Goal: Information Seeking & Learning: Learn about a topic

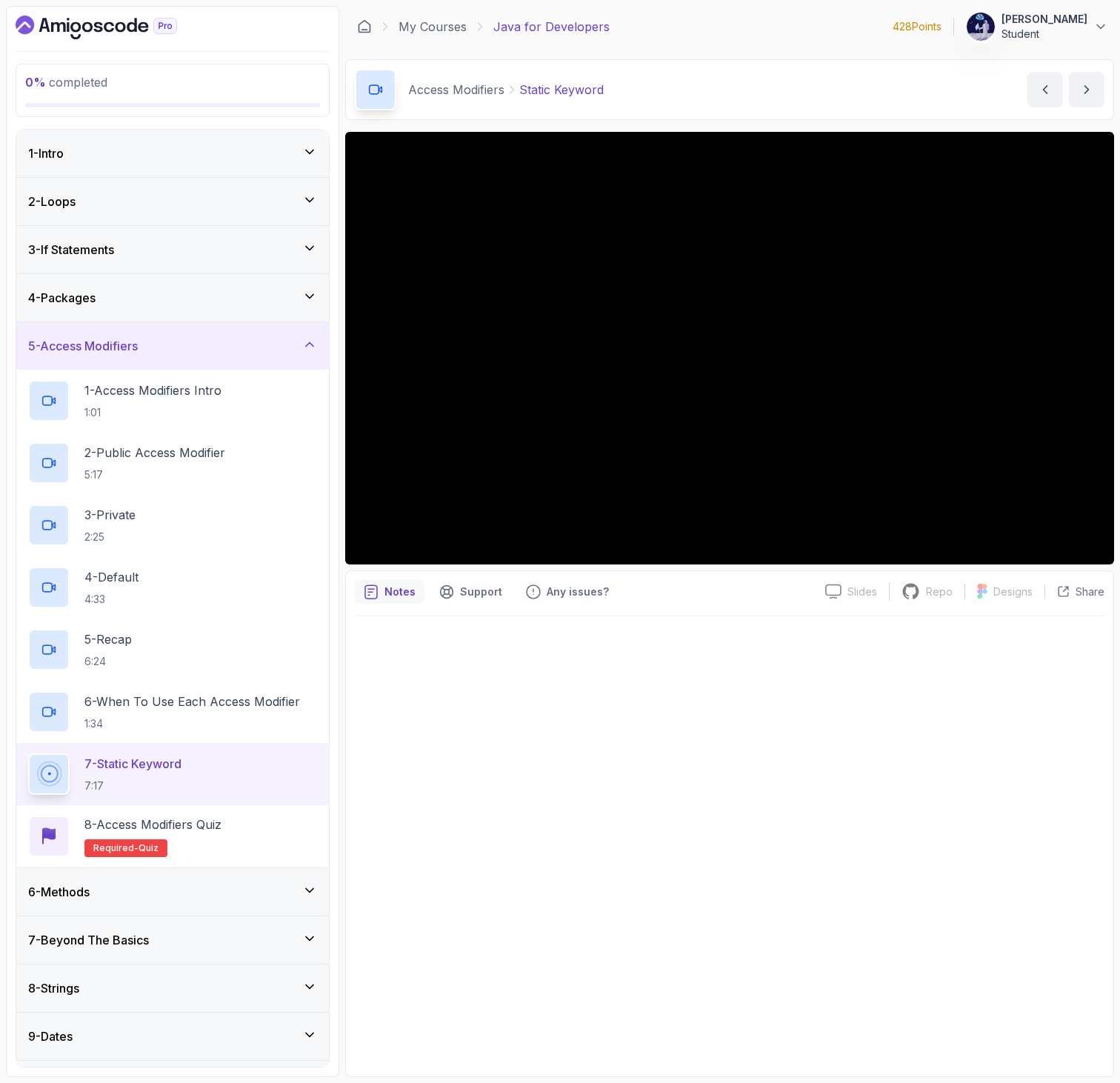
scroll to position [475, 0]
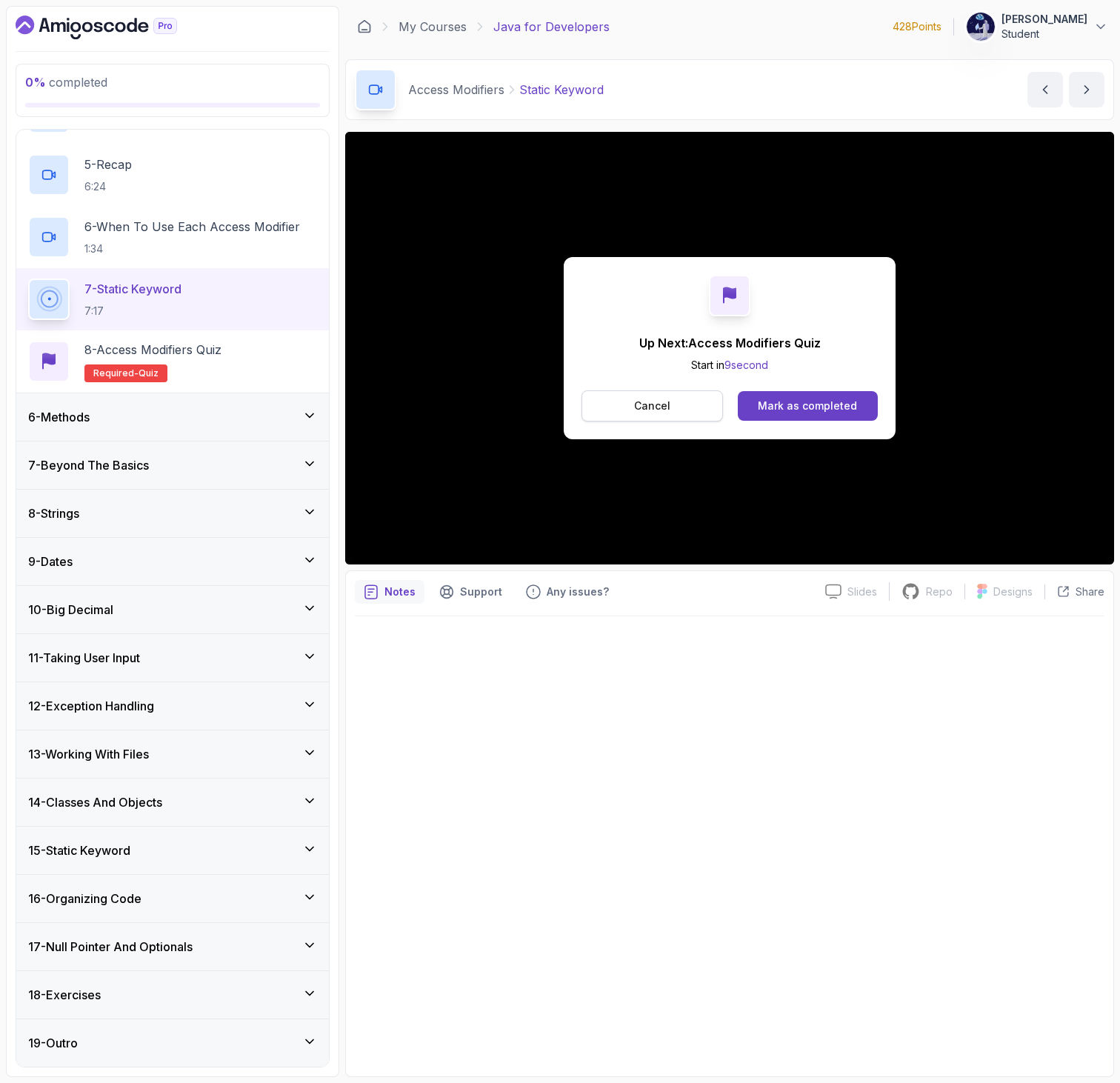
click at [669, 411] on button "Cancel" at bounding box center [652, 406] width 142 height 31
click at [774, 409] on div "Mark as completed" at bounding box center [808, 406] width 100 height 15
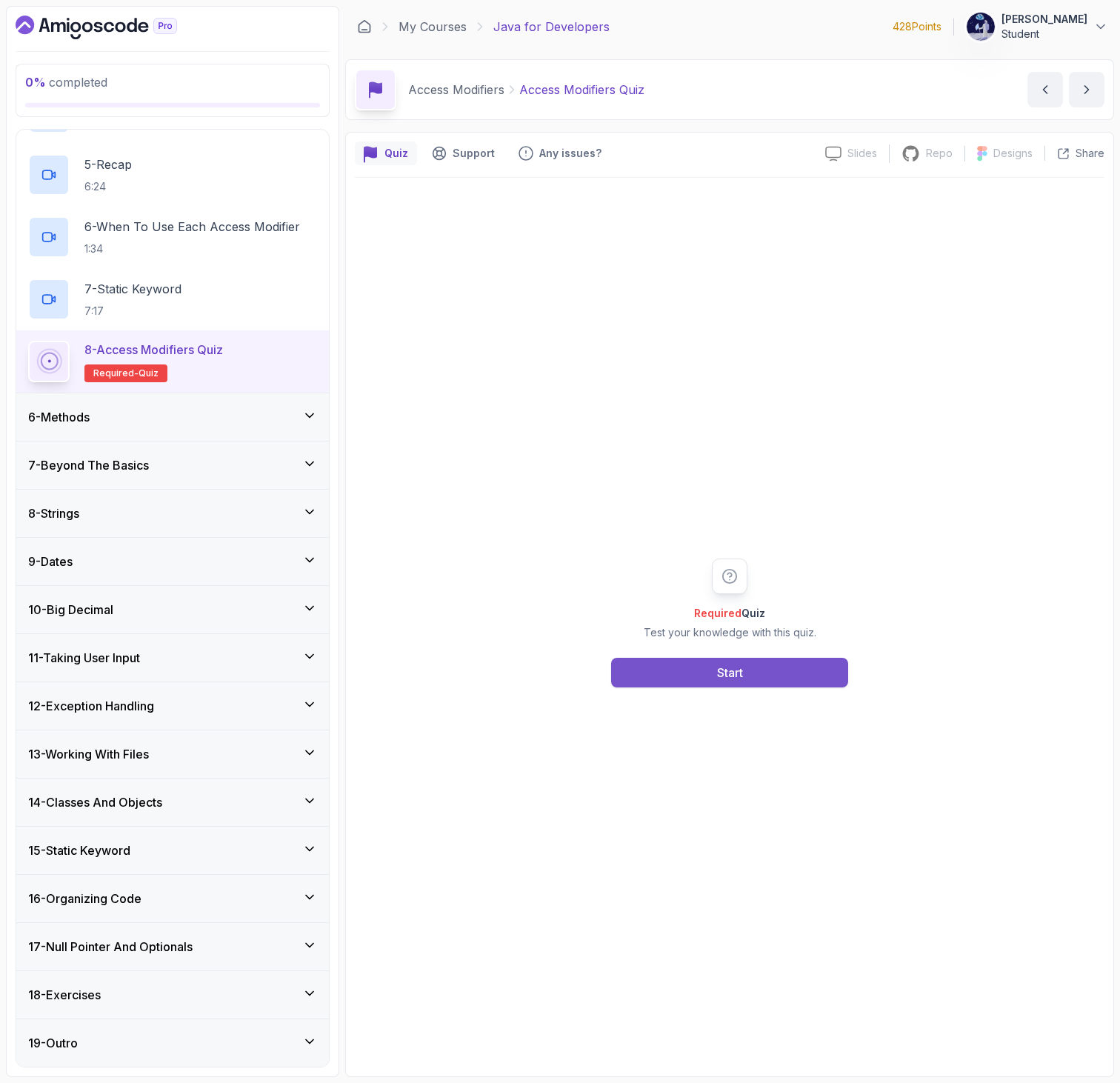
click at [645, 670] on button "Start" at bounding box center [729, 672] width 237 height 30
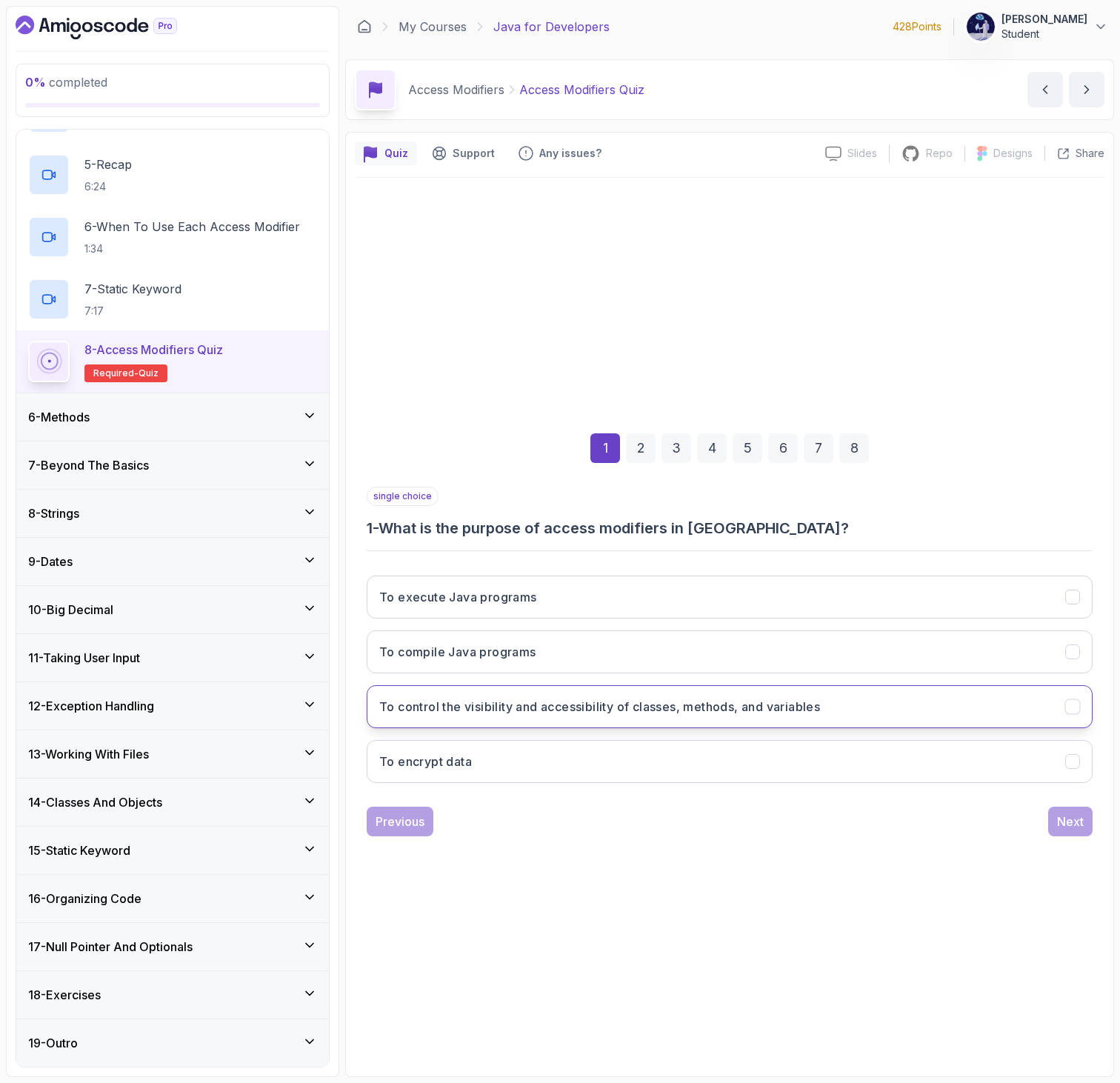
click at [449, 698] on h3 "To control the visibility and accessibility of classes, methods, and variables" at bounding box center [600, 706] width 441 height 17
click at [1063, 823] on div "Next" at bounding box center [1070, 821] width 26 height 17
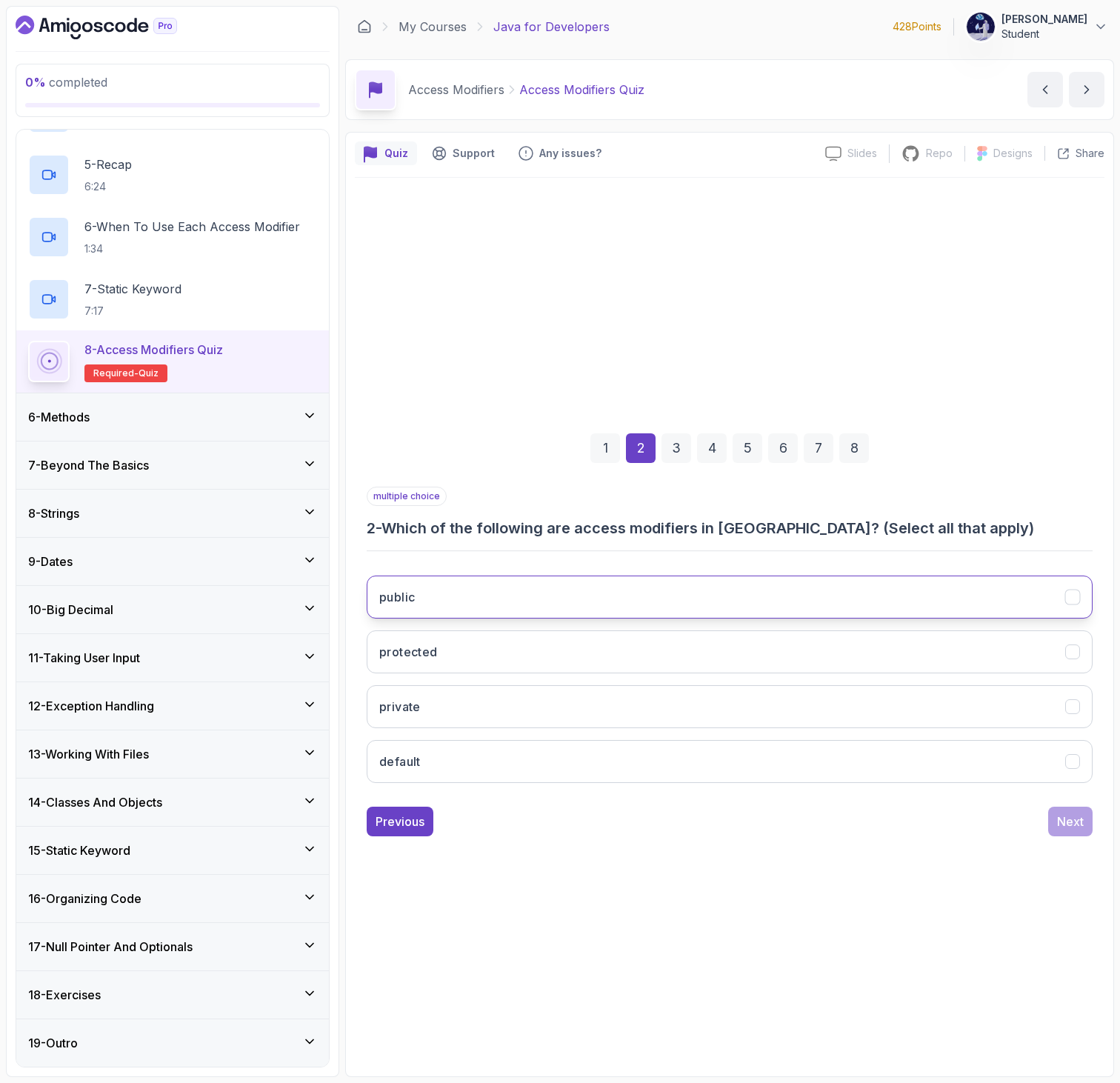
click at [449, 591] on button "public" at bounding box center [729, 596] width 726 height 43
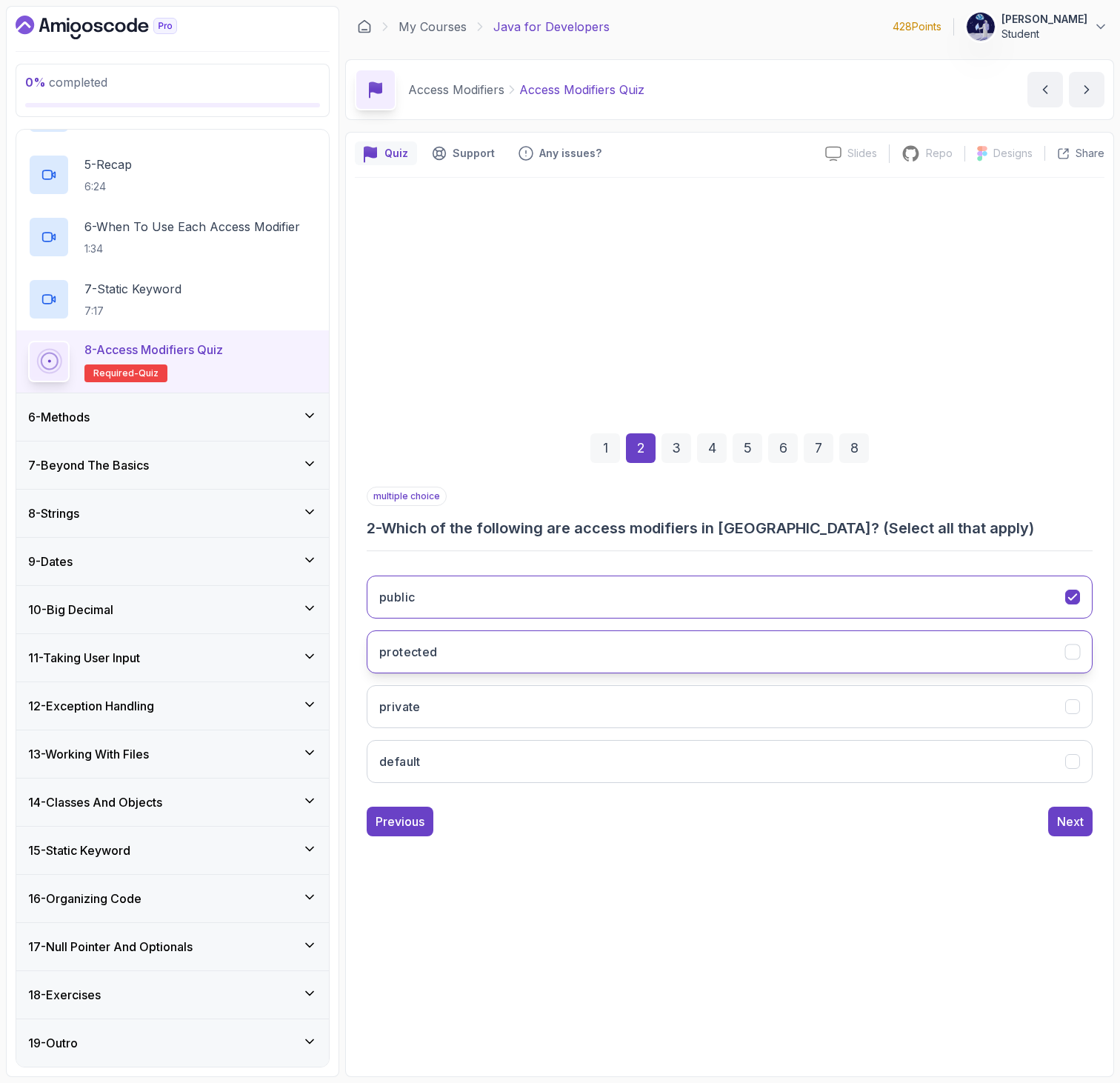
click at [449, 642] on button "protected" at bounding box center [729, 651] width 726 height 43
click at [449, 690] on button "private" at bounding box center [729, 706] width 726 height 43
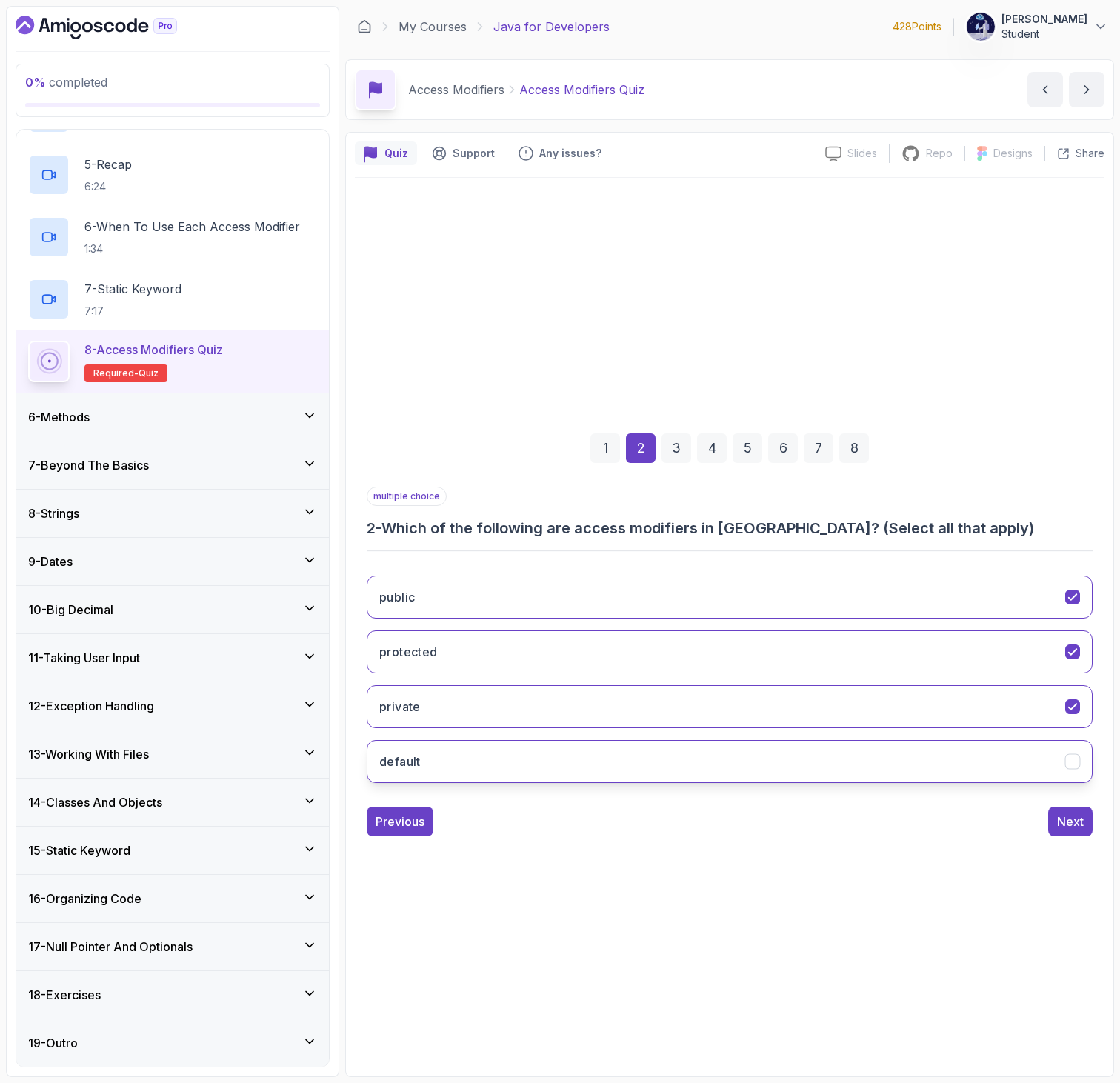
click at [453, 762] on button "default" at bounding box center [729, 760] width 726 height 43
click at [1074, 818] on div "Next" at bounding box center [1070, 821] width 26 height 17
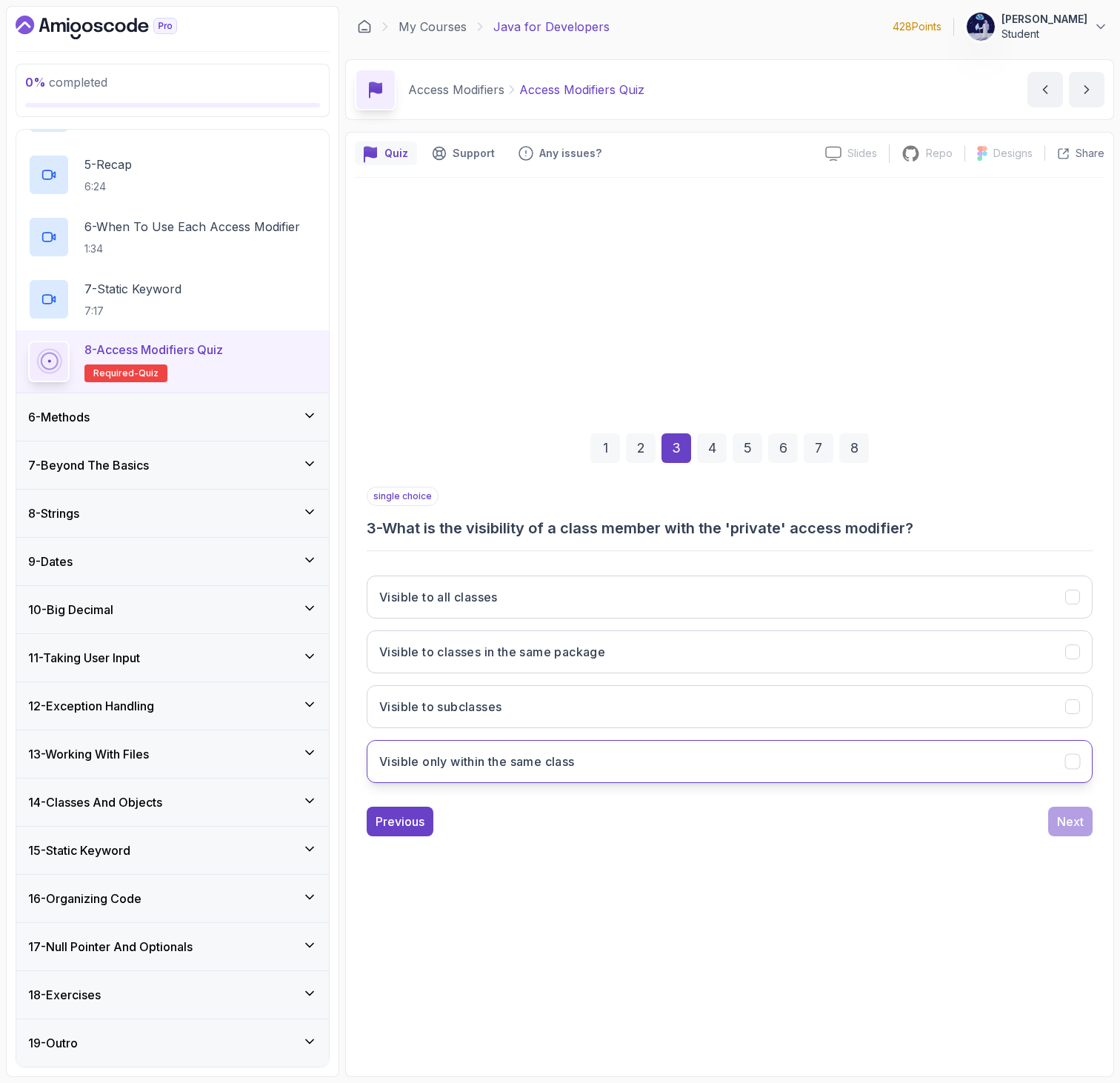
click at [525, 748] on button "Visible only within the same class" at bounding box center [729, 760] width 726 height 43
click at [1068, 826] on div "Next" at bounding box center [1070, 821] width 26 height 17
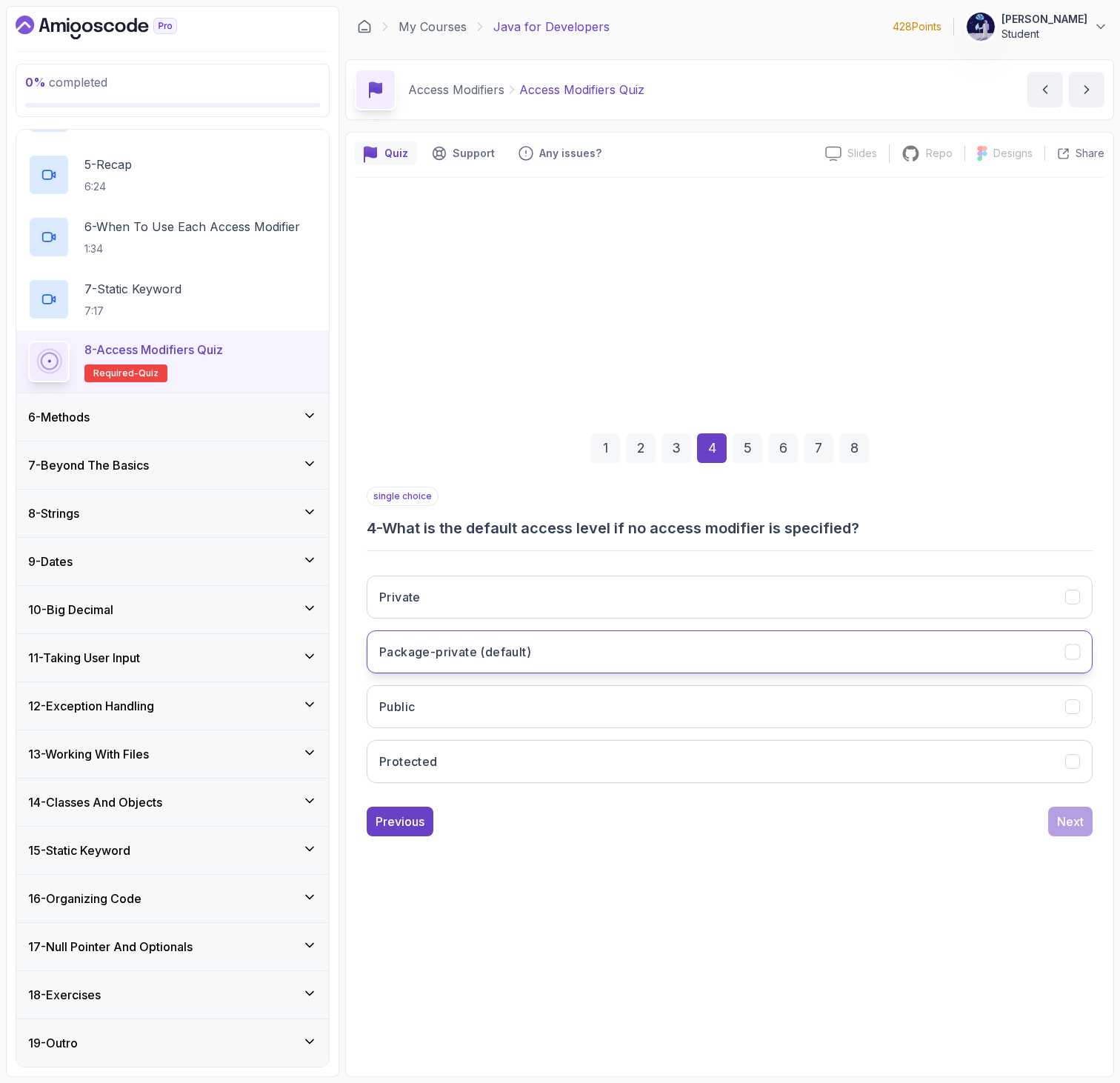
click at [553, 660] on button "Package-private (default)" at bounding box center [729, 651] width 726 height 43
click at [1068, 820] on div "Next" at bounding box center [1070, 821] width 26 height 17
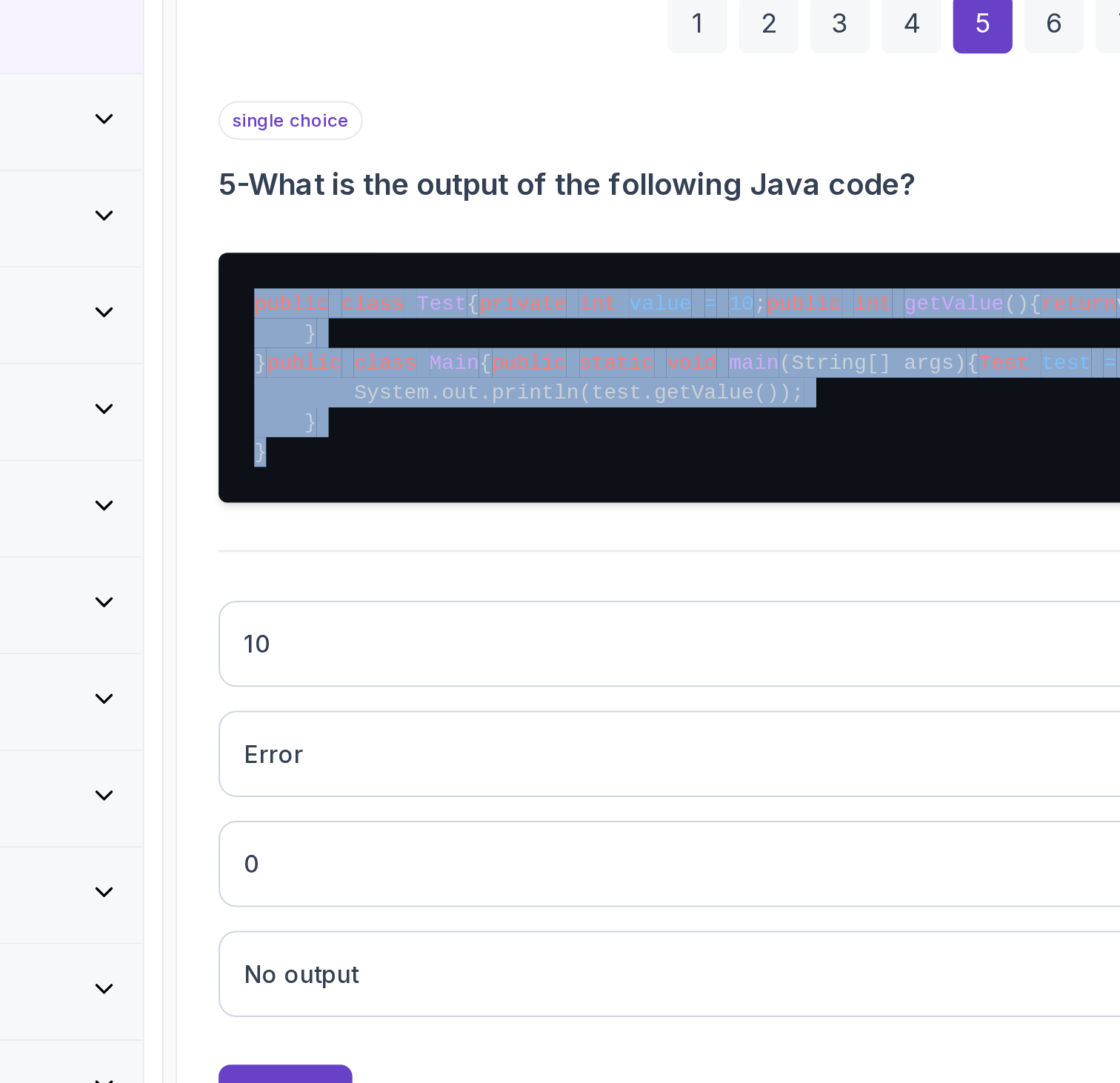
drag, startPoint x: 400, startPoint y: 624, endPoint x: 350, endPoint y: 464, distance: 167.6
click at [350, 464] on div "Quiz Support Any issues? Slides Slides not available Repo Repository not availa…" at bounding box center [729, 604] width 769 height 945
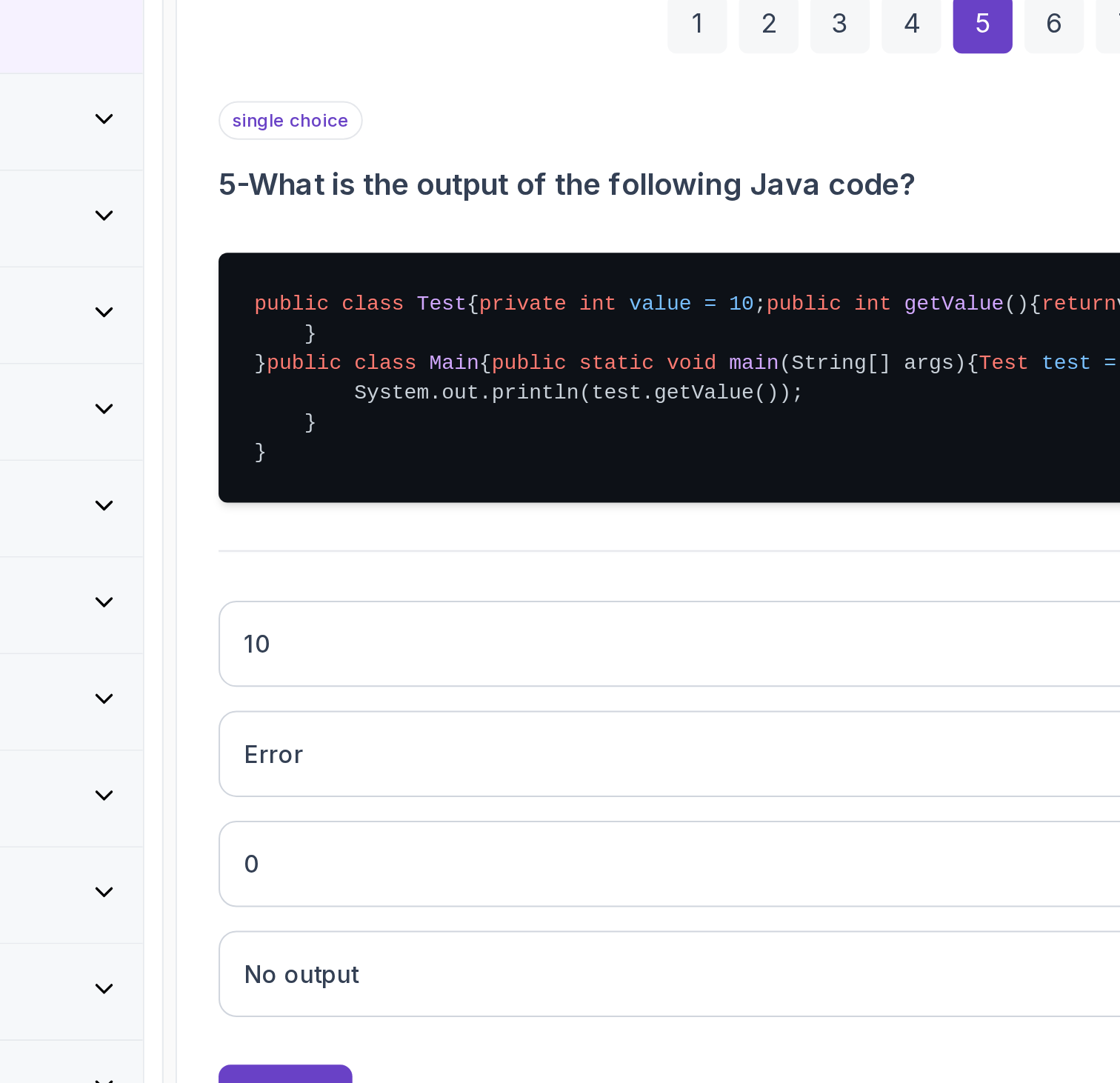
click at [390, 607] on pre "public class Test { private int value = 10 ; public int getValue () { return va…" at bounding box center [729, 544] width 726 height 124
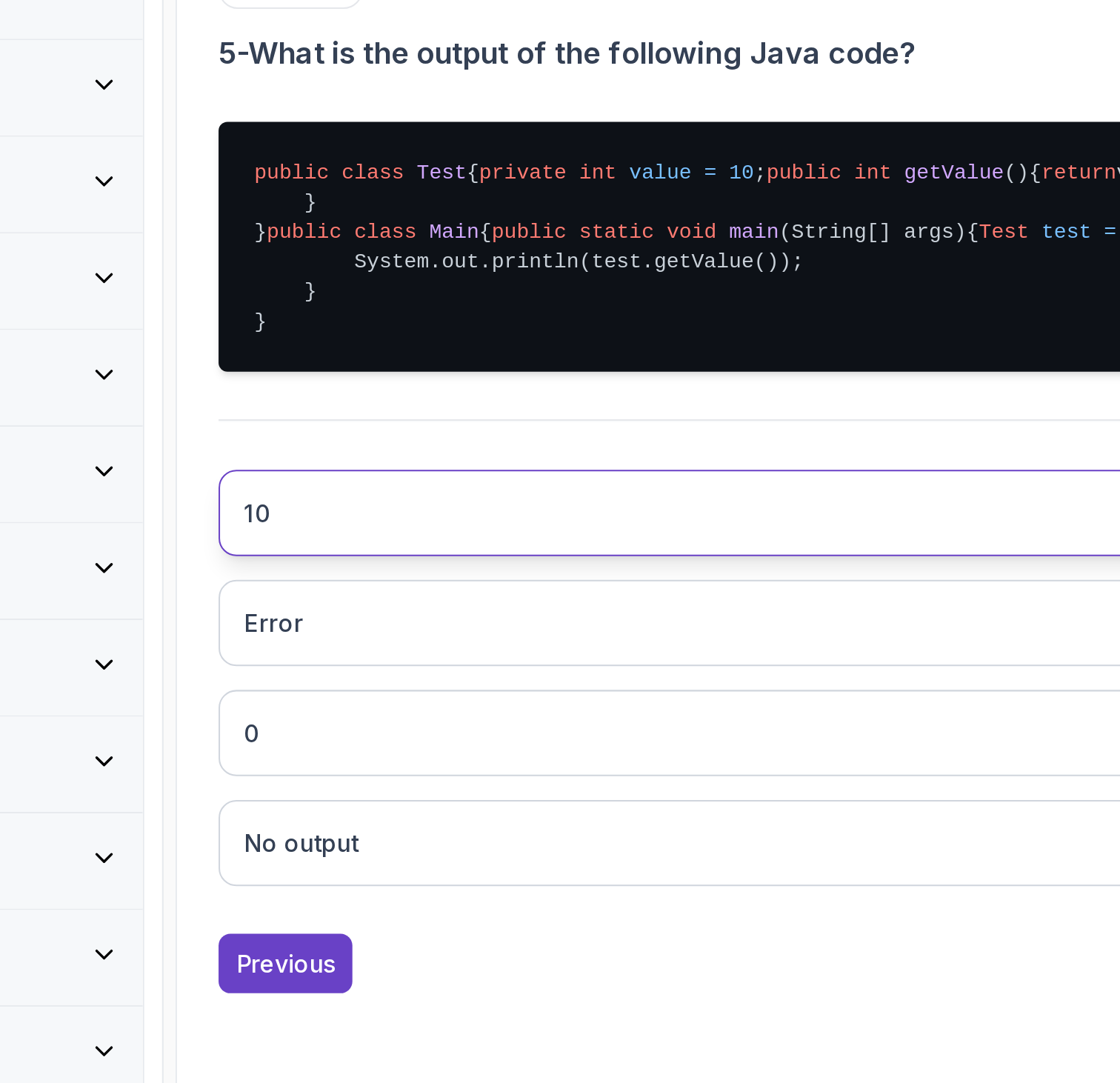
click at [432, 698] on button "10" at bounding box center [729, 677] width 726 height 43
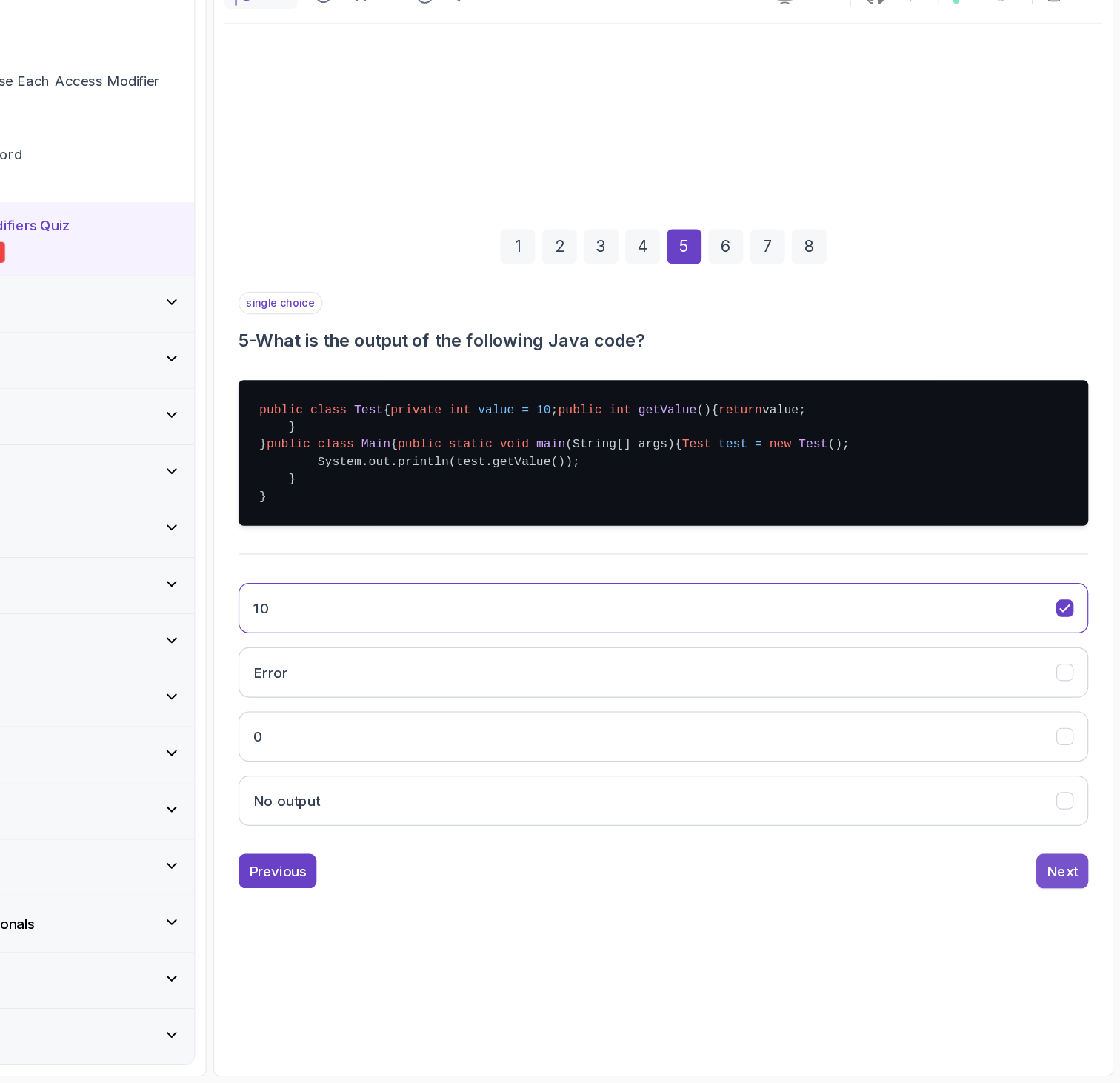
click at [1076, 916] on button "Next" at bounding box center [1070, 901] width 45 height 30
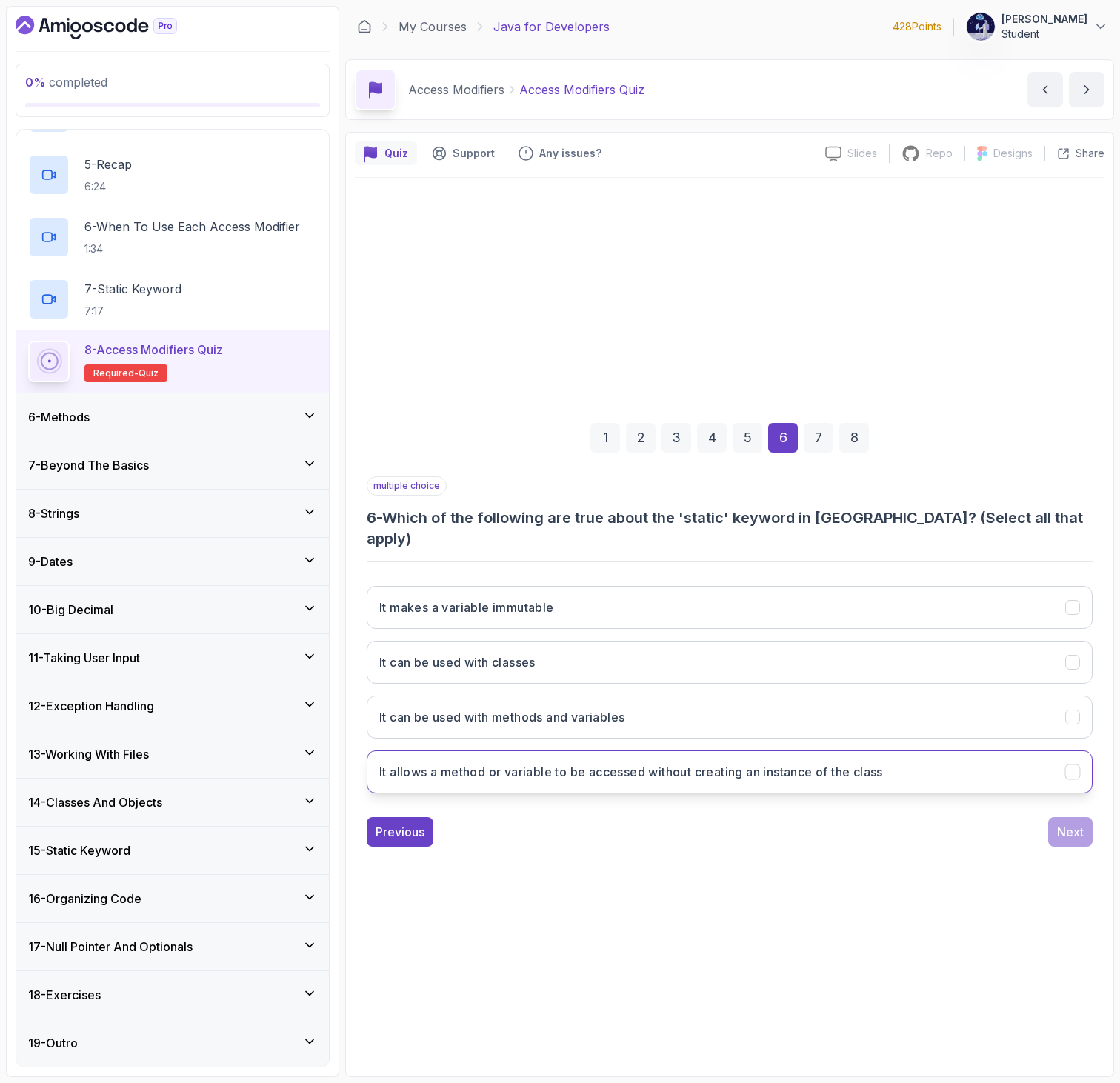
click at [490, 774] on button "It allows a method or variable to be accessed without creating an instance of t…" at bounding box center [729, 771] width 726 height 43
drag, startPoint x: 690, startPoint y: 767, endPoint x: 664, endPoint y: 764, distance: 26.2
click at [664, 764] on h3 "It allows a method or variable to be accessed without creating an instance of t…" at bounding box center [631, 772] width 504 height 17
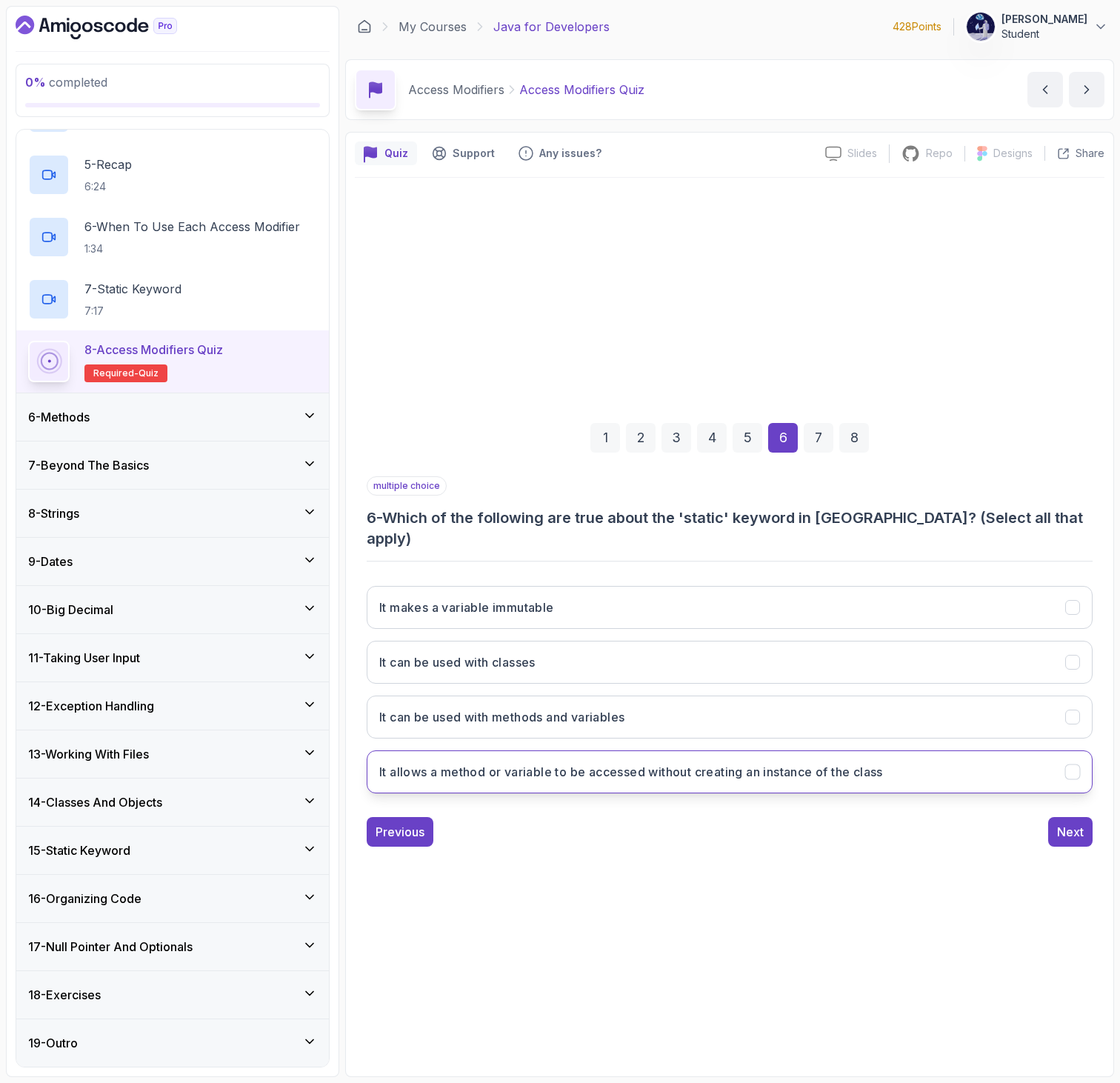
click at [664, 764] on h3 "It allows a method or variable to be accessed without creating an instance of t…" at bounding box center [631, 772] width 504 height 17
drag, startPoint x: 896, startPoint y: 765, endPoint x: 596, endPoint y: 729, distance: 302.2
click at [616, 722] on div "It makes a variable immutable It can be used with classes It can be used with m…" at bounding box center [729, 690] width 726 height 231
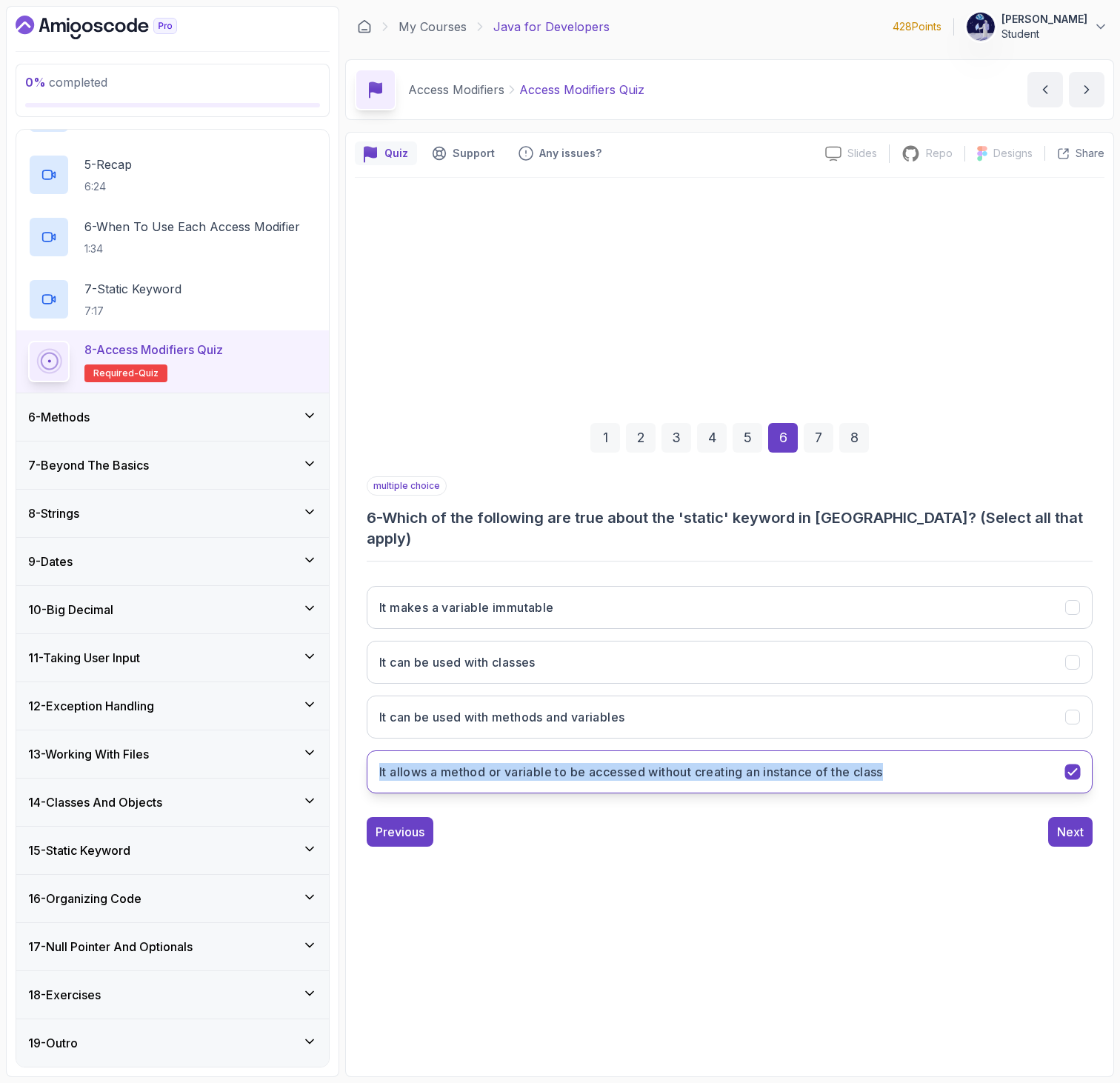
drag, startPoint x: 354, startPoint y: 760, endPoint x: 904, endPoint y: 754, distance: 550.0
click at [904, 754] on div "1 2 3 4 5 6 7 8 multiple choice 6 - Which of the following are true about the '…" at bounding box center [729, 622] width 749 height 471
copy h3 "It allows a method or variable to be accessed without creating an instance of t…"
click at [1059, 823] on div "Next" at bounding box center [1070, 831] width 26 height 17
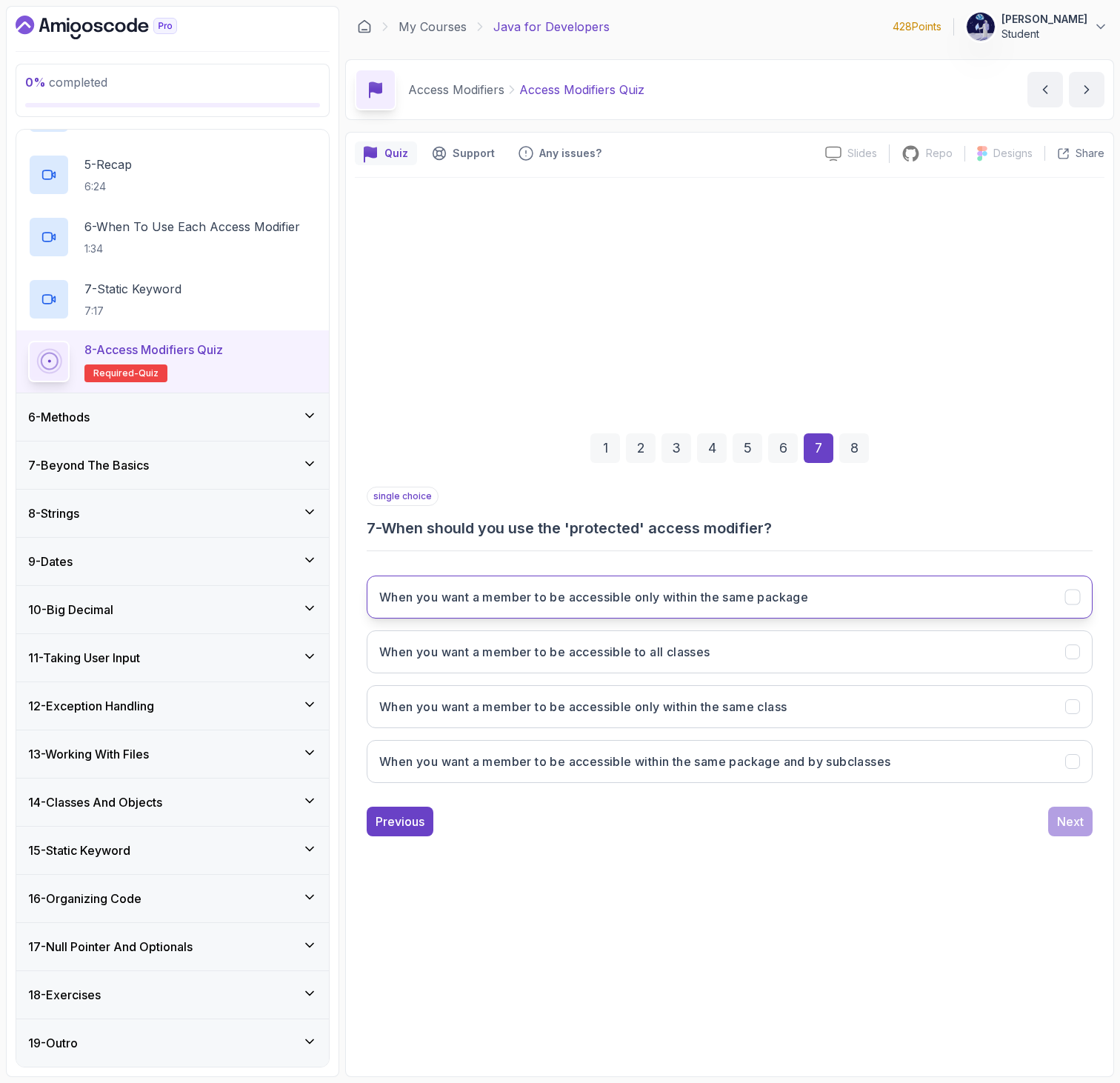
drag, startPoint x: 919, startPoint y: 739, endPoint x: 550, endPoint y: 601, distance: 394.0
click at [556, 601] on div "When you want a member to be accessible only within the same package When you w…" at bounding box center [729, 679] width 726 height 231
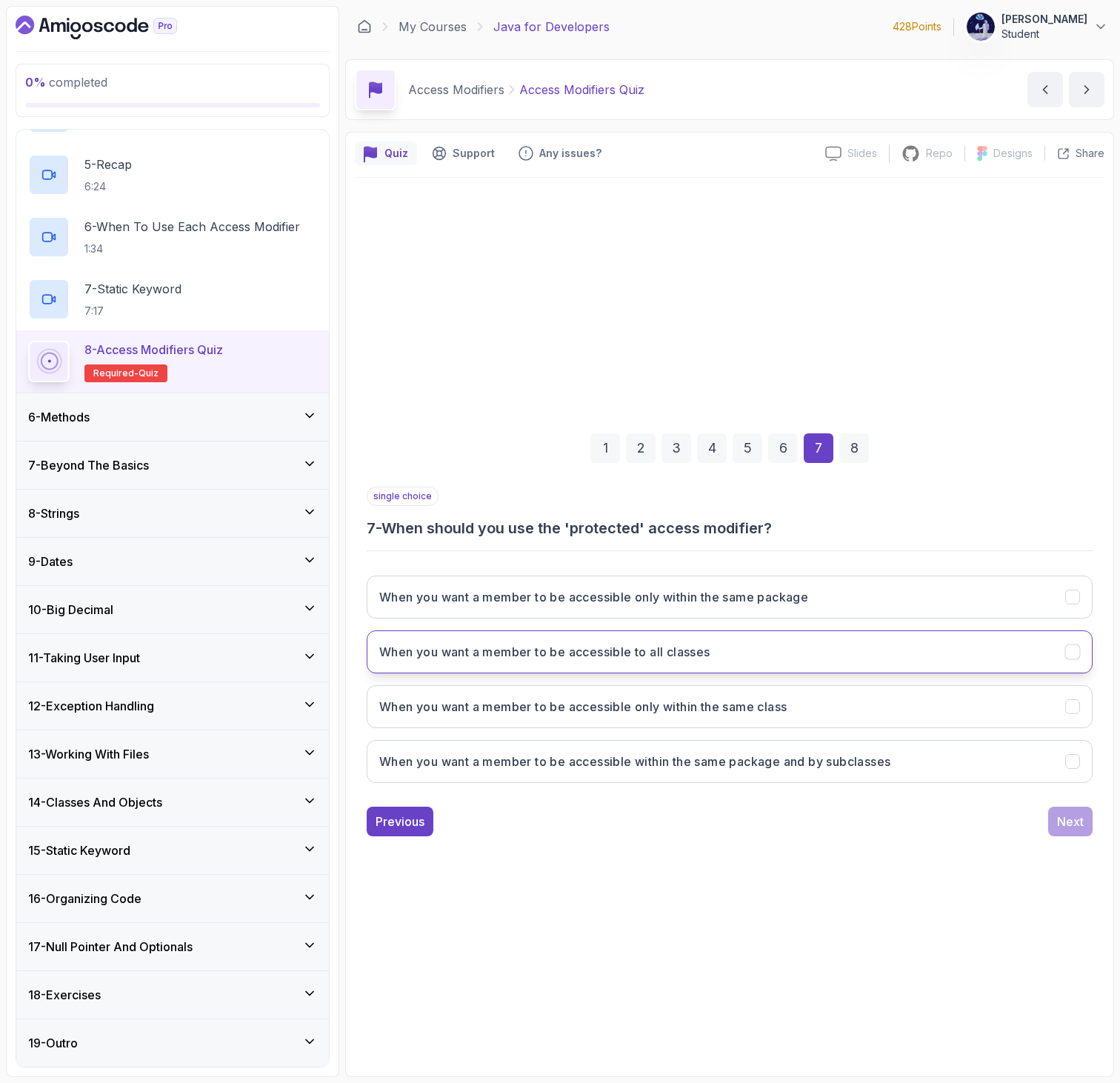
drag, startPoint x: 377, startPoint y: 518, endPoint x: 561, endPoint y: 635, distance: 218.0
click at [562, 636] on div "single choice 7 - When should you use the 'protected' access modifier? When you…" at bounding box center [729, 641] width 726 height 308
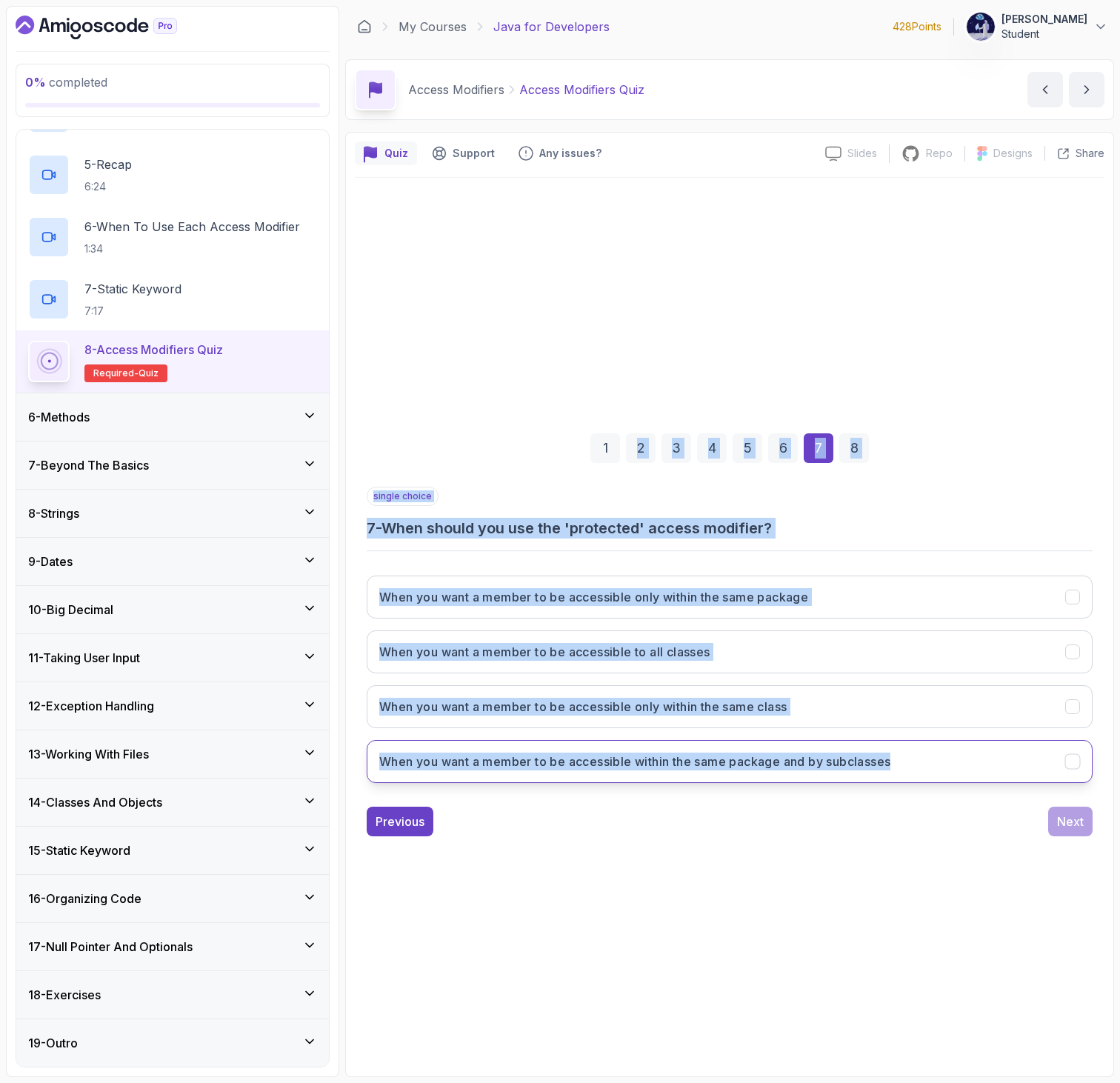
drag, startPoint x: 442, startPoint y: 482, endPoint x: 901, endPoint y: 763, distance: 538.2
click at [901, 763] on div "1 2 3 4 5 6 7 8 single choice 7 - When should you use the 'protected' access mo…" at bounding box center [729, 622] width 726 height 427
copy div "2 3 4 5 6 7 8 single choice 7 - When should you use the 'protected' access modi…"
click at [534, 765] on h3 "When you want a member to be accessible within the same package and by subclass…" at bounding box center [635, 761] width 511 height 17
click at [538, 739] on button "When you want a member to be accessible within the same package and by subclass…" at bounding box center [729, 760] width 726 height 43
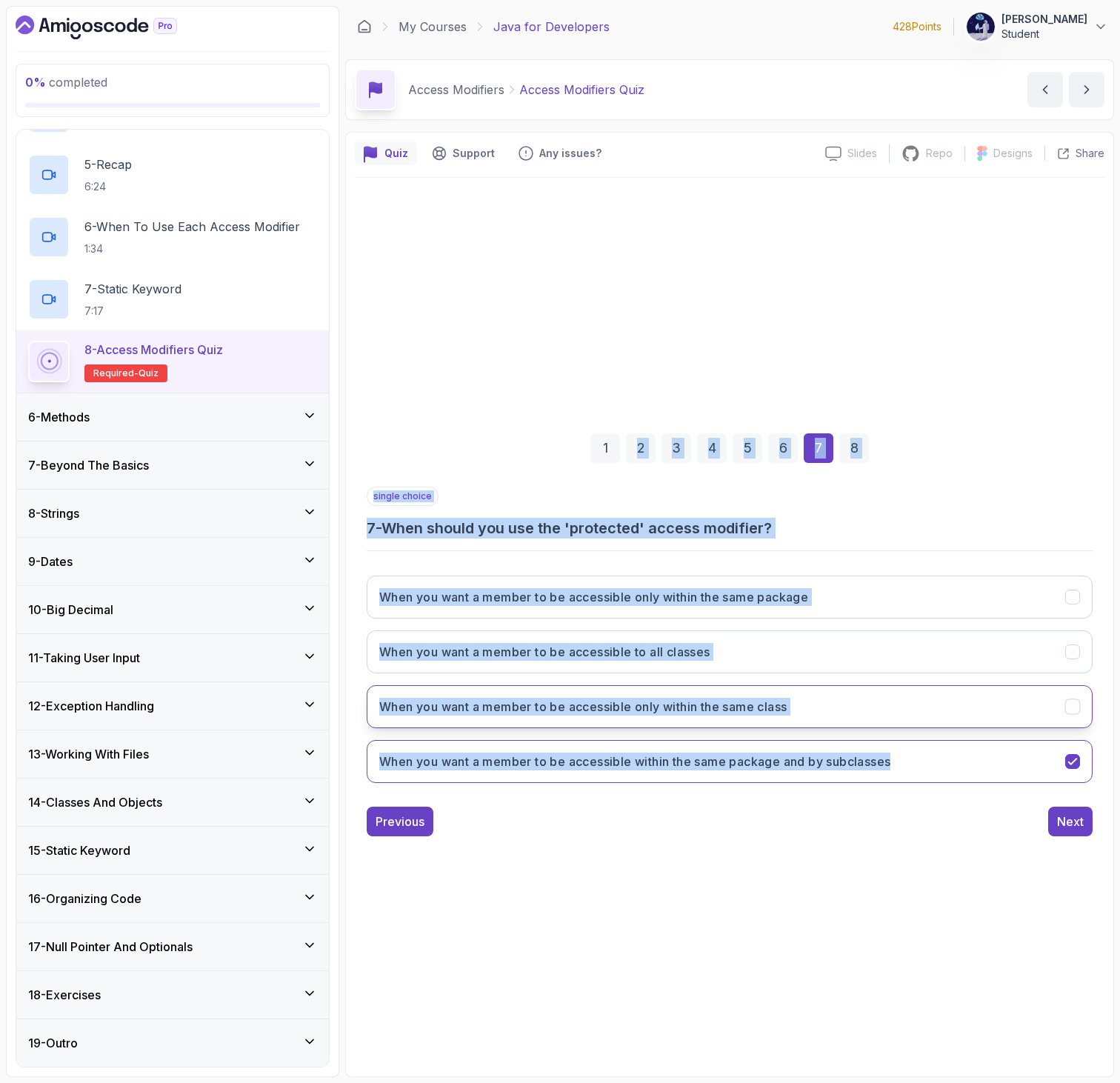
click at [547, 686] on button "When you want a member to be accessible only within the same class" at bounding box center [729, 706] width 726 height 43
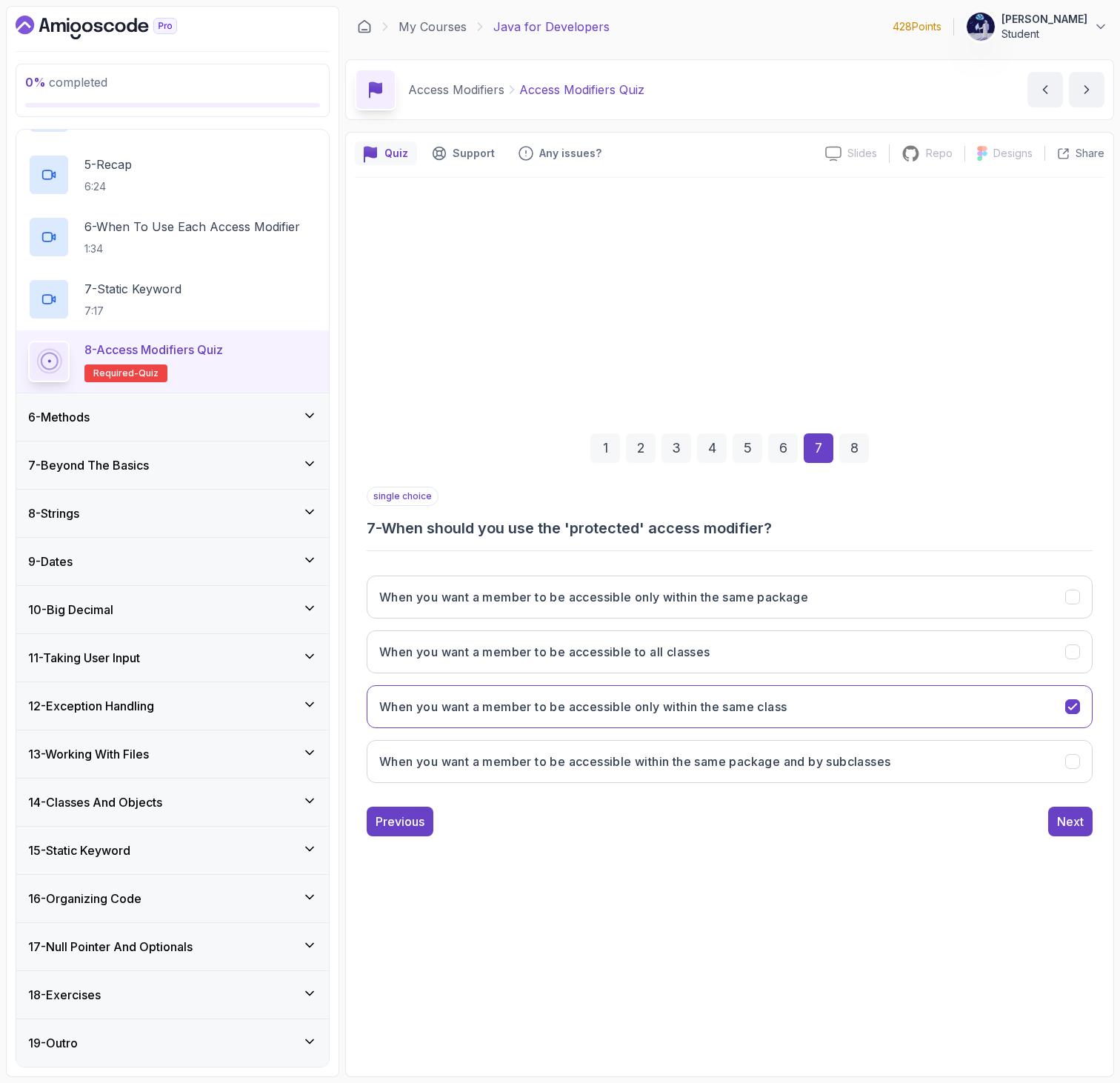
click at [567, 737] on div "When you want a member to be accessible only within the same package When you w…" at bounding box center [729, 679] width 726 height 231
click at [569, 753] on h3 "When you want a member to be accessible within the same package and by subclass…" at bounding box center [635, 761] width 511 height 17
click at [1082, 821] on div "Next" at bounding box center [1070, 821] width 26 height 17
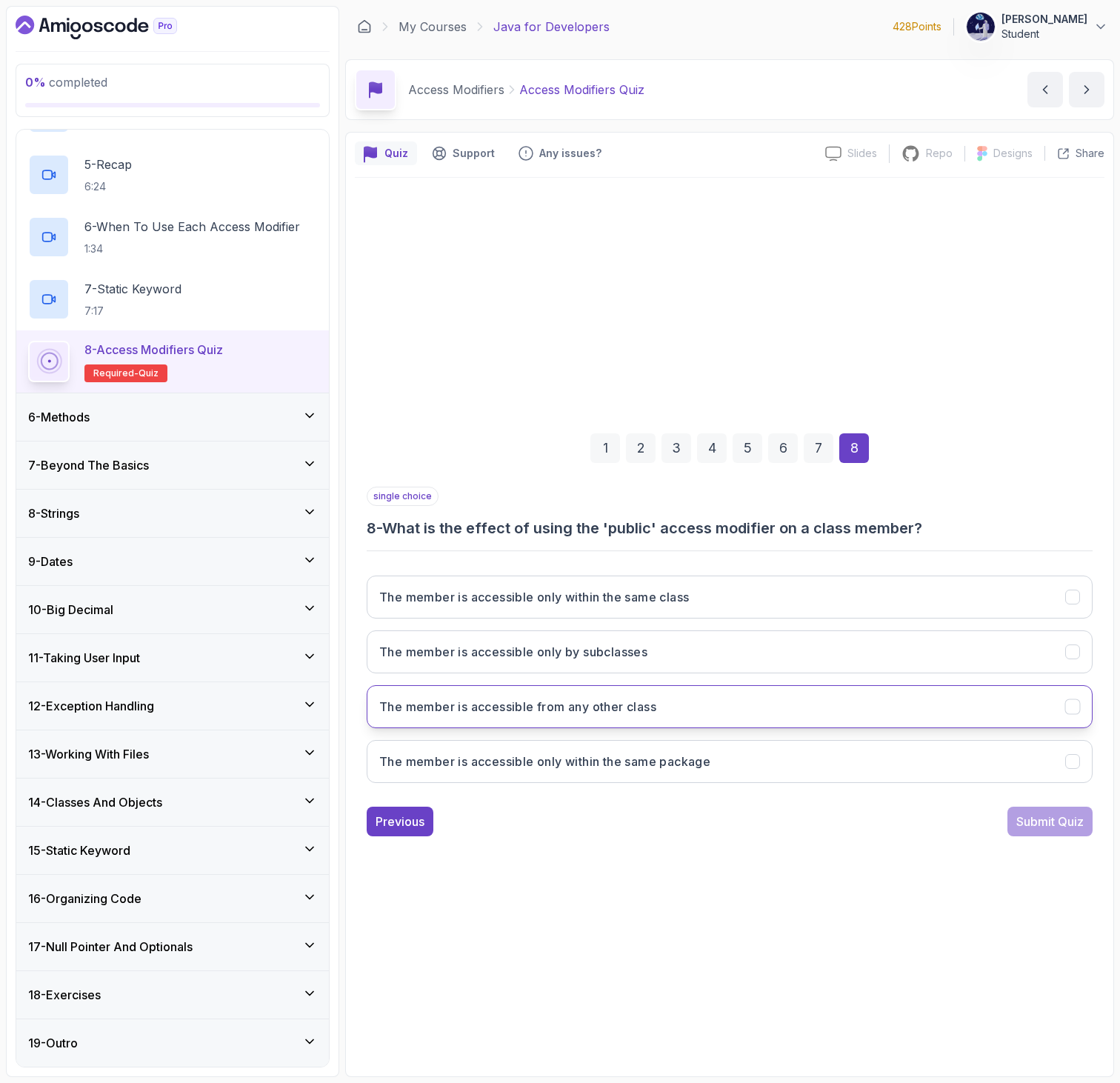
click at [405, 707] on h3 "The member is accessible from any other class" at bounding box center [518, 706] width 277 height 17
click at [1069, 812] on div "Submit Quiz" at bounding box center [1049, 821] width 67 height 17
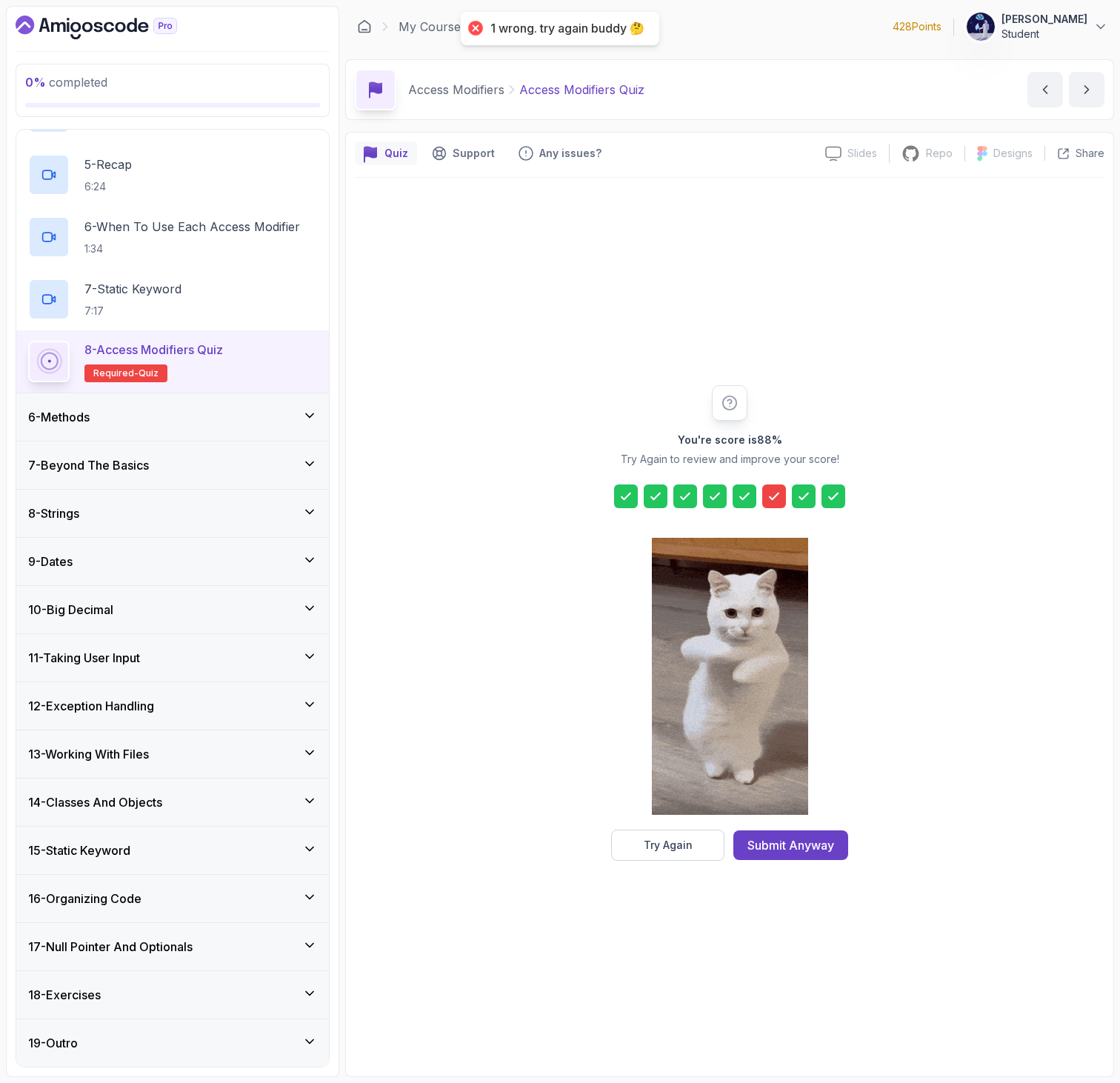
click at [769, 489] on icon at bounding box center [774, 496] width 15 height 15
click at [666, 855] on button "Try Again" at bounding box center [668, 845] width 114 height 31
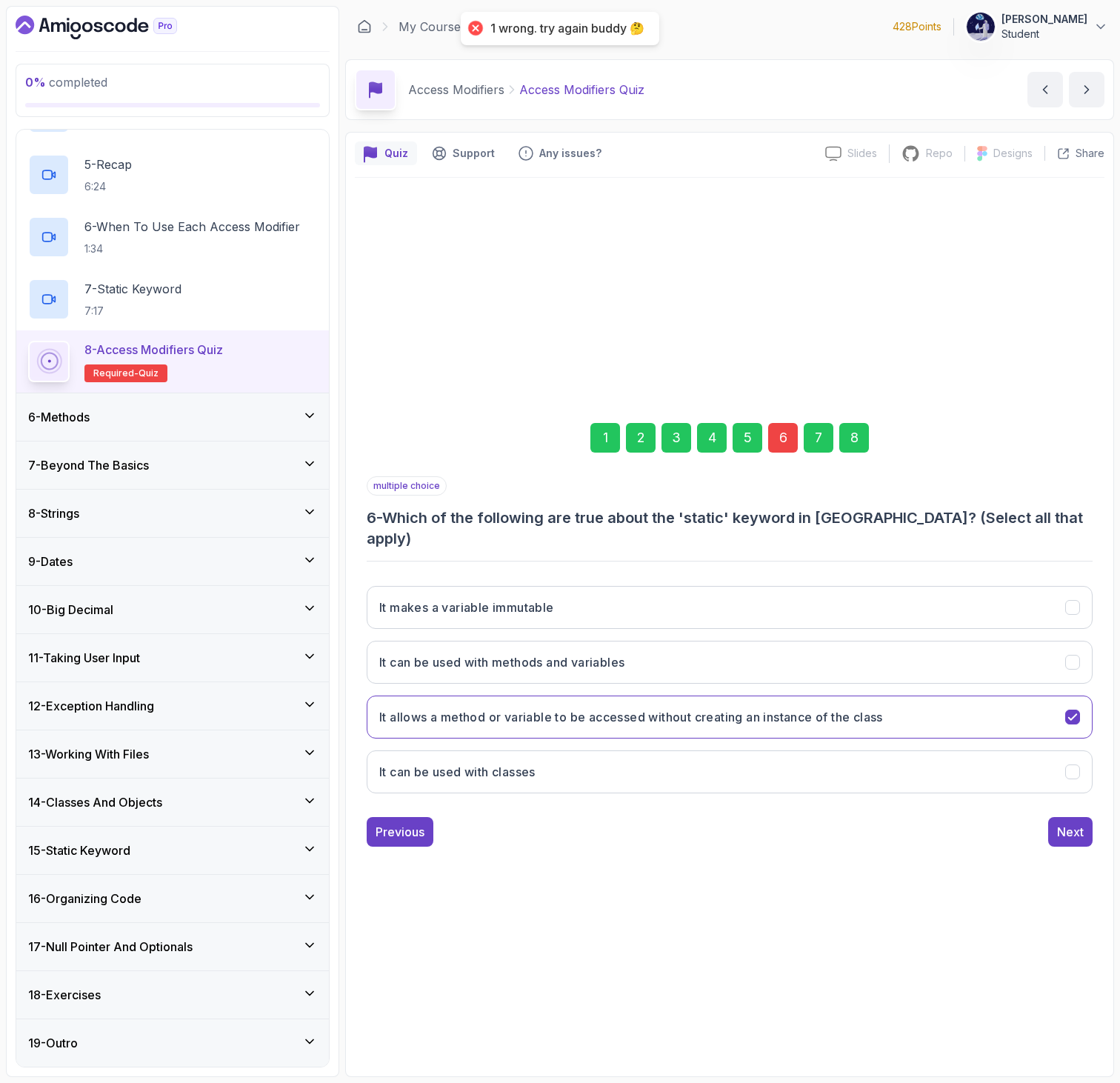
click at [781, 444] on div "6" at bounding box center [783, 438] width 30 height 30
click at [548, 653] on h3 "It can be used with methods and variables" at bounding box center [502, 662] width 245 height 17
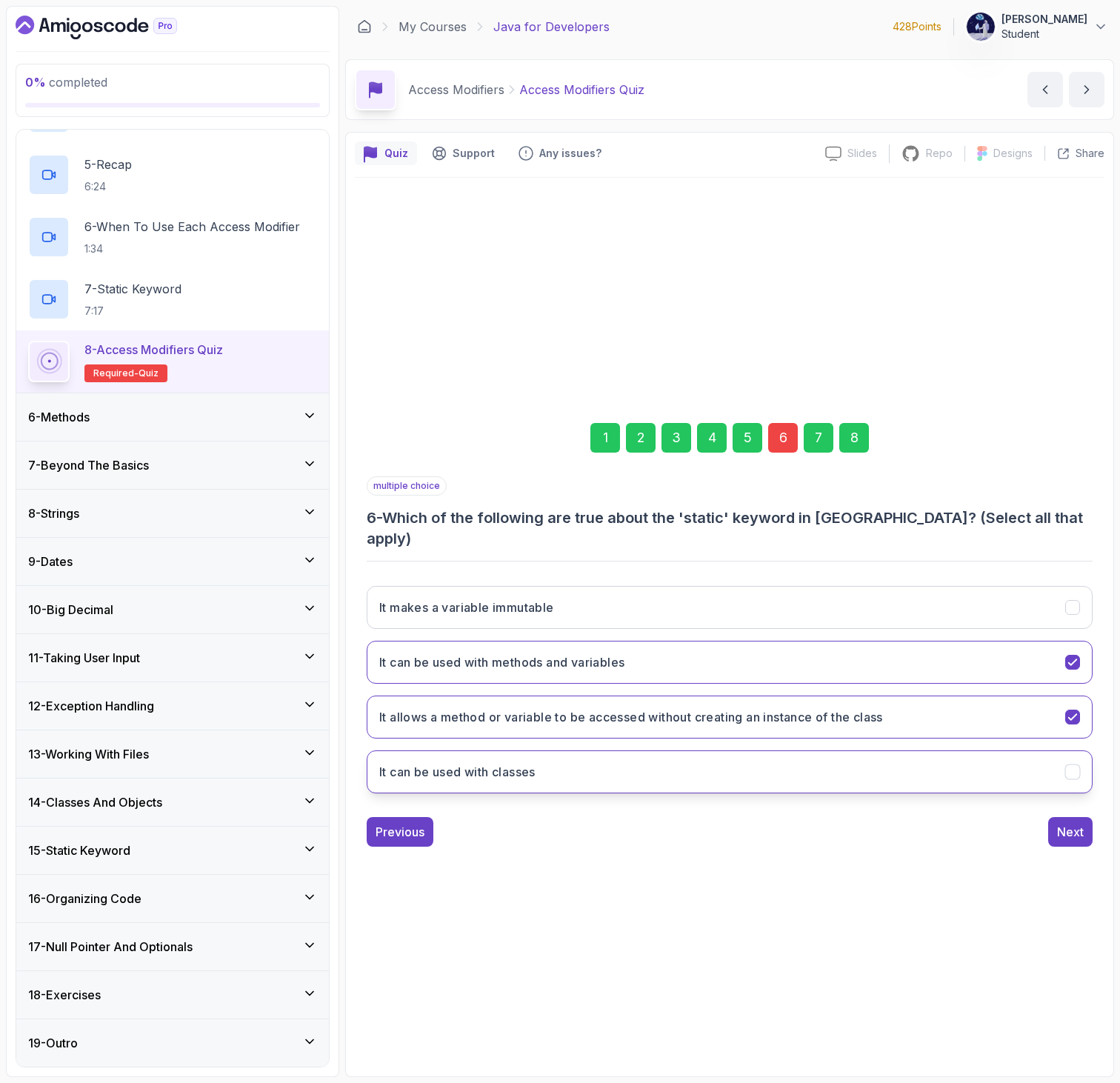
click at [543, 764] on button "It can be used with classes" at bounding box center [729, 771] width 726 height 43
click at [1077, 826] on div "Next" at bounding box center [1070, 831] width 26 height 17
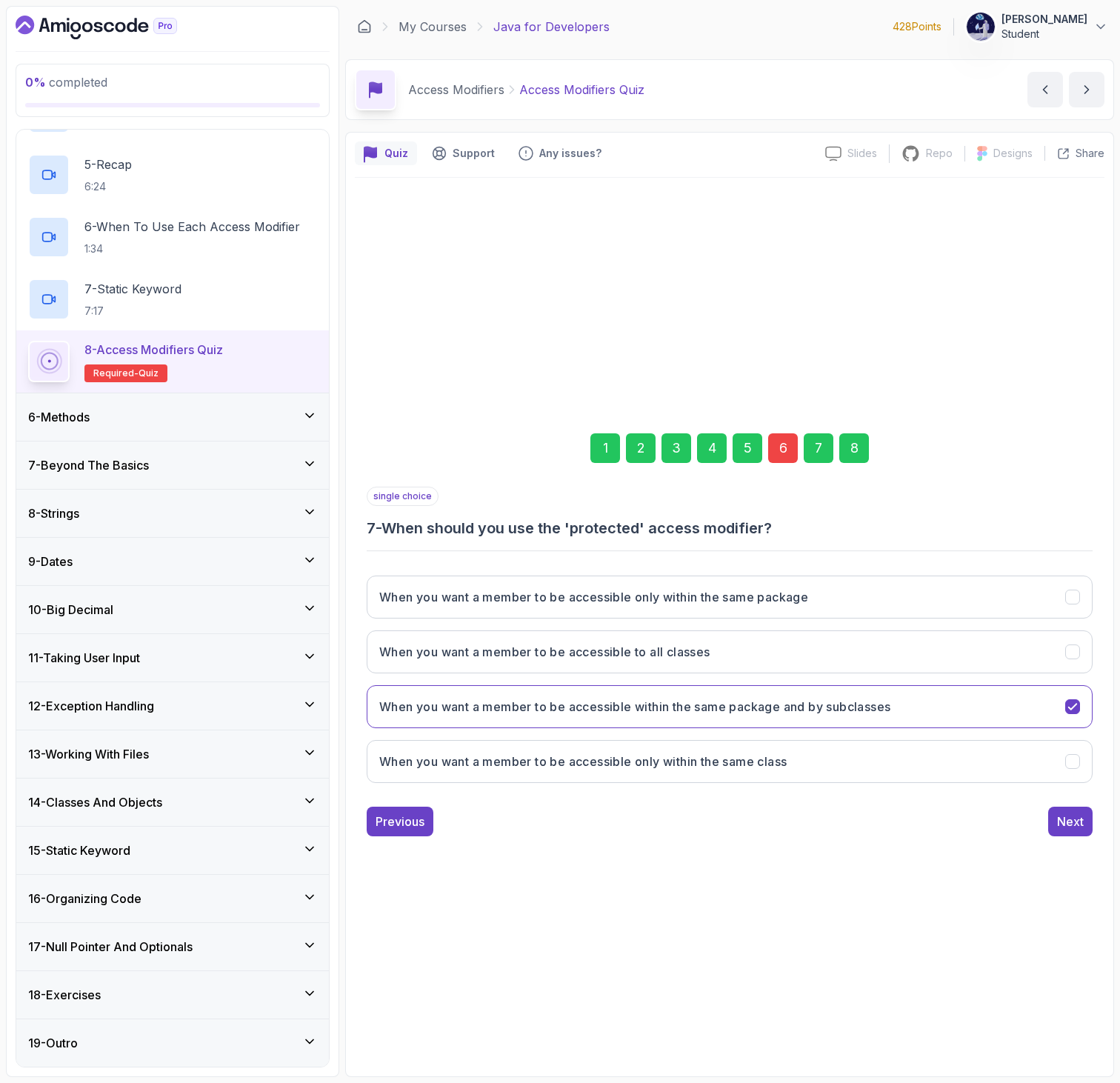
click at [844, 444] on div "8" at bounding box center [854, 448] width 30 height 30
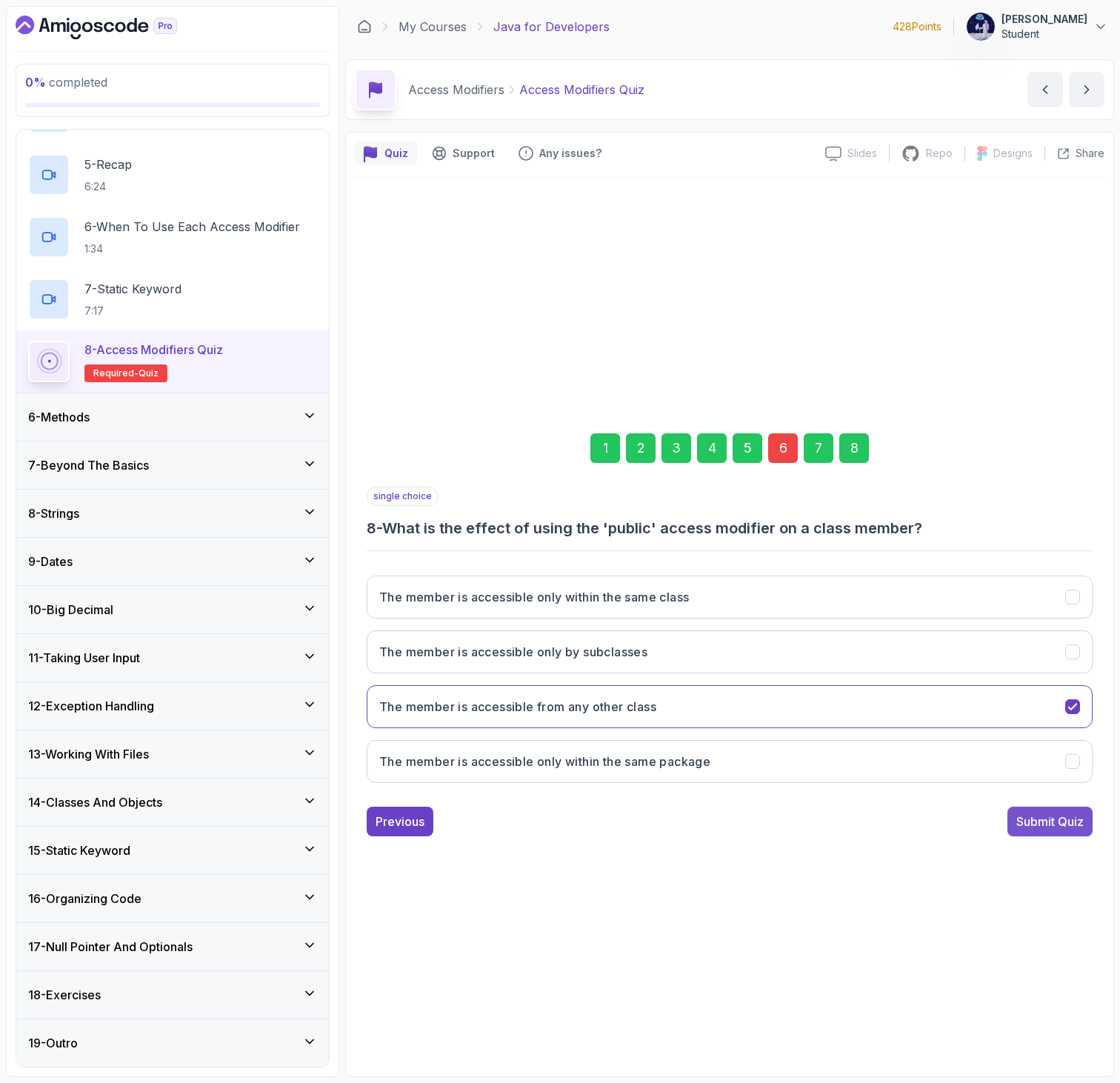
click at [1062, 818] on div "Submit Quiz" at bounding box center [1049, 821] width 67 height 17
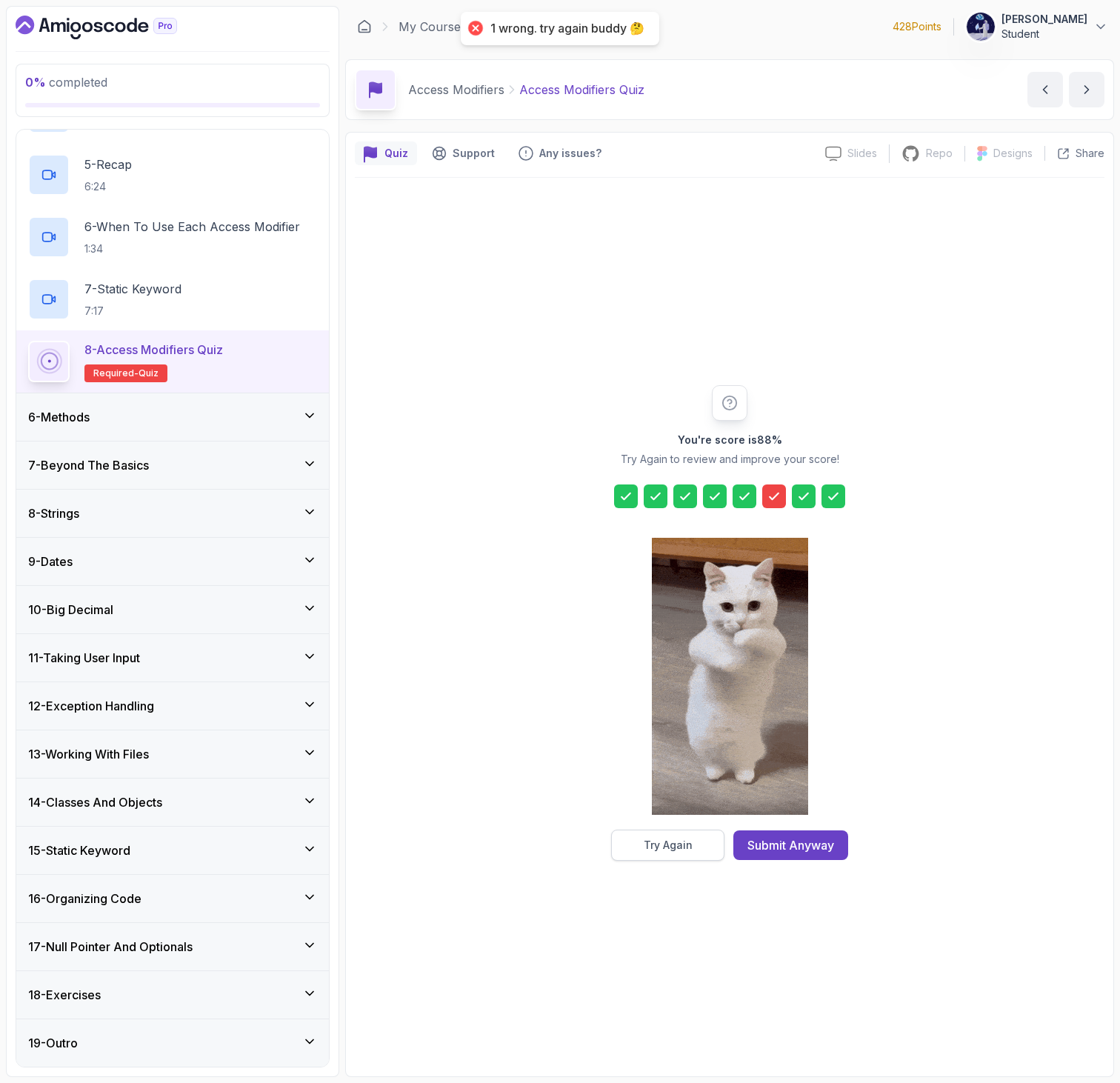
click at [679, 839] on div "Try Again" at bounding box center [668, 844] width 49 height 15
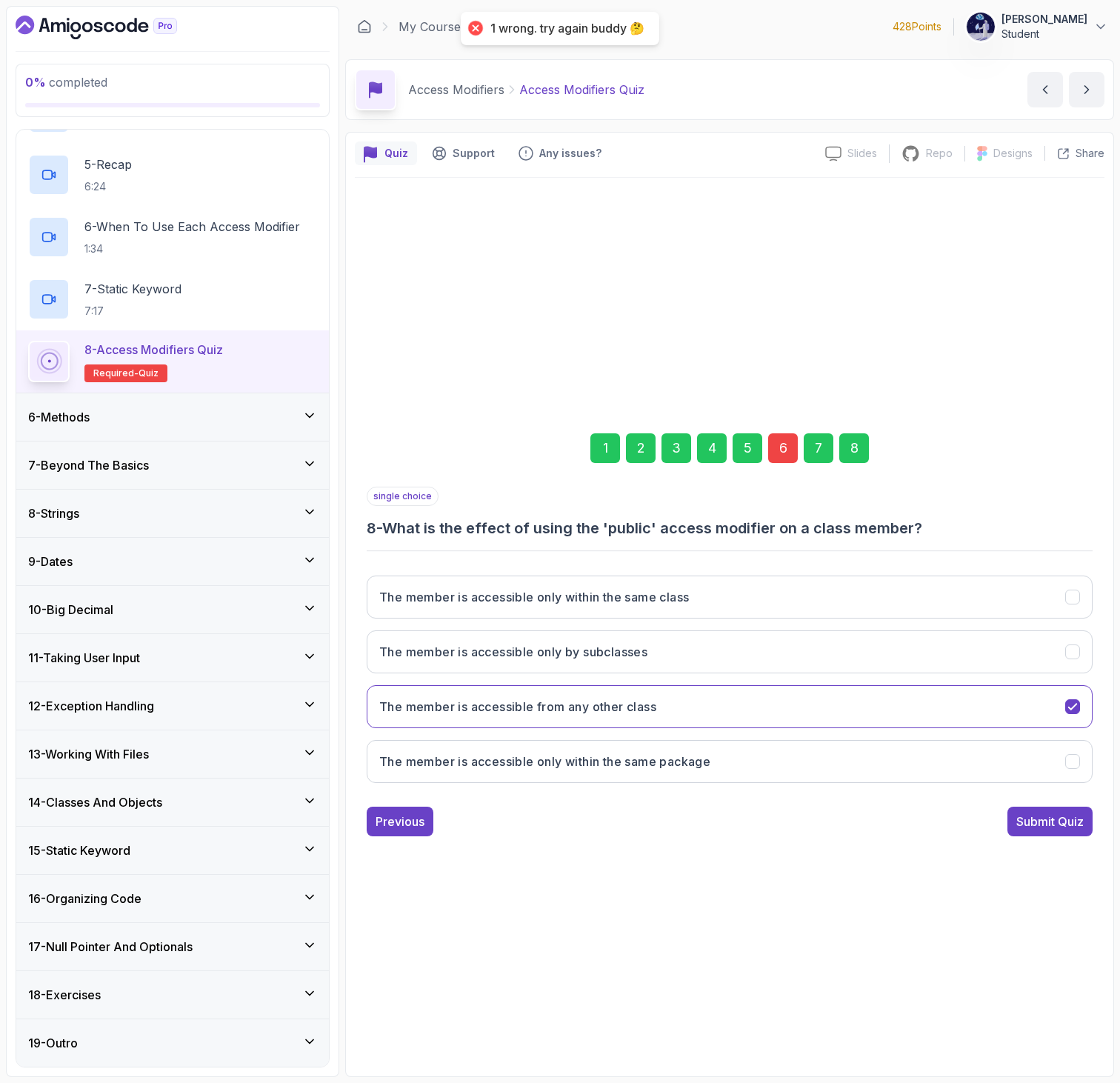
click at [788, 460] on div "6" at bounding box center [783, 448] width 30 height 30
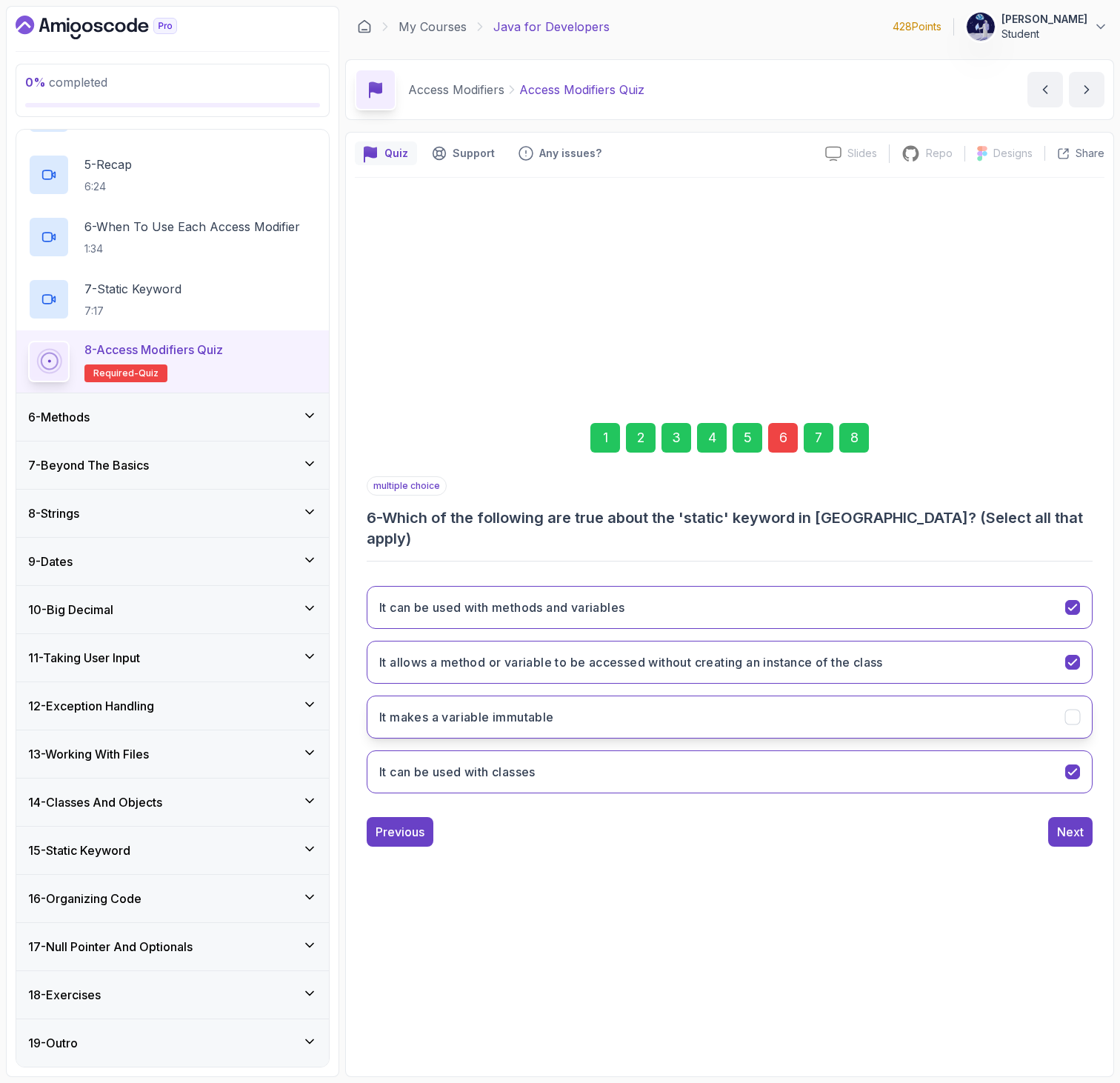
click at [757, 700] on button "It makes a variable immutable" at bounding box center [729, 716] width 726 height 43
drag, startPoint x: 570, startPoint y: 772, endPoint x: 434, endPoint y: 632, distance: 195.2
click at [434, 632] on div "It can be used with methods and variables It allows a method or variable to be …" at bounding box center [729, 690] width 726 height 231
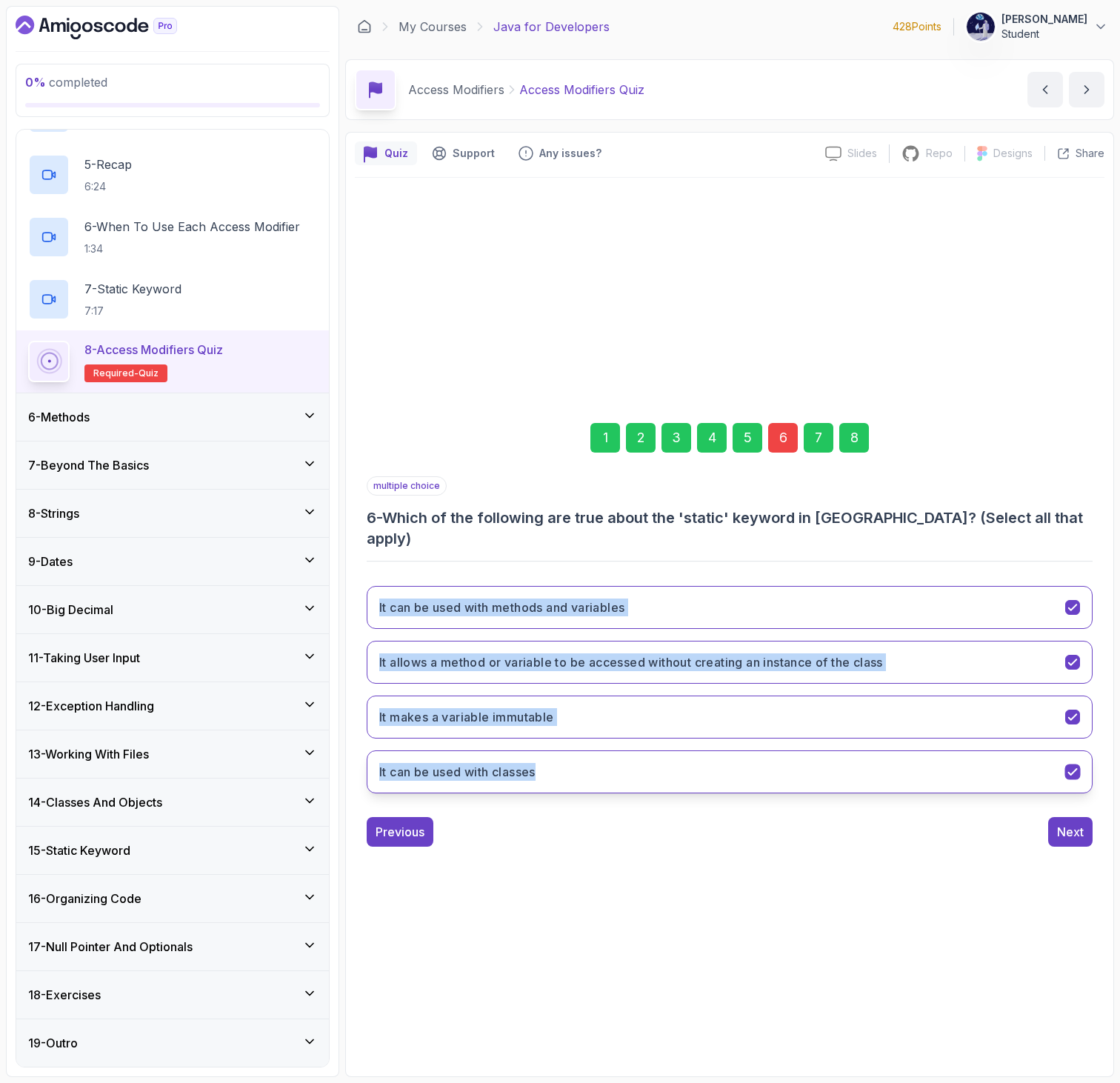
drag, startPoint x: 349, startPoint y: 569, endPoint x: 581, endPoint y: 766, distance: 304.4
click at [581, 766] on div "Quiz Support Any issues? Slides Slides not available Repo Repository not availa…" at bounding box center [729, 604] width 769 height 945
copy div "It can be used with methods and variables It allows a method or variable to be …"
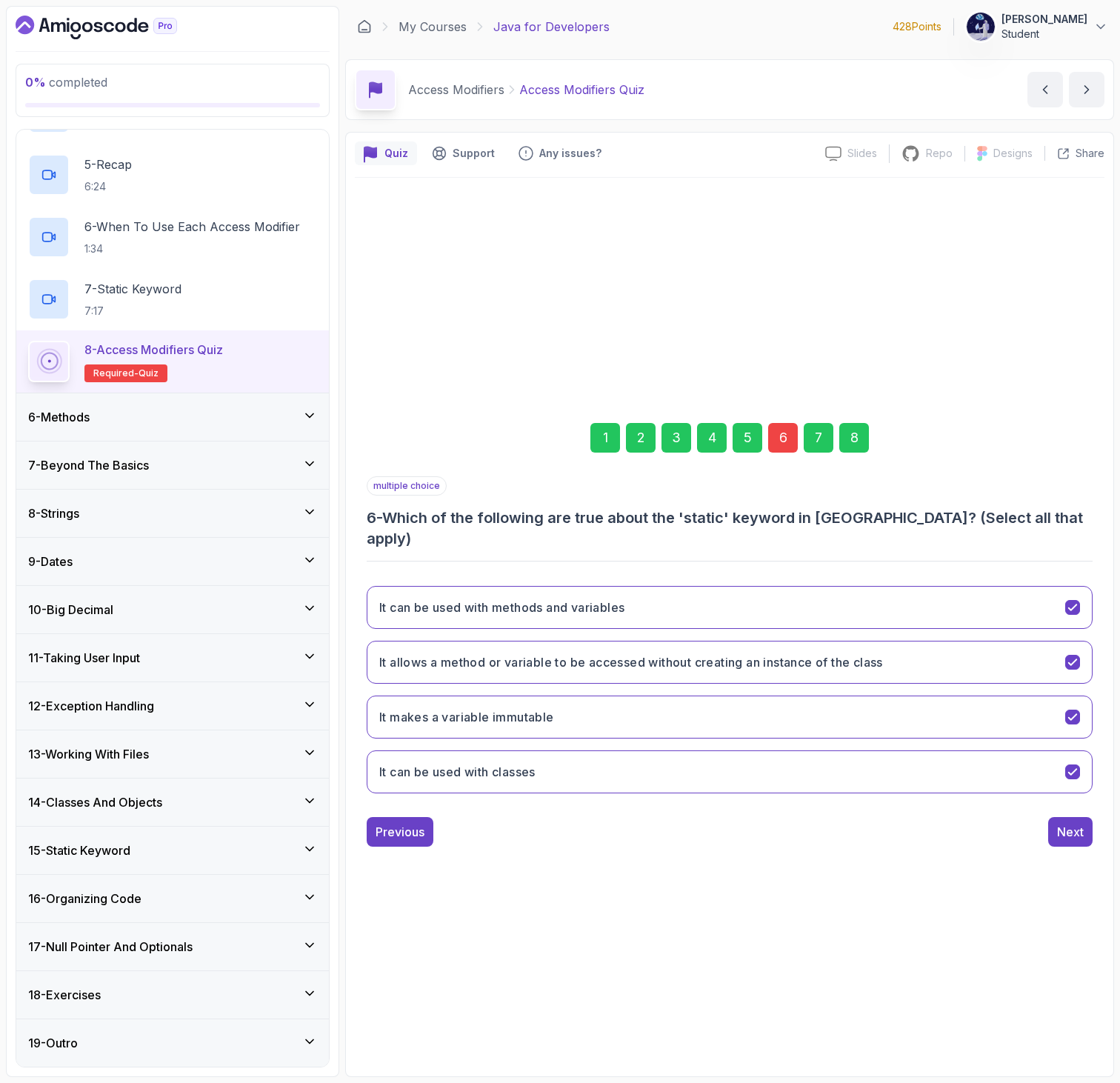
click at [847, 450] on div "8" at bounding box center [854, 438] width 30 height 30
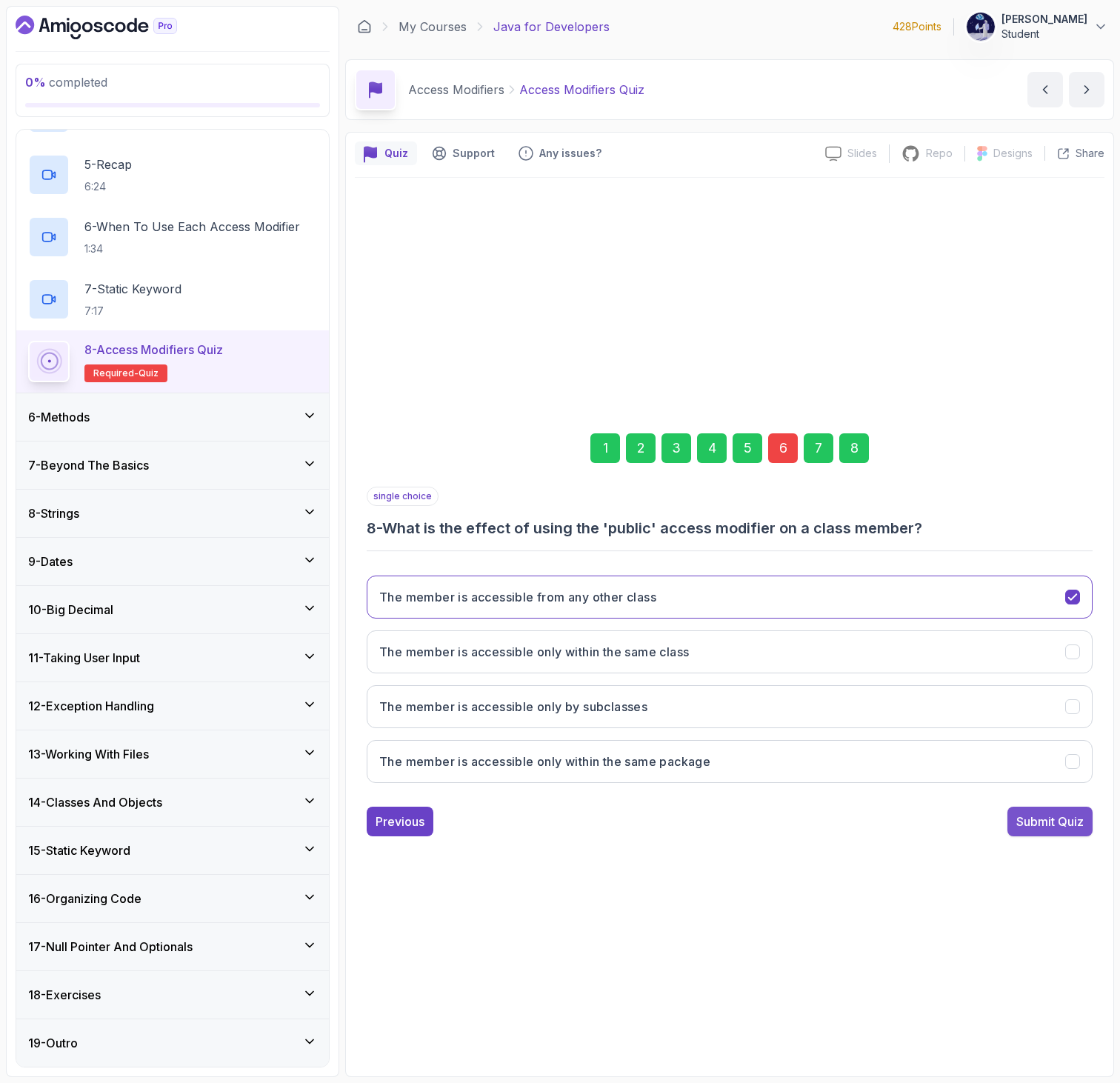
click at [1058, 821] on div "Submit Quiz" at bounding box center [1049, 821] width 67 height 17
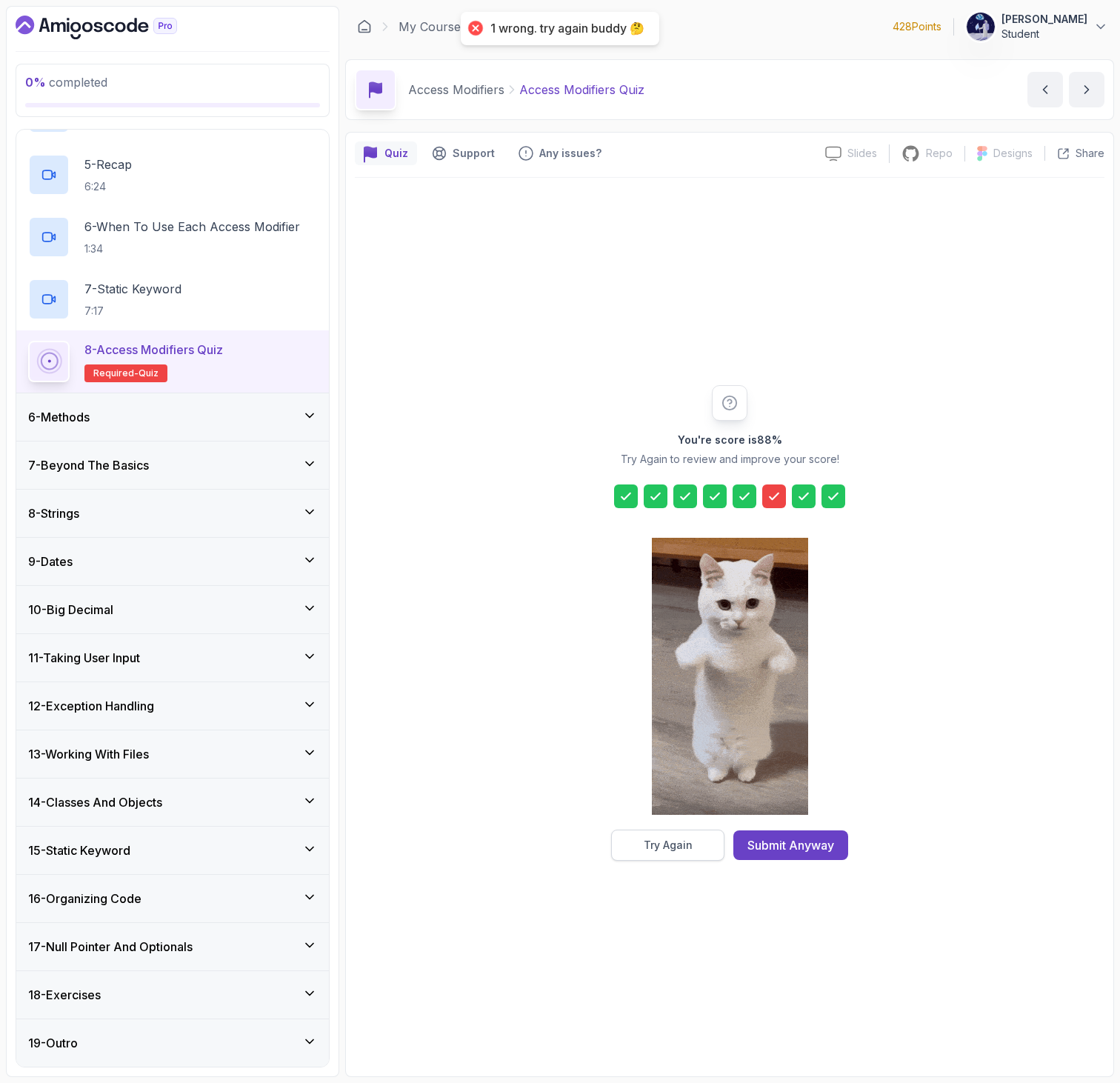
click at [709, 840] on button "Try Again" at bounding box center [668, 845] width 114 height 31
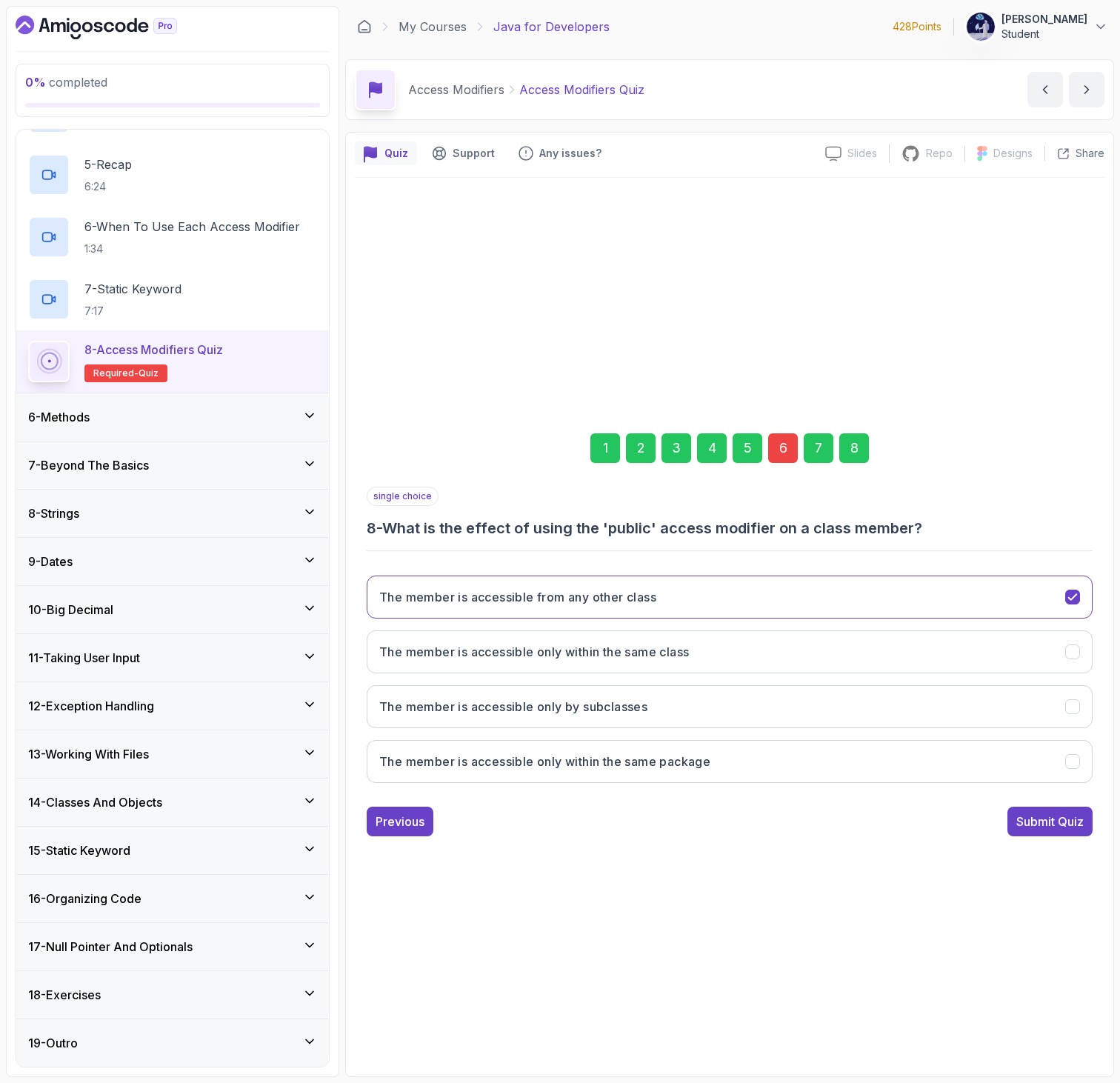
click at [776, 439] on div "6" at bounding box center [783, 448] width 30 height 30
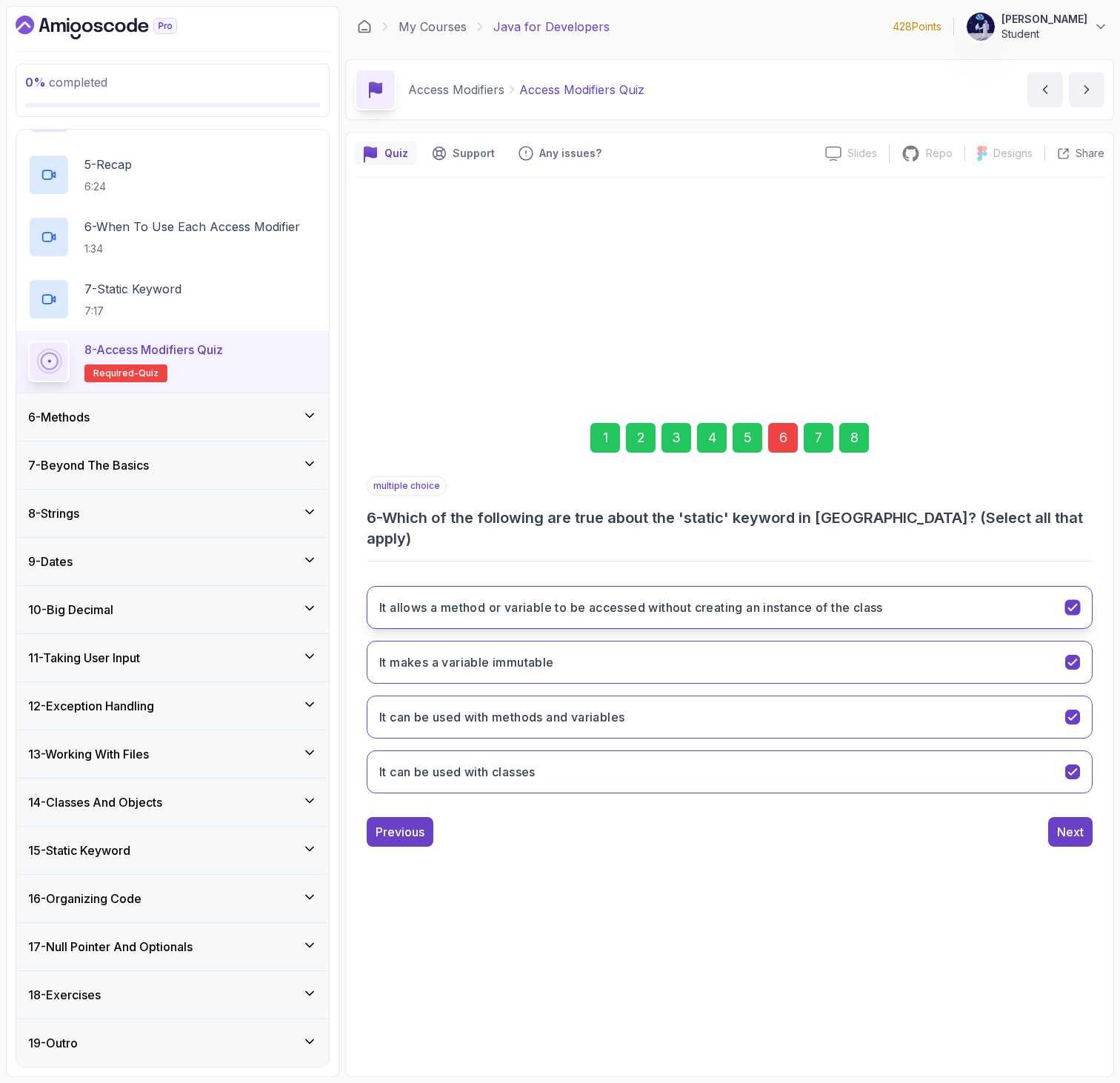
click at [1073, 600] on icon "It allows a method or variable to be accessed without creating an instance of t…" at bounding box center [1073, 607] width 14 height 14
click at [845, 443] on div "8" at bounding box center [854, 438] width 30 height 30
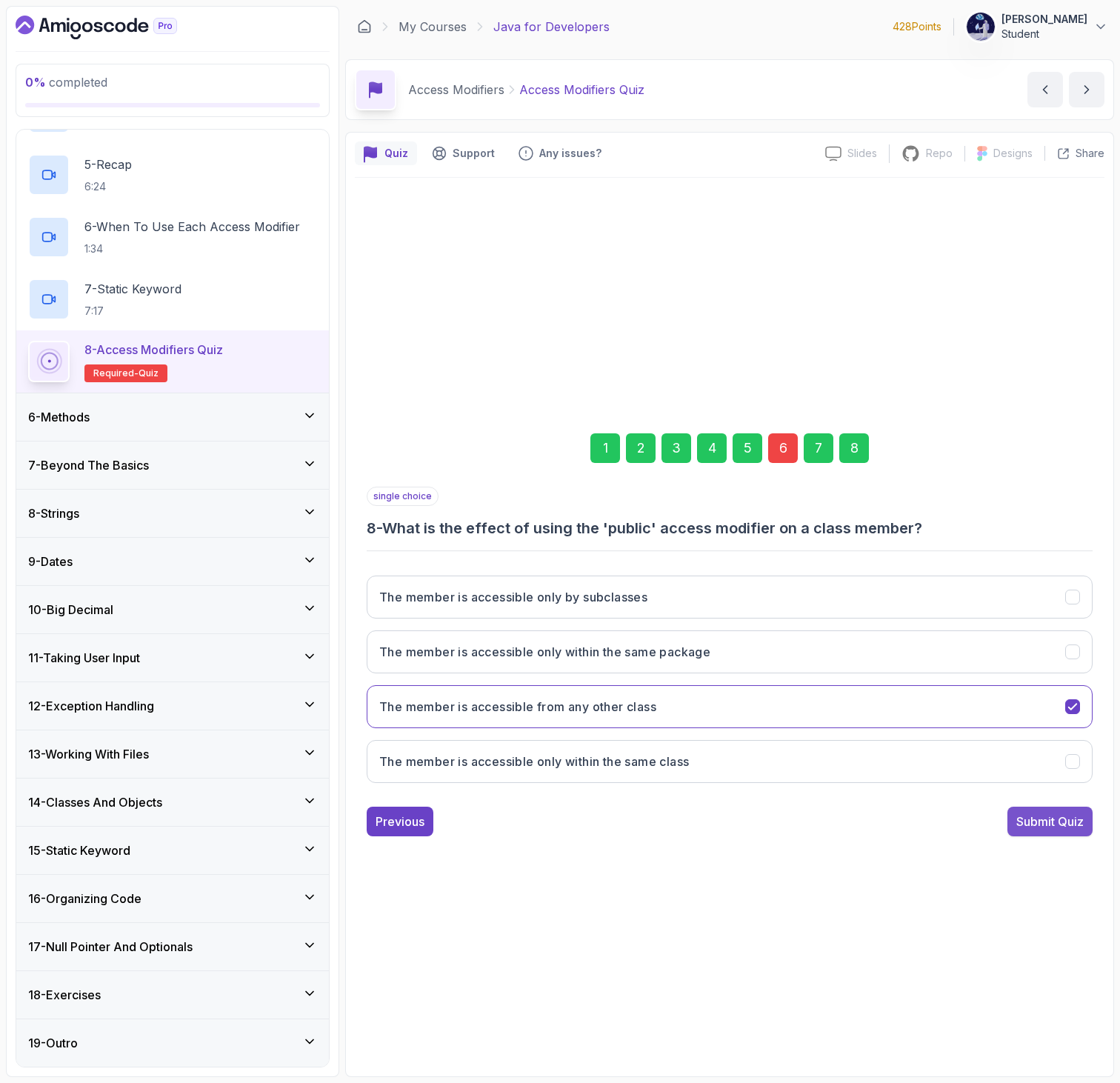
click at [1040, 807] on button "Submit Quiz" at bounding box center [1049, 822] width 85 height 30
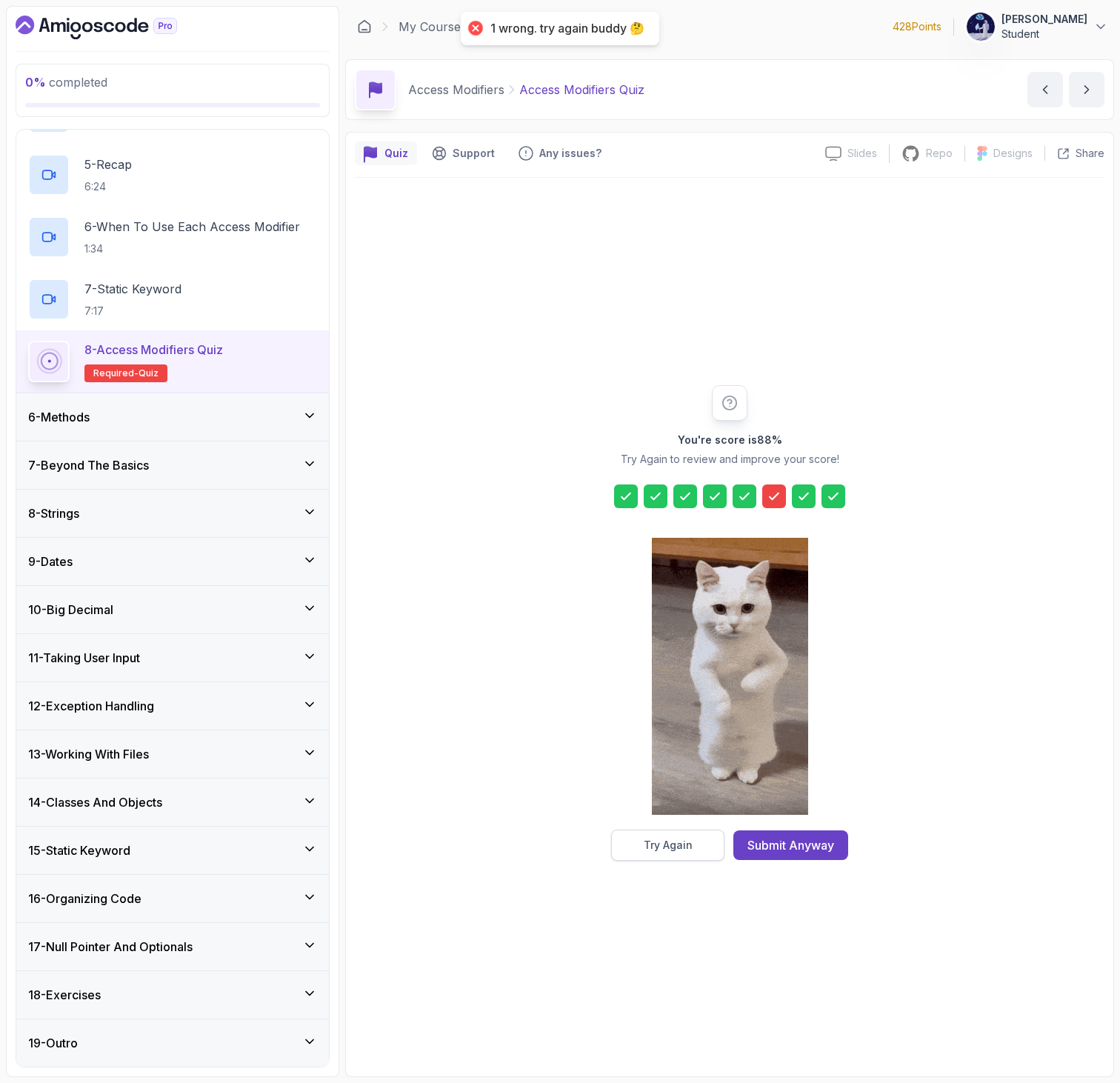
click at [700, 843] on button "Try Again" at bounding box center [668, 845] width 114 height 31
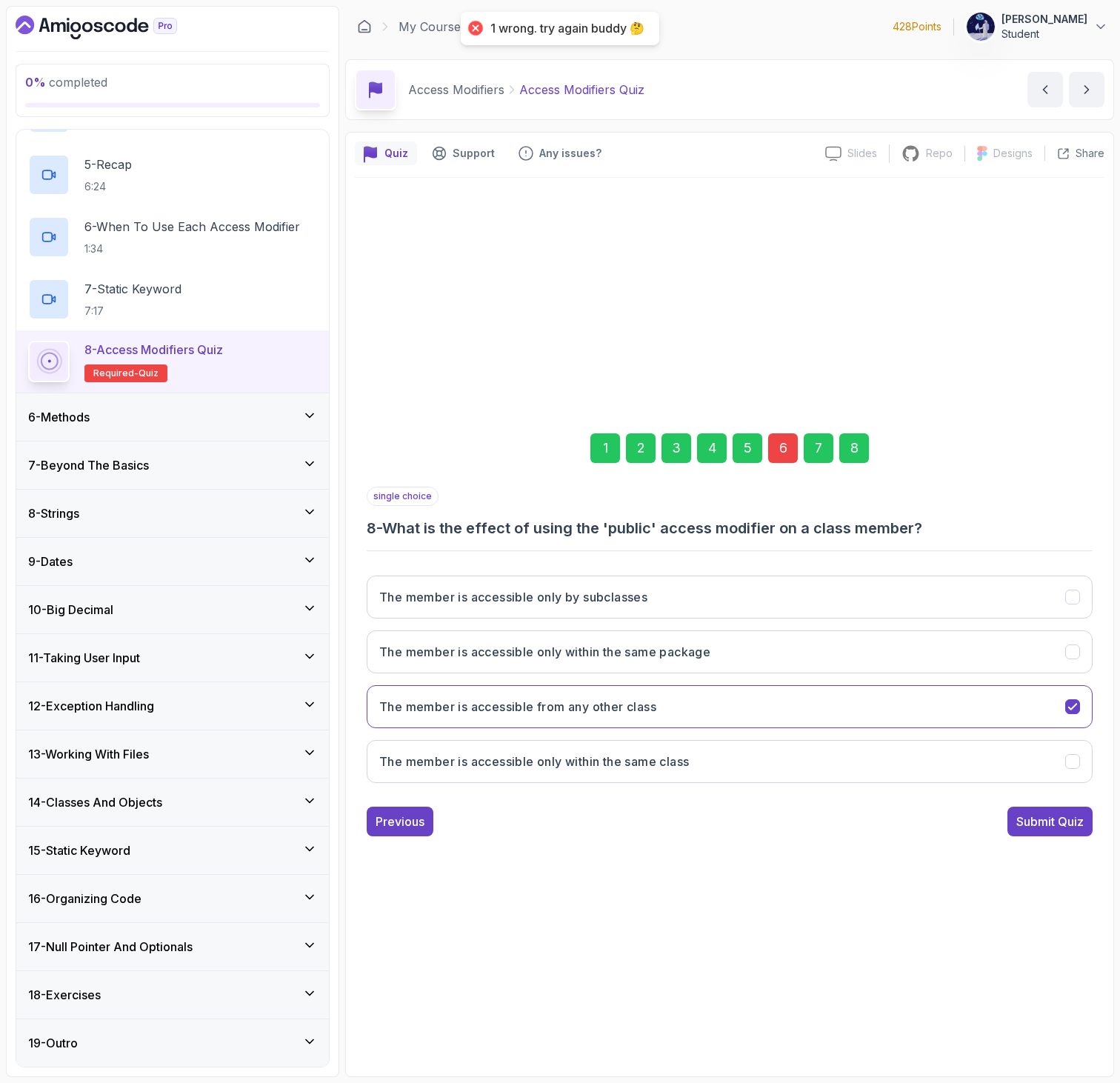
click at [786, 456] on div "6" at bounding box center [783, 448] width 30 height 30
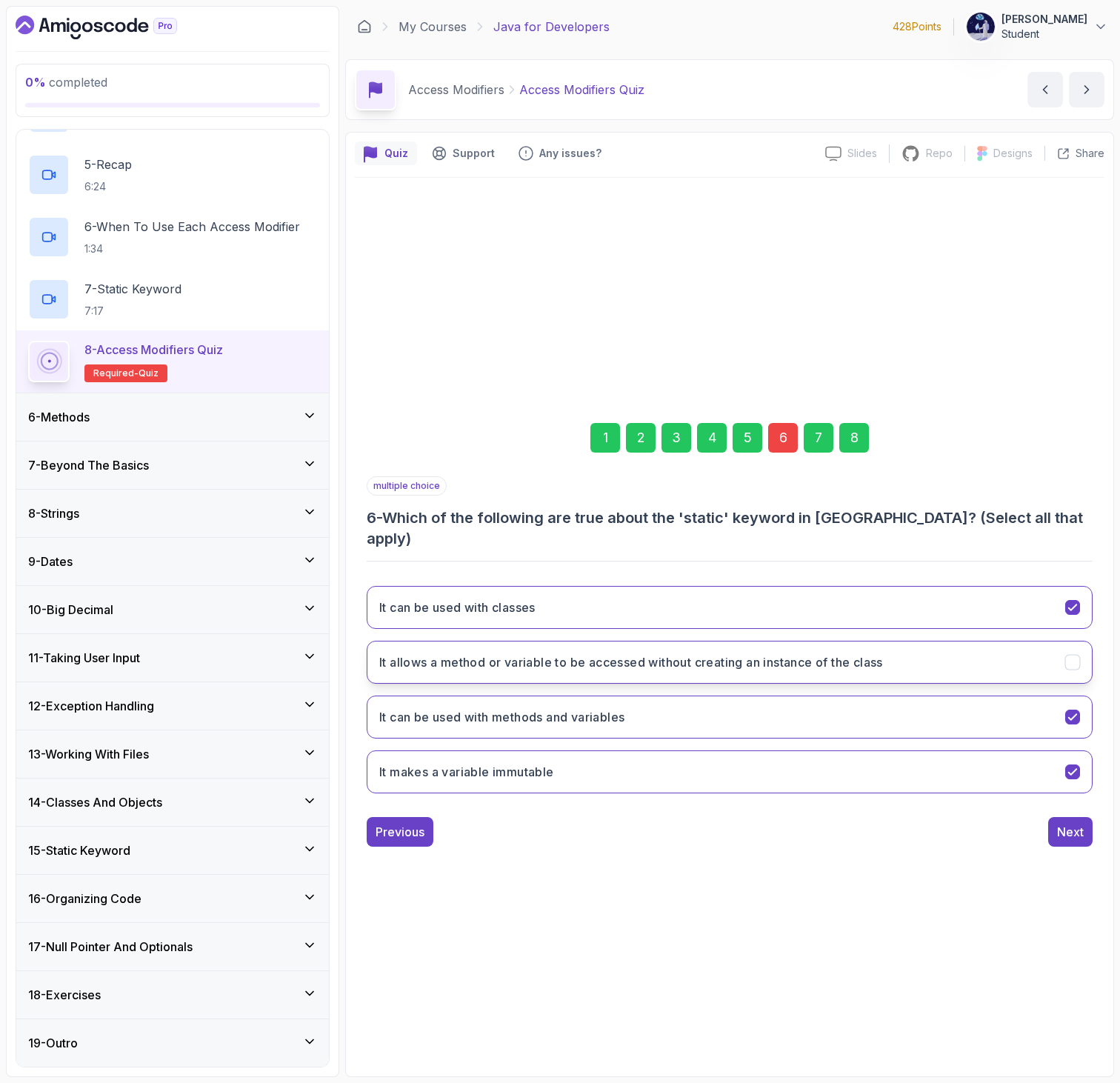
click at [712, 653] on h3 "It allows a method or variable to be accessed without creating an instance of t…" at bounding box center [631, 662] width 504 height 17
click at [695, 758] on button "It makes a variable immutable" at bounding box center [729, 771] width 726 height 43
click at [859, 441] on div "8" at bounding box center [854, 438] width 30 height 30
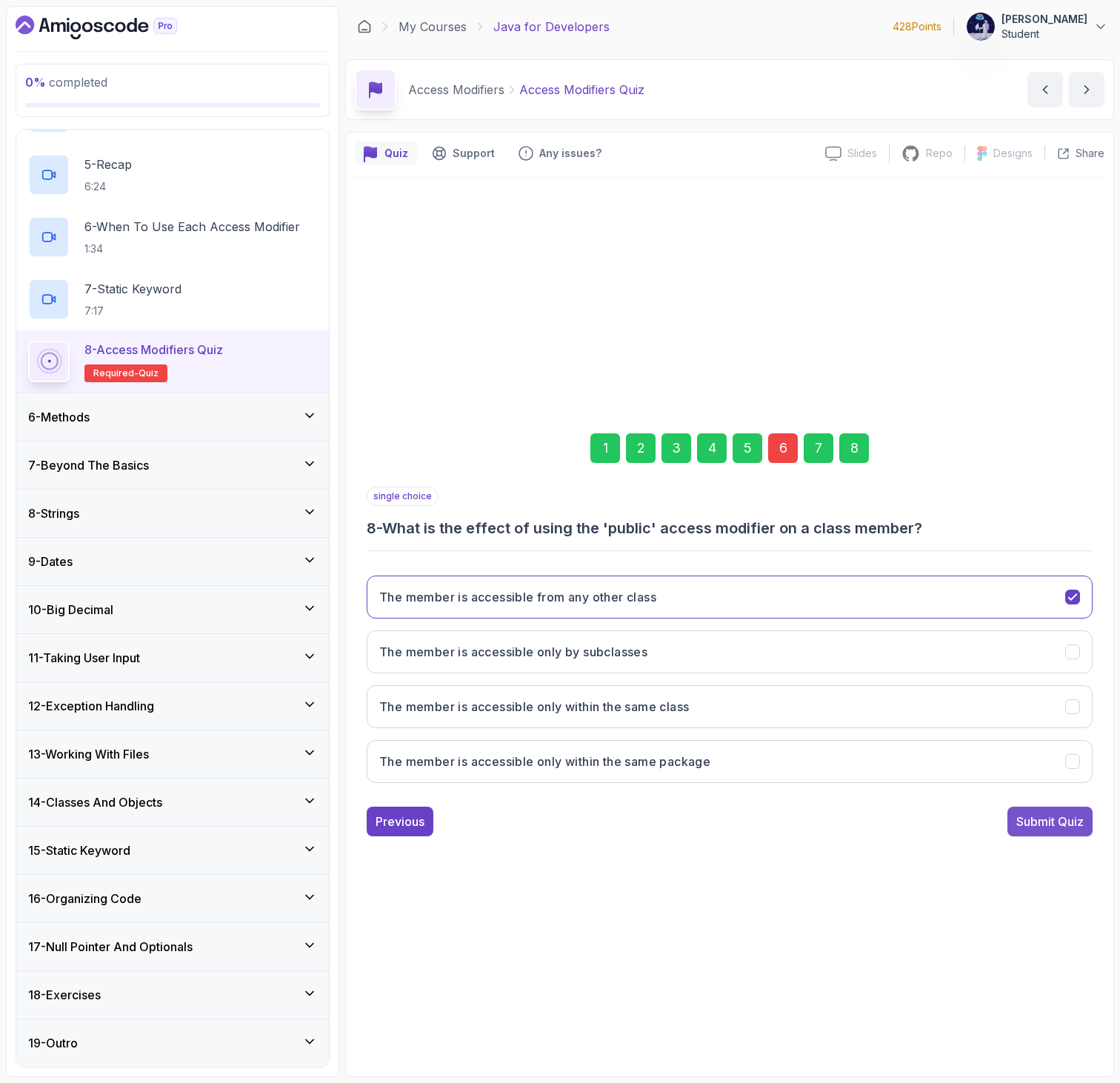
click at [1020, 820] on div "Submit Quiz" at bounding box center [1049, 821] width 67 height 17
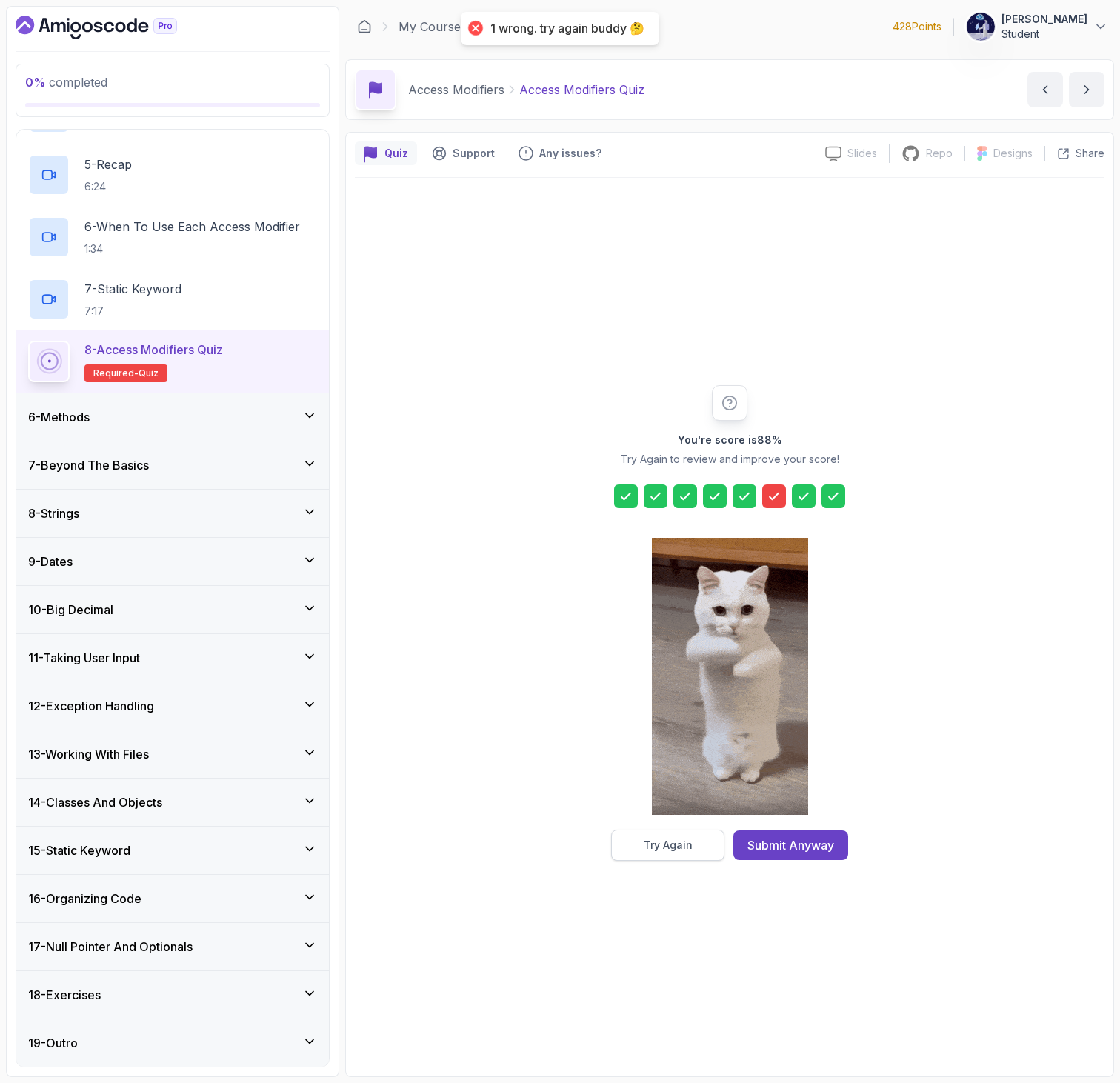
click at [685, 845] on div "Try Again" at bounding box center [668, 844] width 49 height 15
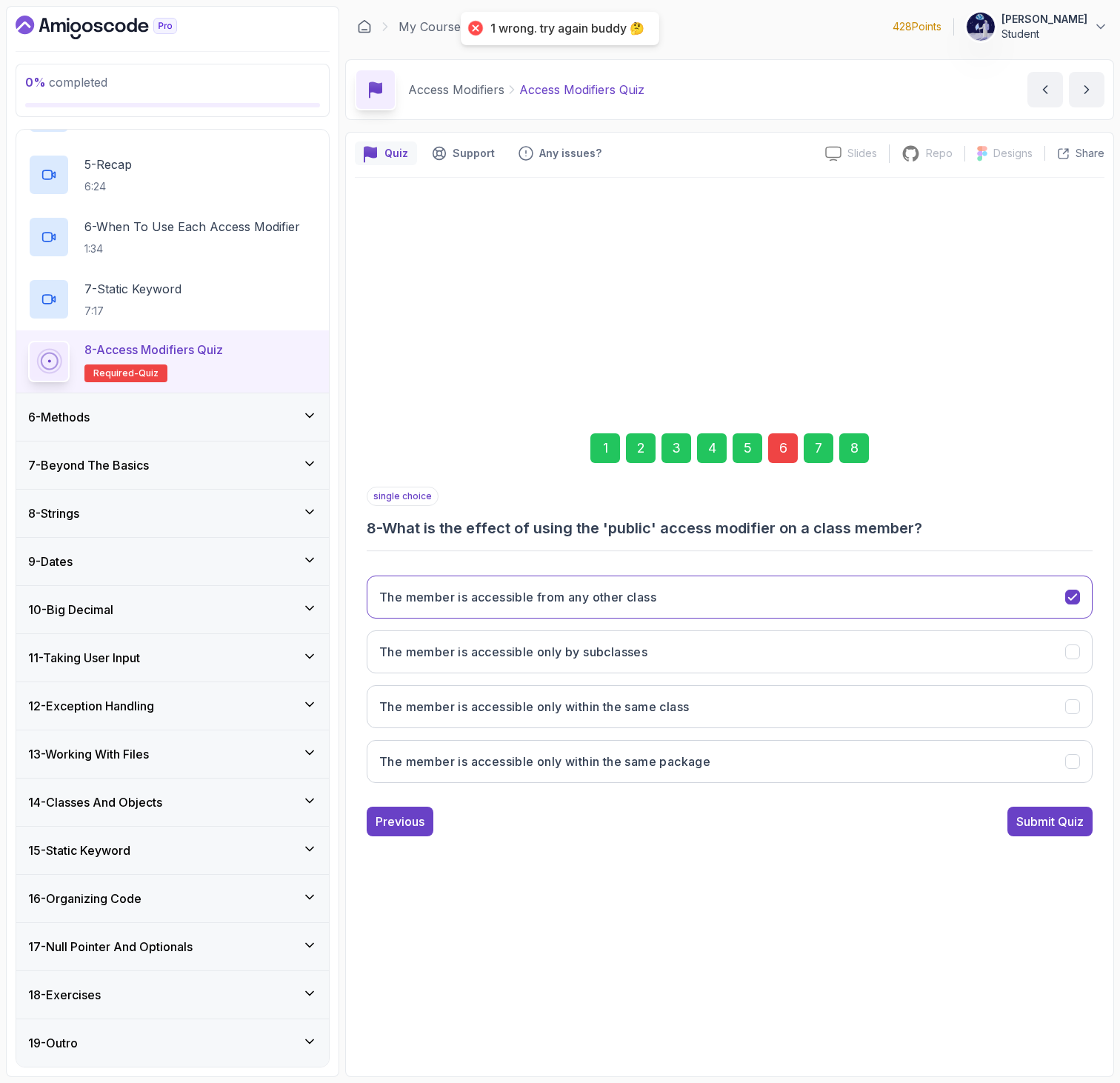
click at [782, 449] on div "6" at bounding box center [783, 448] width 30 height 30
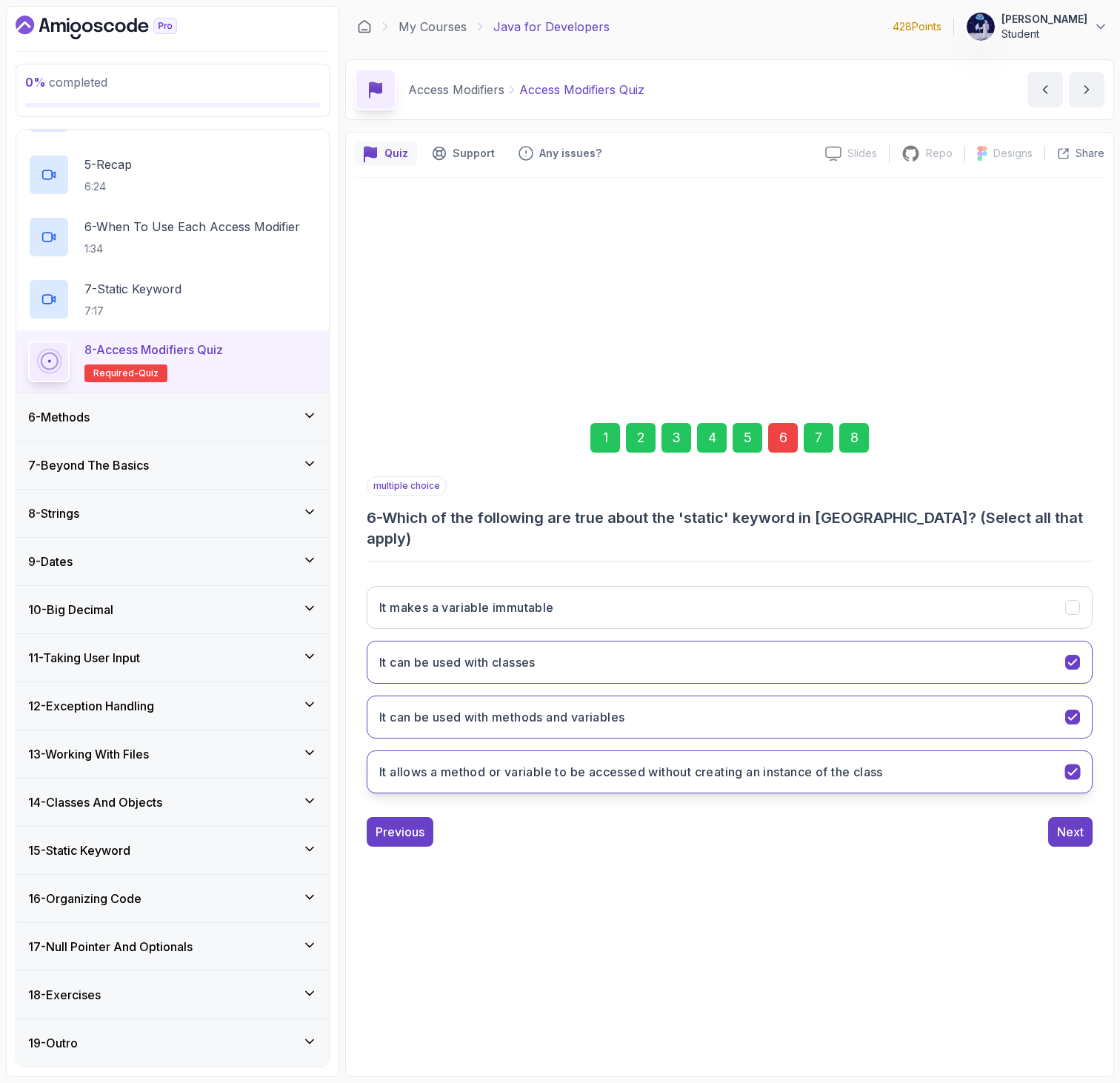
click at [732, 766] on h3 "It allows a method or variable to be accessed without creating an instance of t…" at bounding box center [631, 772] width 504 height 17
click at [857, 441] on div "8" at bounding box center [854, 438] width 30 height 30
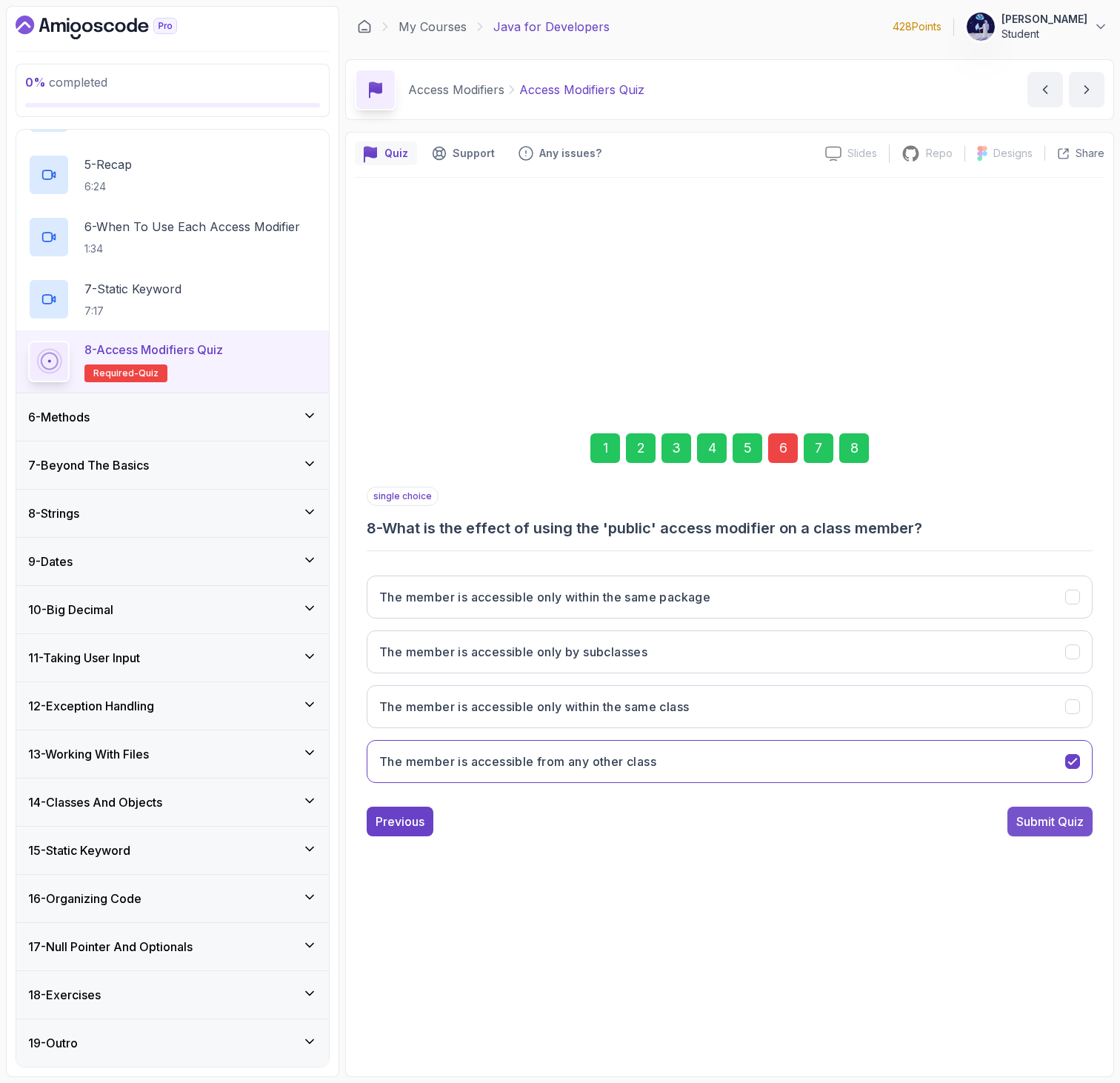
click at [1023, 821] on div "Submit Quiz" at bounding box center [1049, 821] width 67 height 17
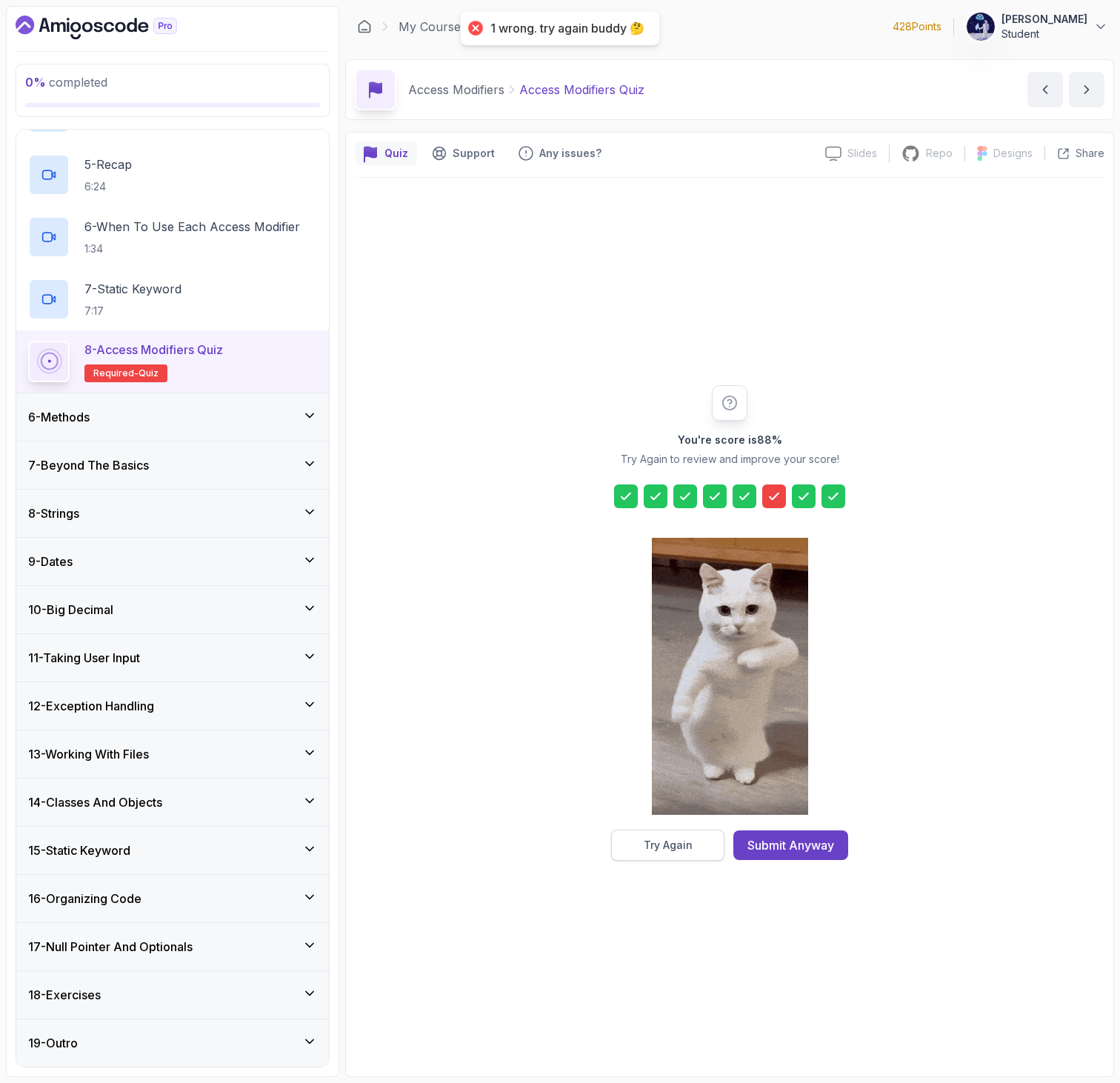
click at [692, 856] on button "Try Again" at bounding box center [668, 845] width 114 height 31
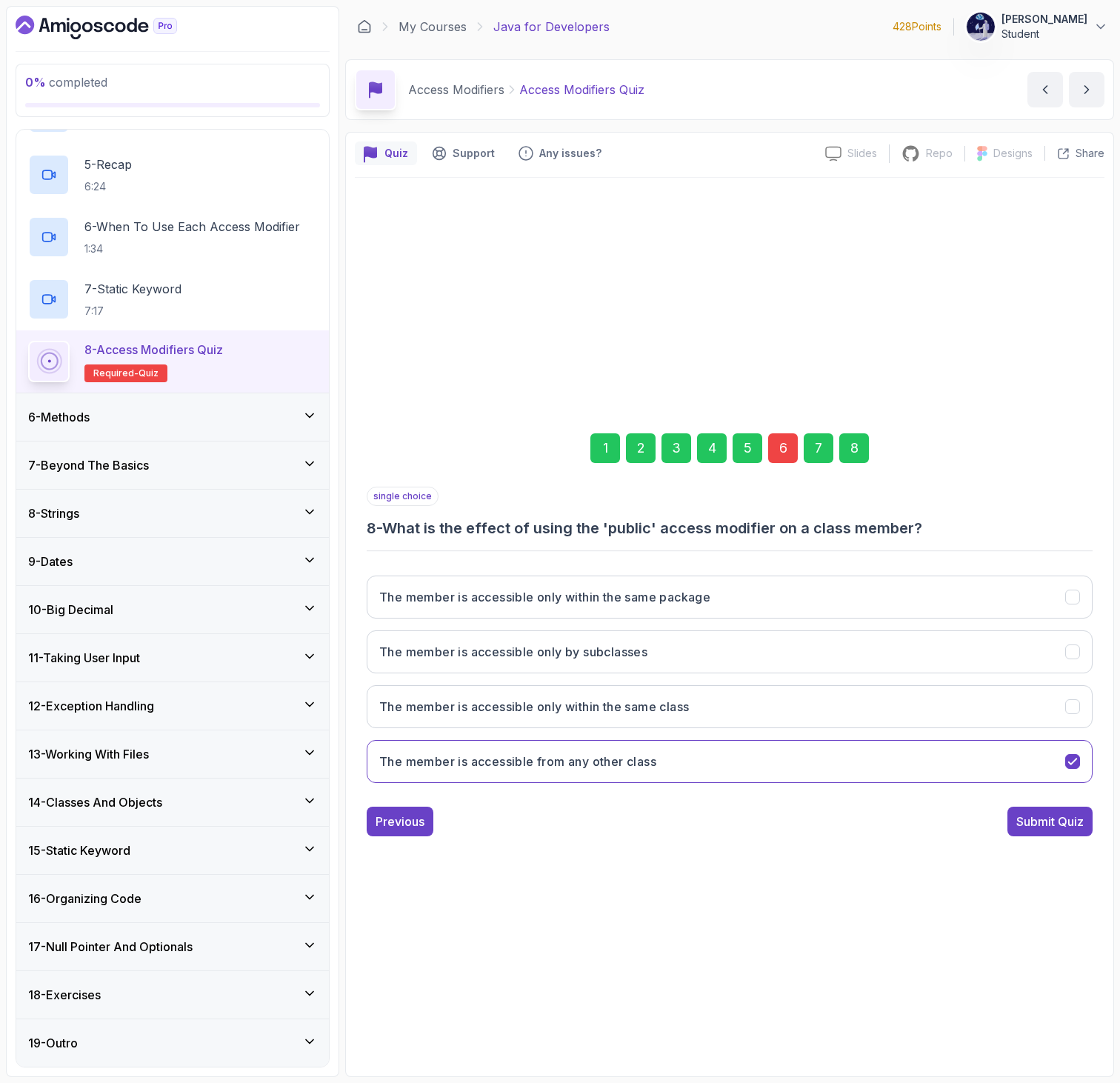
click at [783, 448] on div "6" at bounding box center [783, 448] width 30 height 30
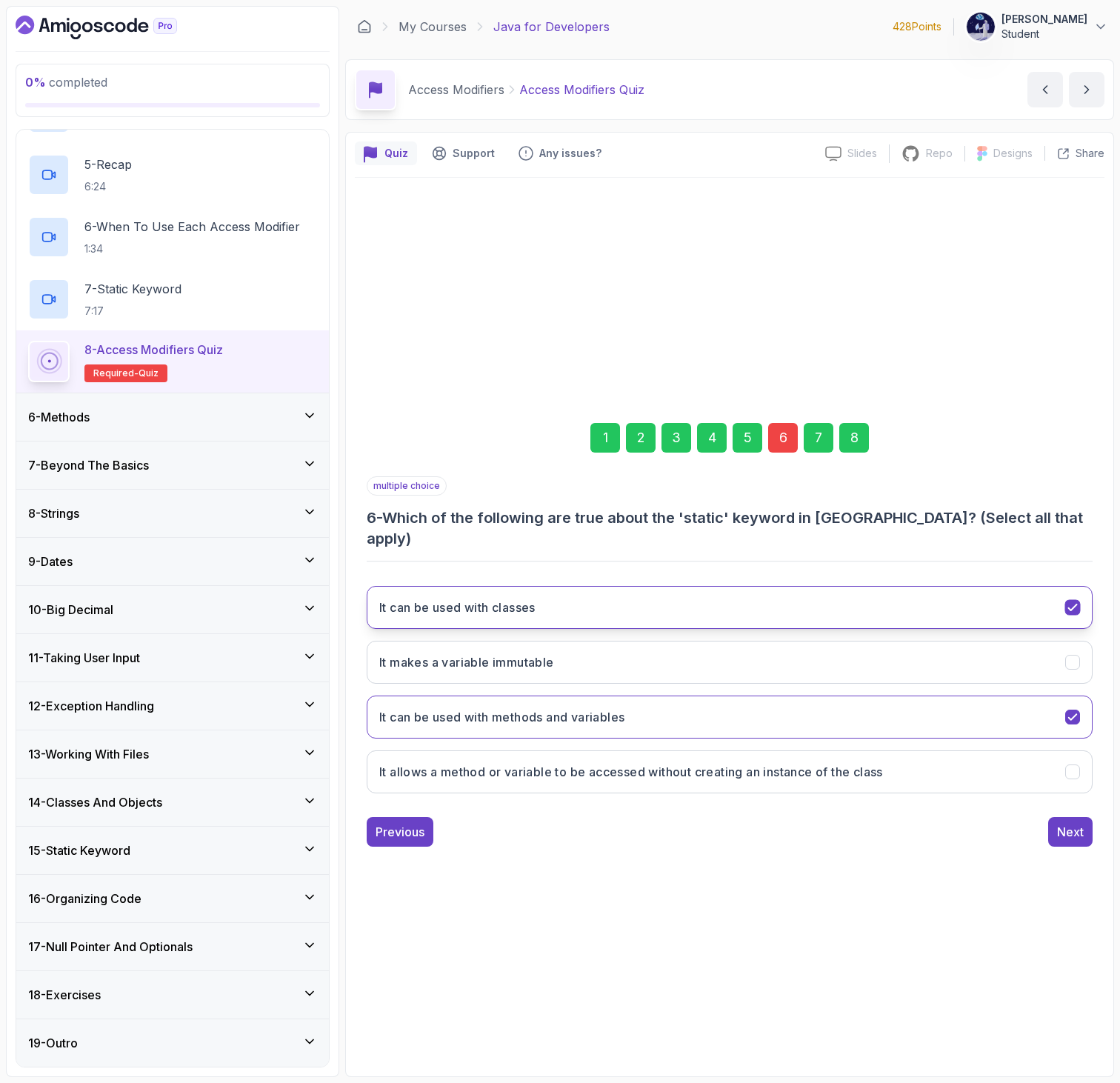
click at [642, 592] on button "It can be used with classes" at bounding box center [729, 607] width 726 height 43
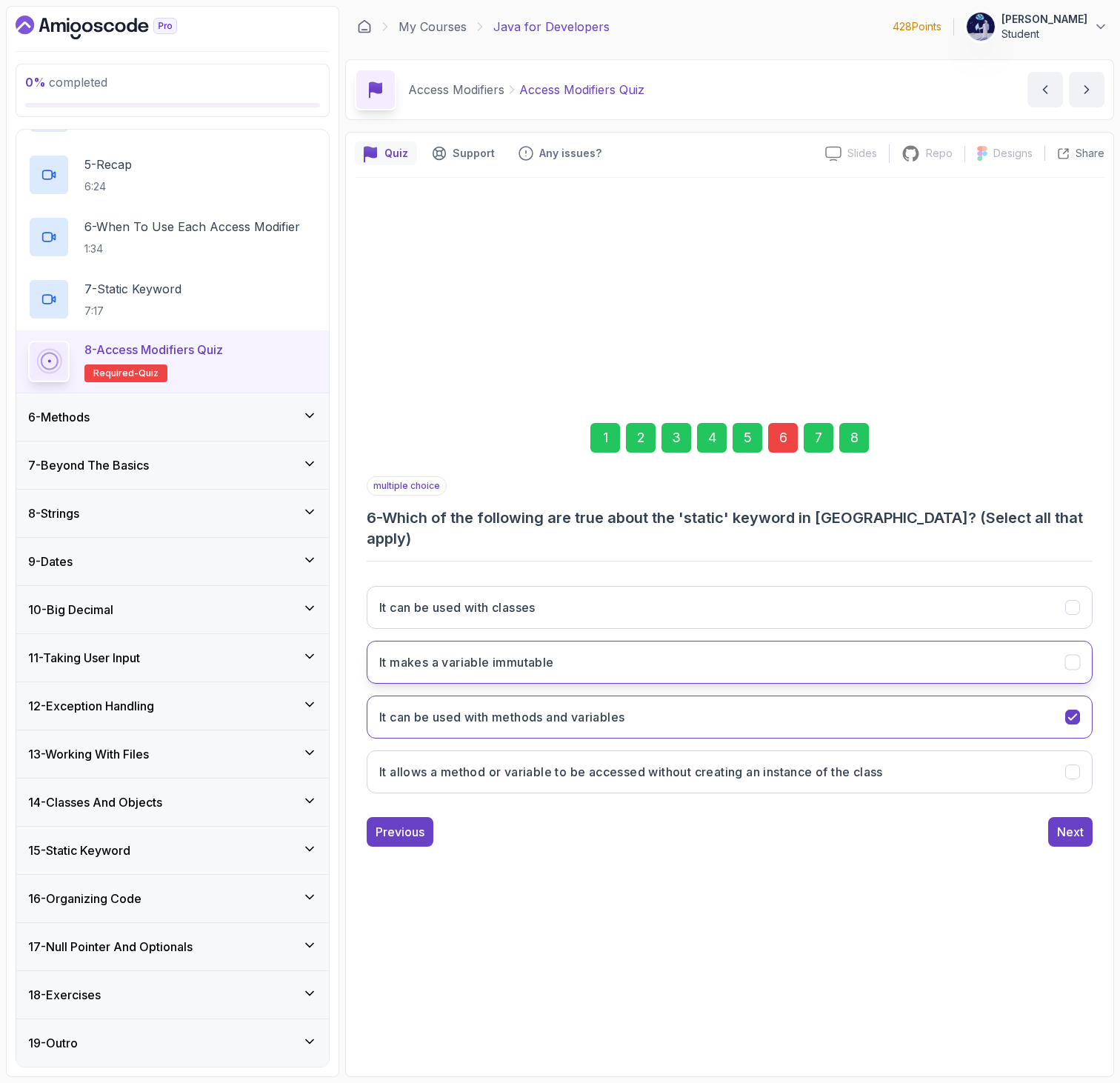
click at [660, 650] on button "It makes a variable immutable" at bounding box center [729, 662] width 726 height 43
click at [669, 750] on button "It allows a method or variable to be accessed without creating an instance of t…" at bounding box center [729, 771] width 726 height 43
click at [846, 448] on div "8" at bounding box center [854, 438] width 30 height 30
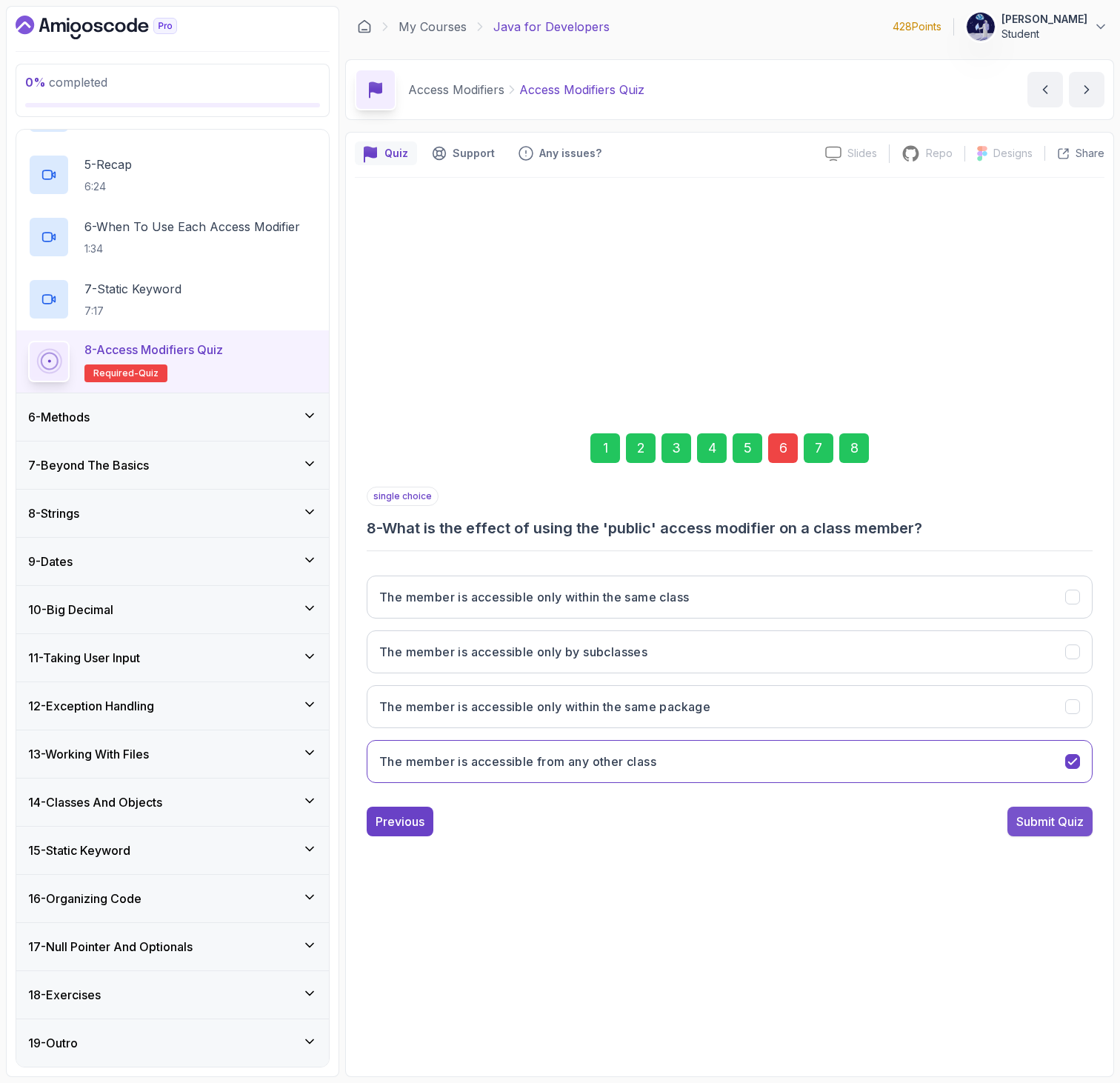
click at [1018, 817] on div "Submit Quiz" at bounding box center [1049, 821] width 67 height 17
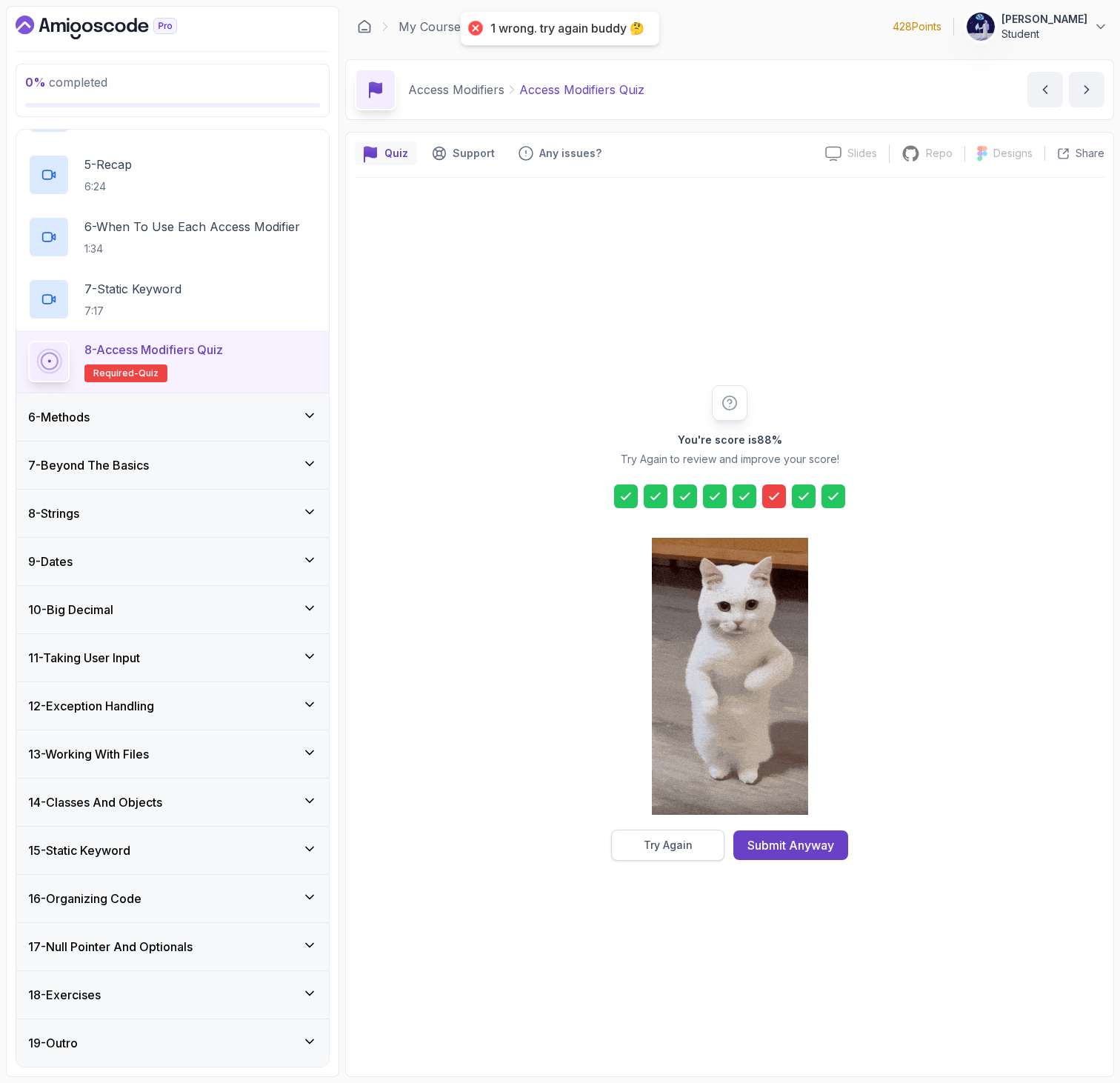
click at [651, 852] on button "Try Again" at bounding box center [668, 845] width 114 height 31
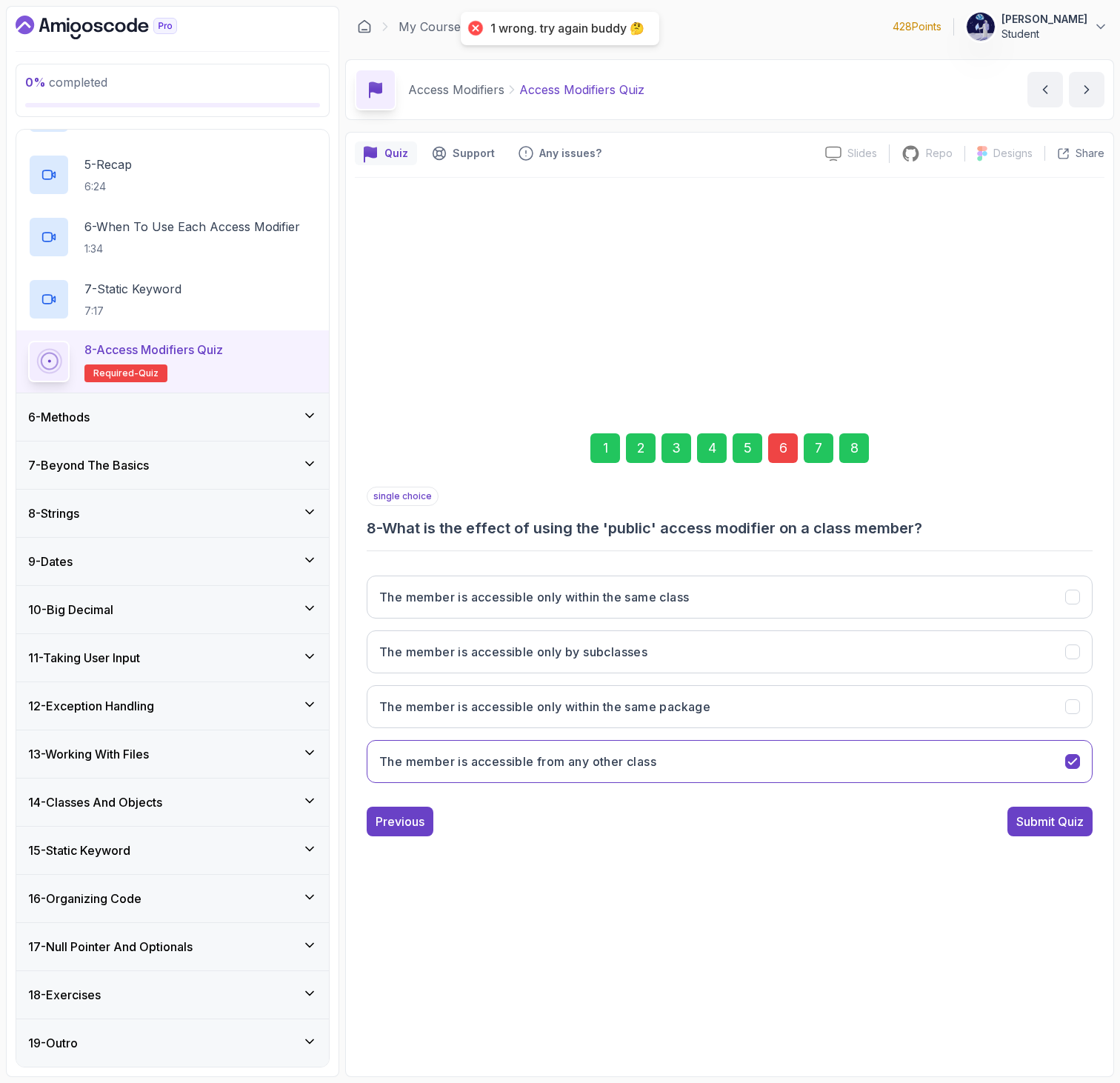
click at [790, 440] on div "6" at bounding box center [783, 448] width 30 height 30
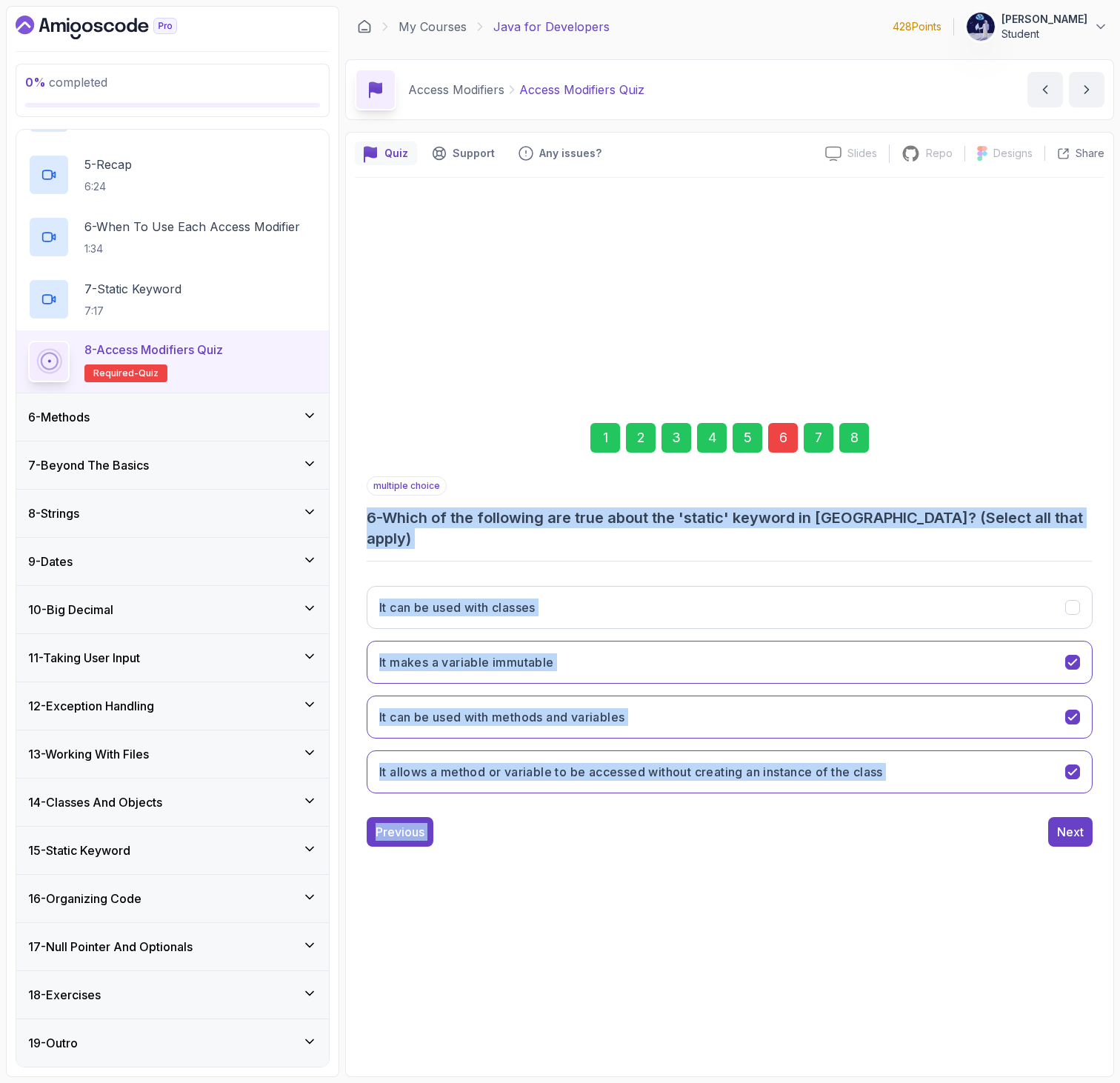
drag, startPoint x: 799, startPoint y: 807, endPoint x: 352, endPoint y: 524, distance: 529.1
click at [352, 524] on div "Quiz Support Any issues? Slides Slides not available Repo Repository not availa…" at bounding box center [729, 604] width 769 height 945
copy div "6 - Which of the following are true about the 'static' keyword in Java? (Select…"
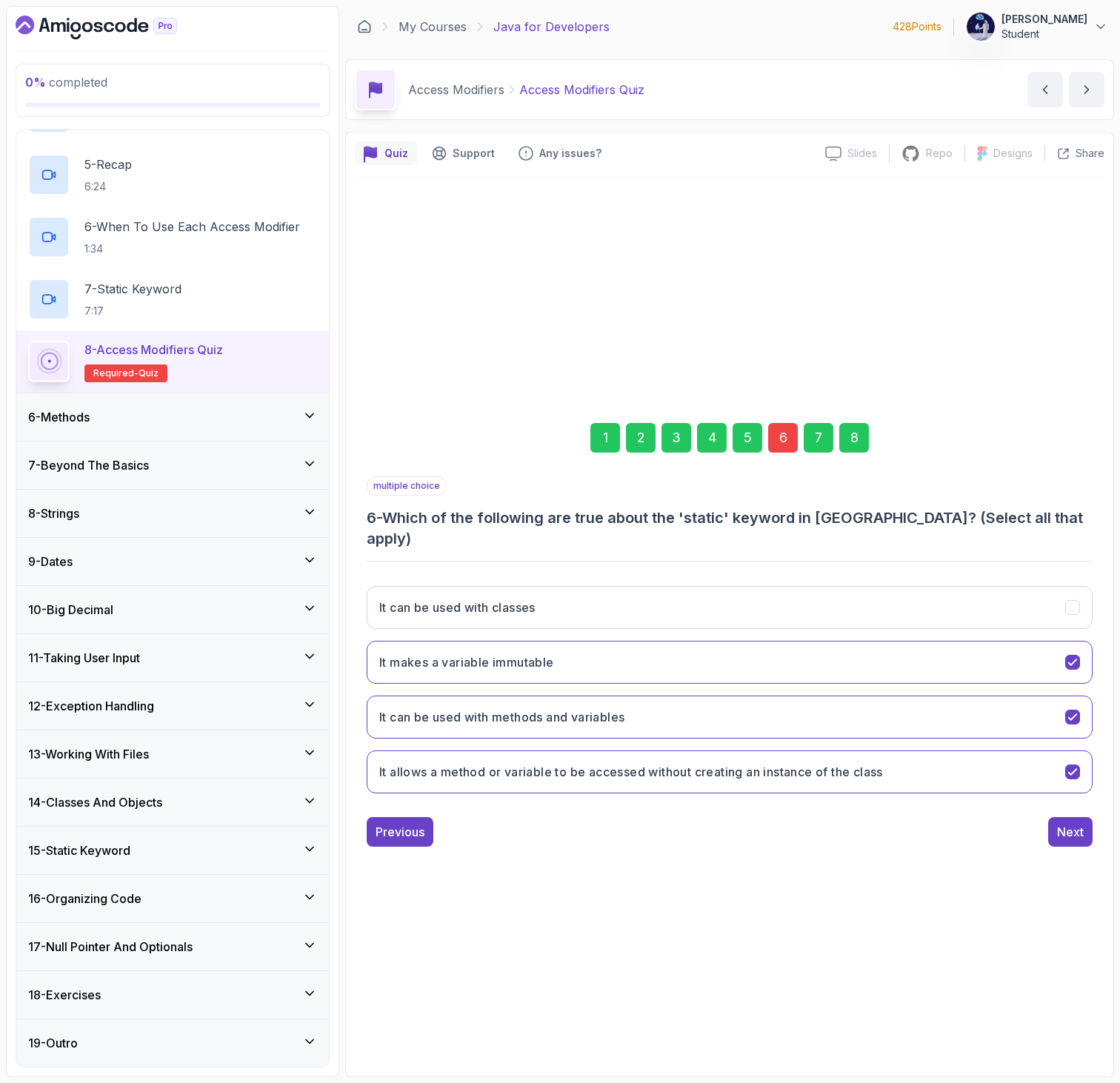
click at [431, 681] on div "It can be used with classes It makes a variable immutable It can be used with m…" at bounding box center [729, 690] width 726 height 231
click at [400, 598] on h3 "It can be used with classes" at bounding box center [457, 607] width 157 height 17
click at [402, 763] on h3 "It allows a method or variable to be accessed without creating an instance of t…" at bounding box center [631, 772] width 504 height 17
click at [421, 763] on h3 "It allows a method or variable to be accessed without creating an instance of t…" at bounding box center [631, 772] width 504 height 17
click at [785, 642] on button "It makes a variable immutable" at bounding box center [729, 662] width 726 height 43
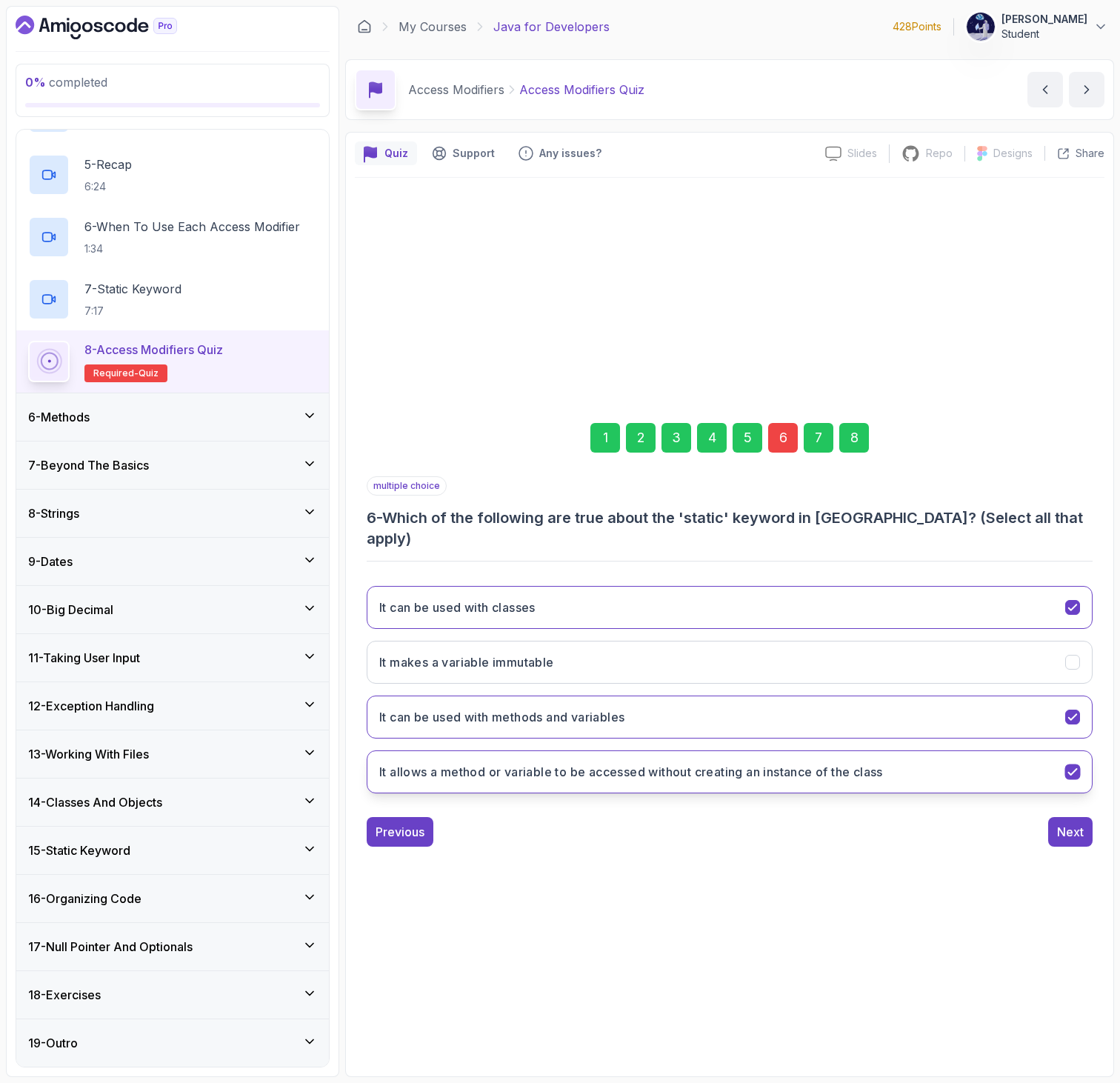
click at [752, 750] on button "It allows a method or variable to be accessed without creating an instance of t…" at bounding box center [729, 771] width 726 height 43
click at [734, 713] on button "It can be used with methods and variables" at bounding box center [729, 716] width 726 height 43
click at [734, 751] on button "It allows a method or variable to be accessed without creating an instance of t…" at bounding box center [729, 771] width 726 height 43
click at [849, 445] on div "8" at bounding box center [854, 438] width 30 height 30
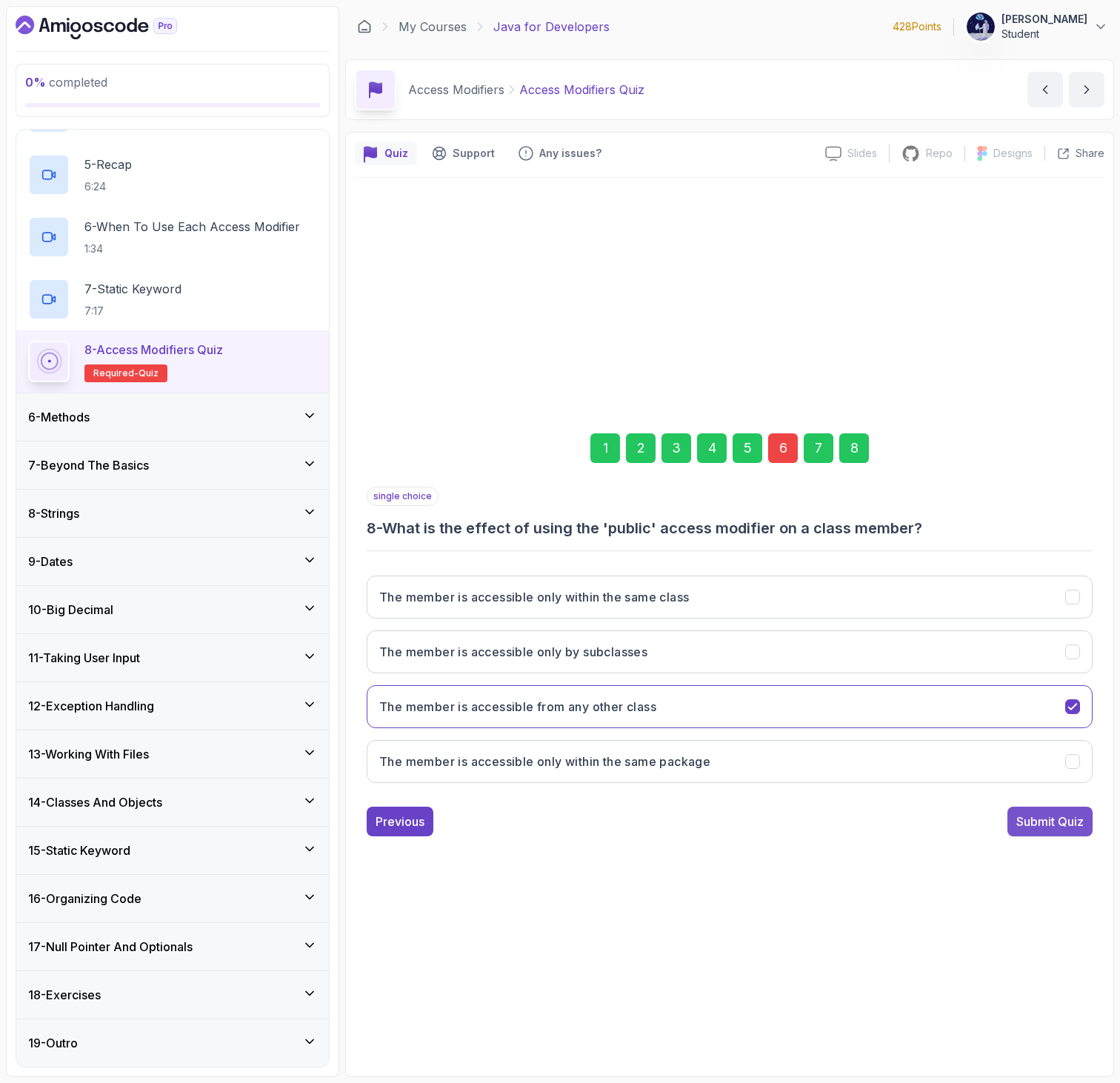
click at [1026, 816] on div "Submit Quiz" at bounding box center [1049, 821] width 67 height 17
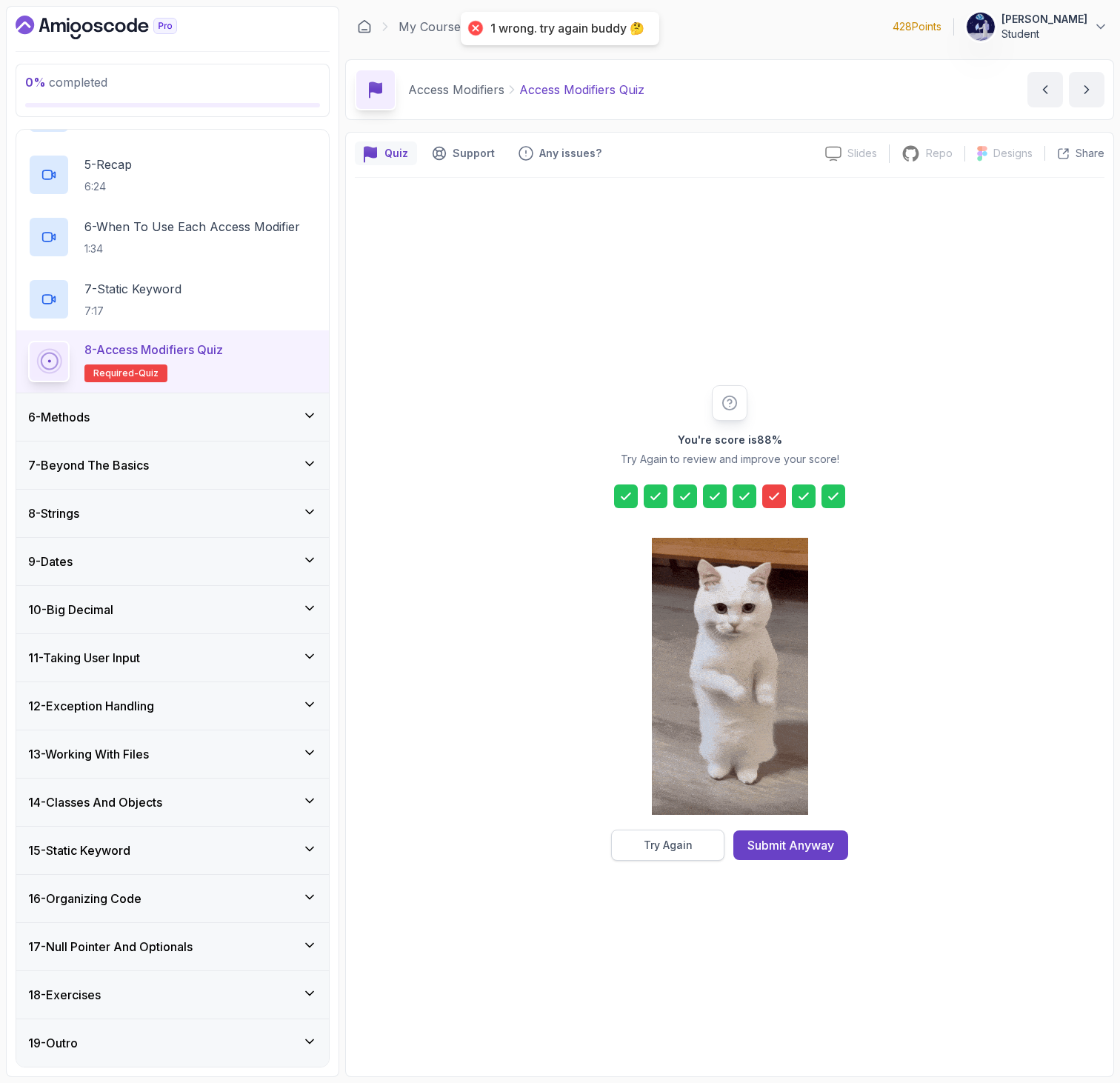
click at [661, 845] on div "Try Again" at bounding box center [668, 844] width 49 height 15
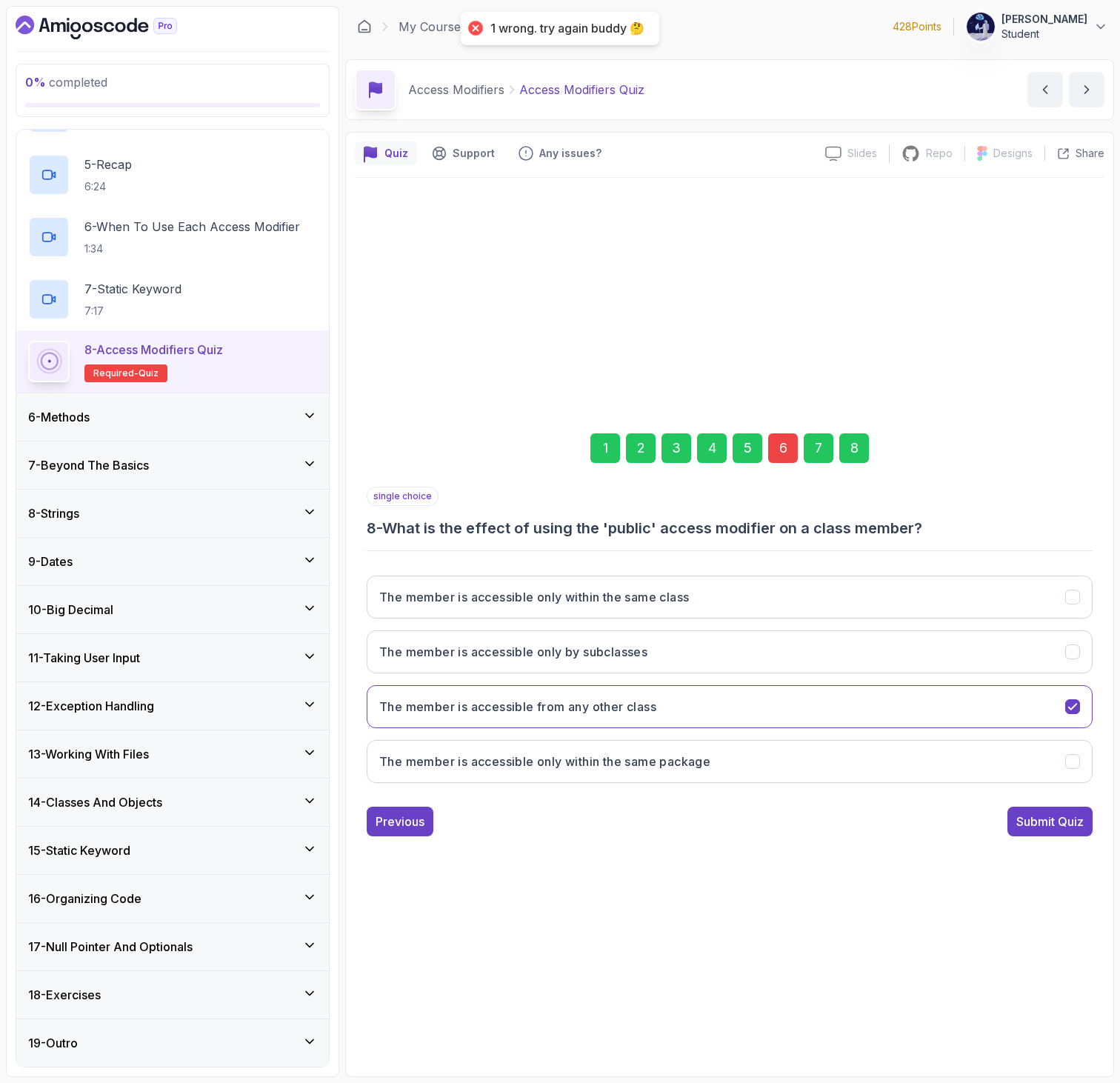
click at [787, 442] on div "6" at bounding box center [783, 448] width 30 height 30
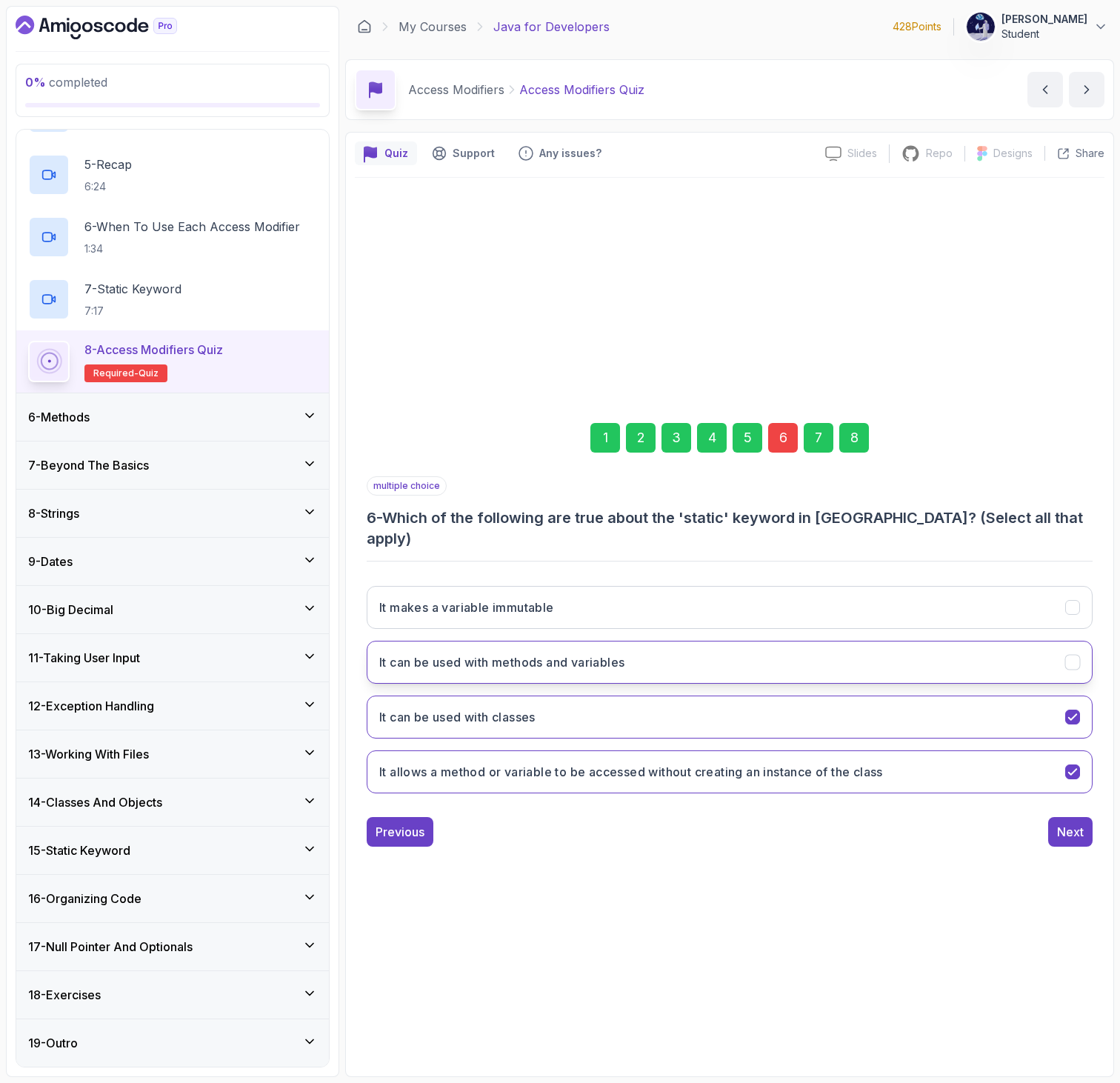
click at [536, 653] on h3 "It can be used with methods and variables" at bounding box center [502, 662] width 245 height 17
click at [640, 716] on button "It can be used with classes" at bounding box center [729, 716] width 726 height 43
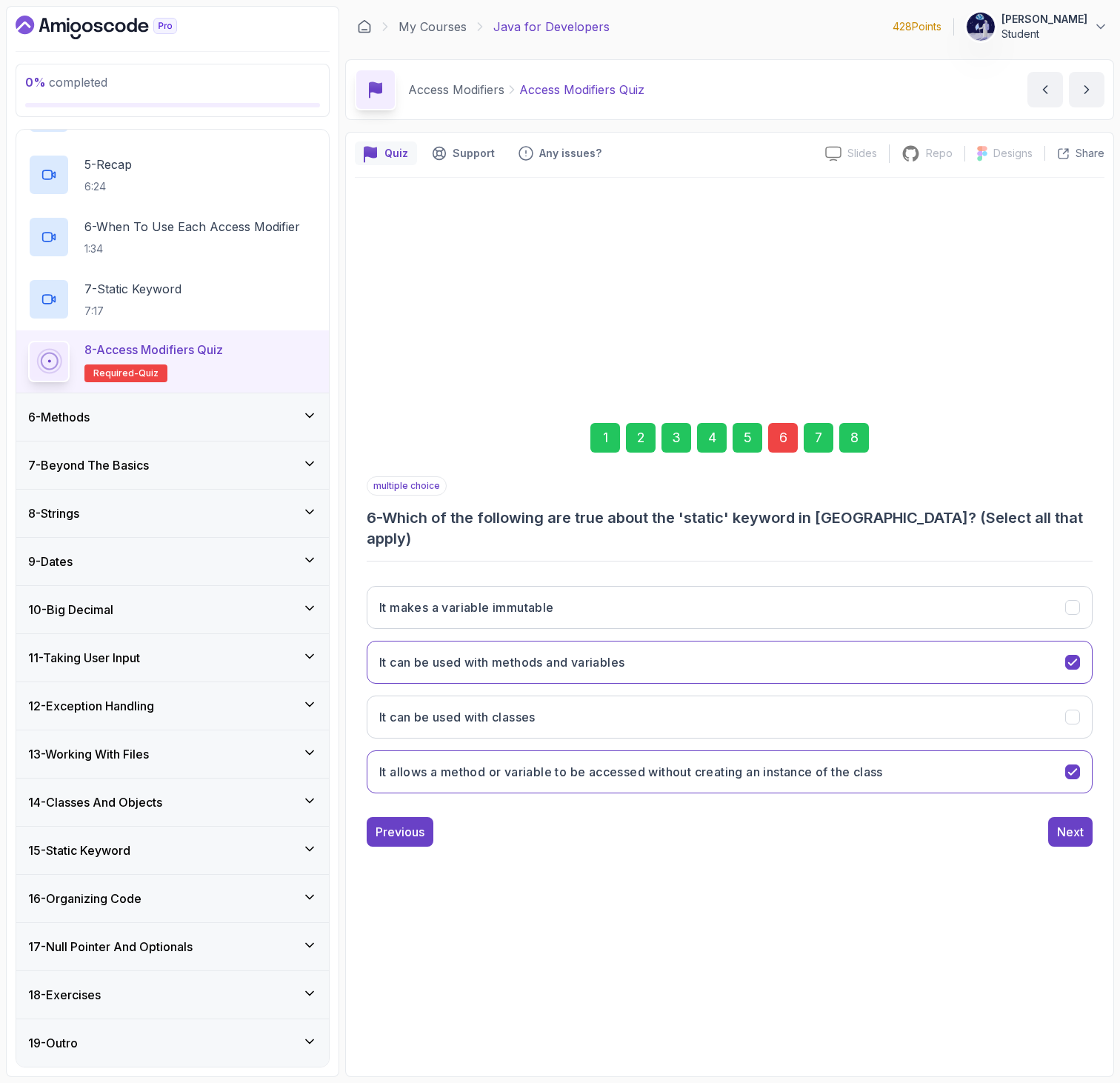
click at [862, 453] on div "8" at bounding box center [854, 438] width 30 height 30
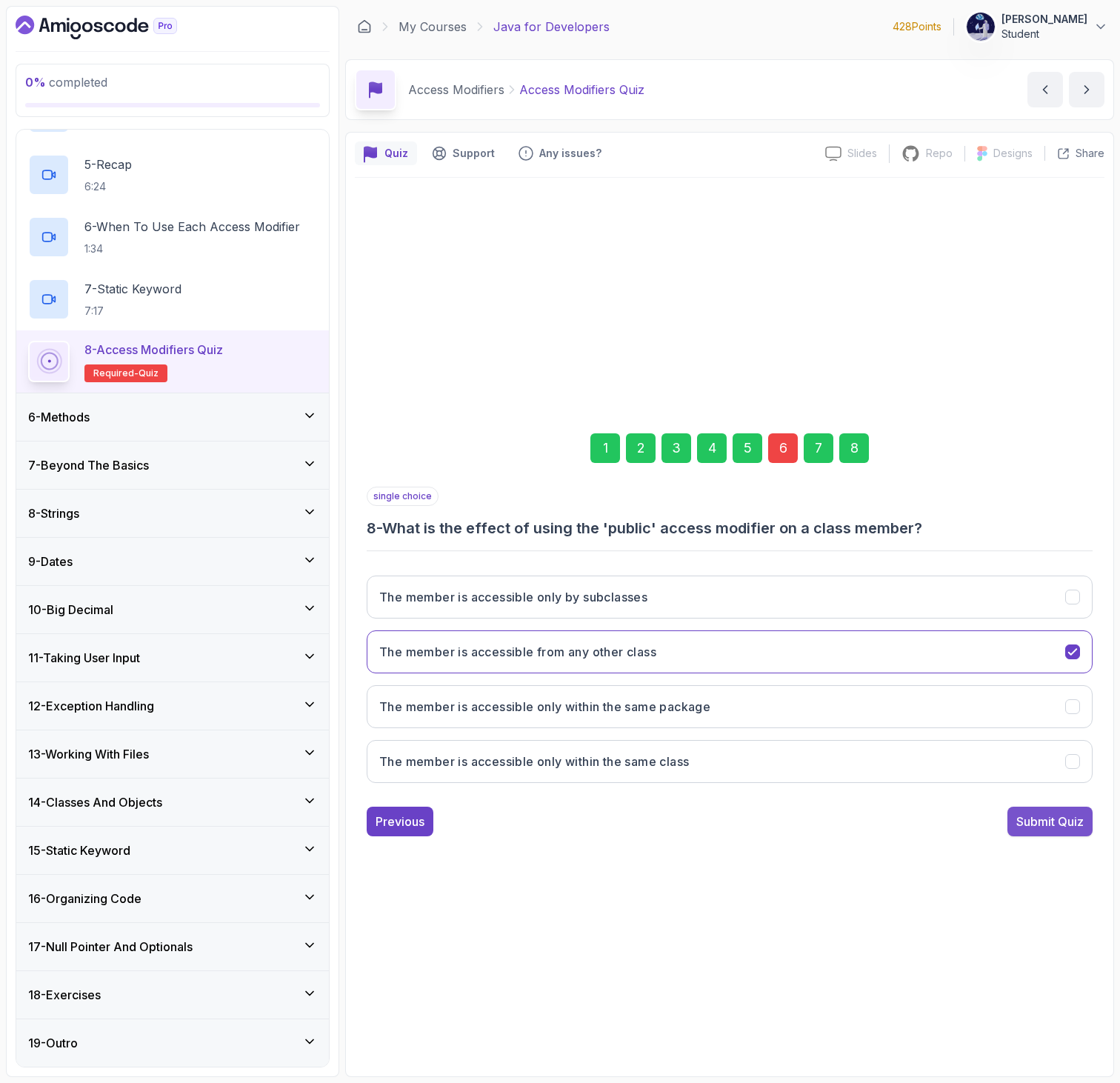
click at [1037, 813] on div "Submit Quiz" at bounding box center [1049, 821] width 67 height 17
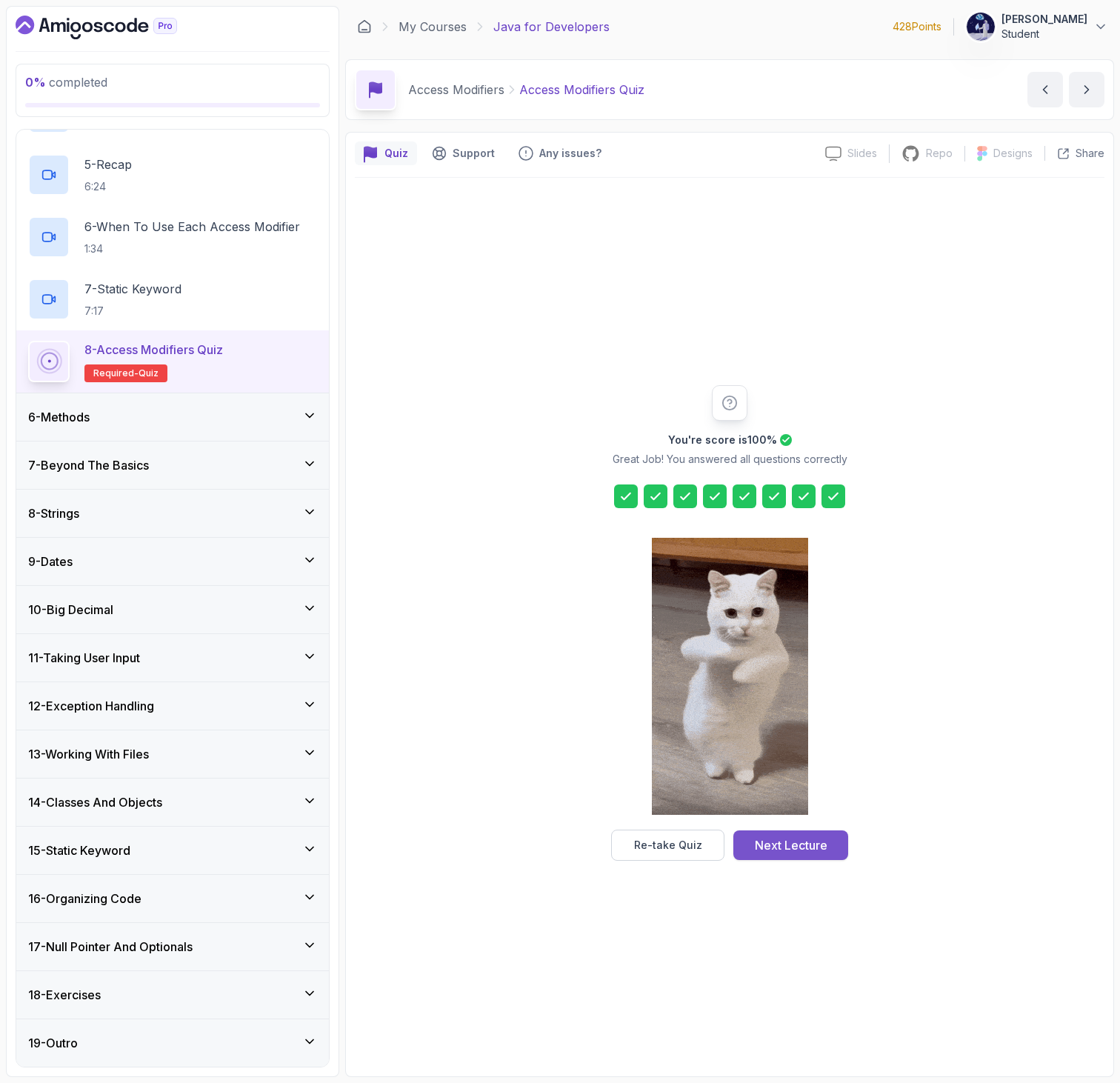
click at [780, 843] on div "Next Lecture" at bounding box center [790, 844] width 73 height 17
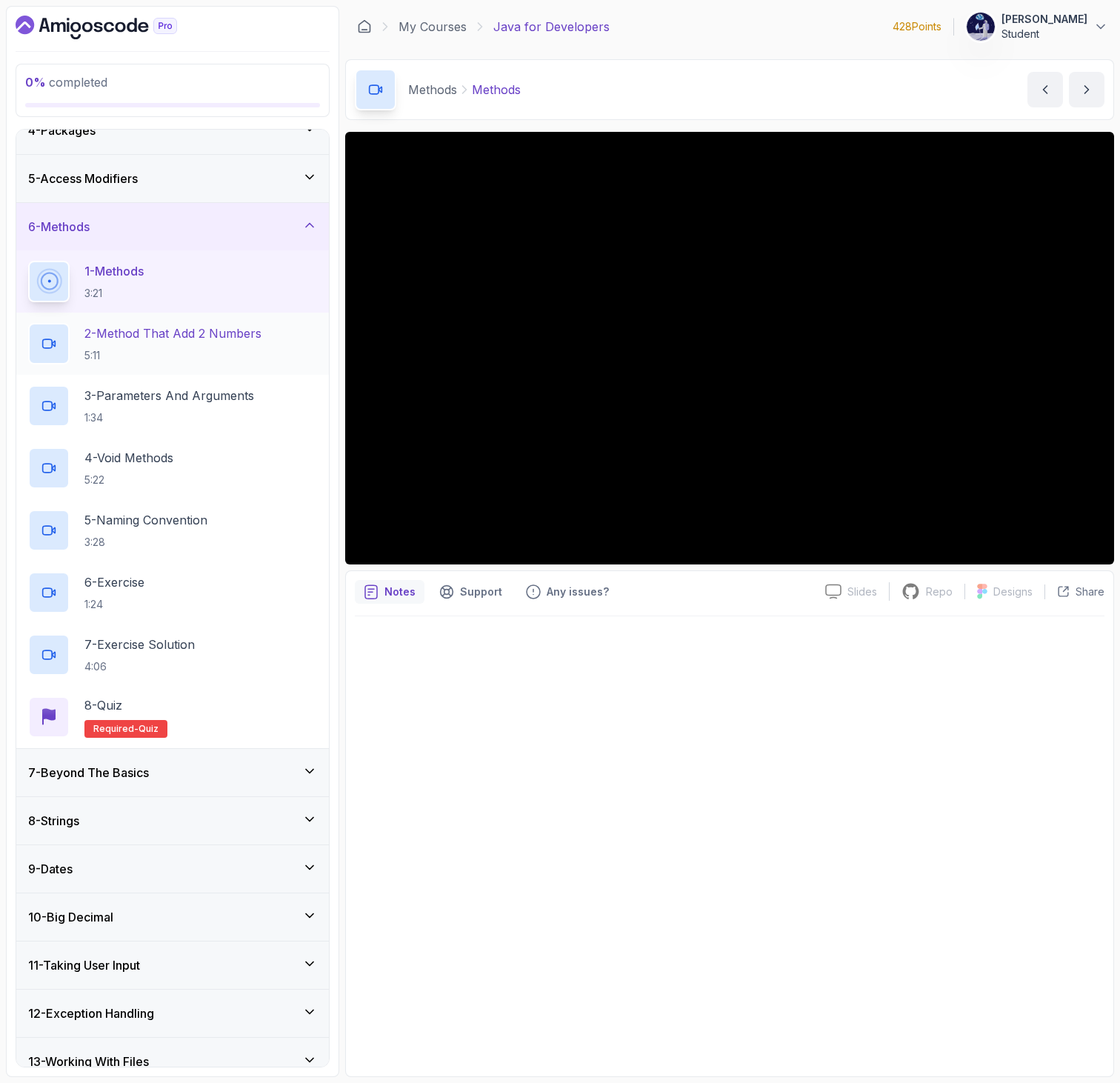
scroll to position [173, 0]
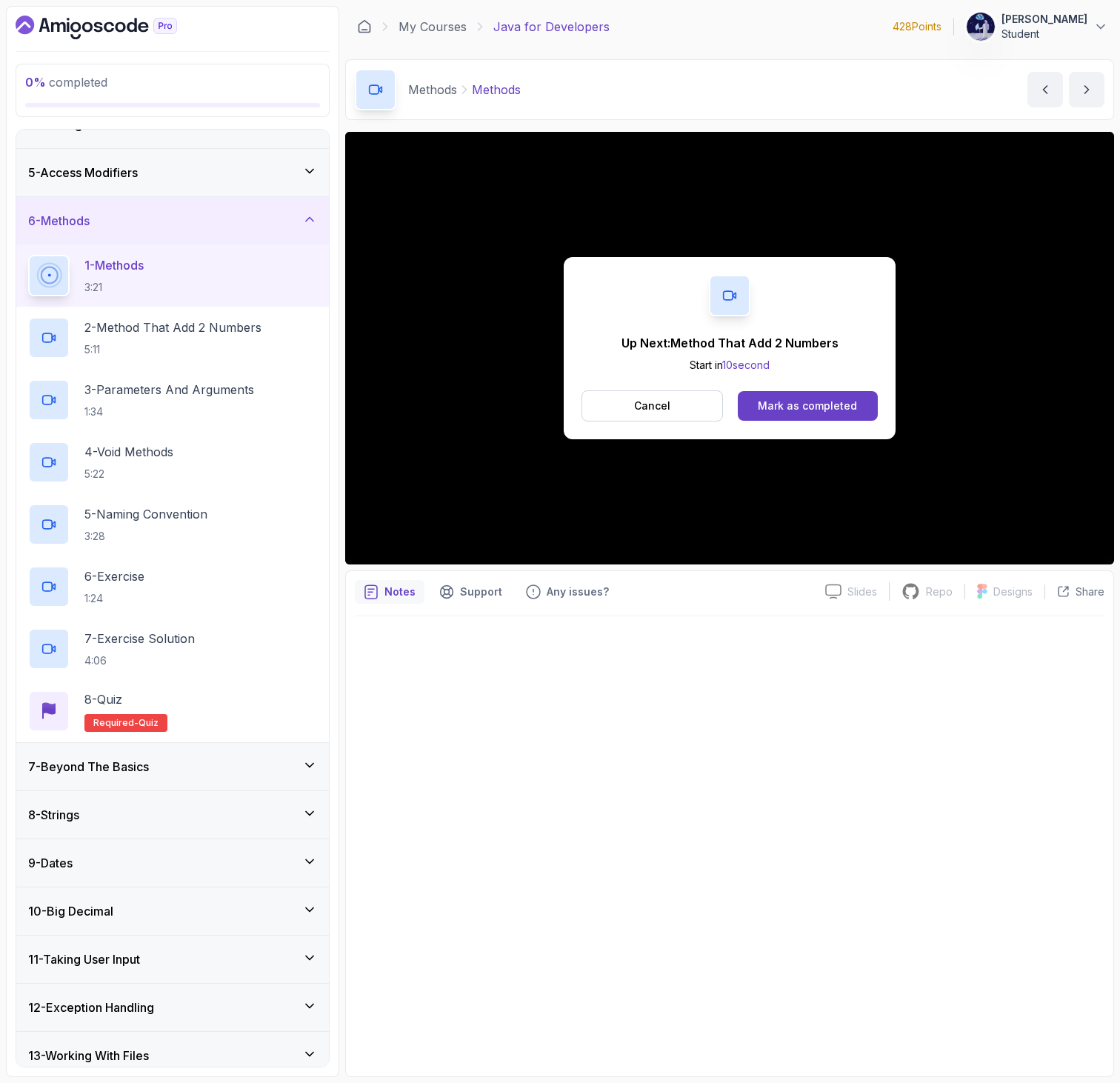
click at [604, 367] on div "Up Next: Method That Add 2 Numbers Start in 10 second Cancel Mark as completed" at bounding box center [730, 348] width 332 height 182
click at [661, 407] on p "Cancel" at bounding box center [652, 406] width 37 height 15
click at [799, 411] on div "Mark as completed" at bounding box center [808, 406] width 100 height 15
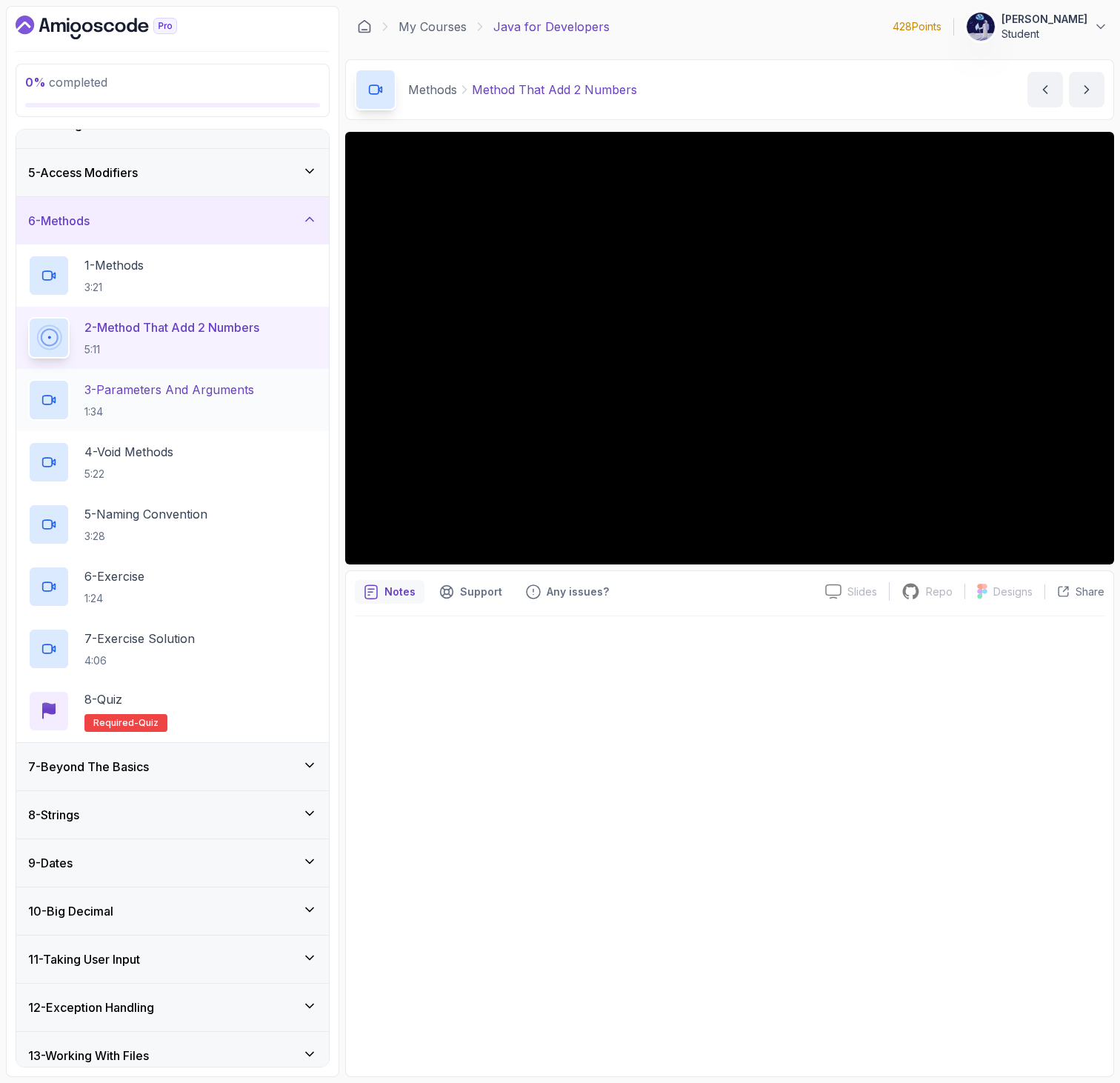
click at [119, 399] on h2 "3 - Parameters And Arguments 1:34" at bounding box center [170, 399] width 170 height 38
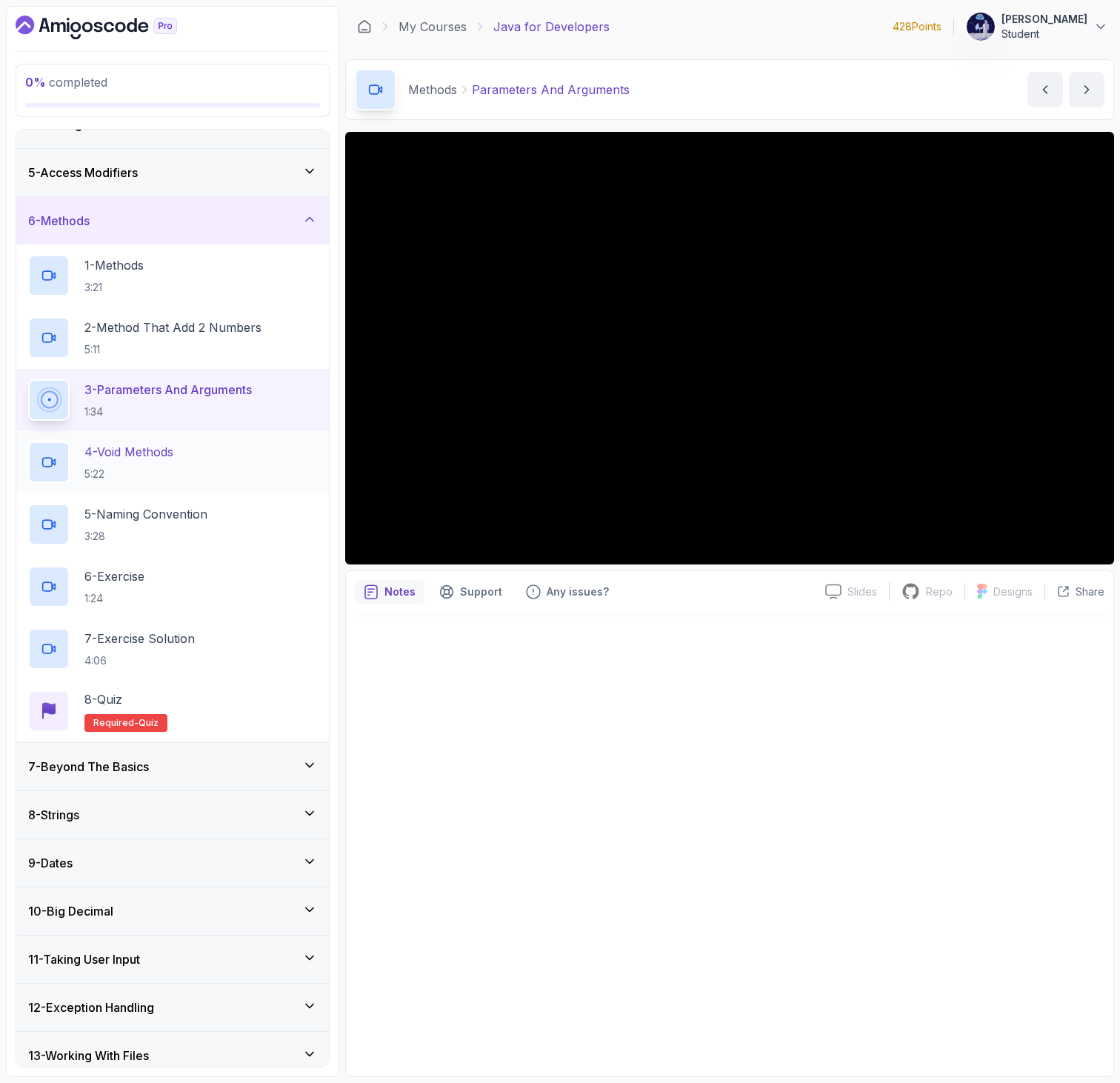
click at [184, 475] on div "4 - Void Methods 5:22" at bounding box center [172, 462] width 289 height 41
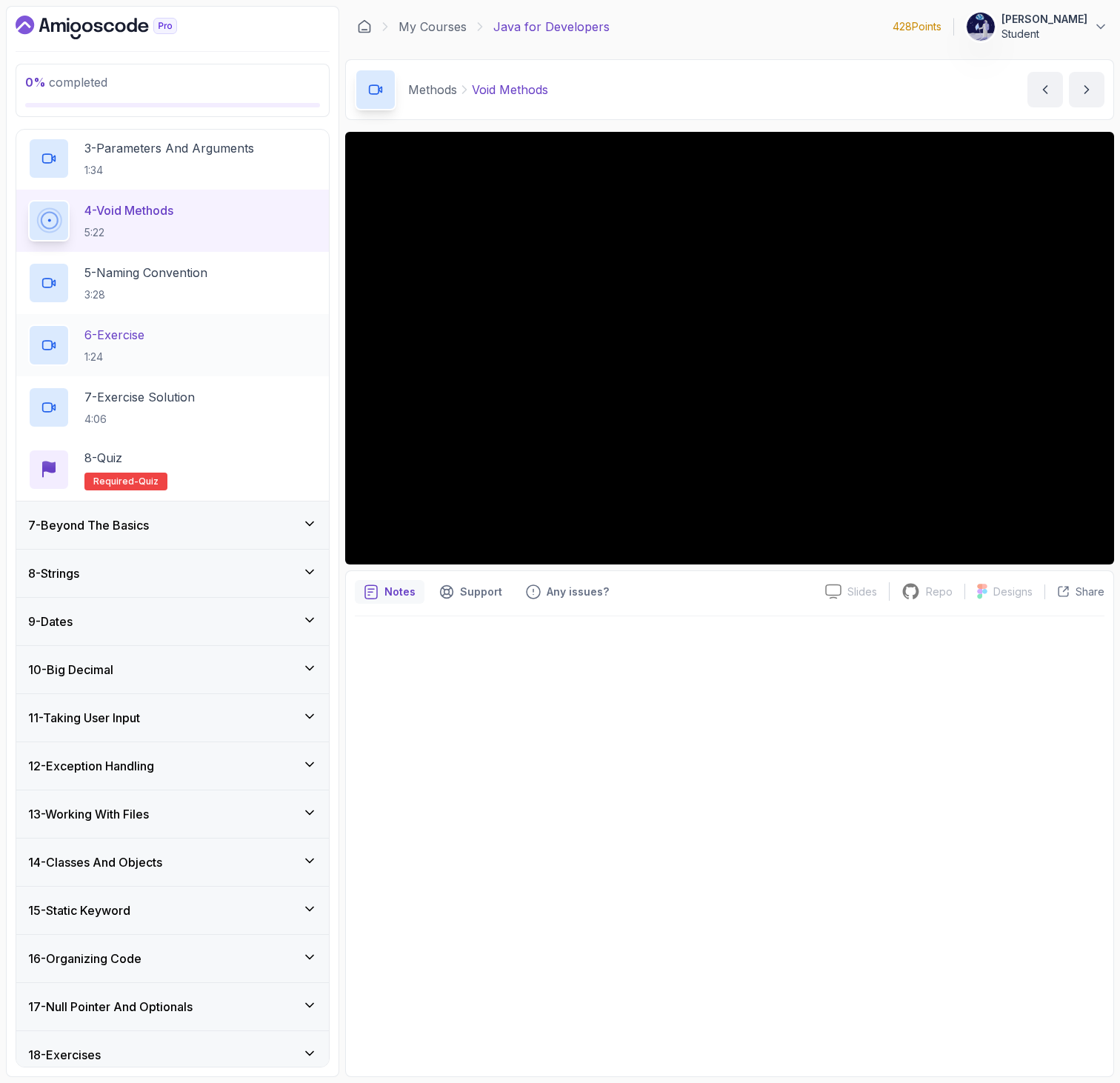
scroll to position [475, 0]
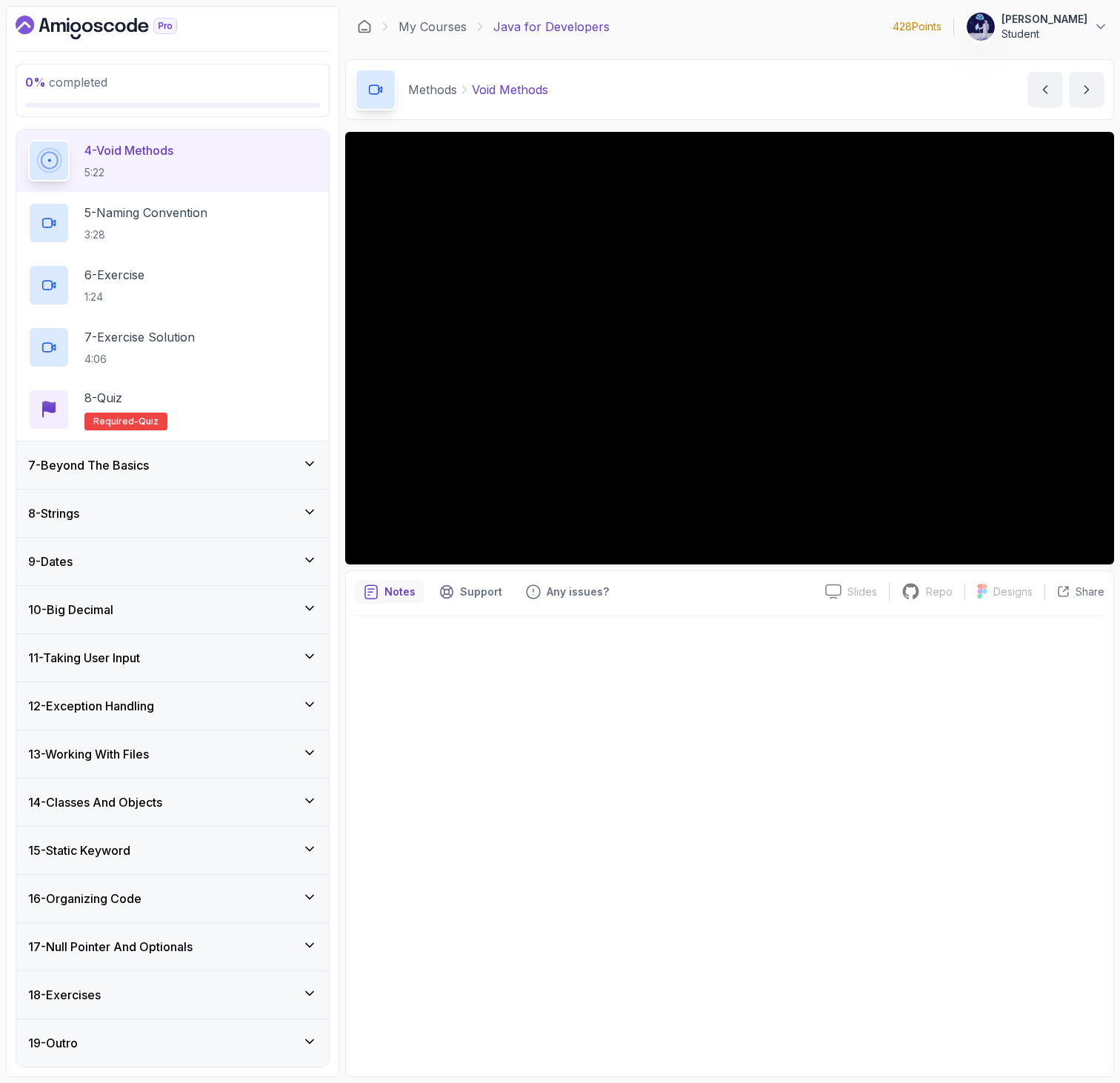
click at [279, 911] on div "16 - Organizing Code" at bounding box center [172, 898] width 312 height 47
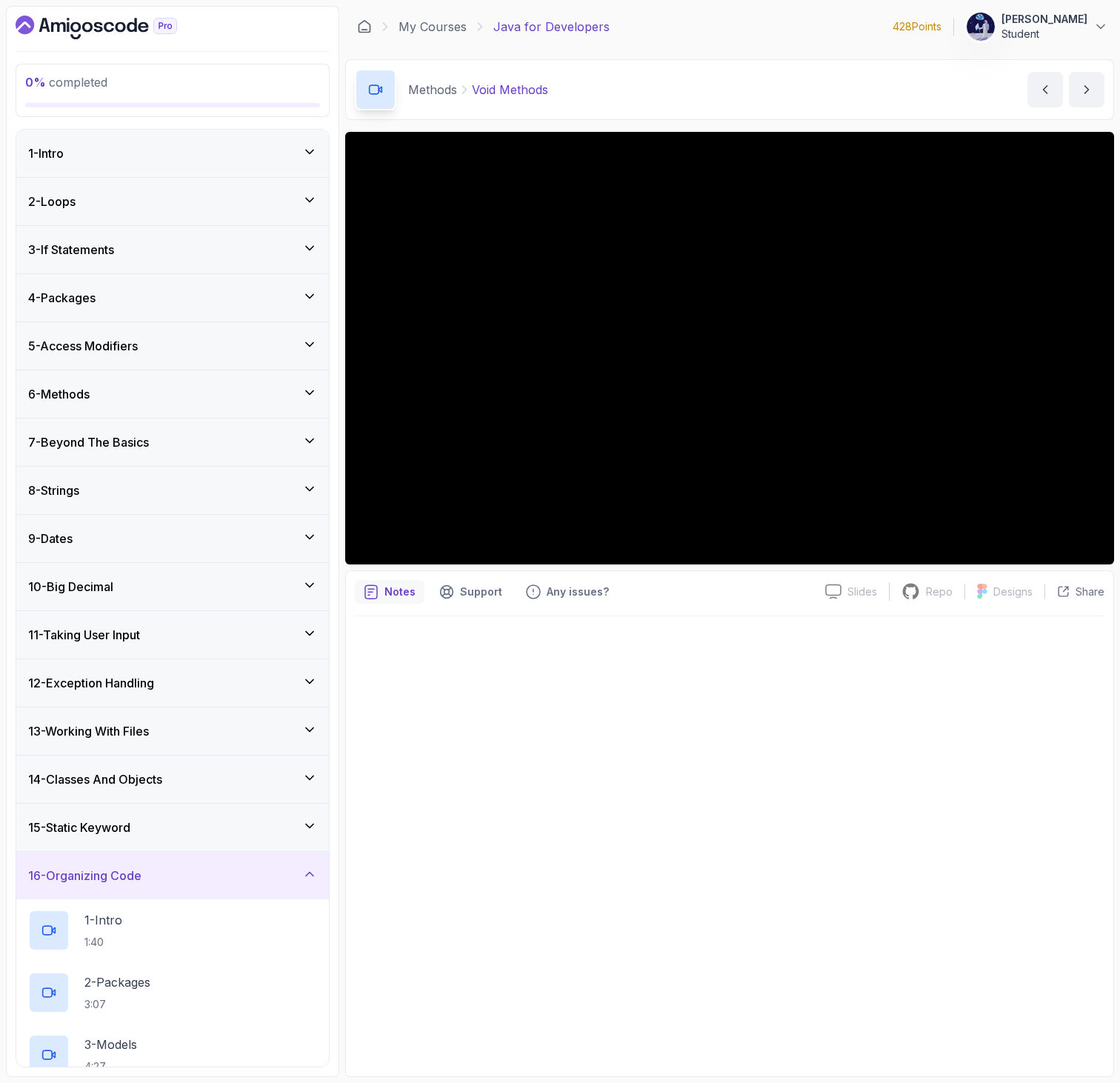
scroll to position [537, 0]
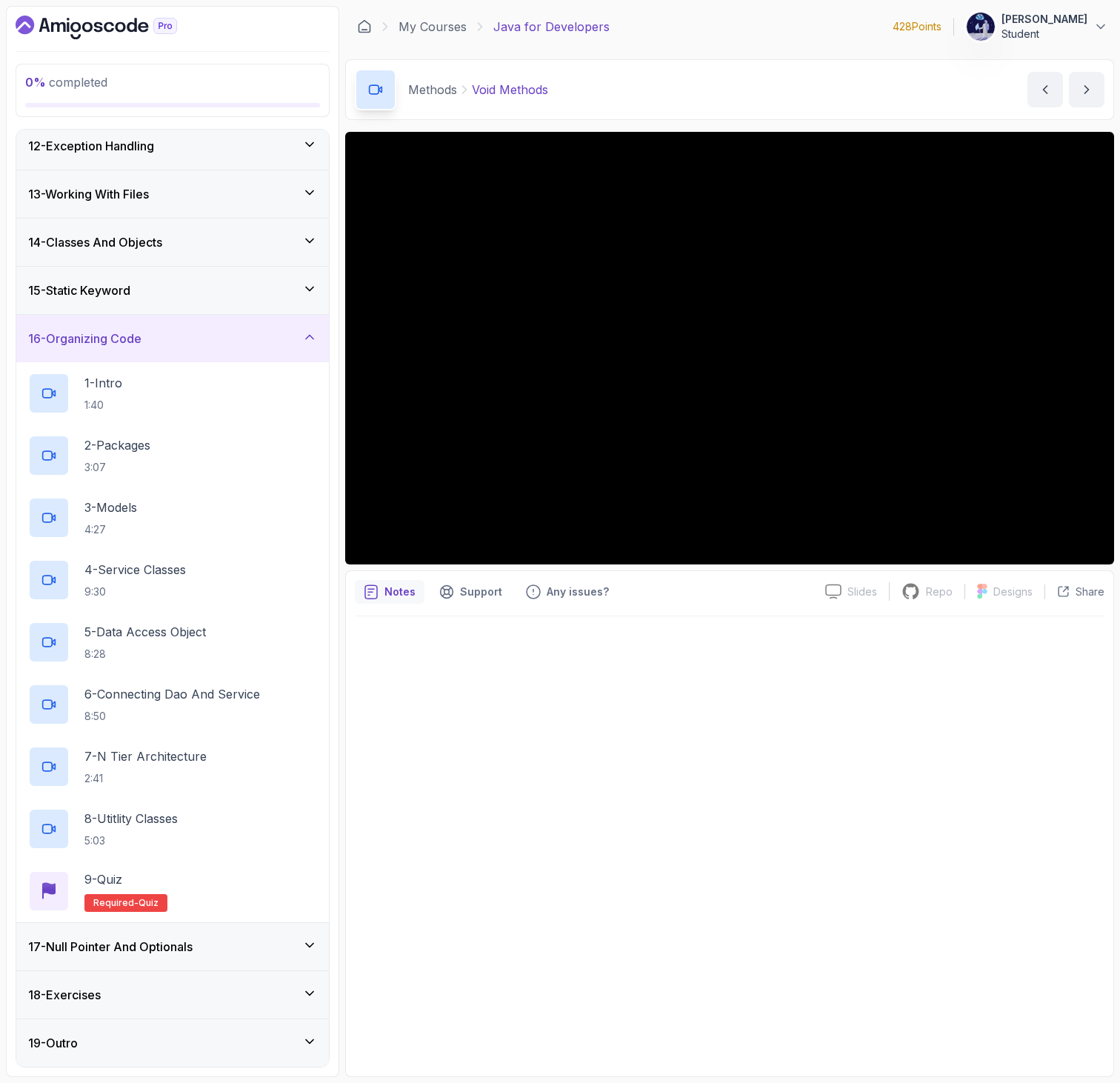
click at [171, 962] on div "17 - Null Pointer And Optionals" at bounding box center [172, 947] width 312 height 47
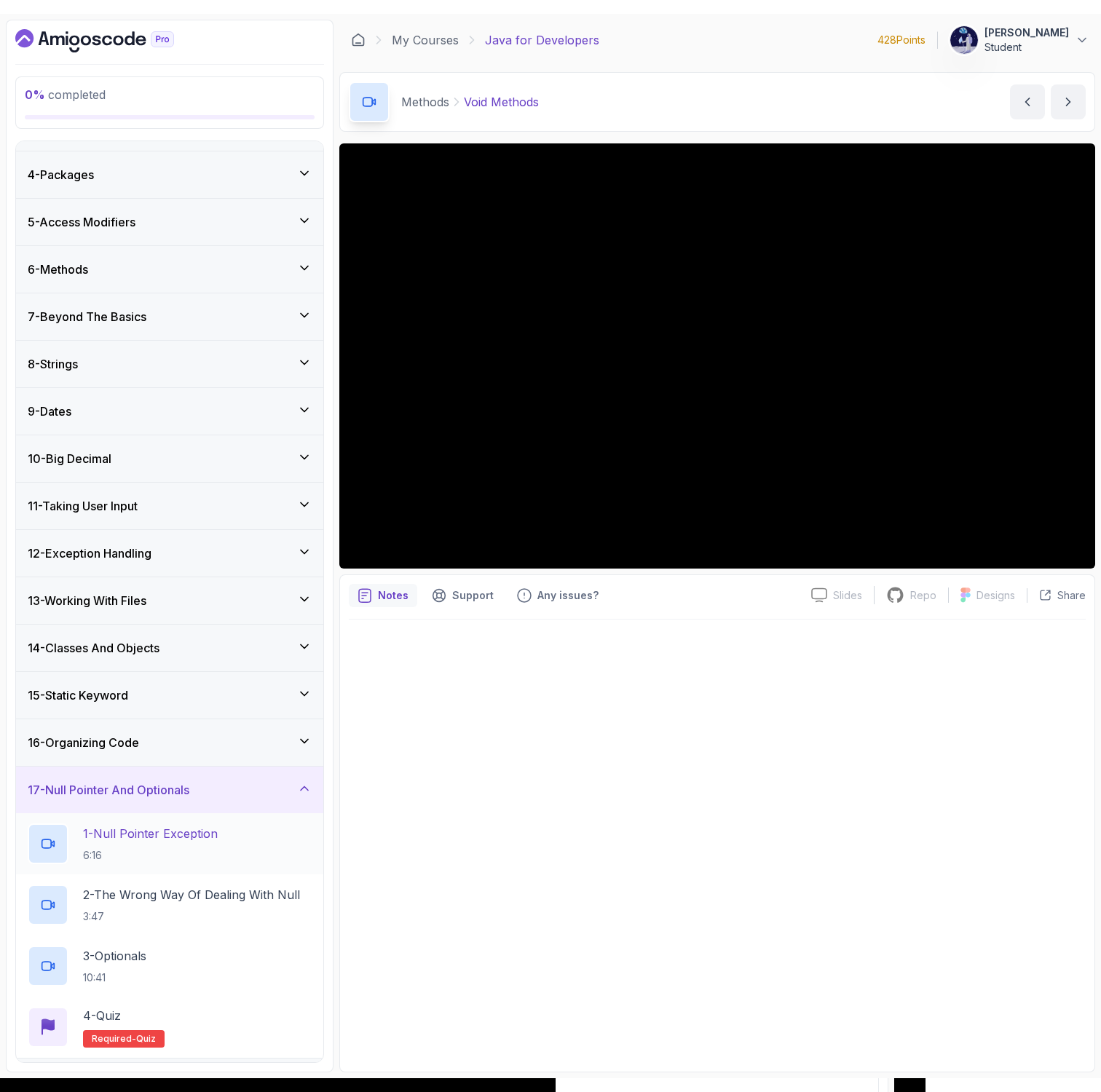
scroll to position [0, 0]
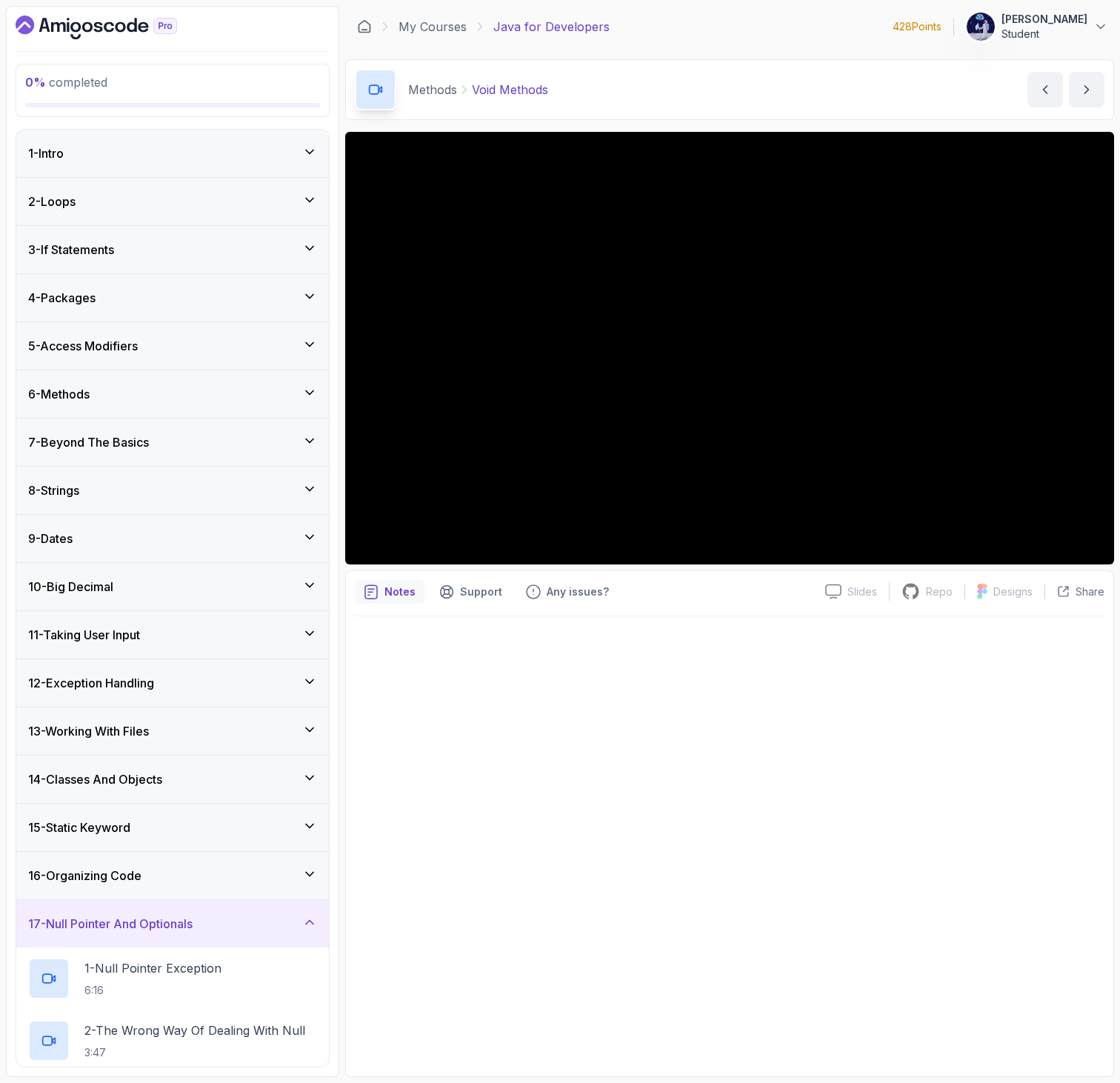
click at [141, 584] on div "10 - Big Decimal" at bounding box center [172, 587] width 289 height 17
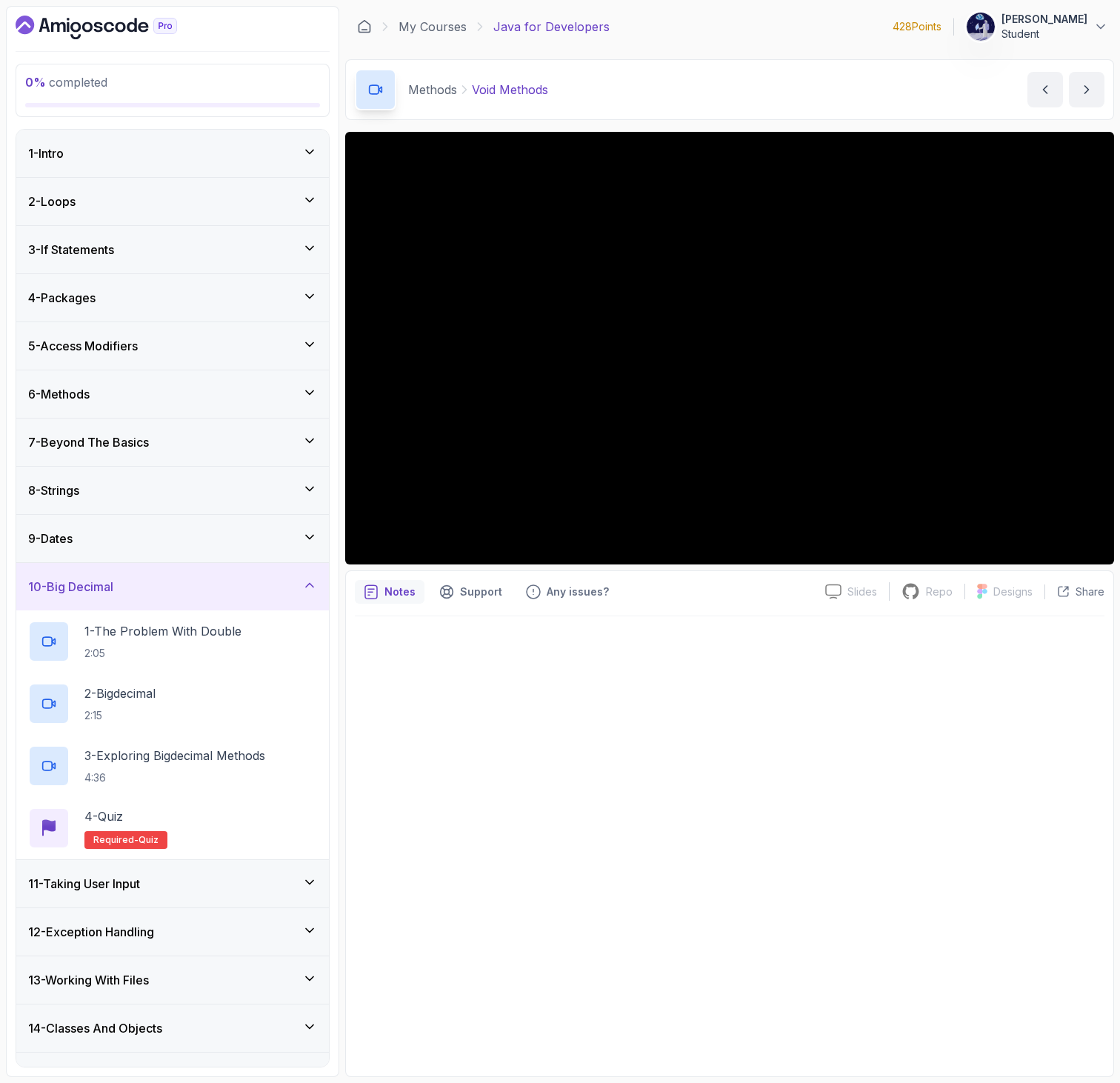
click at [124, 537] on div "9 - Dates" at bounding box center [172, 538] width 289 height 17
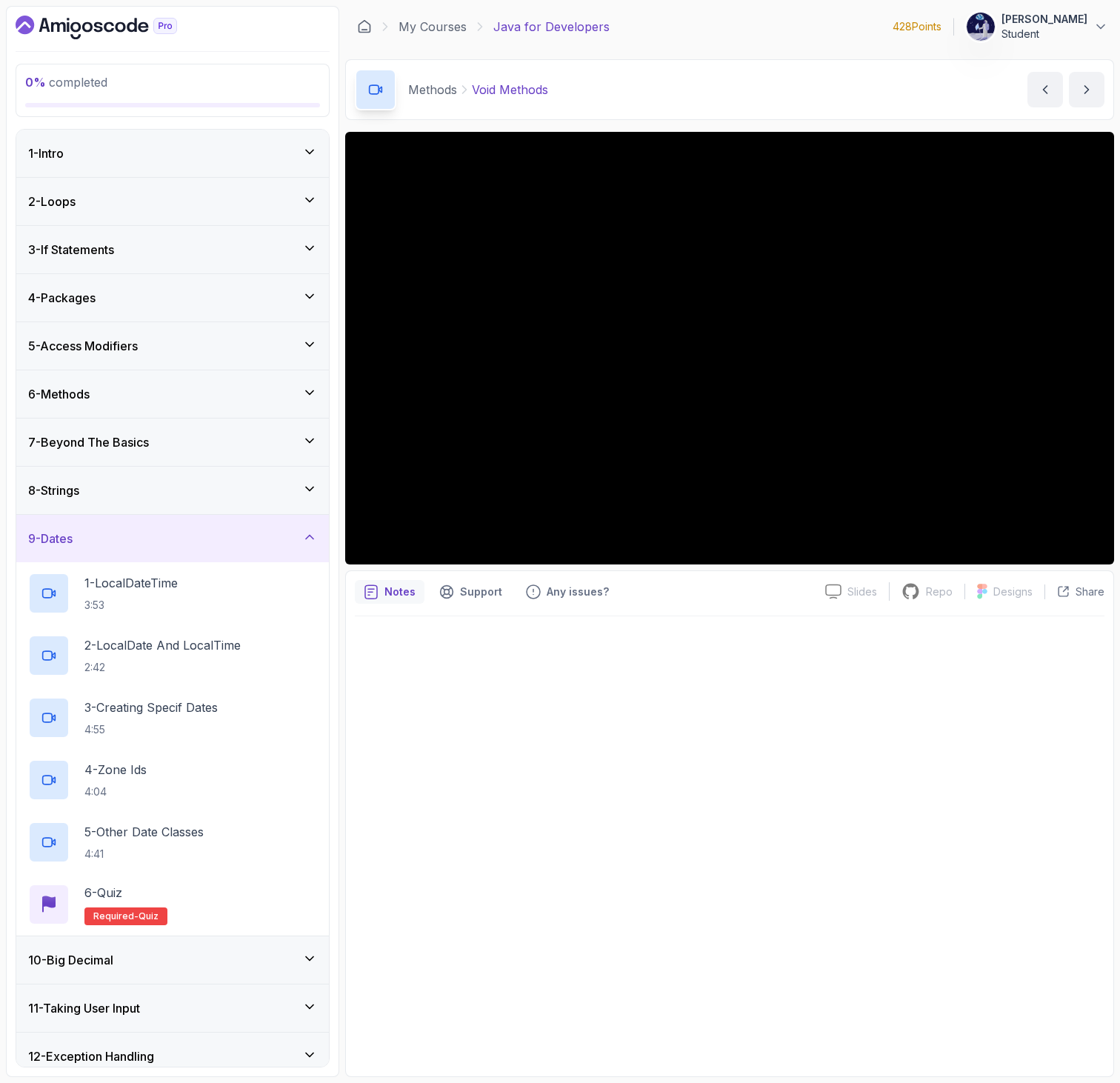
click at [133, 389] on div "6 - Methods" at bounding box center [172, 394] width 289 height 17
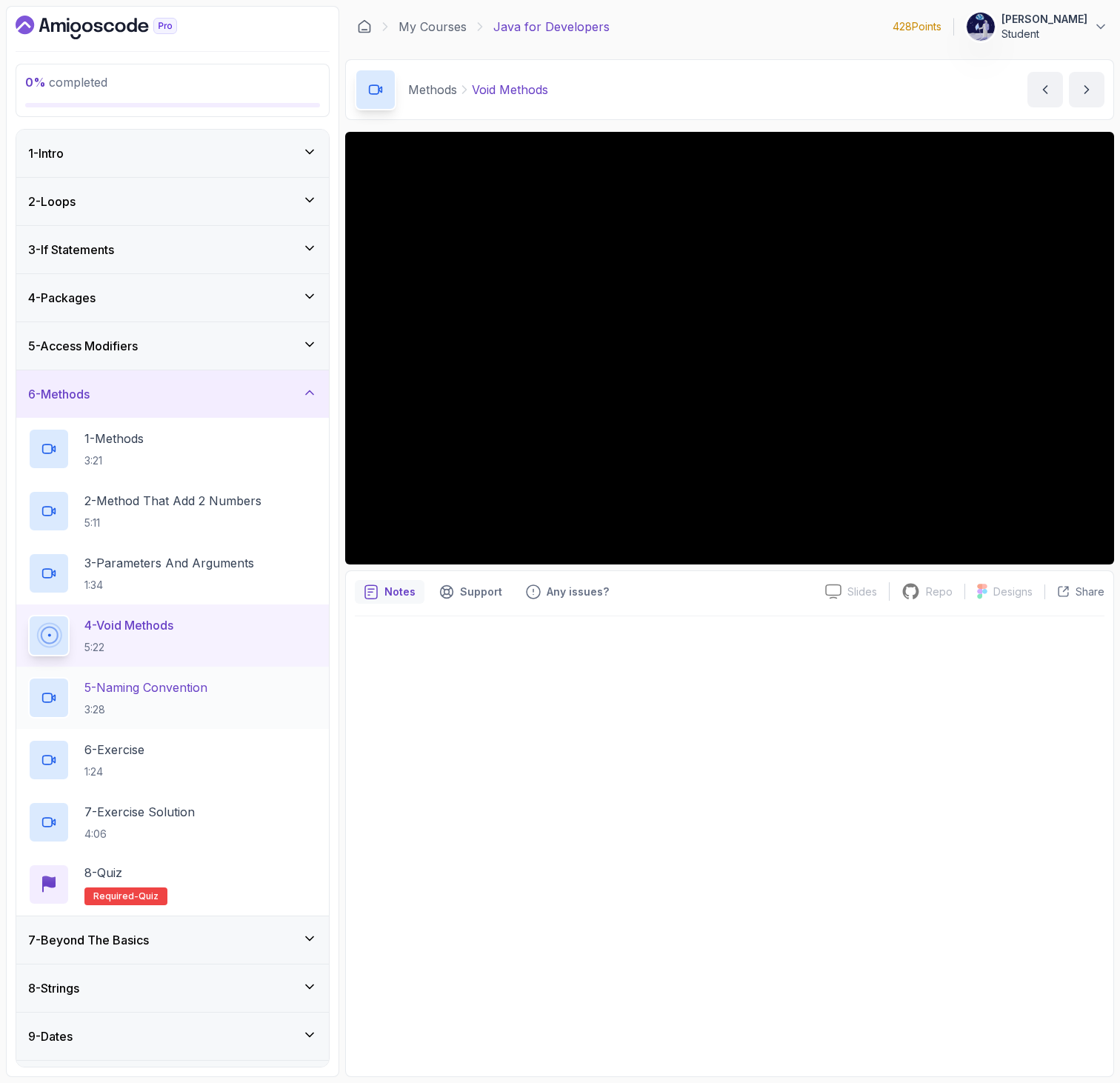
click at [177, 703] on p "3:28" at bounding box center [146, 709] width 123 height 15
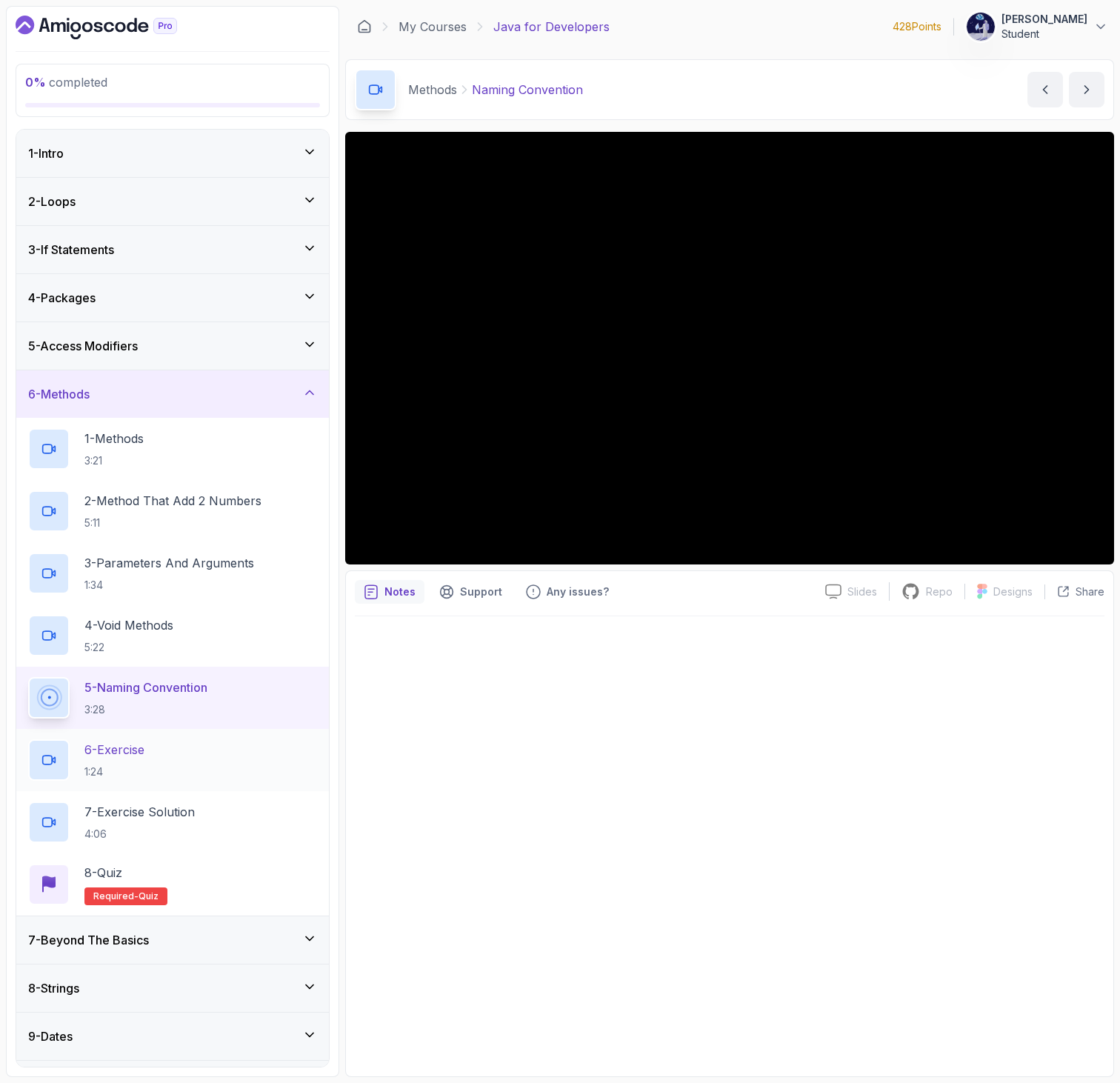
click at [257, 773] on div "6 - Exercise 1:24" at bounding box center [172, 759] width 289 height 41
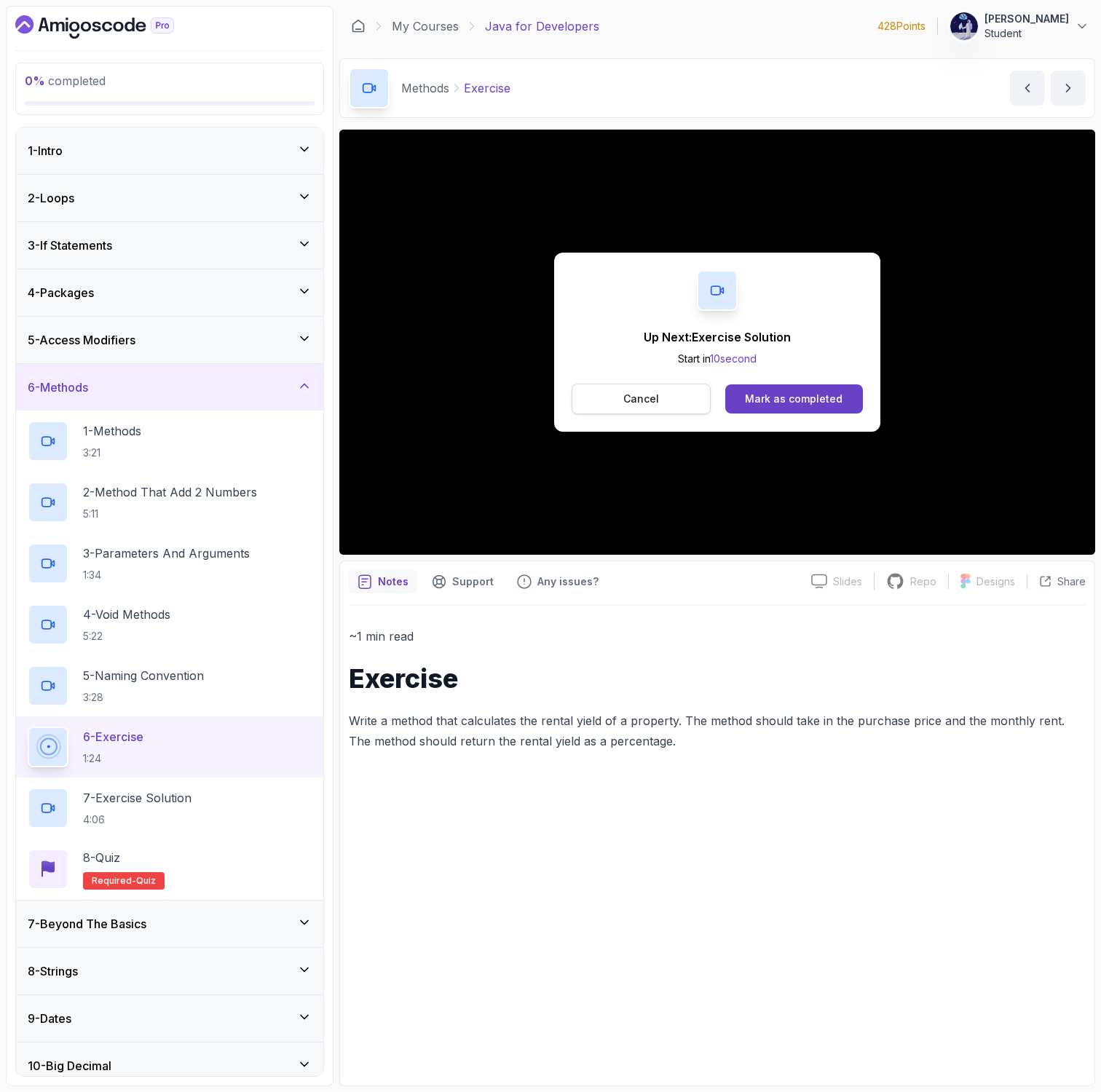
click at [620, 403] on button "Cancel" at bounding box center [641, 399] width 139 height 31
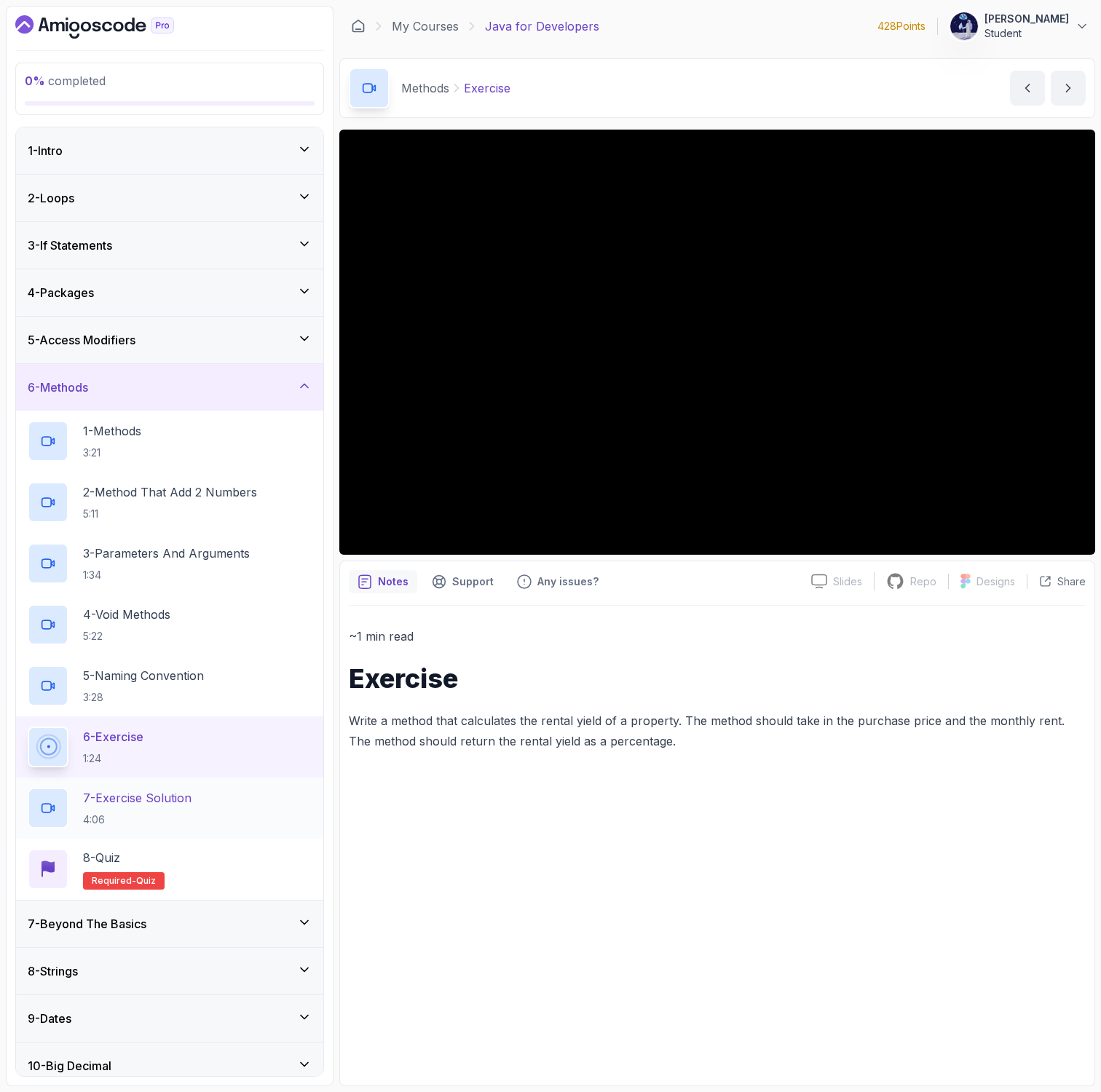
click at [138, 789] on p "7 - Exercise Solution" at bounding box center [138, 797] width 108 height 17
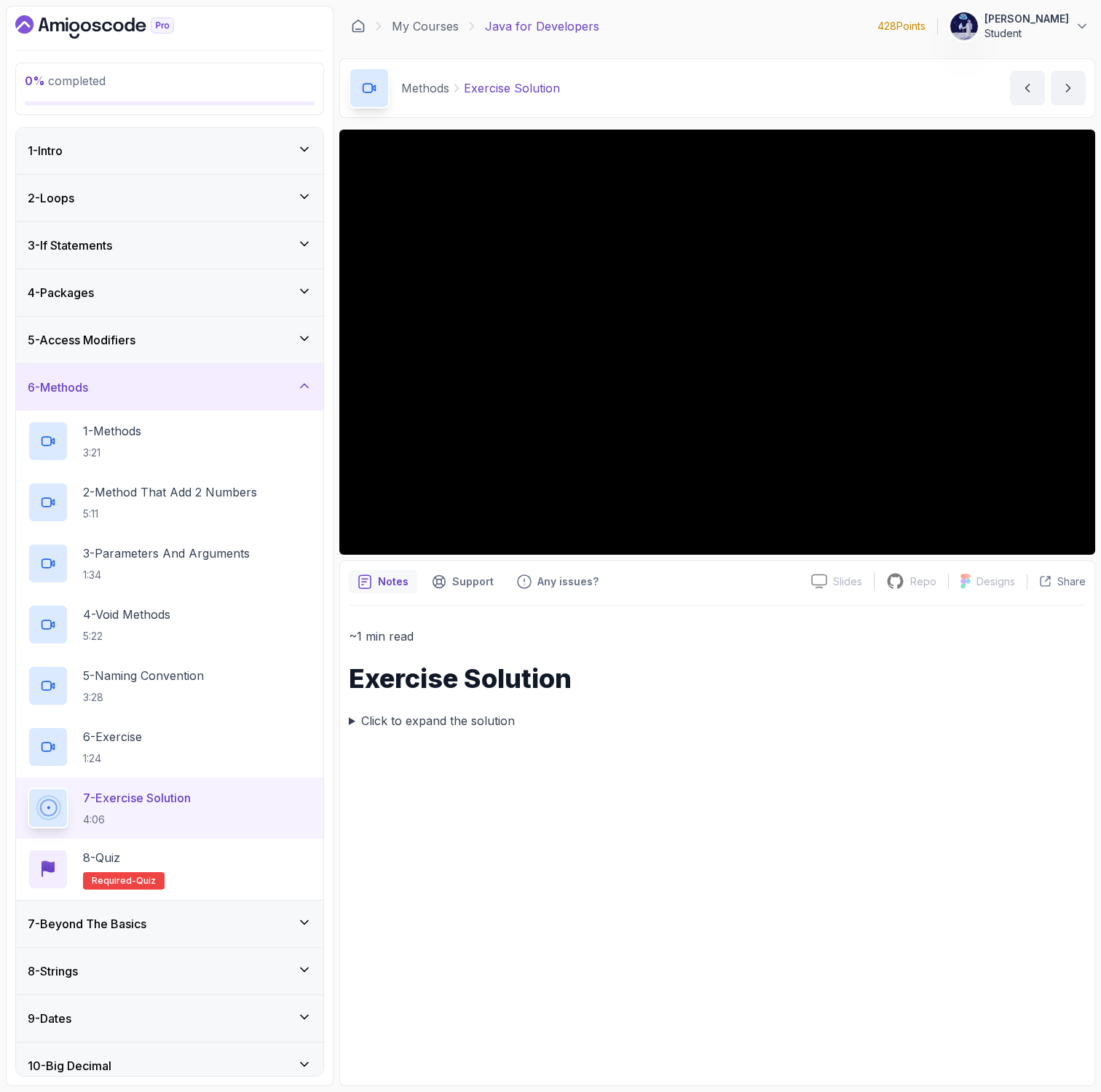
click at [28, 788] on button "7 - Exercise Solution 4:06" at bounding box center [169, 808] width 284 height 40
click at [213, 864] on div "8 - Quiz Required- quiz" at bounding box center [169, 869] width 284 height 40
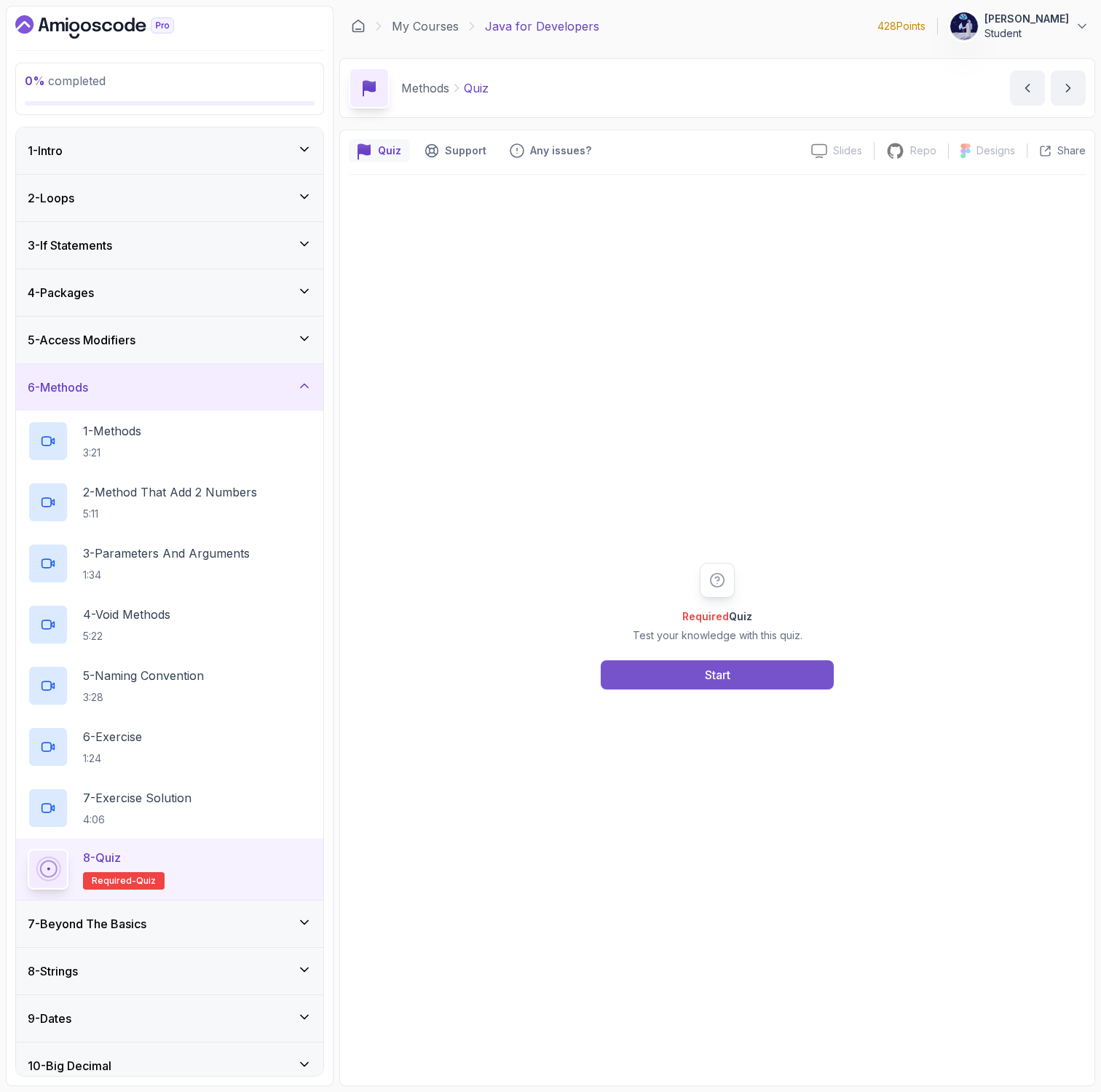
click at [683, 672] on button "Start" at bounding box center [717, 674] width 233 height 29
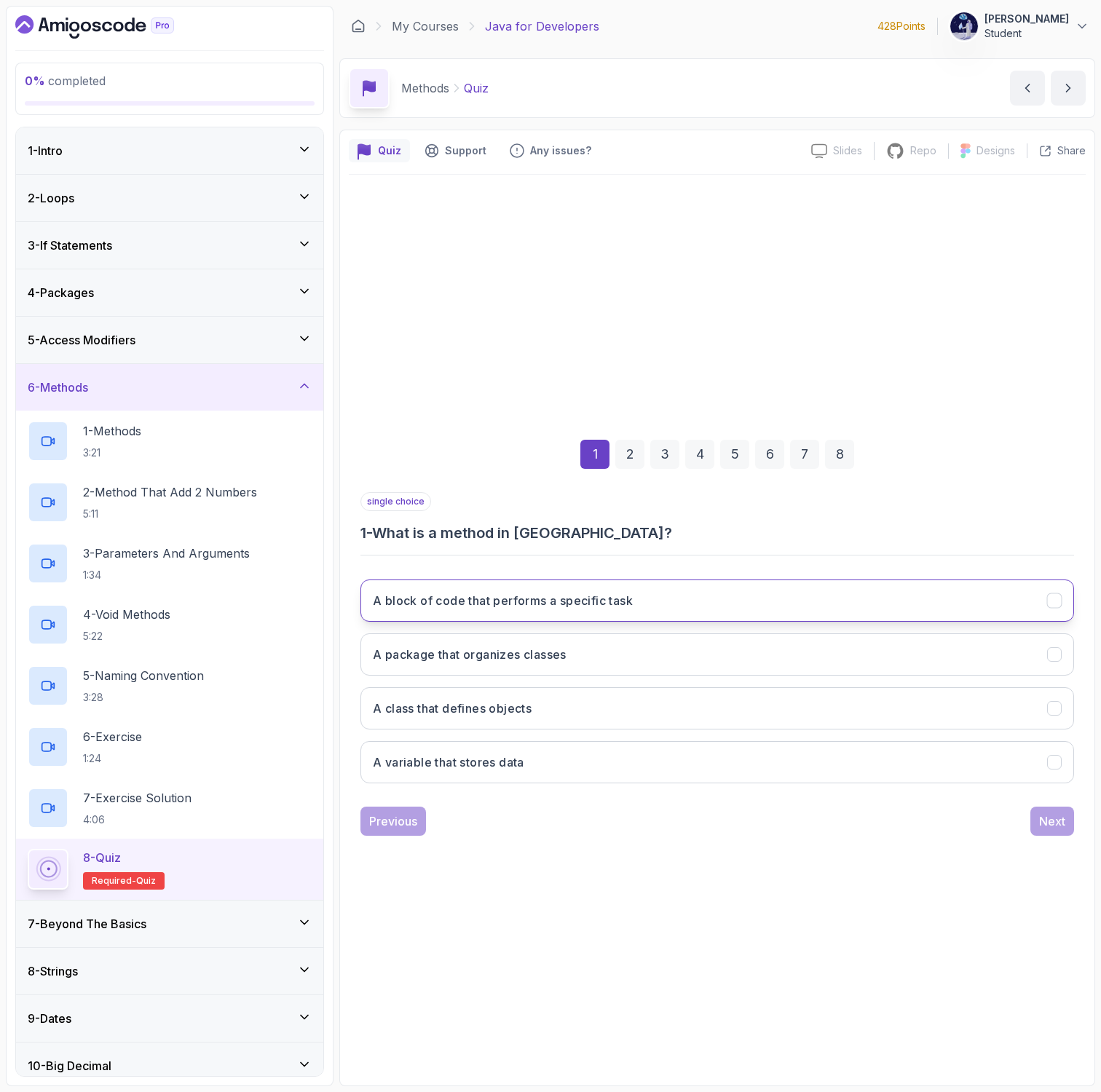
click at [512, 597] on h3 "A block of code that performs a specific task" at bounding box center [503, 601] width 260 height 17
click at [1054, 827] on div "Next" at bounding box center [1052, 821] width 26 height 17
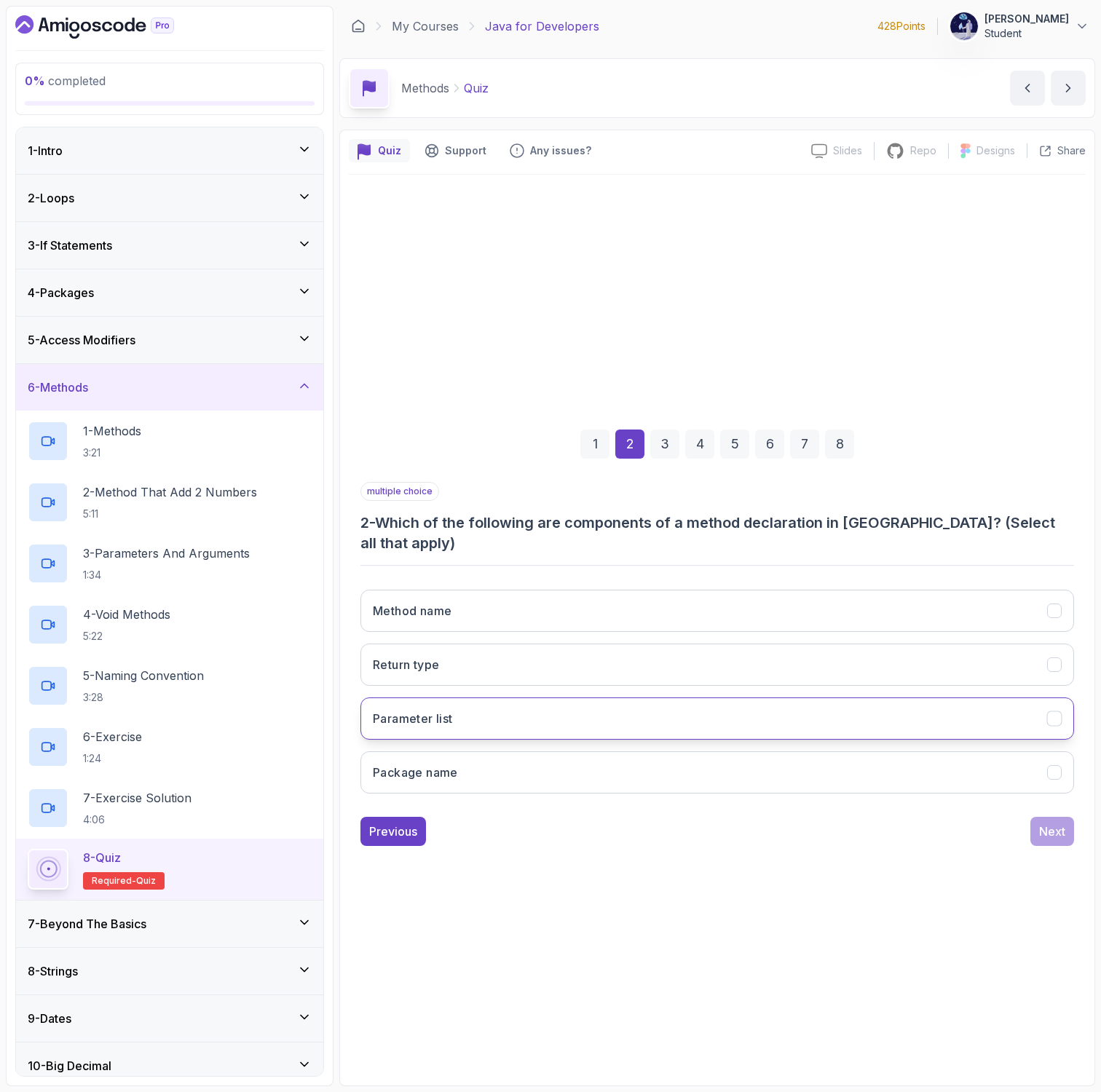
click at [417, 710] on h3 "Parameter list" at bounding box center [413, 718] width 80 height 17
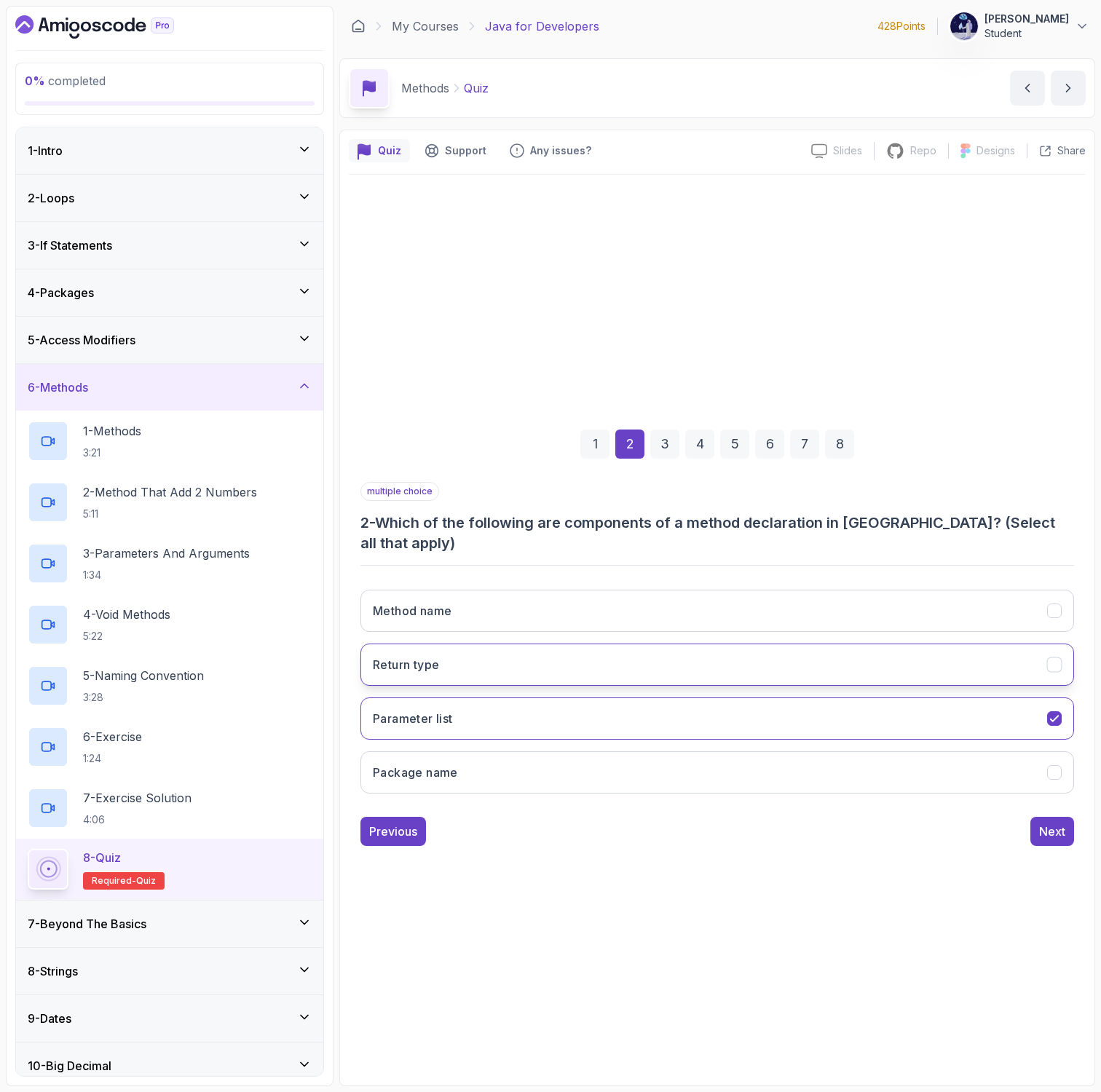
click at [451, 656] on button "Return type" at bounding box center [717, 664] width 713 height 42
click at [474, 616] on button "Method name" at bounding box center [717, 610] width 713 height 42
click at [1058, 822] on div "Next" at bounding box center [1052, 831] width 26 height 17
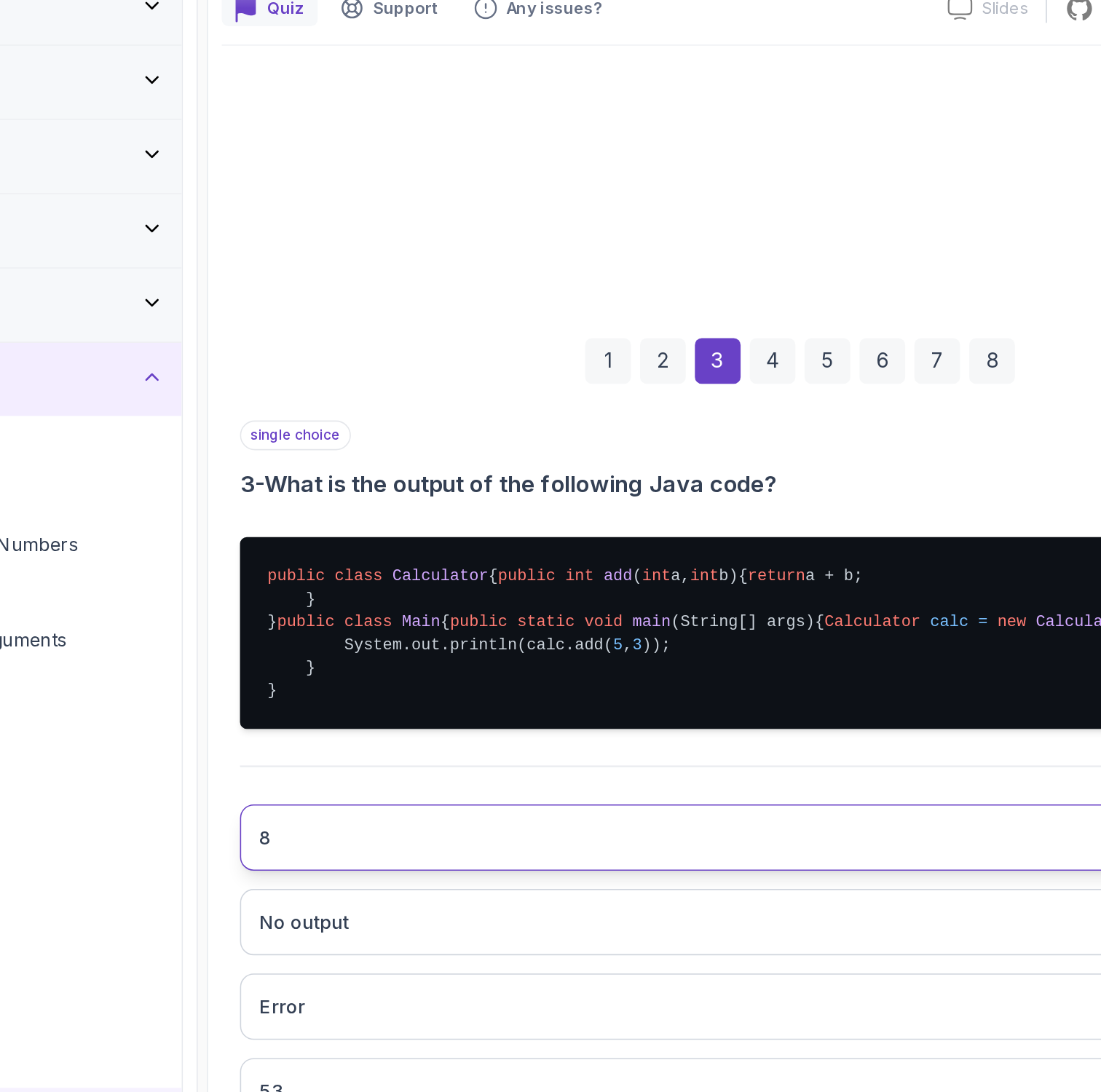
click at [424, 700] on button "8" at bounding box center [717, 679] width 713 height 42
click at [697, 361] on div "4" at bounding box center [700, 375] width 29 height 29
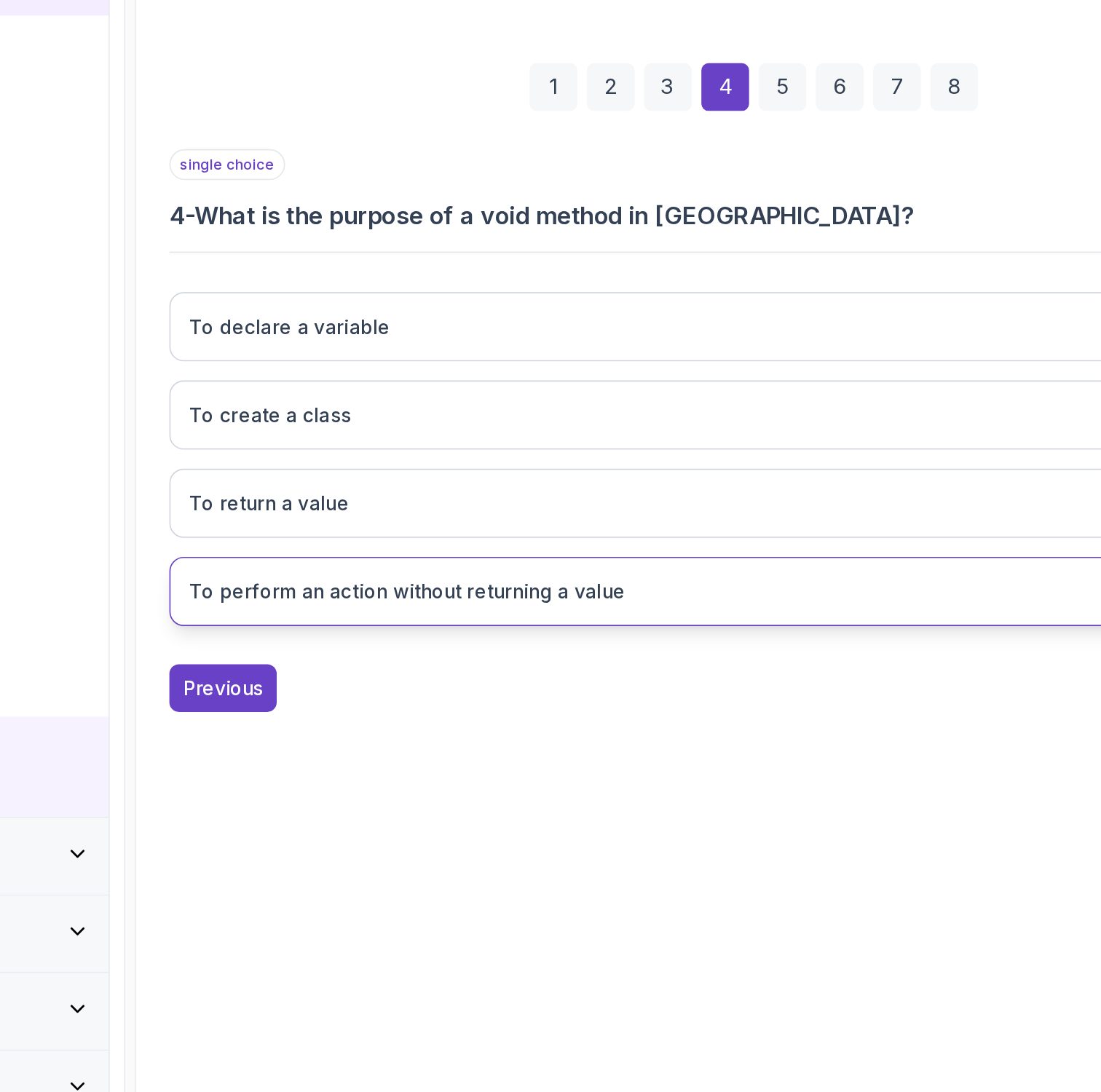
click at [457, 771] on button "To perform an action without returning a value" at bounding box center [717, 761] width 713 height 42
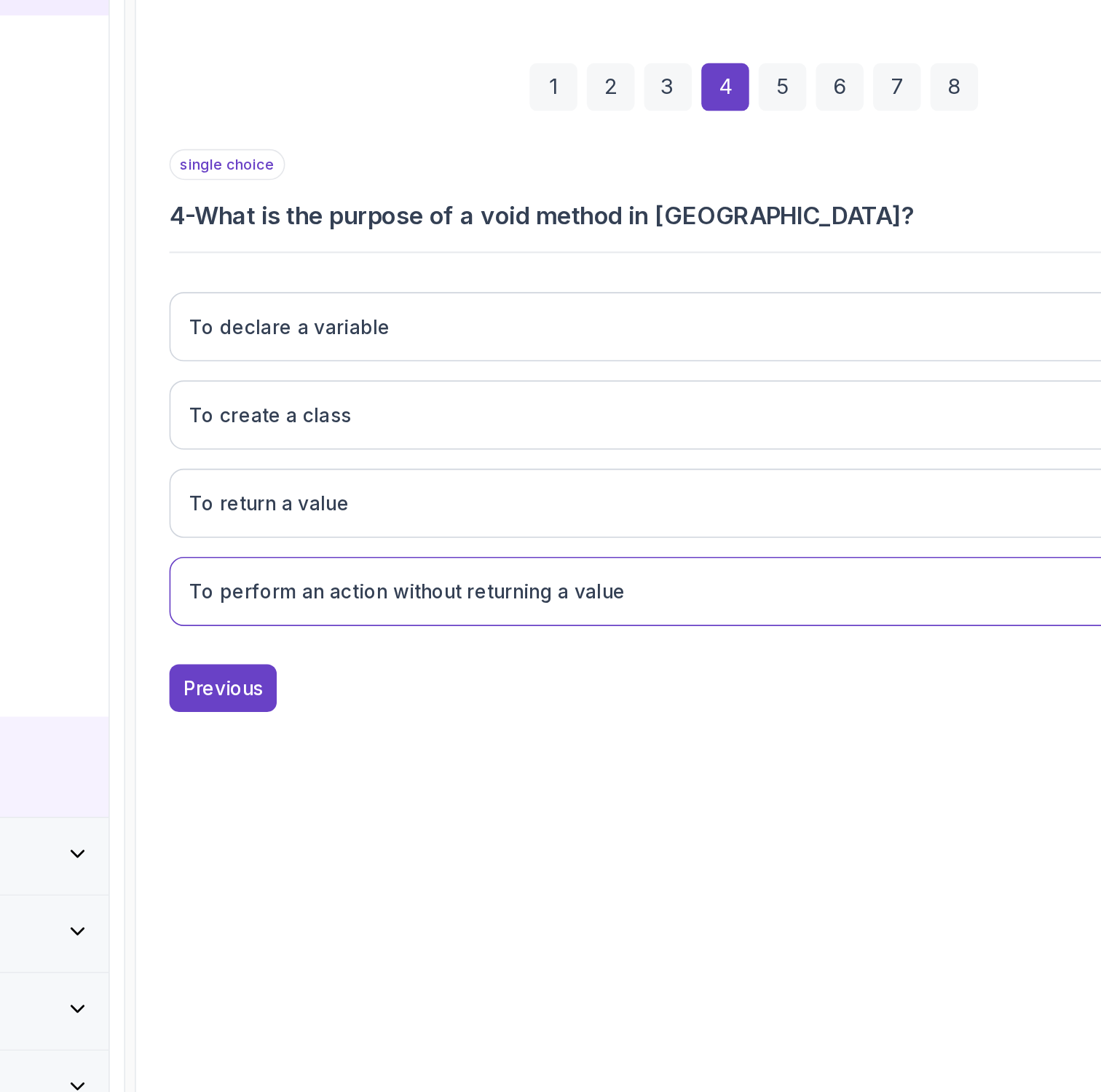
click at [731, 454] on div "5" at bounding box center [735, 454] width 29 height 29
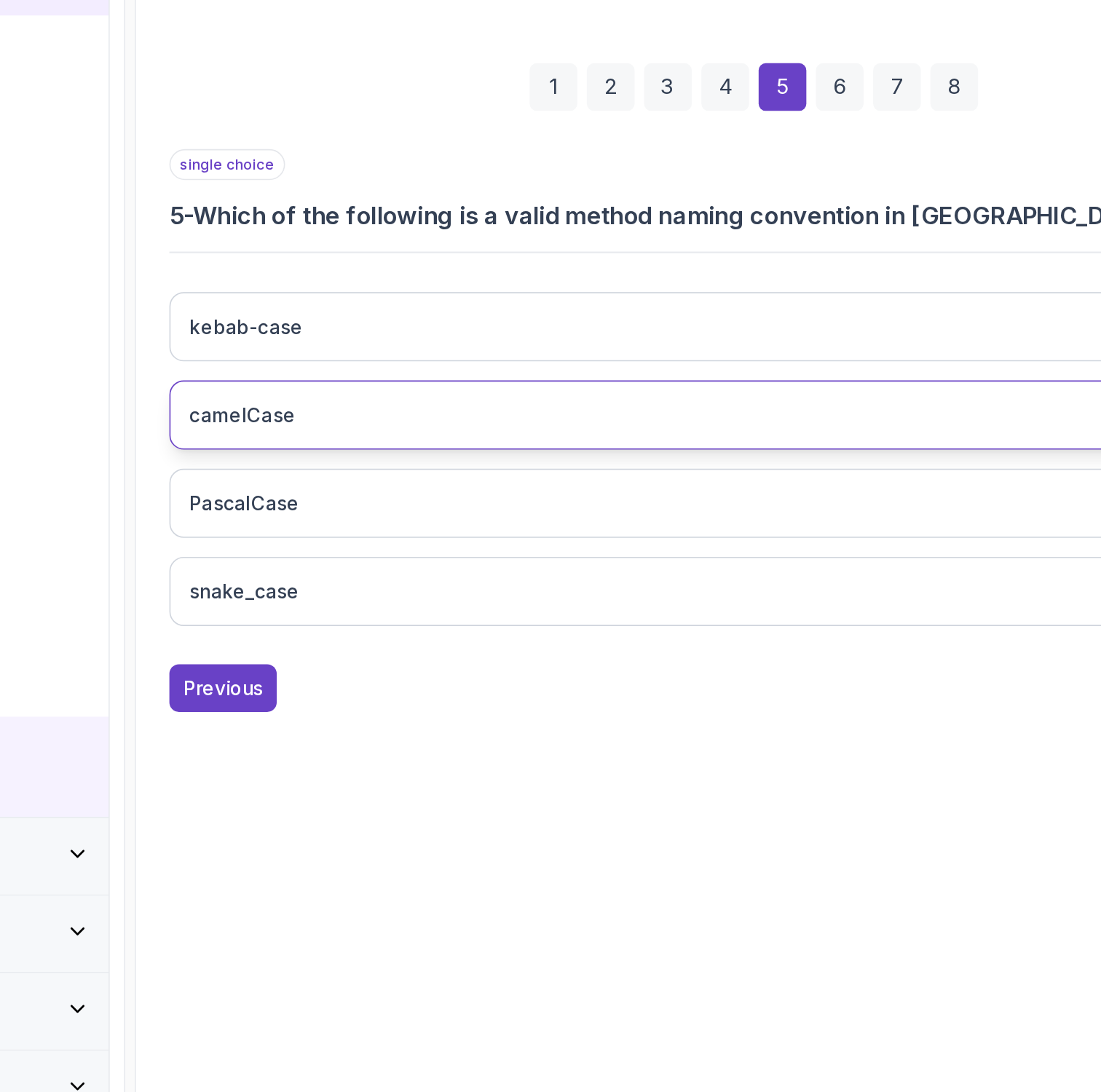
click at [464, 657] on button "camelCase" at bounding box center [717, 654] width 713 height 42
click at [766, 463] on div "6" at bounding box center [769, 454] width 29 height 29
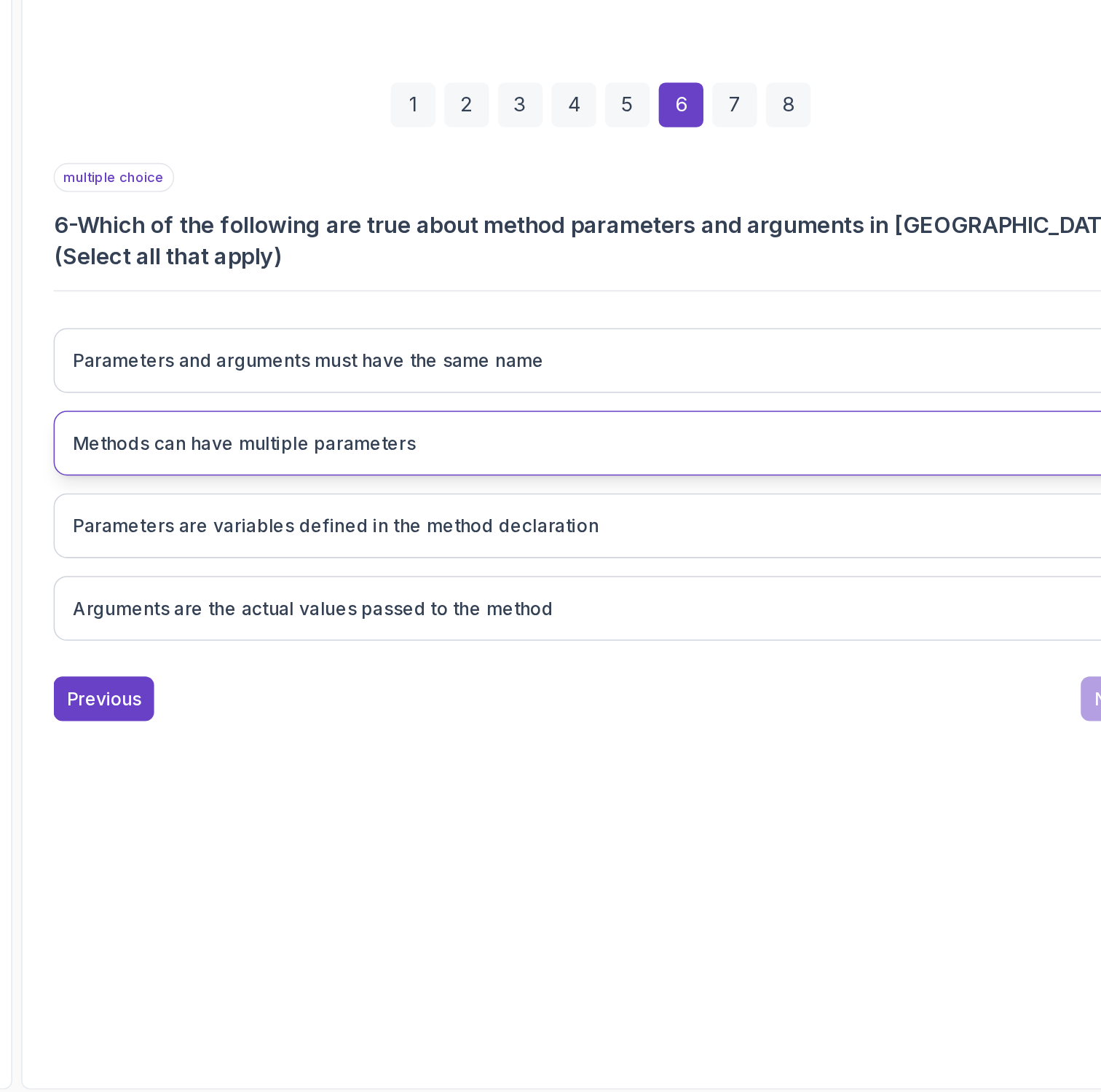
click at [562, 659] on h3 "Methods can have multiple parameters" at bounding box center [485, 664] width 223 height 17
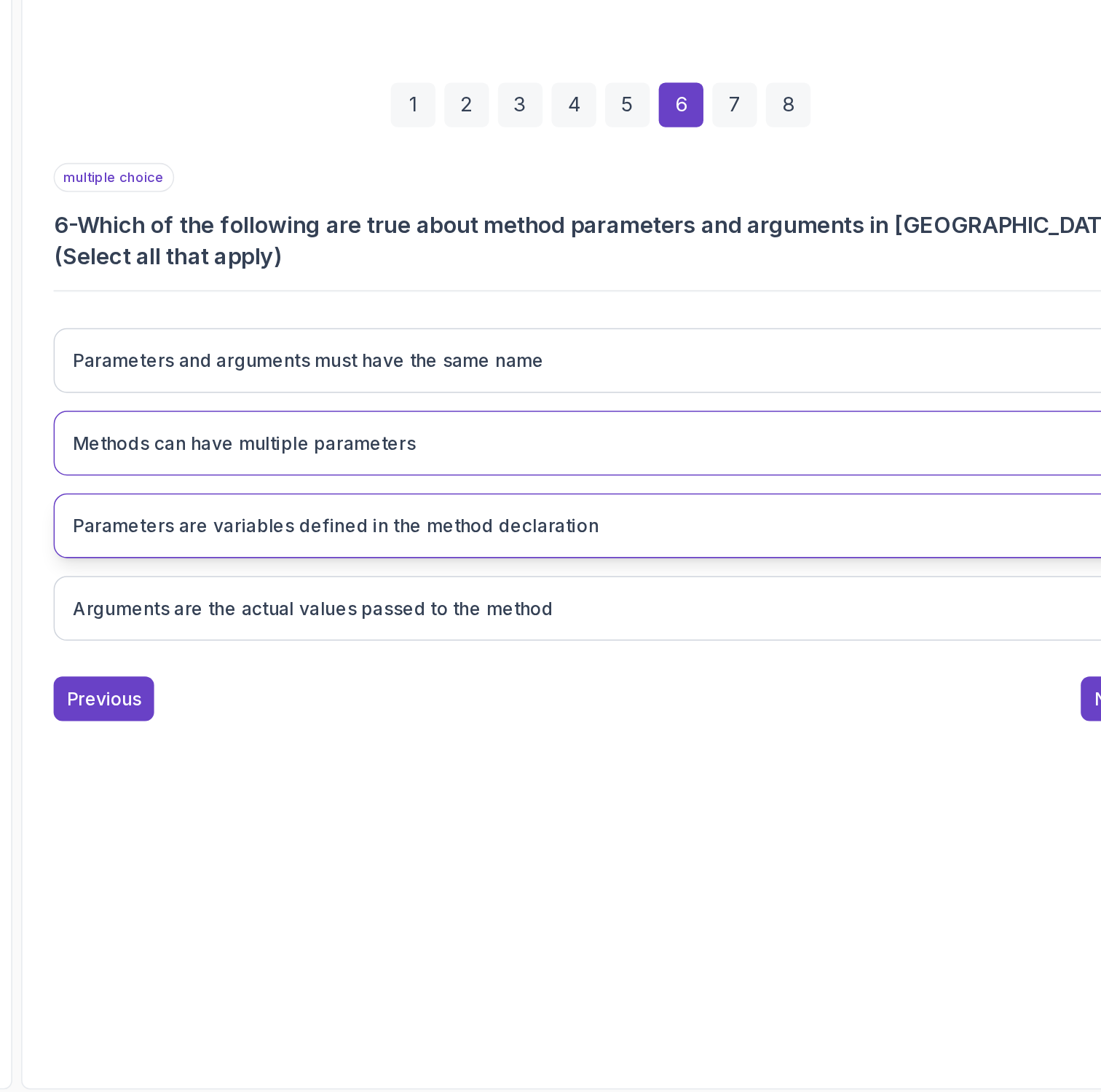
click at [533, 723] on h3 "Parameters are variables defined in the method declaration" at bounding box center [544, 718] width 343 height 17
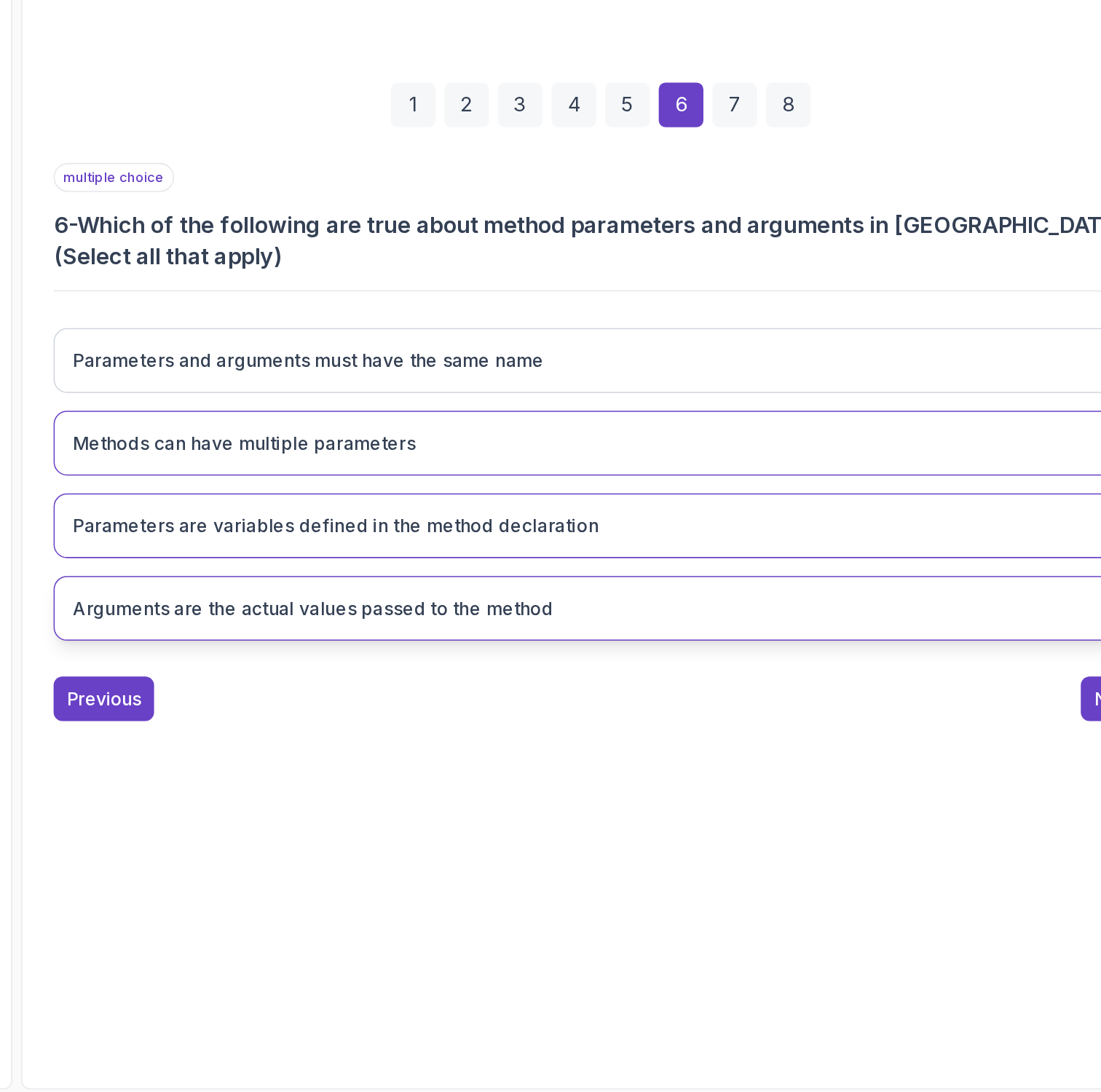
click at [518, 776] on h3 "Arguments are the actual values passed to the method" at bounding box center [529, 772] width 314 height 17
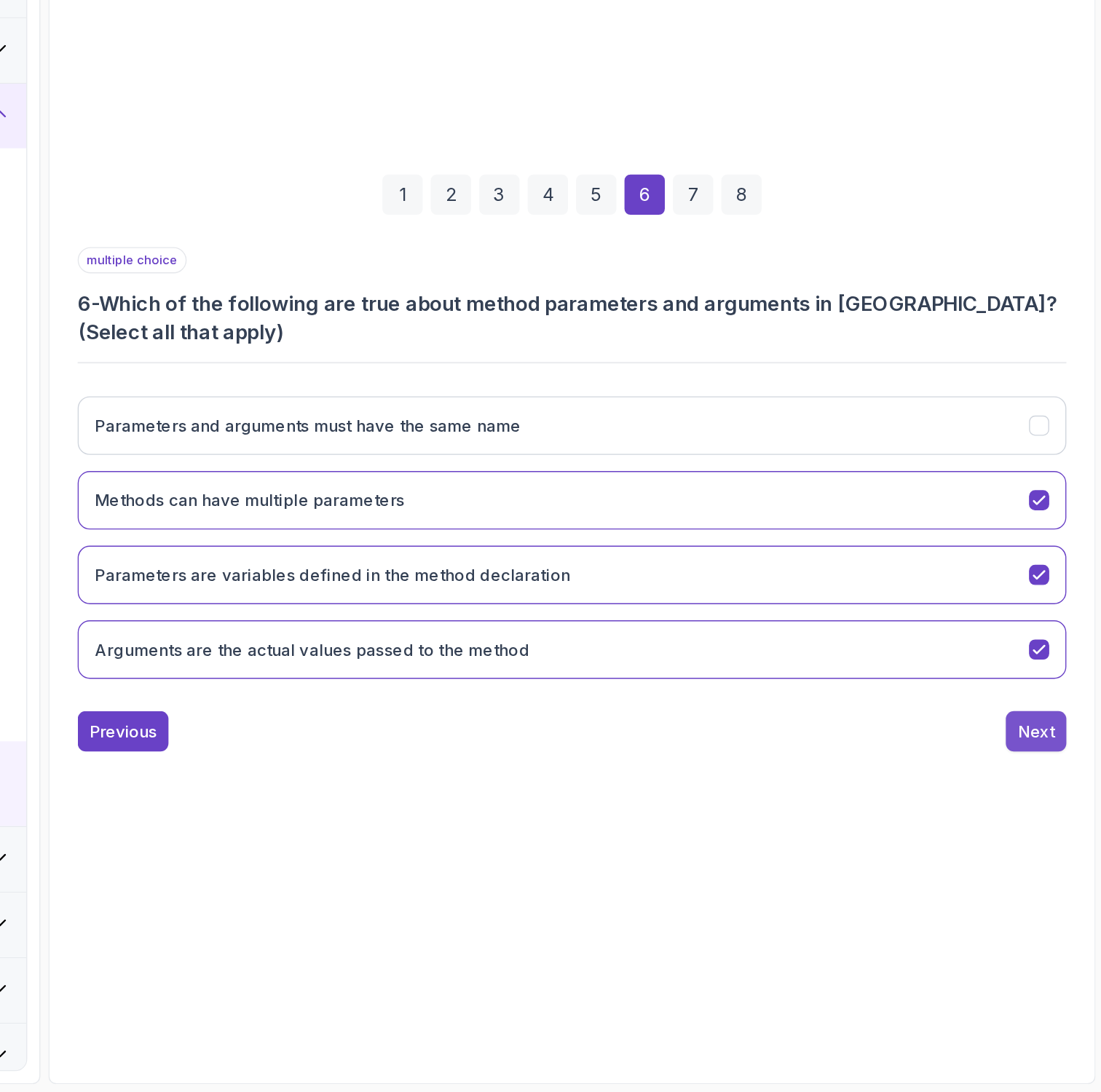
click at [1055, 817] on button "Next" at bounding box center [1052, 831] width 44 height 29
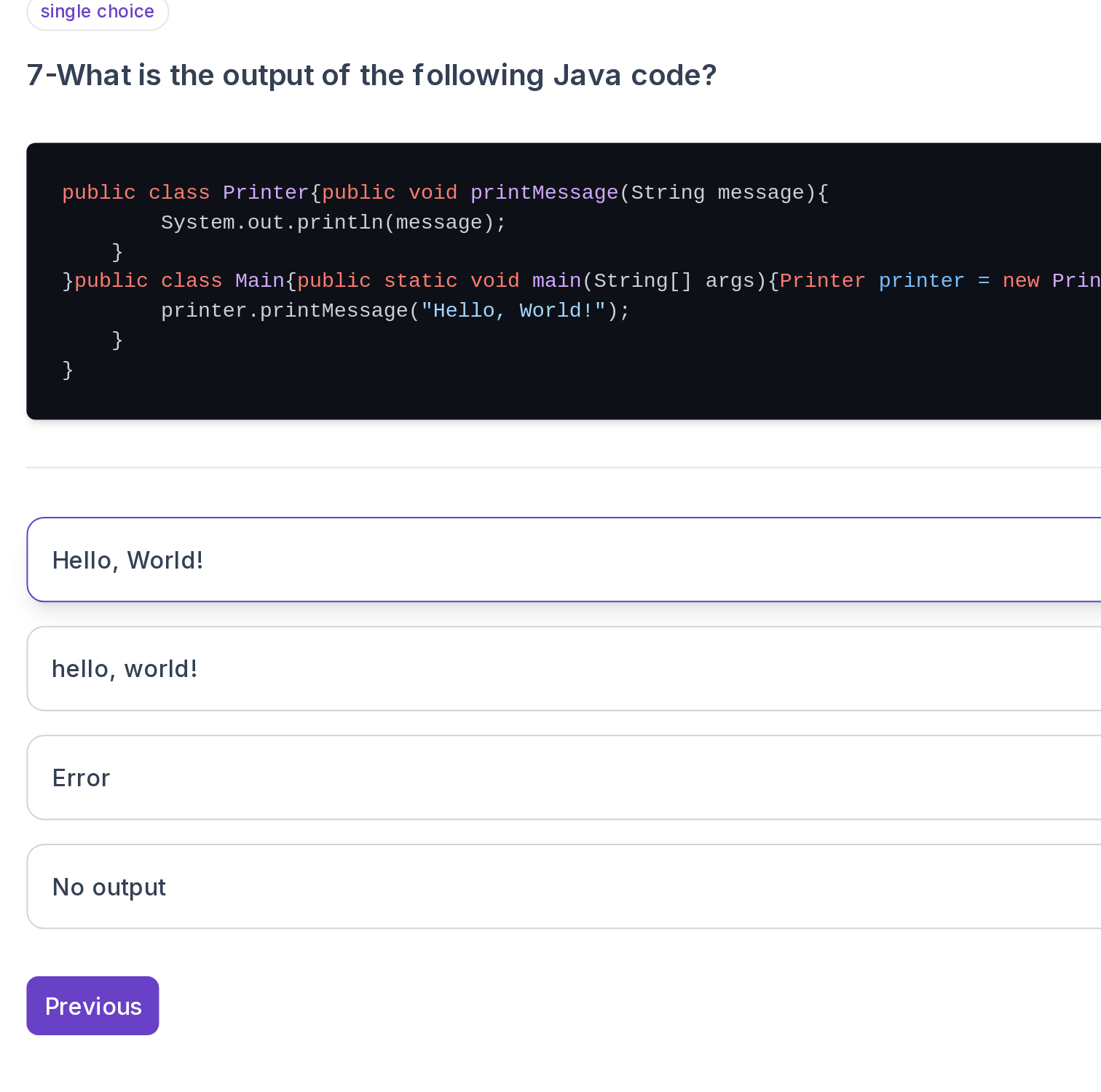
click at [459, 707] on button "Hello, World!" at bounding box center [717, 686] width 713 height 42
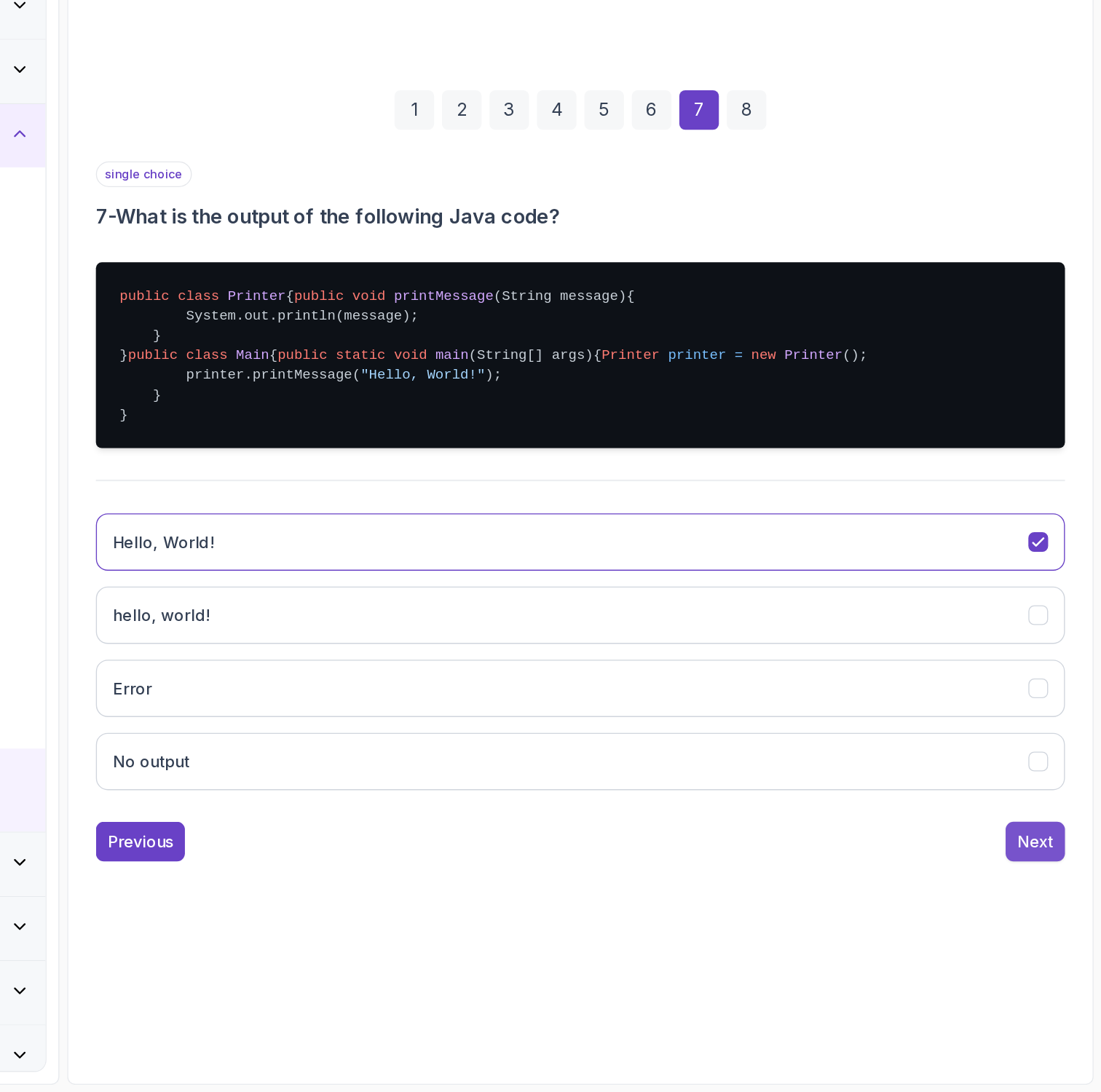
click at [1049, 916] on div "Next" at bounding box center [1052, 906] width 26 height 17
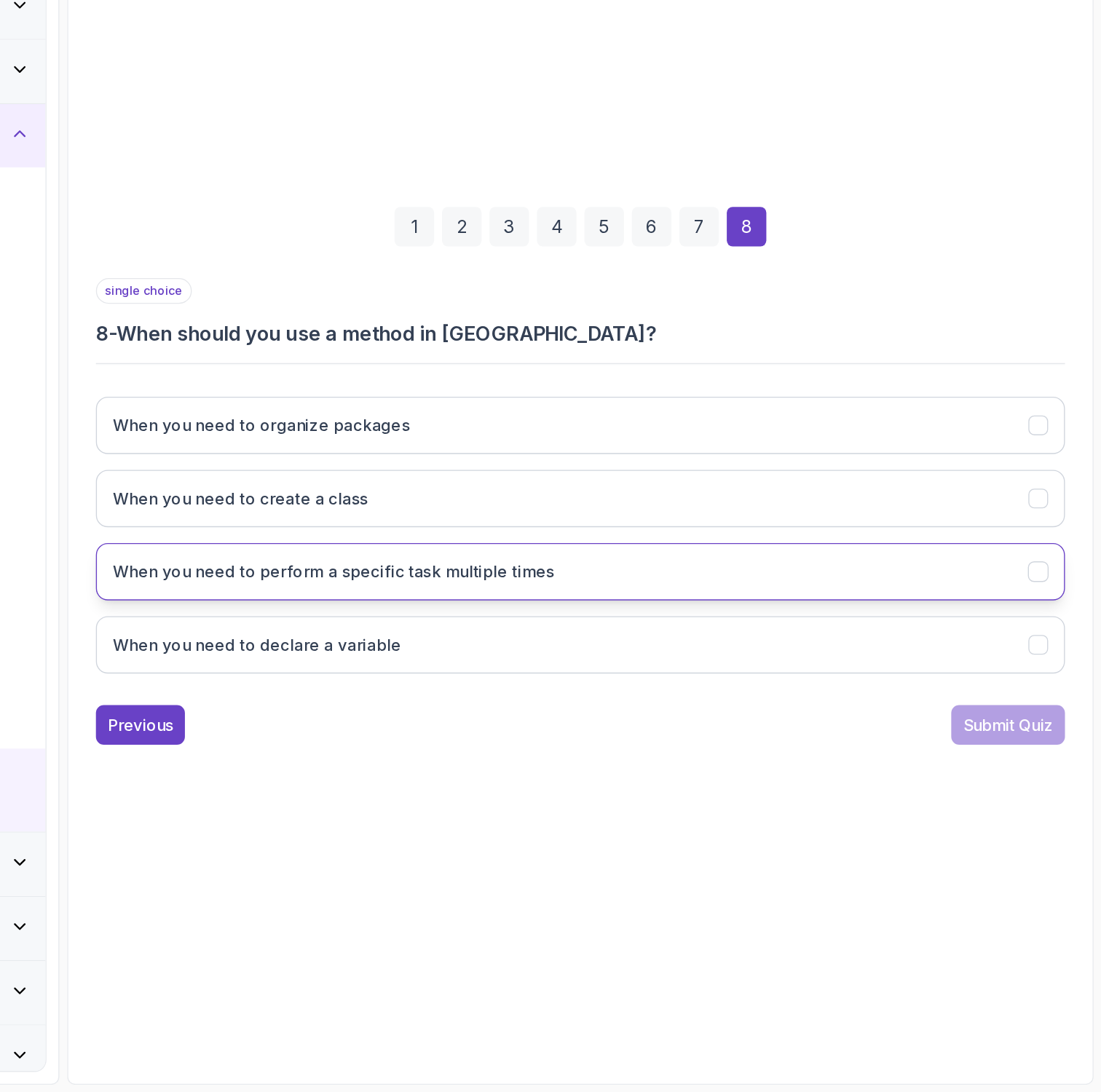
click at [684, 702] on h3 "When you need to perform a specific task multiple times" at bounding box center [535, 708] width 326 height 17
click at [1012, 833] on button "Submit Quiz" at bounding box center [1031, 821] width 83 height 29
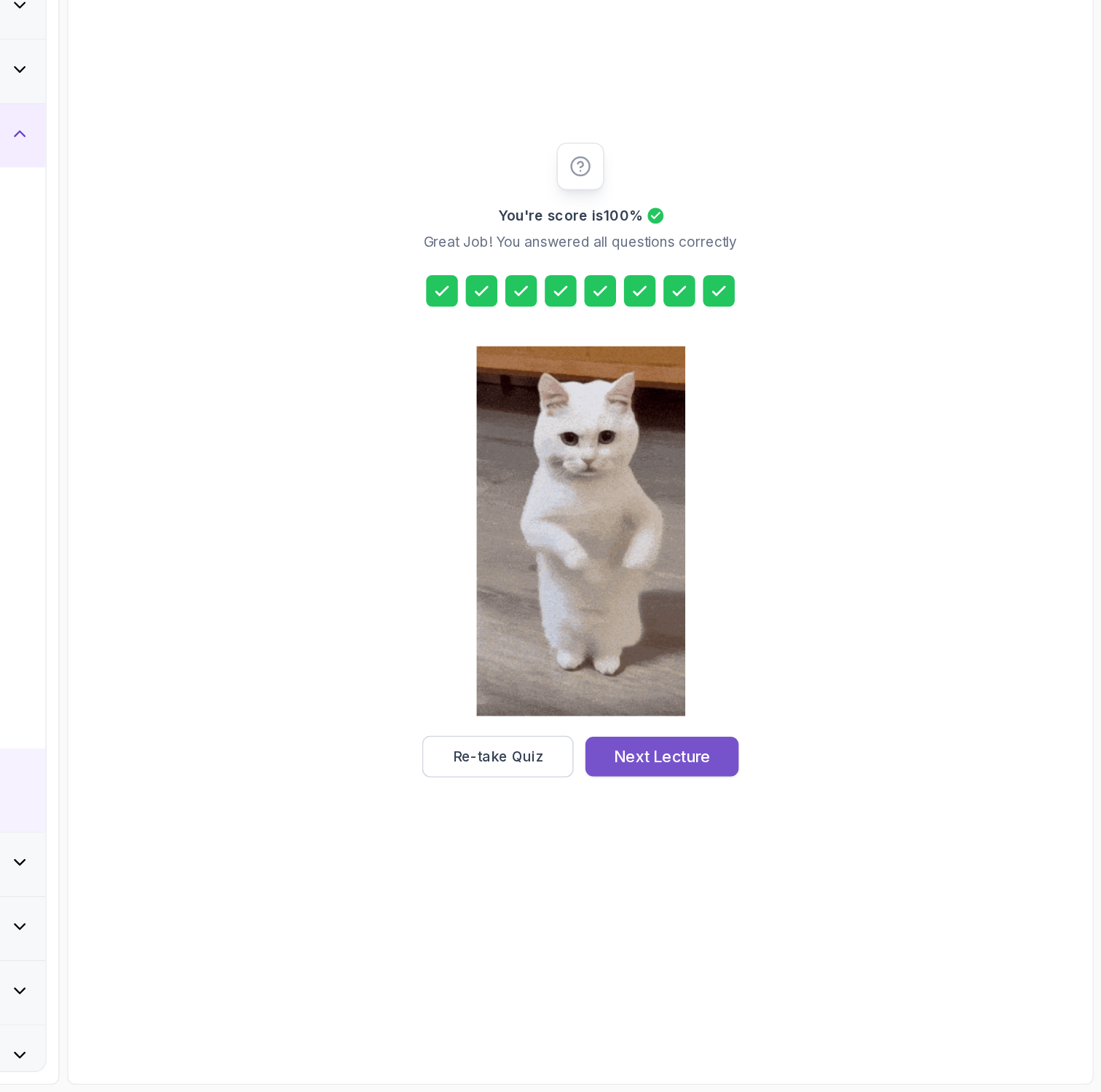
click at [764, 852] on div "Next Lecture" at bounding box center [777, 845] width 71 height 17
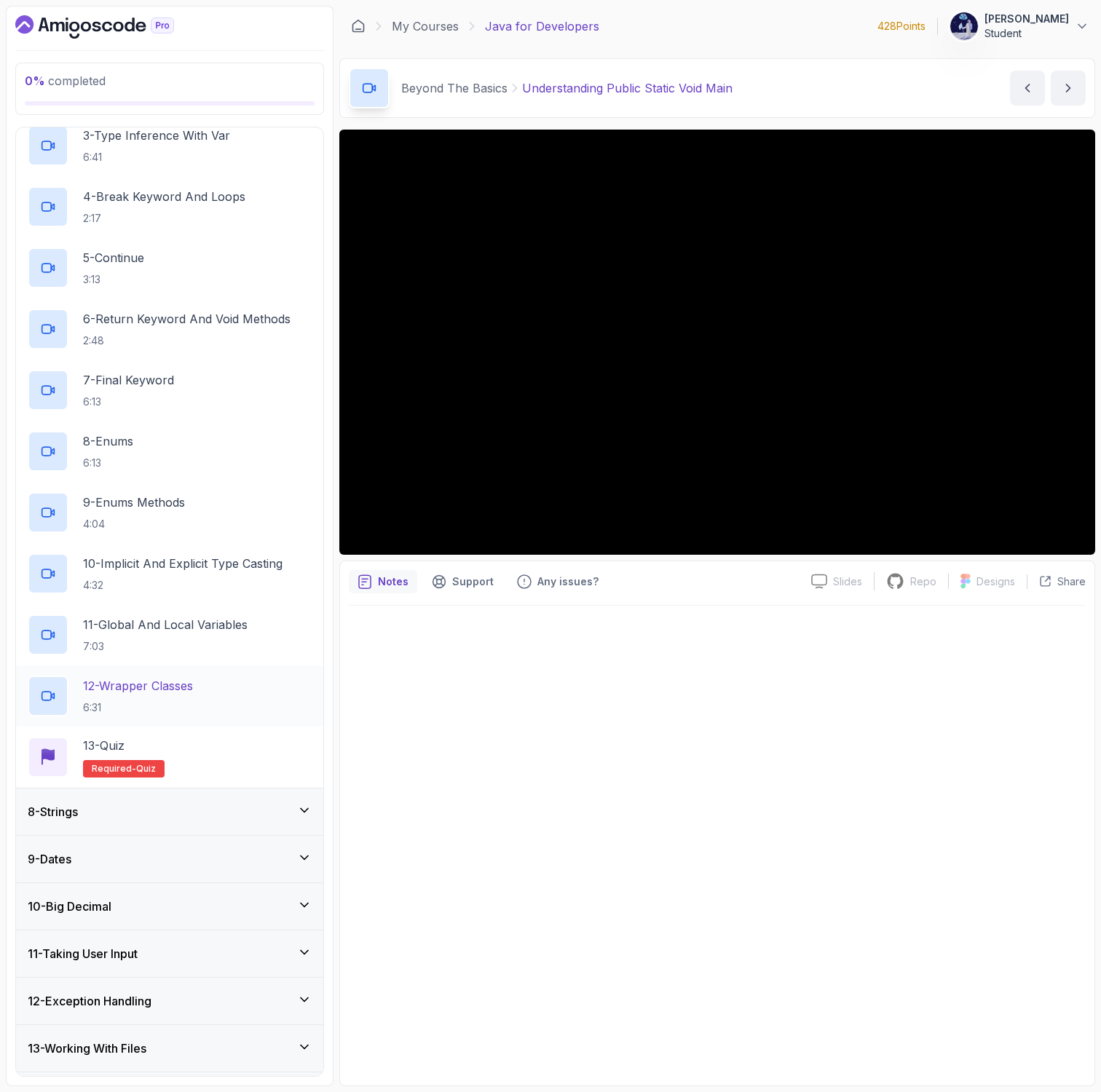
scroll to position [143, 0]
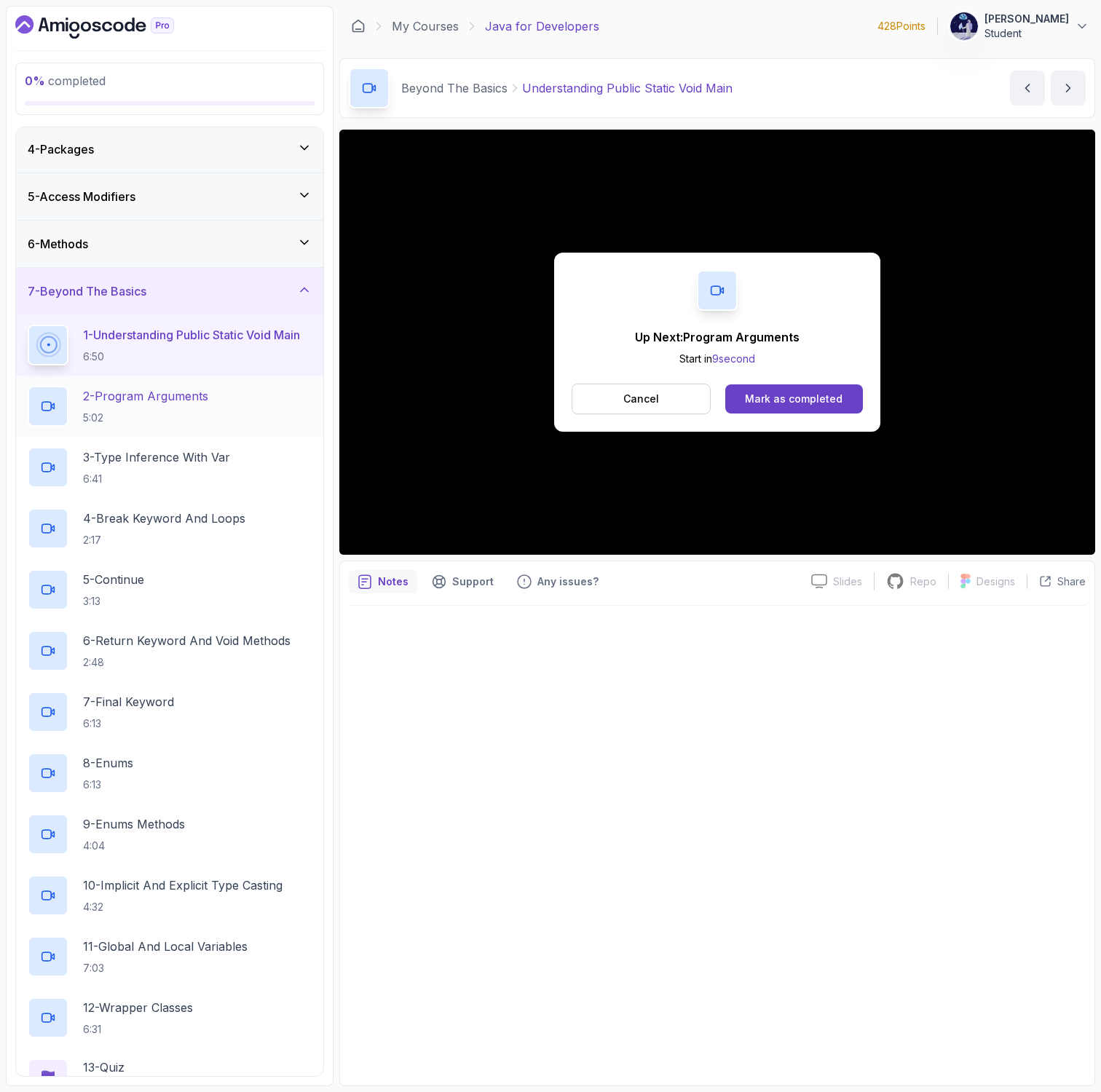
click at [182, 394] on p "2 - Program Arguments" at bounding box center [146, 396] width 125 height 17
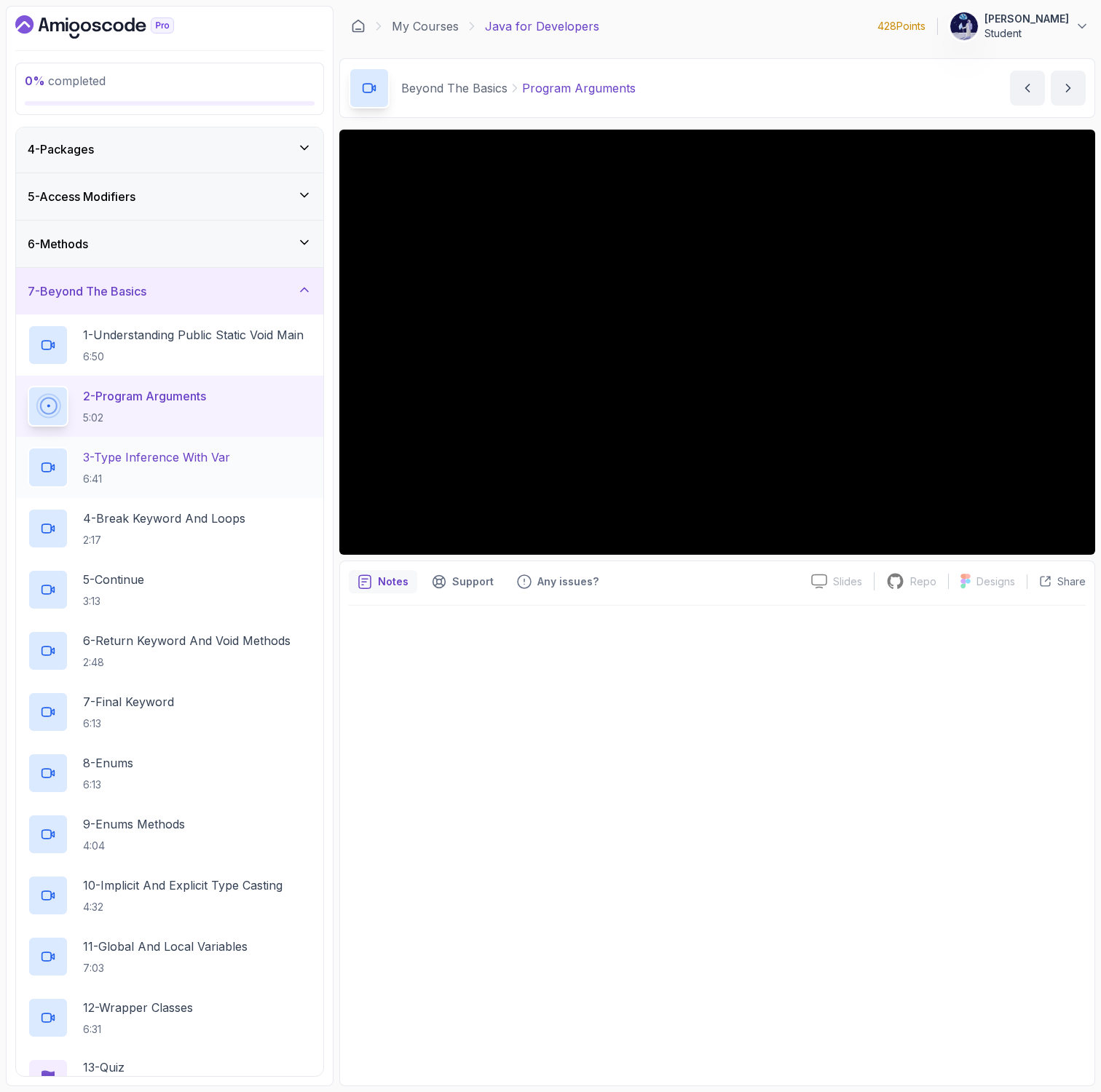
click at [226, 454] on p "3 - Type Inference With Var" at bounding box center [156, 457] width 147 height 17
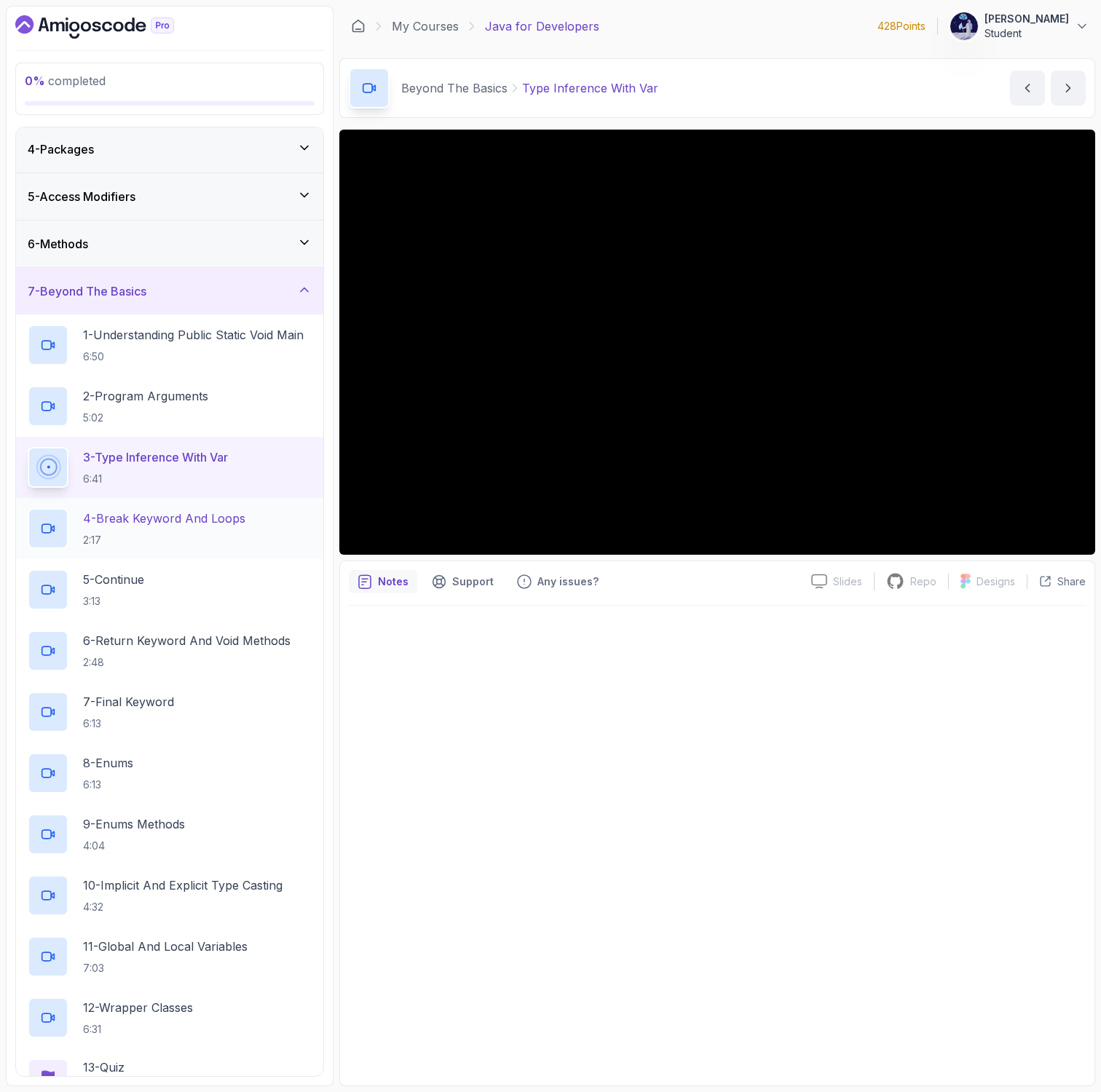
click at [227, 528] on h2 "4 - Break Keyword And Loops 2:17" at bounding box center [164, 528] width 162 height 38
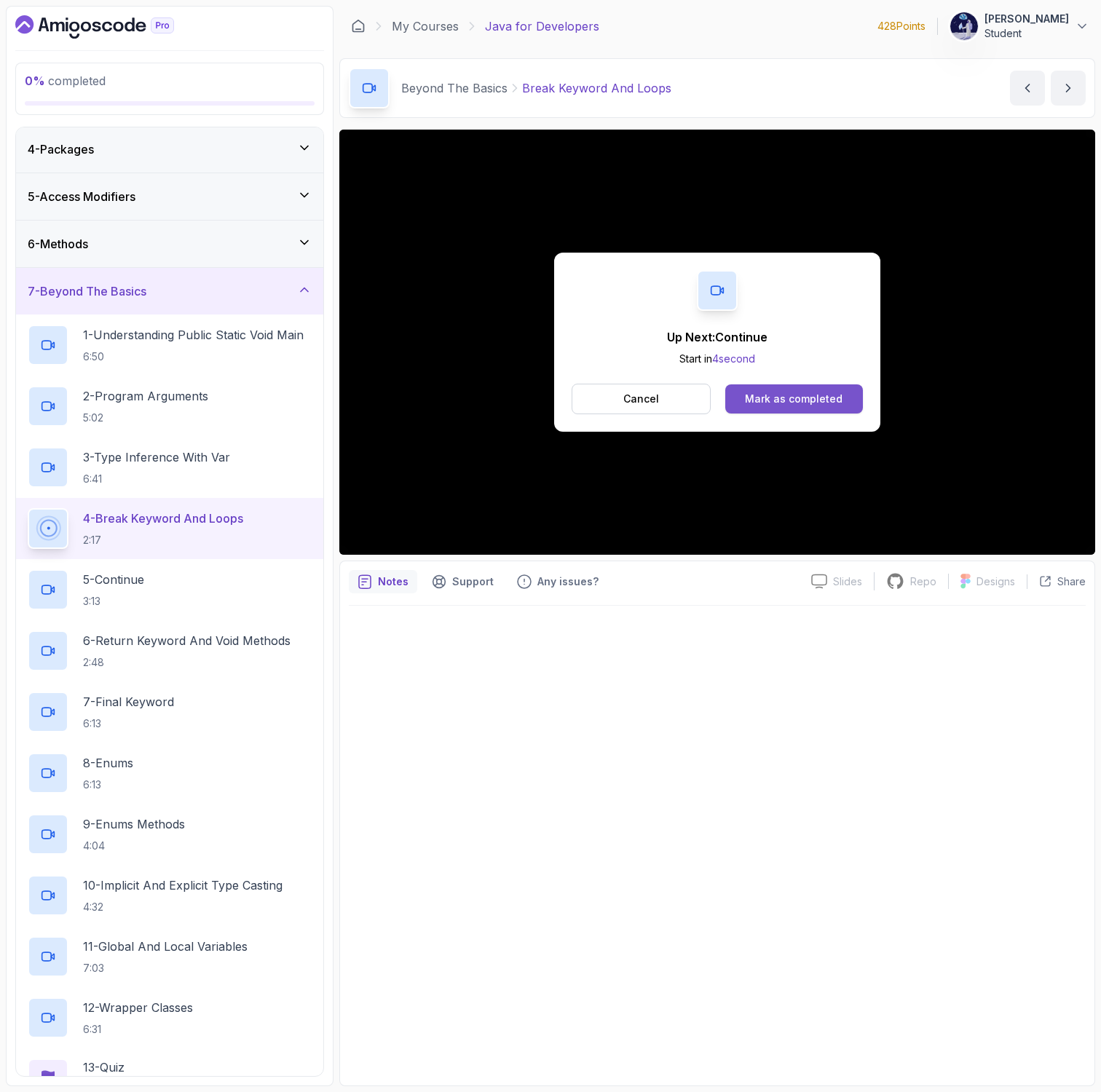
click at [764, 401] on div "Mark as completed" at bounding box center [794, 399] width 98 height 15
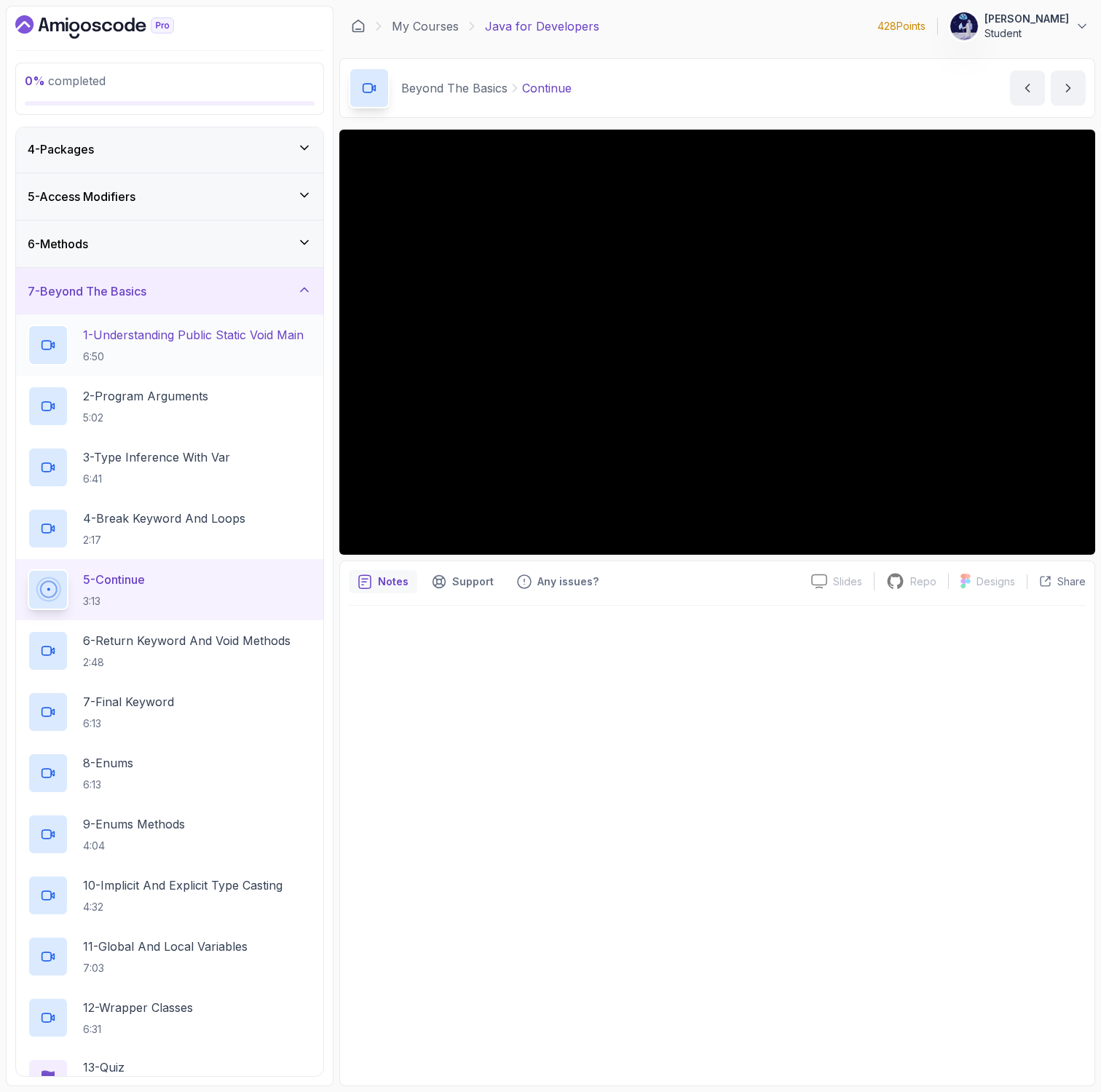
click at [281, 363] on p "6:50" at bounding box center [193, 357] width 221 height 15
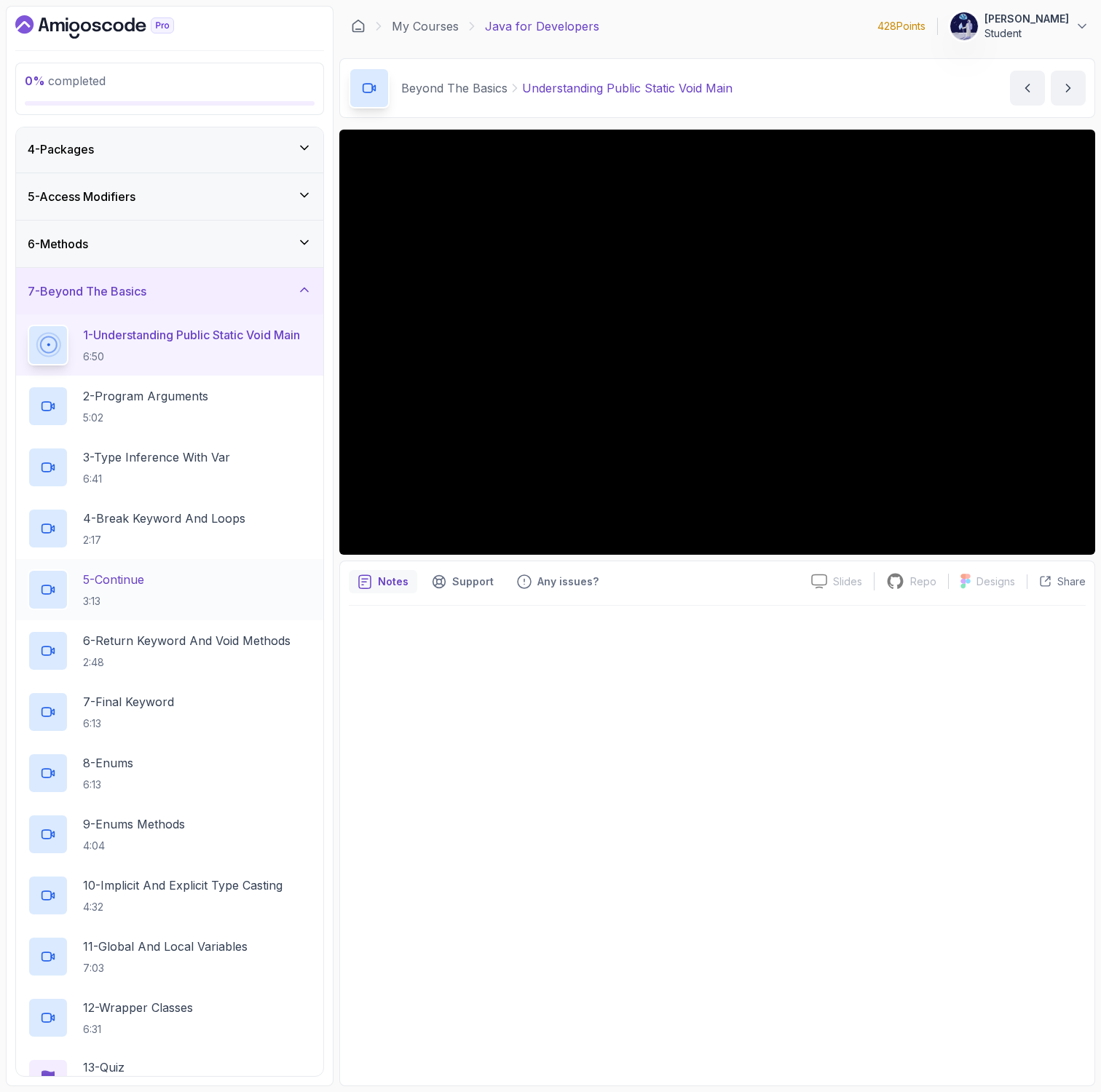
click at [174, 587] on div "5 - Continue 3:13" at bounding box center [169, 589] width 284 height 40
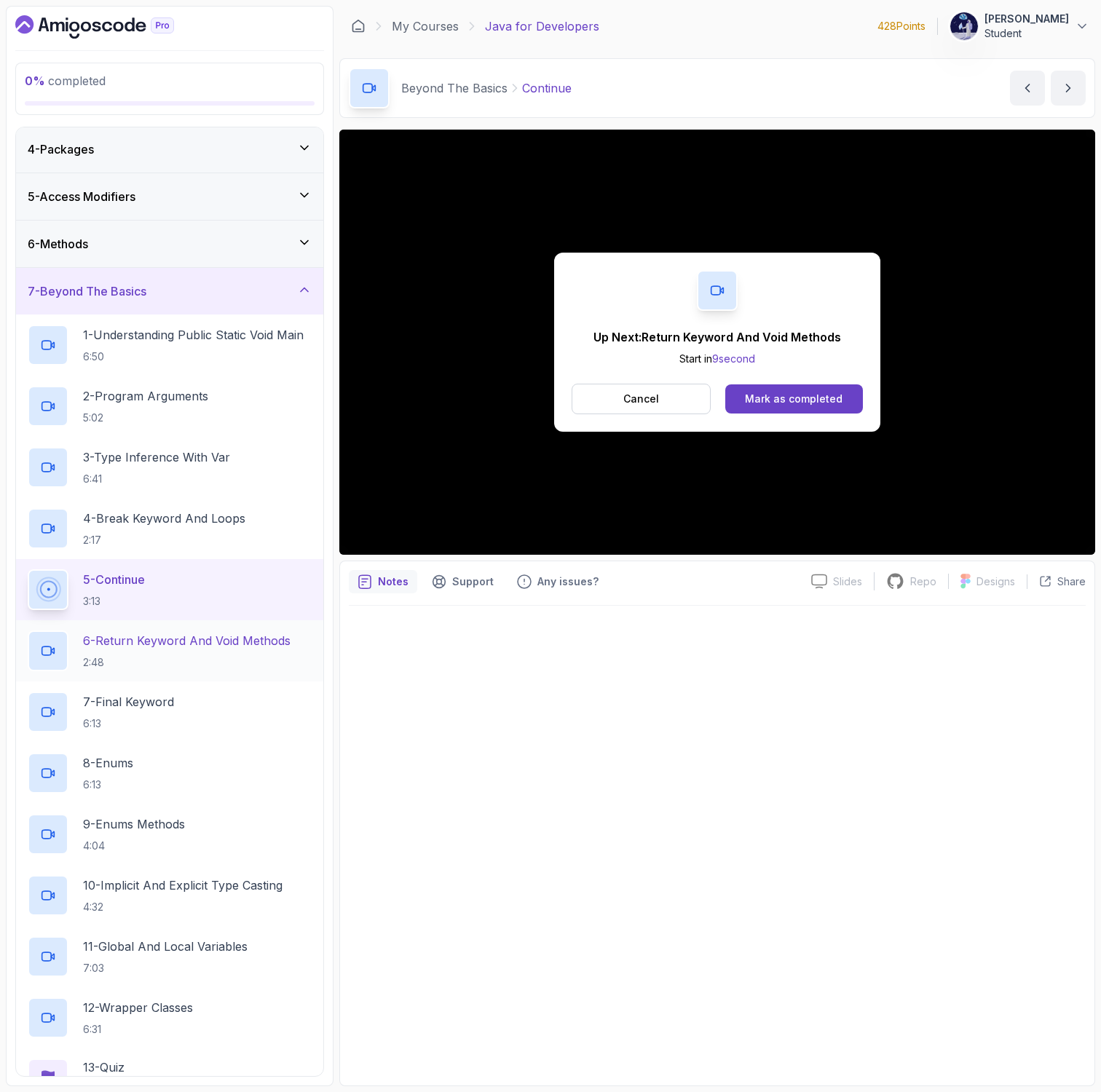
click at [241, 658] on p "2:48" at bounding box center [187, 662] width 207 height 15
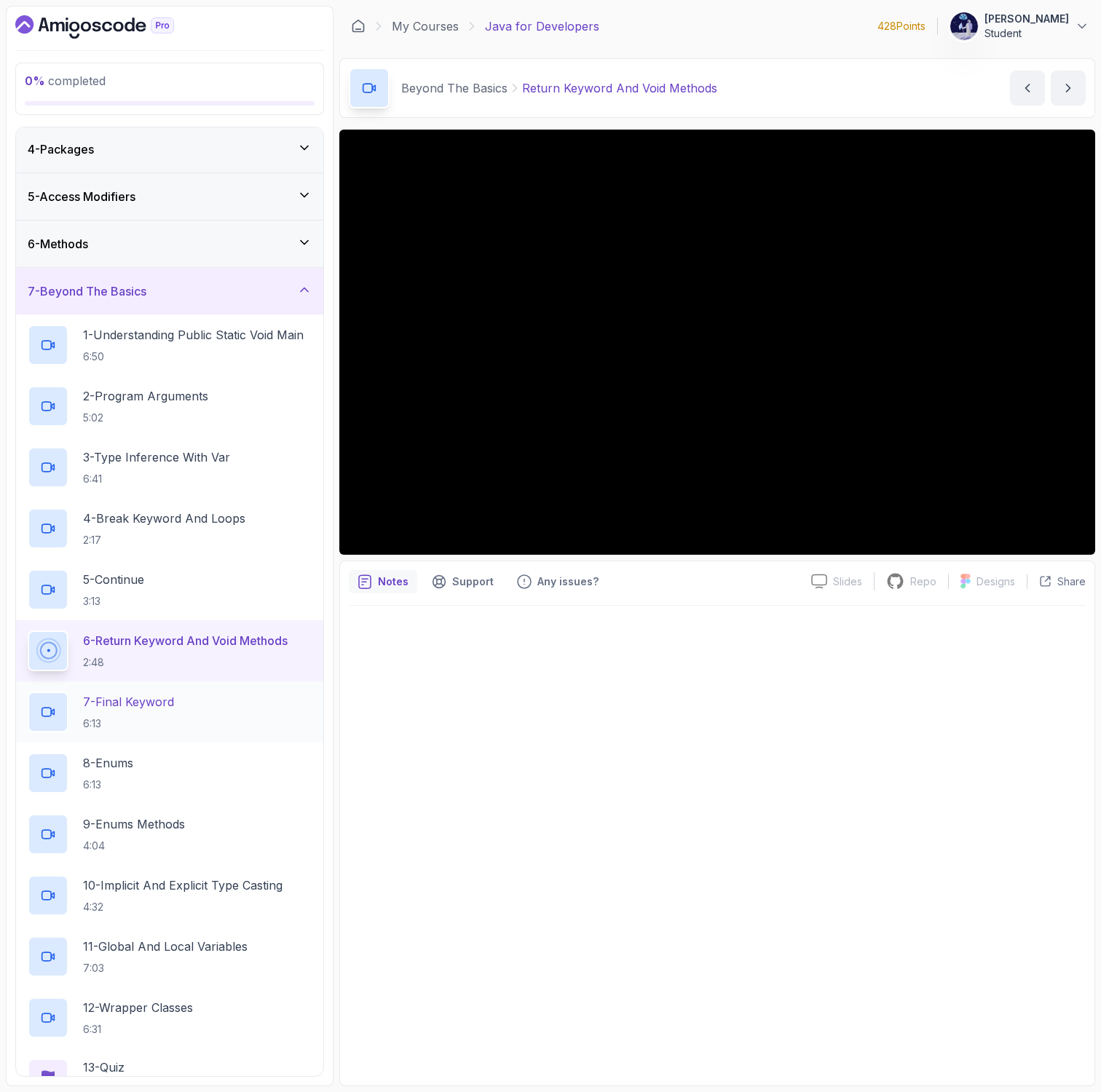
click at [156, 698] on p "7 - Final Keyword" at bounding box center [129, 701] width 91 height 17
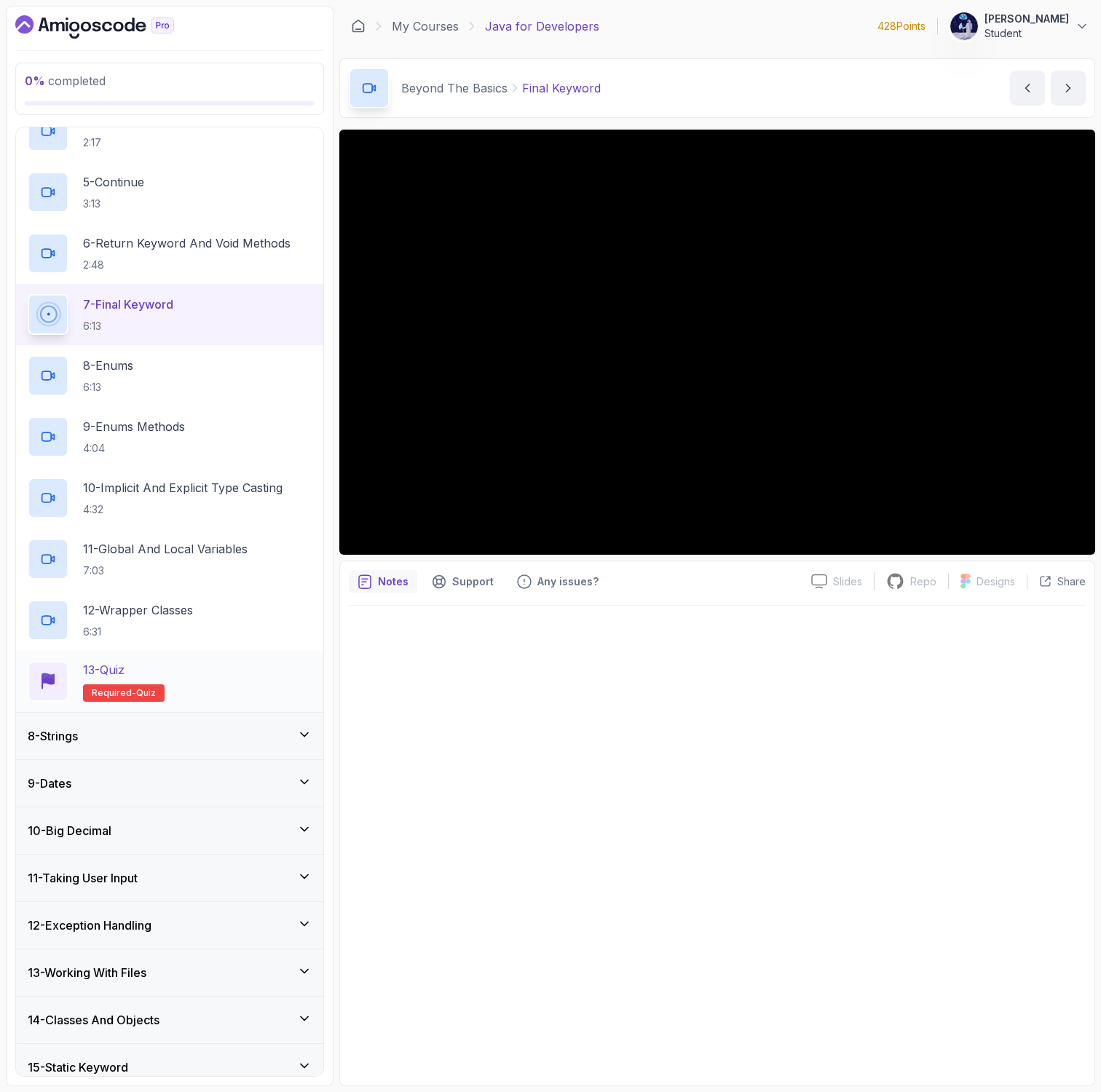
scroll to position [497, 0]
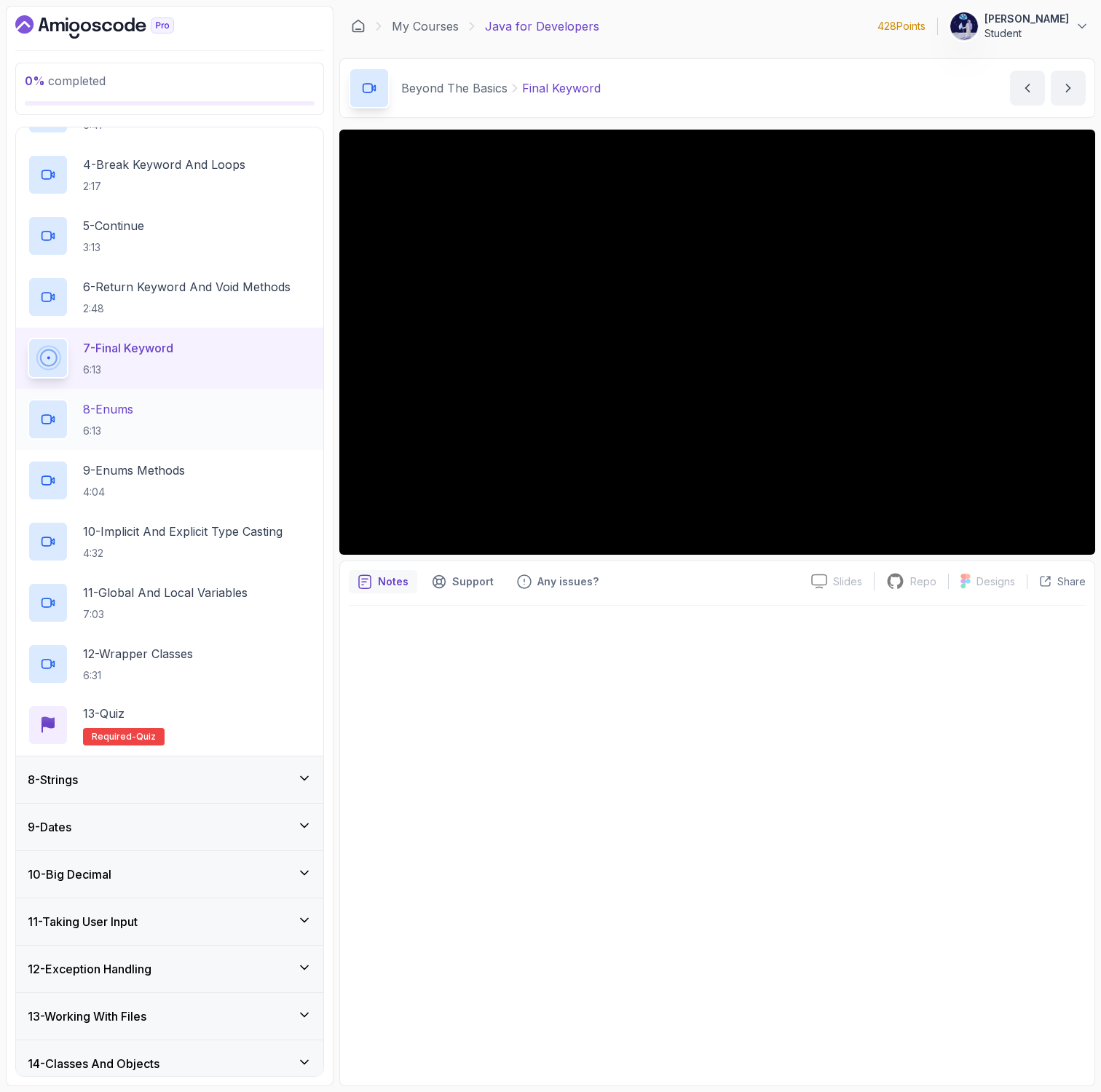
click at [191, 406] on div "8 - Enums 6:13" at bounding box center [169, 418] width 284 height 40
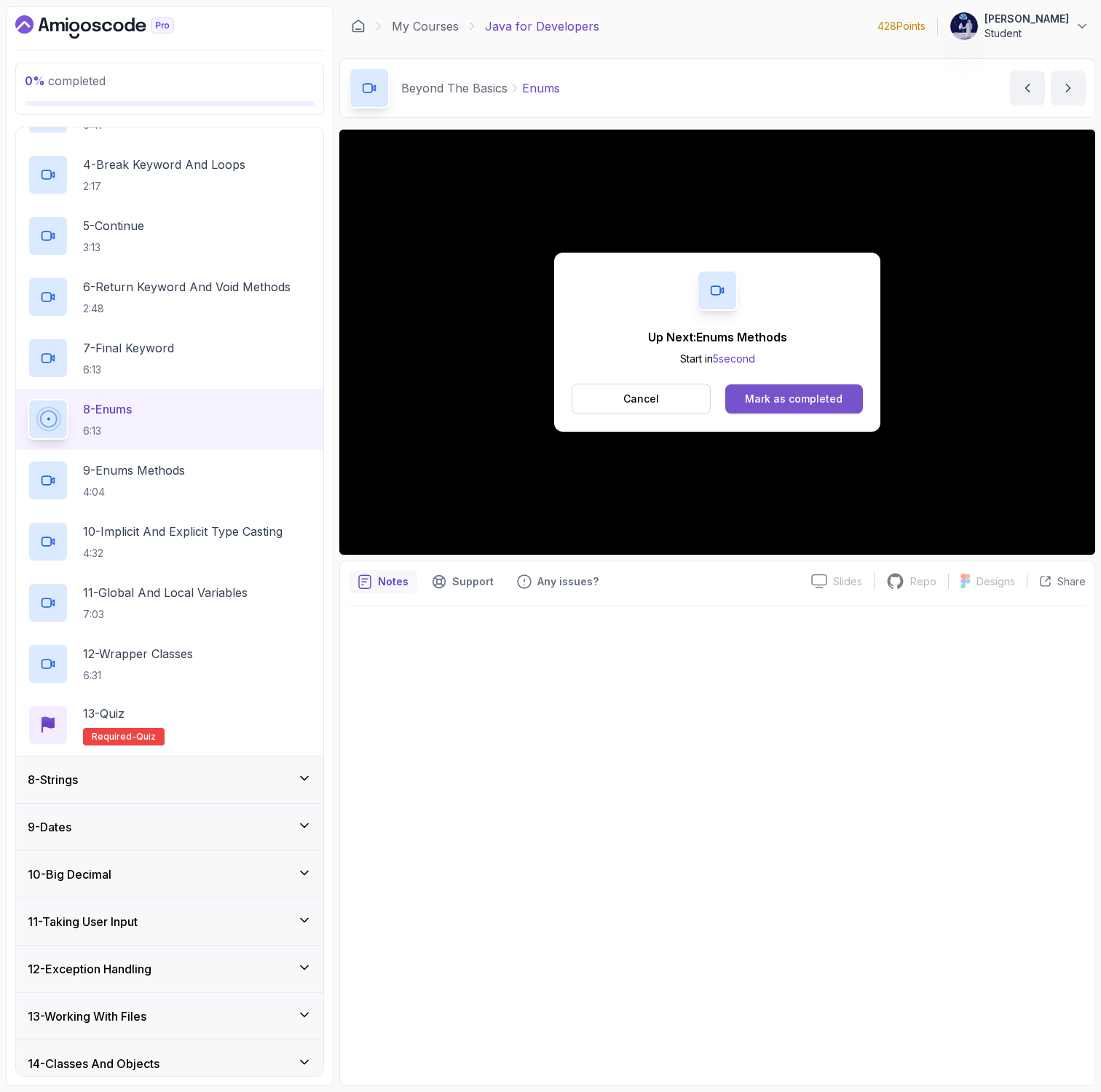
click at [787, 397] on div "Mark as completed" at bounding box center [794, 399] width 98 height 15
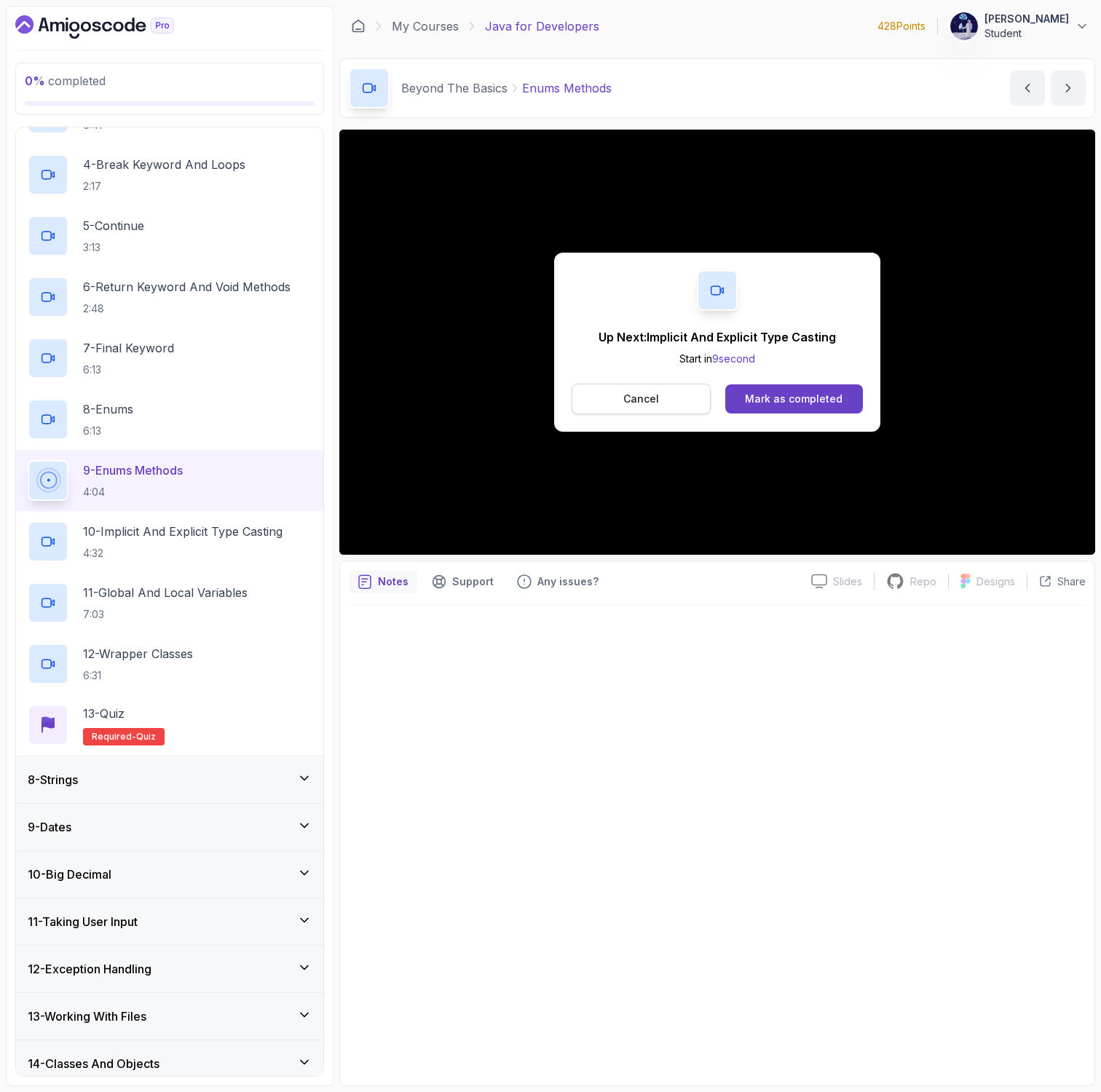
click at [640, 405] on p "Cancel" at bounding box center [641, 399] width 36 height 15
click at [645, 400] on p "Cancel" at bounding box center [641, 399] width 36 height 15
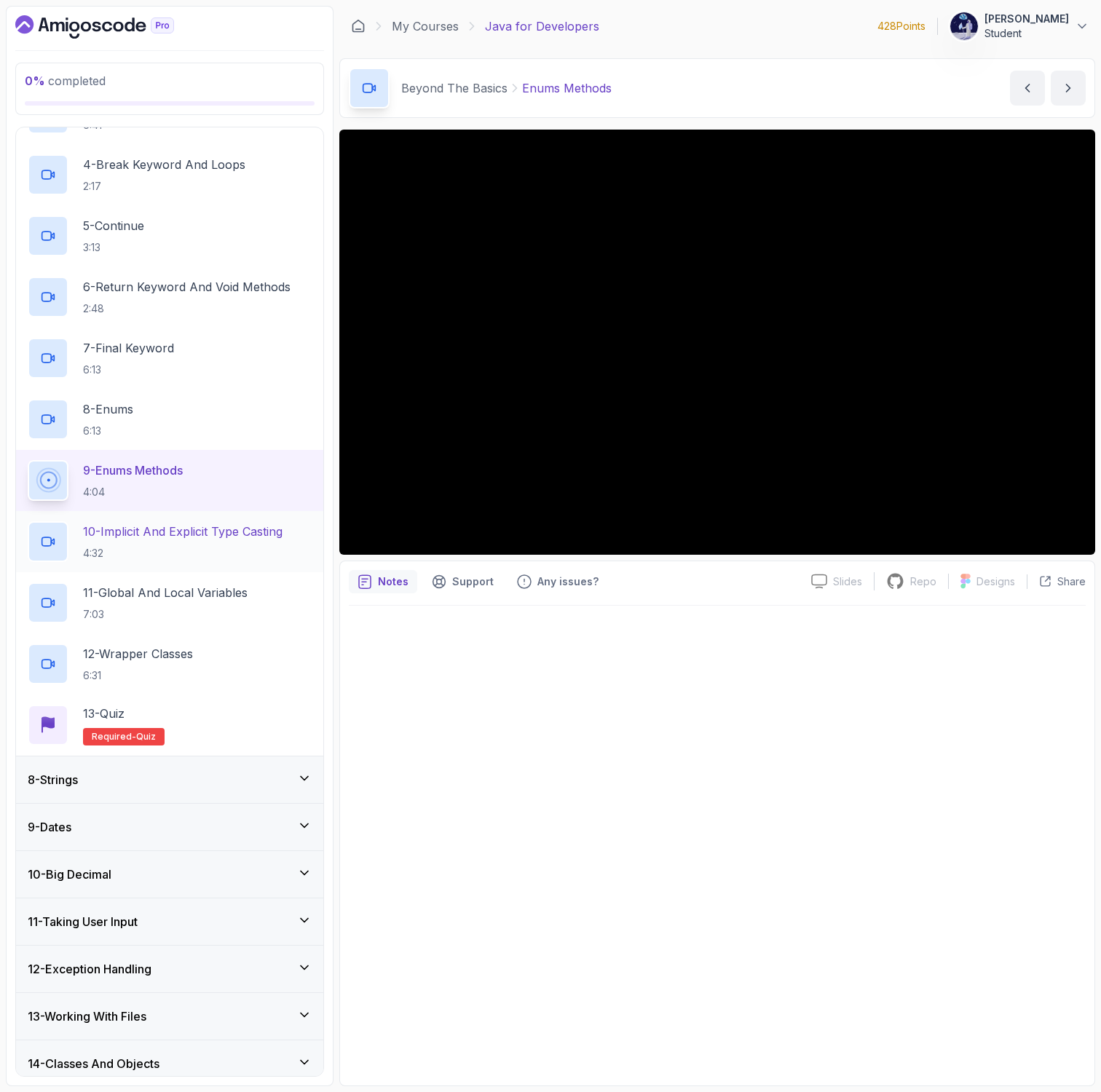
click at [214, 531] on p "10 - Implicit And Explicit Type Casting" at bounding box center [183, 531] width 199 height 17
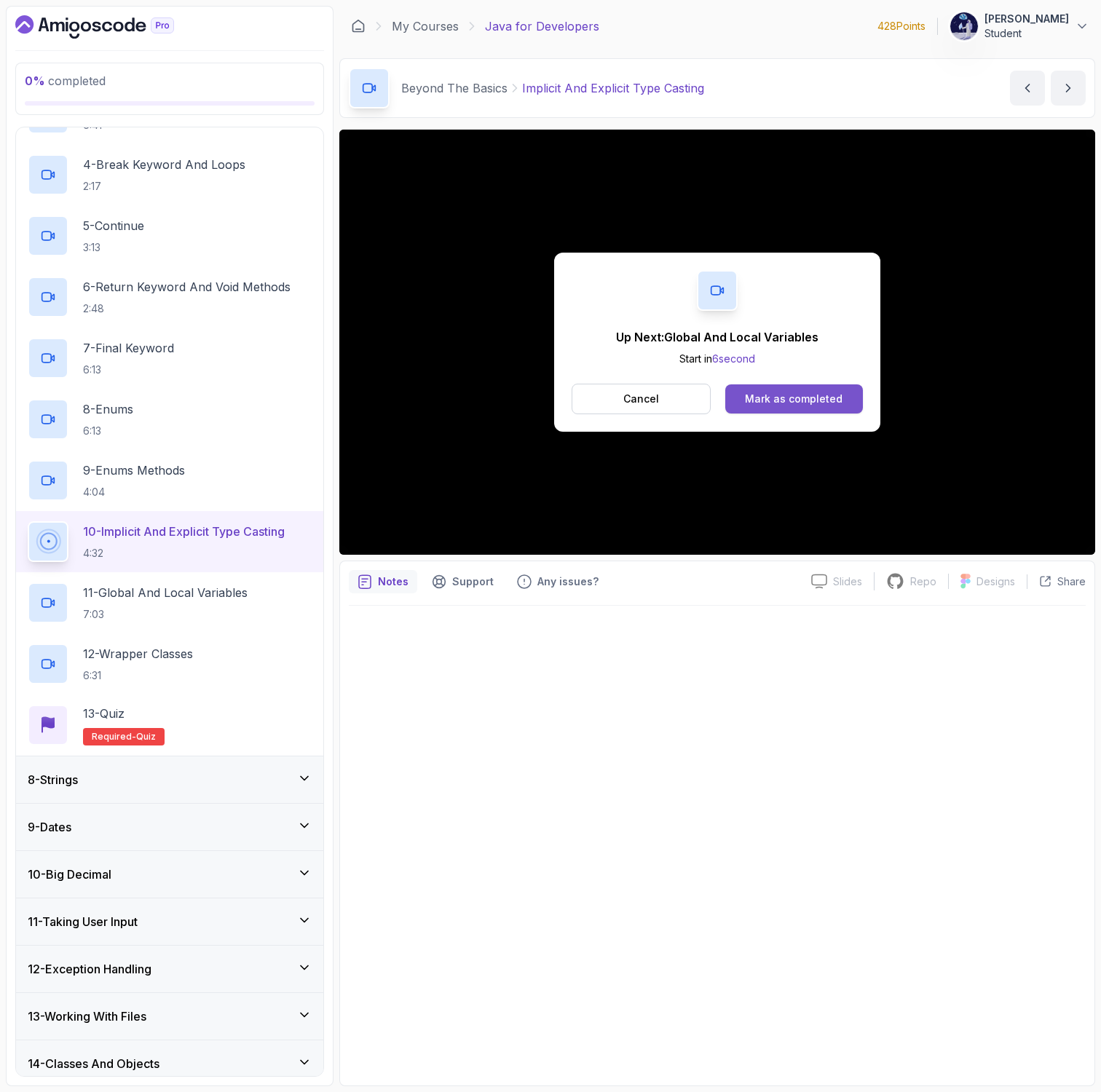
click at [809, 399] on div "Mark as completed" at bounding box center [794, 399] width 98 height 15
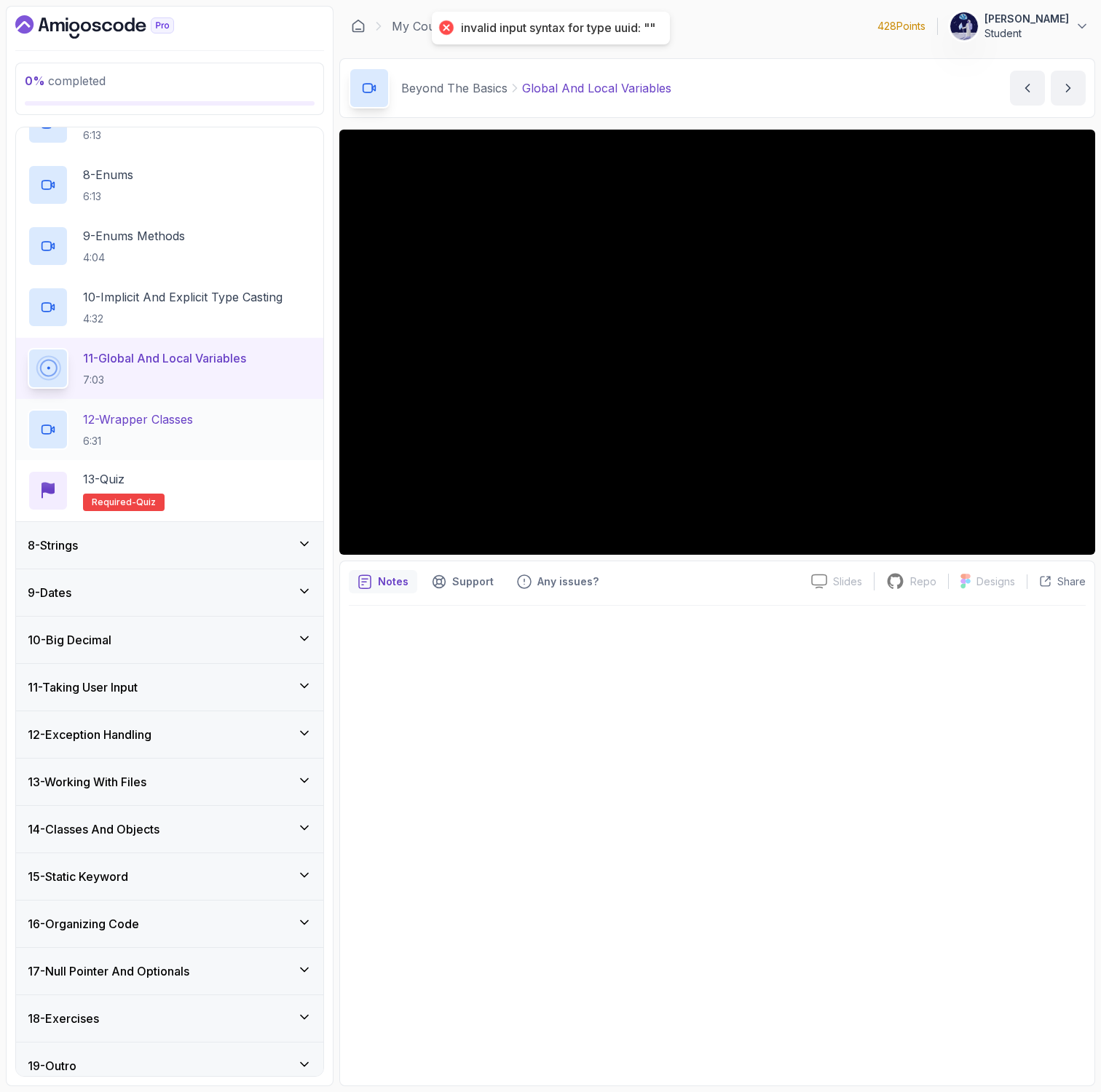
scroll to position [745, 0]
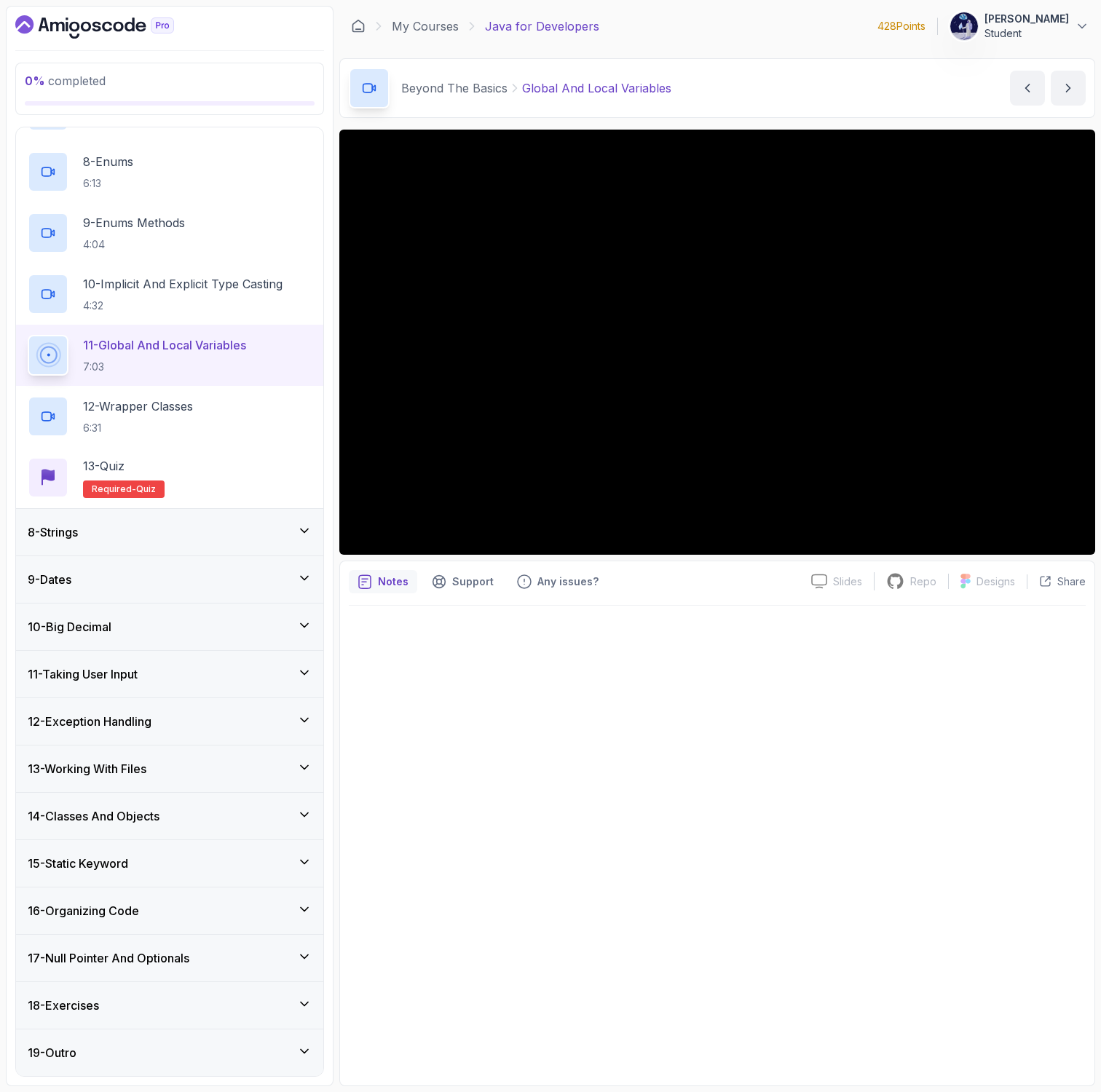
click at [94, 707] on div "12 - Exception Handling" at bounding box center [169, 721] width 307 height 46
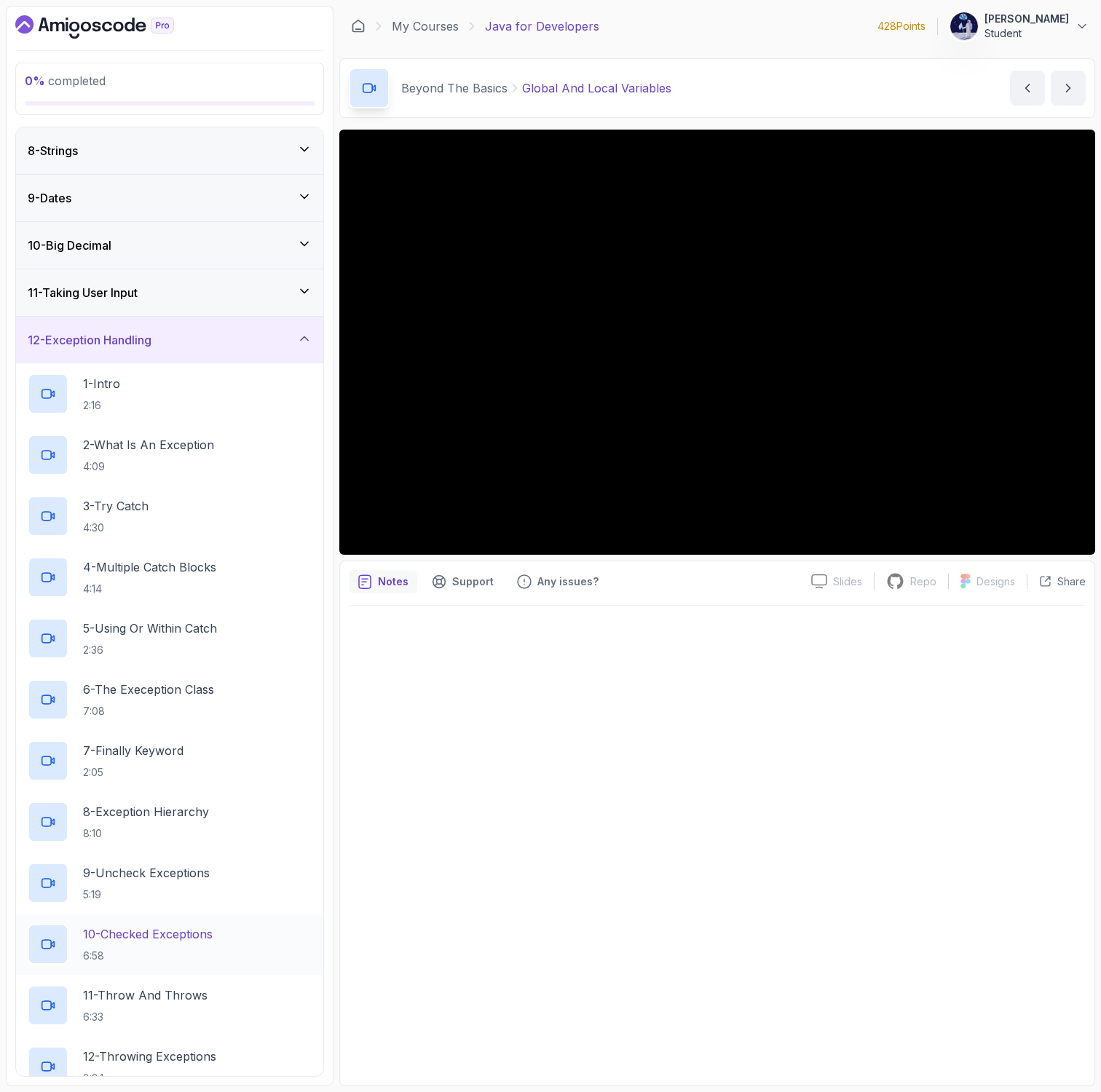
scroll to position [0, 0]
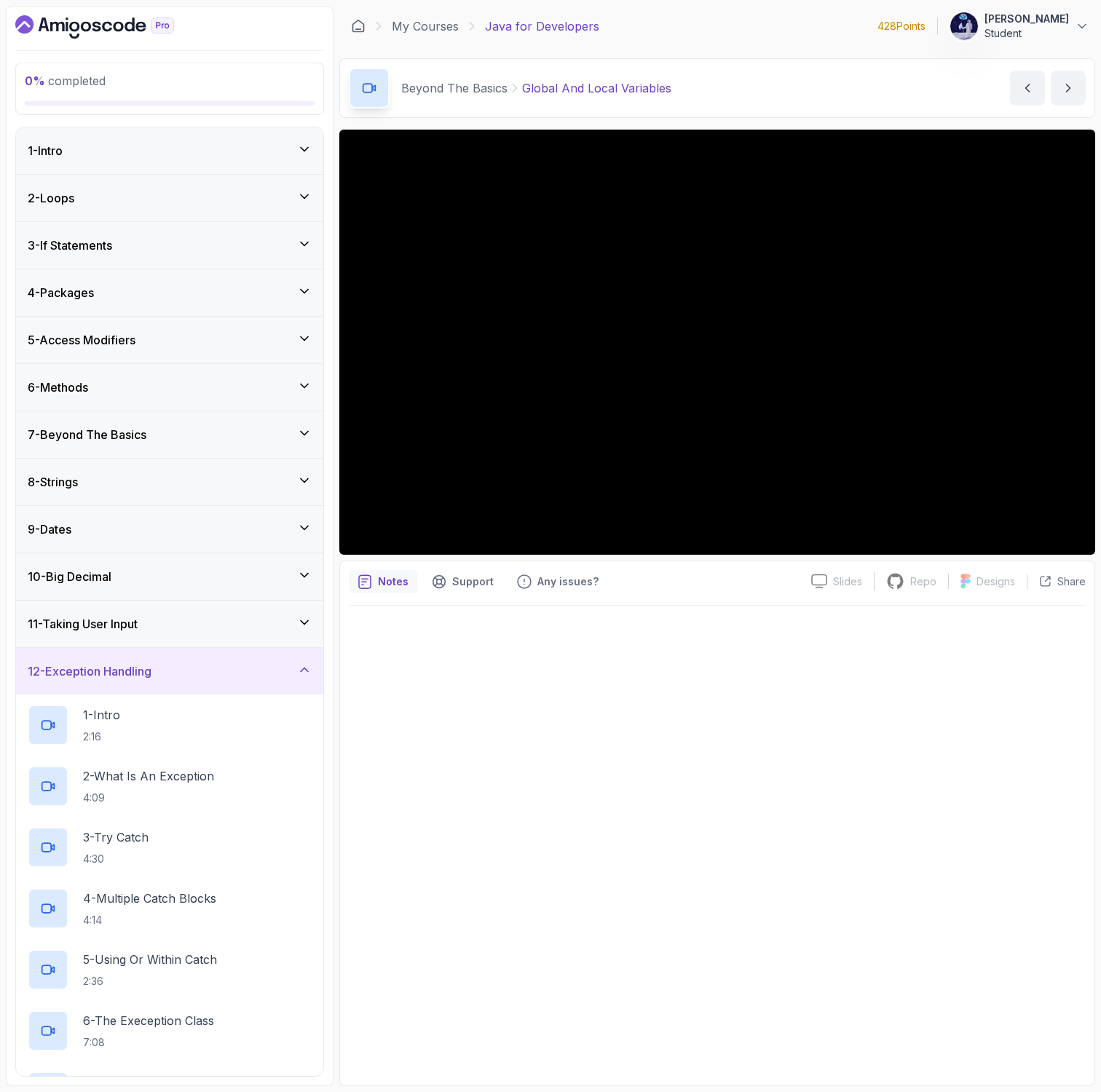
click at [102, 622] on h3 "11 - Taking User Input" at bounding box center [83, 624] width 110 height 17
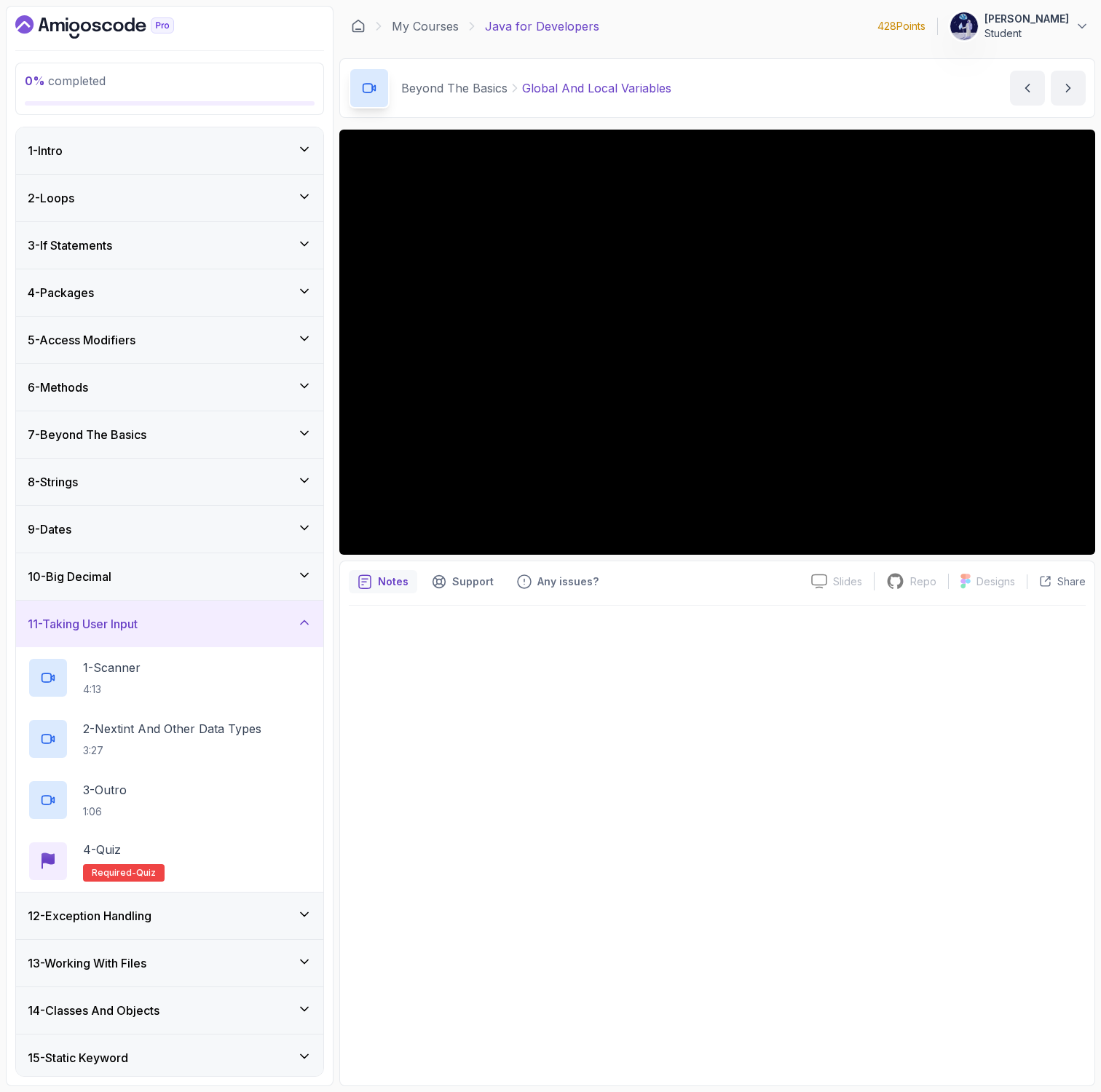
click at [108, 570] on h3 "10 - Big Decimal" at bounding box center [69, 577] width 83 height 17
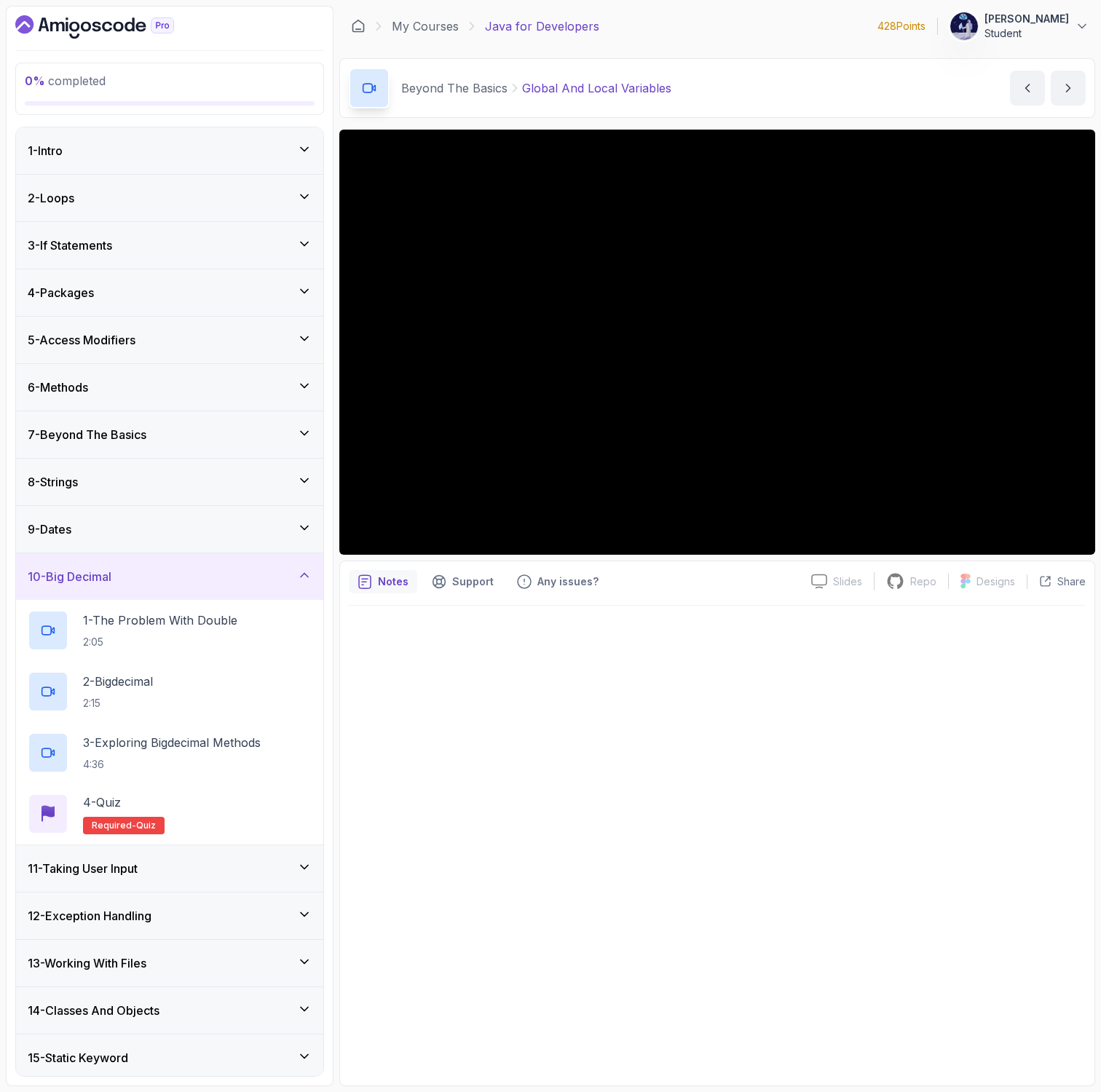
click at [107, 528] on div "9 - Dates" at bounding box center [169, 529] width 284 height 17
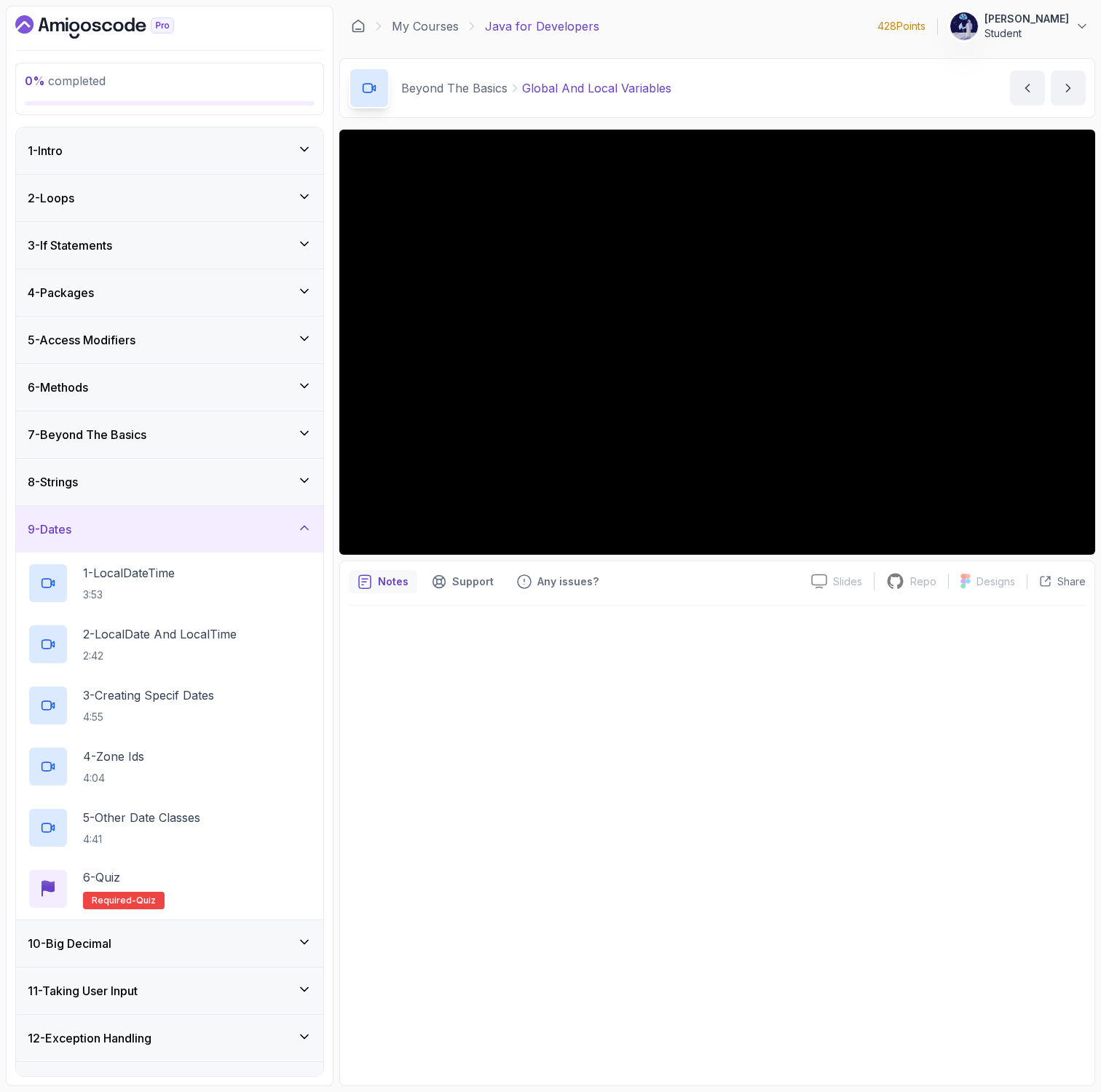
click at [107, 481] on div "8 - Strings" at bounding box center [169, 482] width 284 height 17
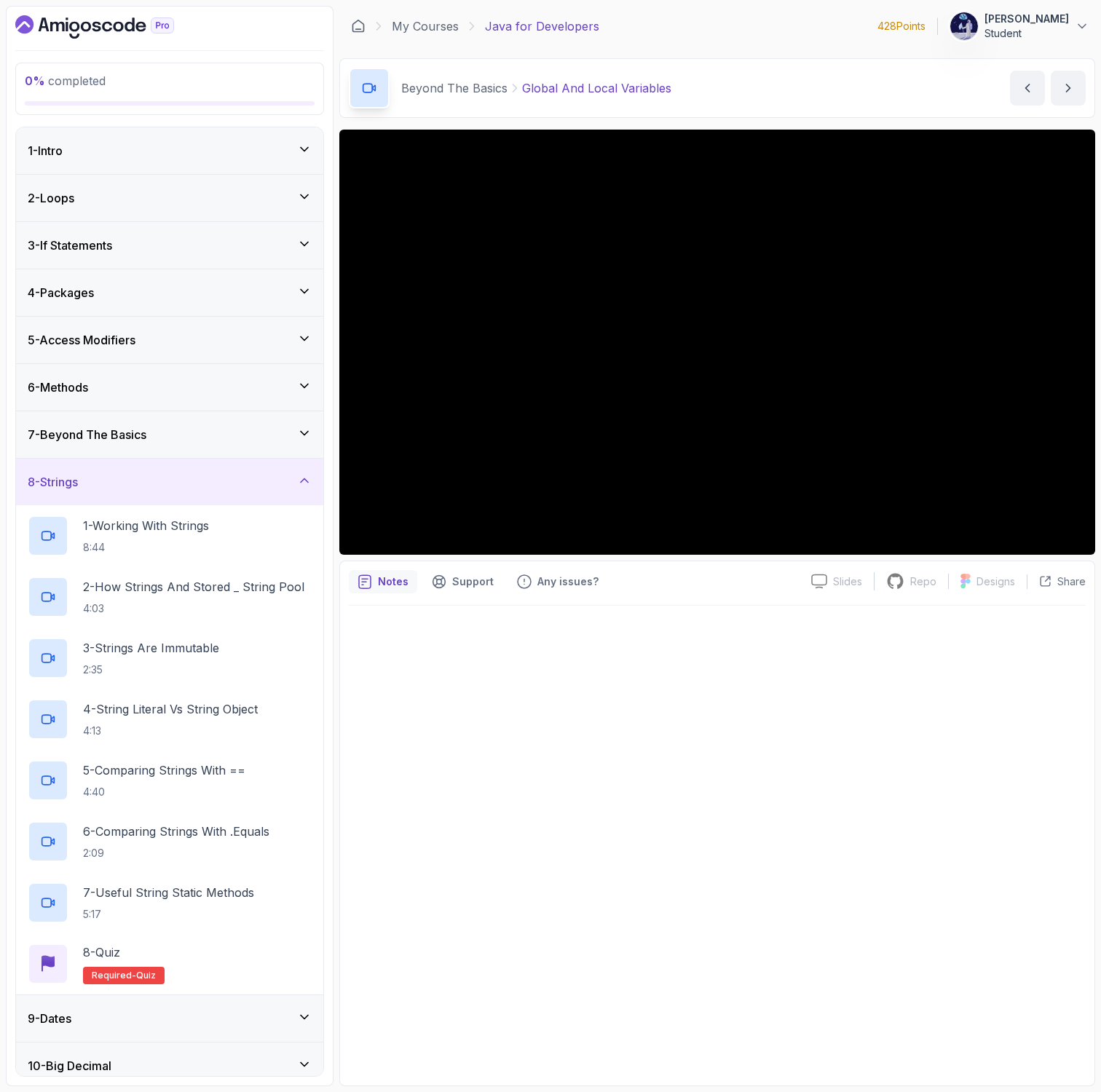
click at [116, 430] on h3 "7 - Beyond The Basics" at bounding box center [87, 435] width 119 height 17
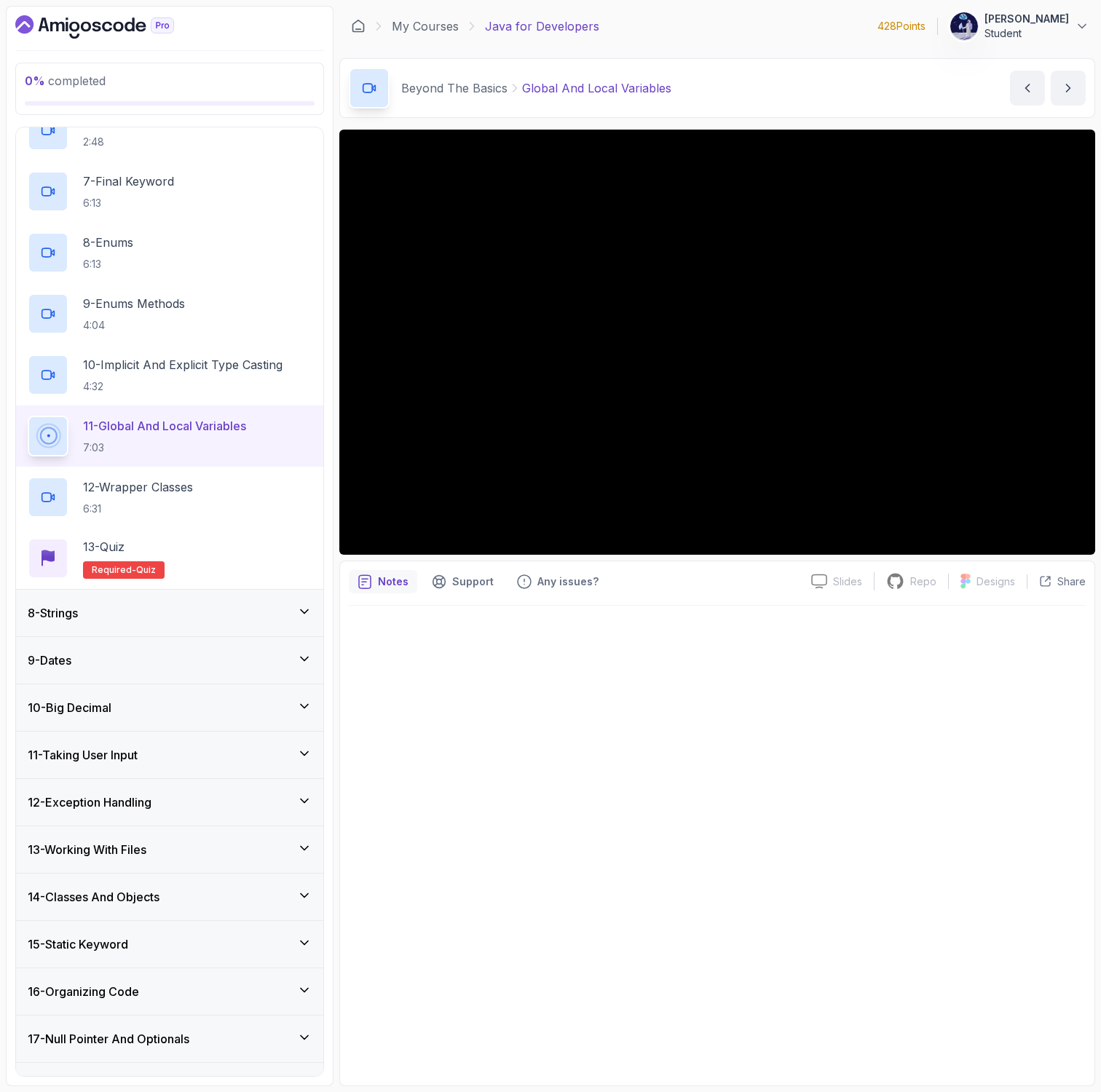
scroll to position [694, 0]
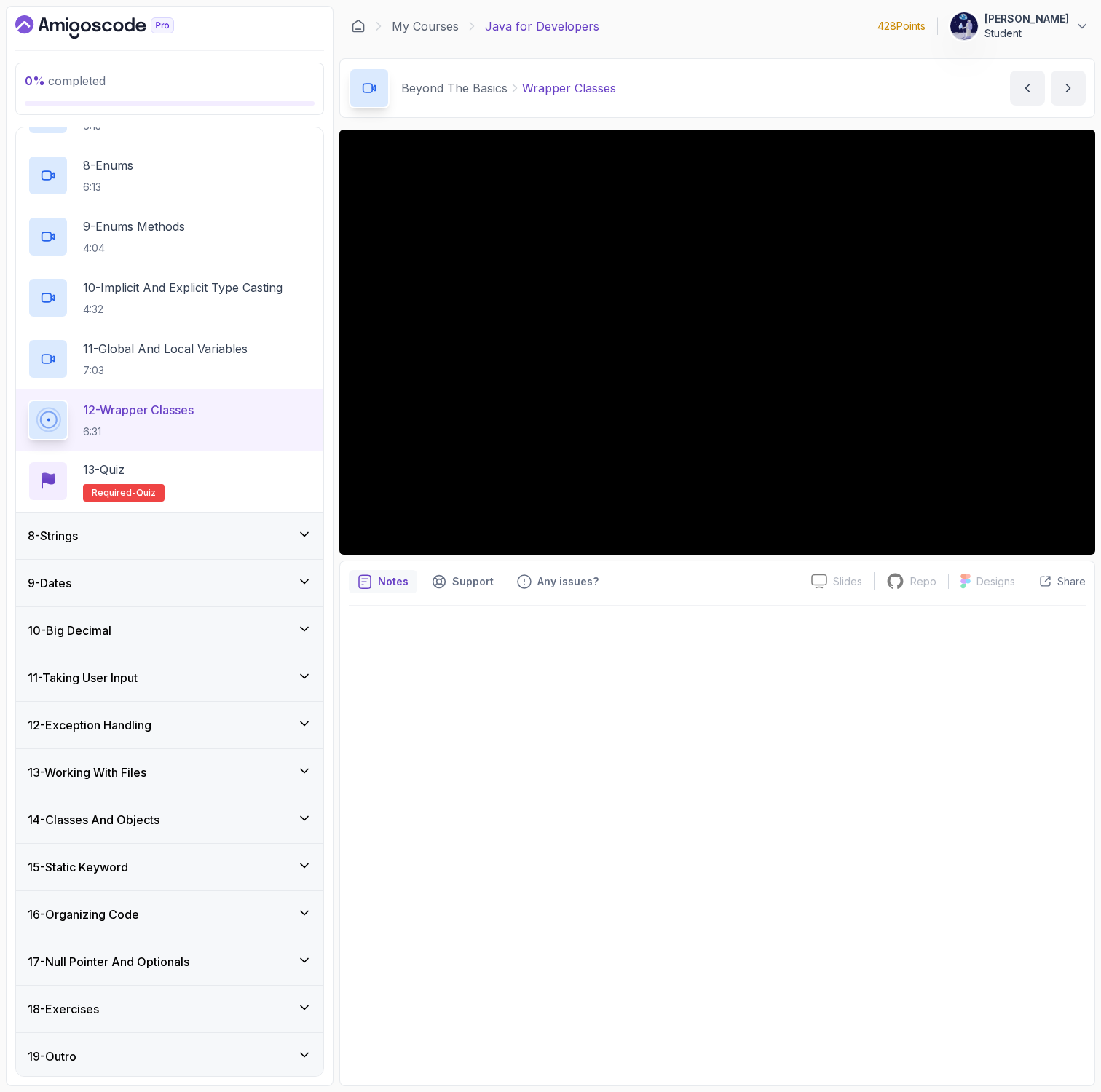
scroll to position [745, 0]
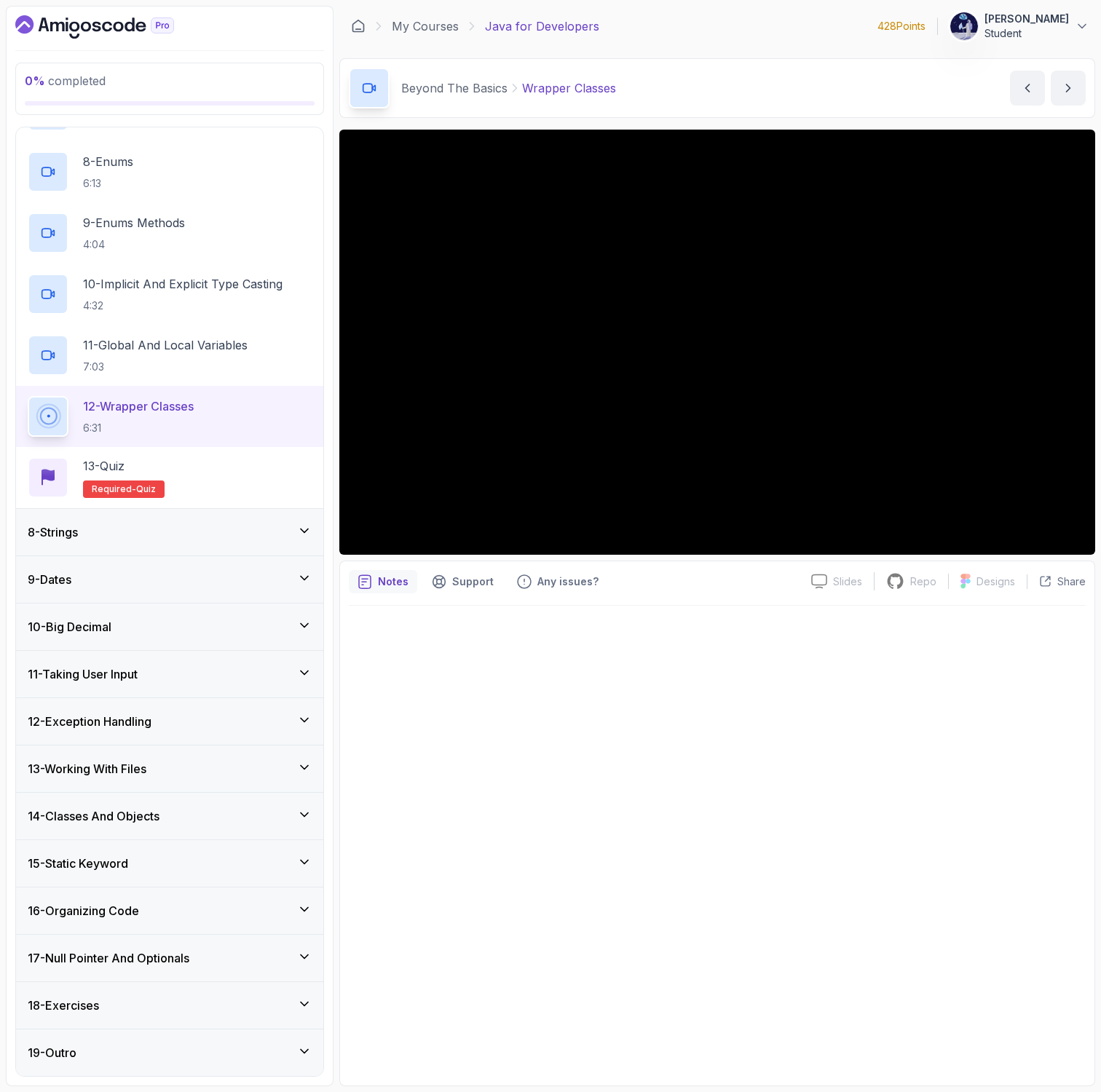
click at [597, 779] on div at bounding box center [717, 841] width 737 height 471
click at [266, 465] on div "13 - Quiz Required- quiz" at bounding box center [169, 477] width 284 height 40
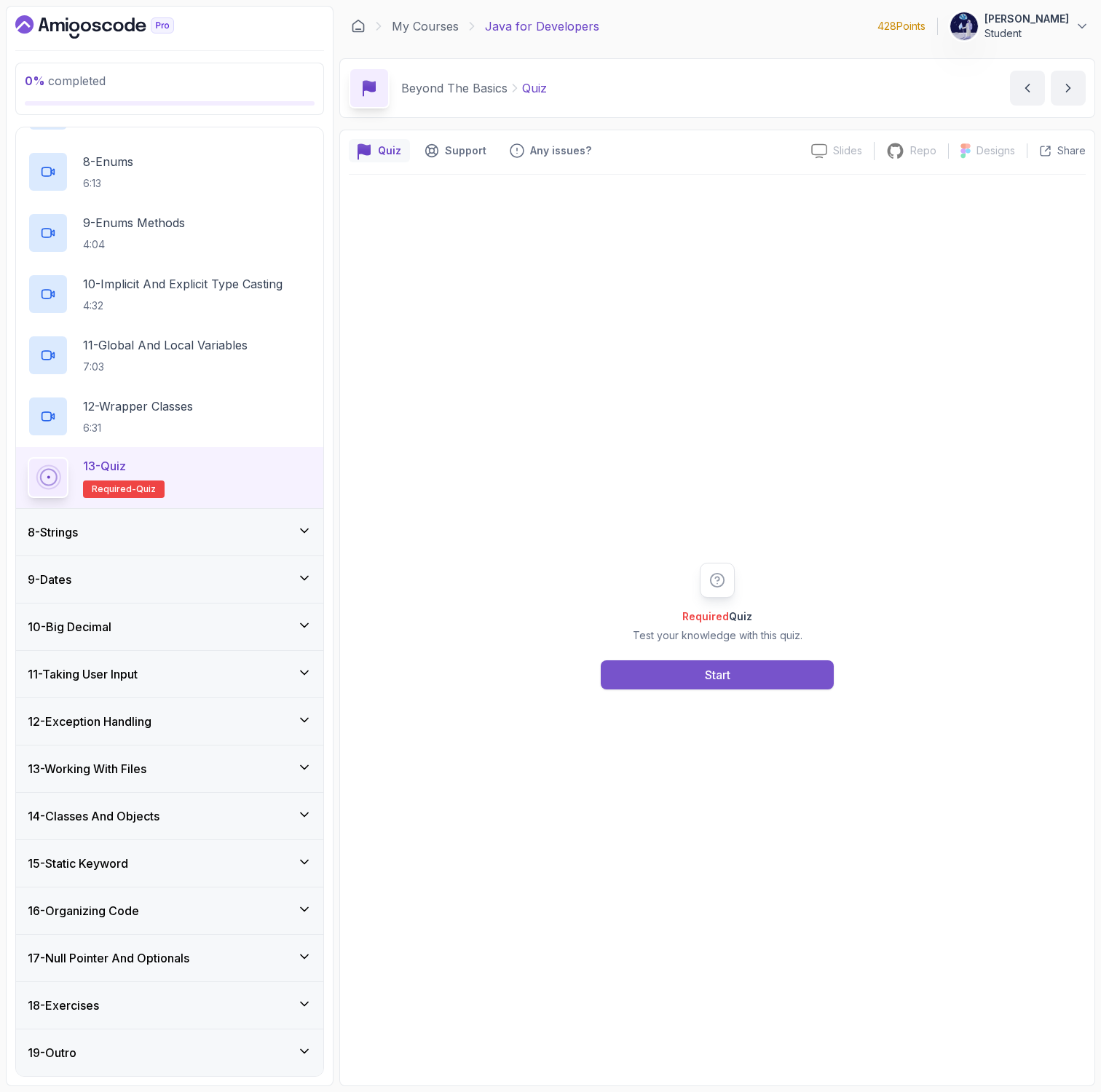
click at [629, 676] on button "Start" at bounding box center [717, 674] width 233 height 29
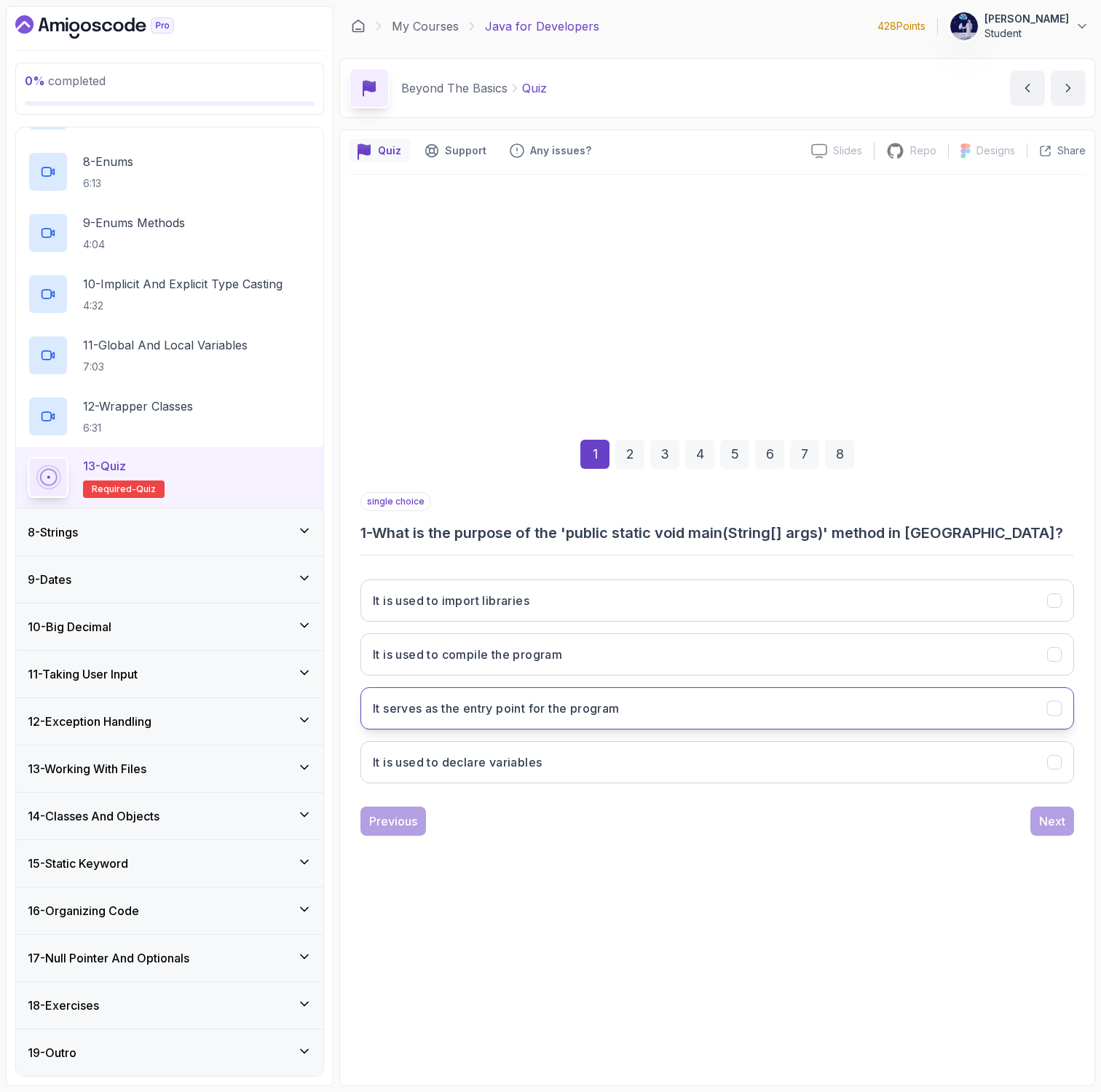
click at [566, 698] on button "It serves as the entry point for the program" at bounding box center [717, 708] width 713 height 42
click at [1055, 814] on div "Next" at bounding box center [1052, 821] width 26 height 17
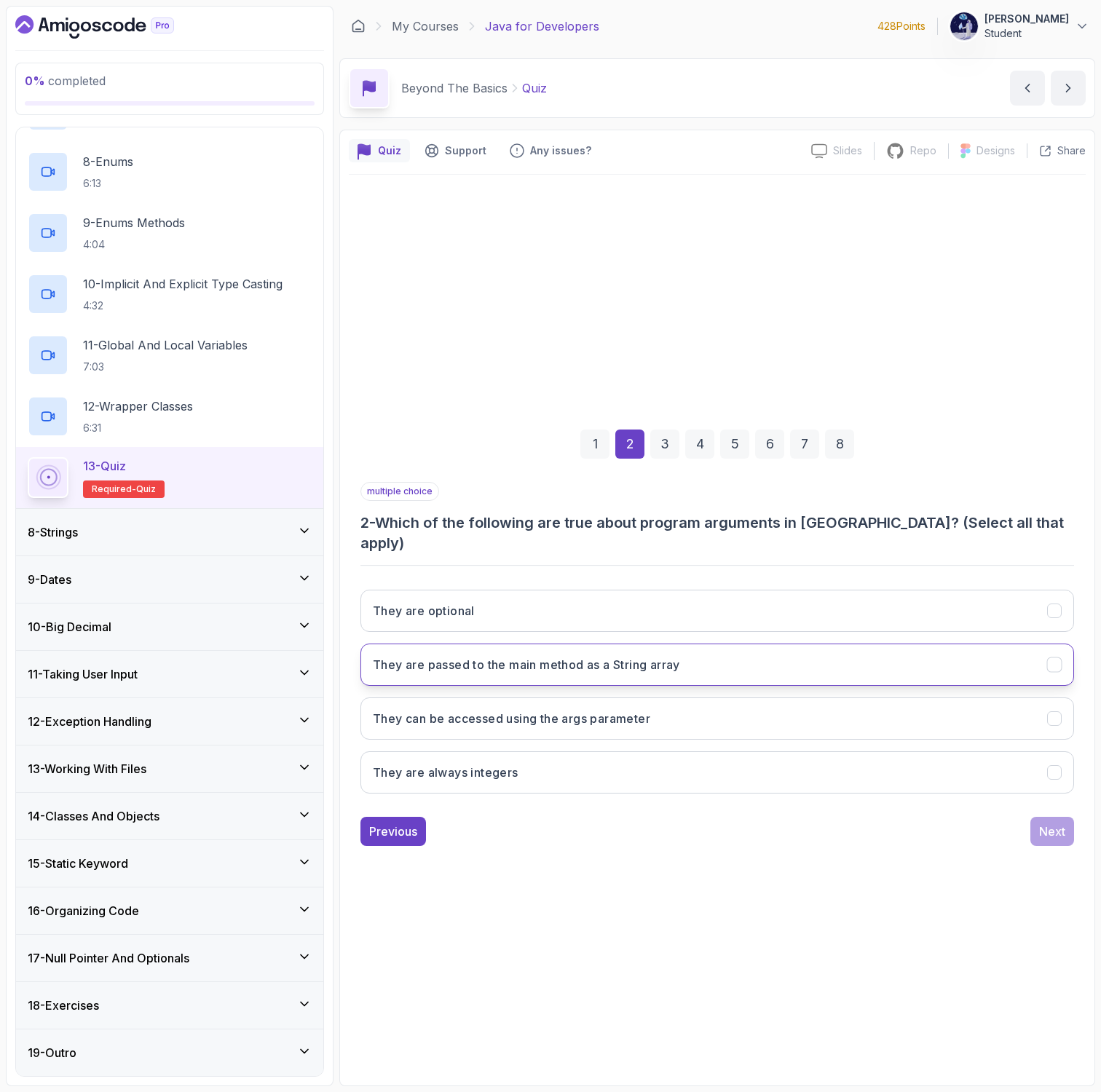
click at [555, 664] on button "They are passed to the main method as a String array" at bounding box center [717, 664] width 713 height 42
click at [551, 711] on h3 "They can be accessed using the args parameter" at bounding box center [511, 718] width 278 height 17
click at [421, 578] on div "They are optional They are passed to the main method as a String array They can…" at bounding box center [717, 692] width 713 height 227
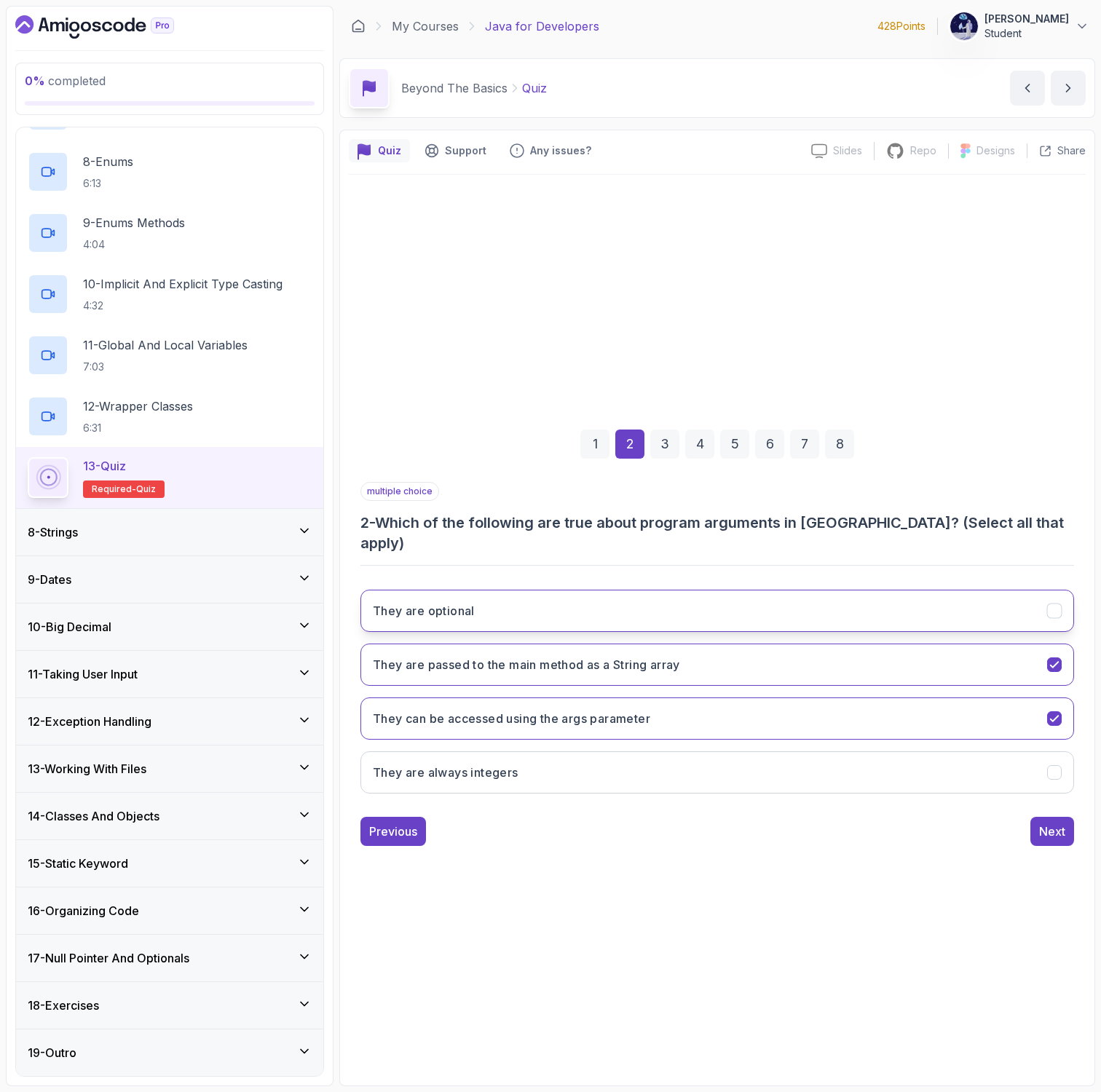
click at [431, 606] on h3 "They are optional" at bounding box center [424, 611] width 102 height 17
click at [669, 454] on div "3" at bounding box center [664, 444] width 29 height 29
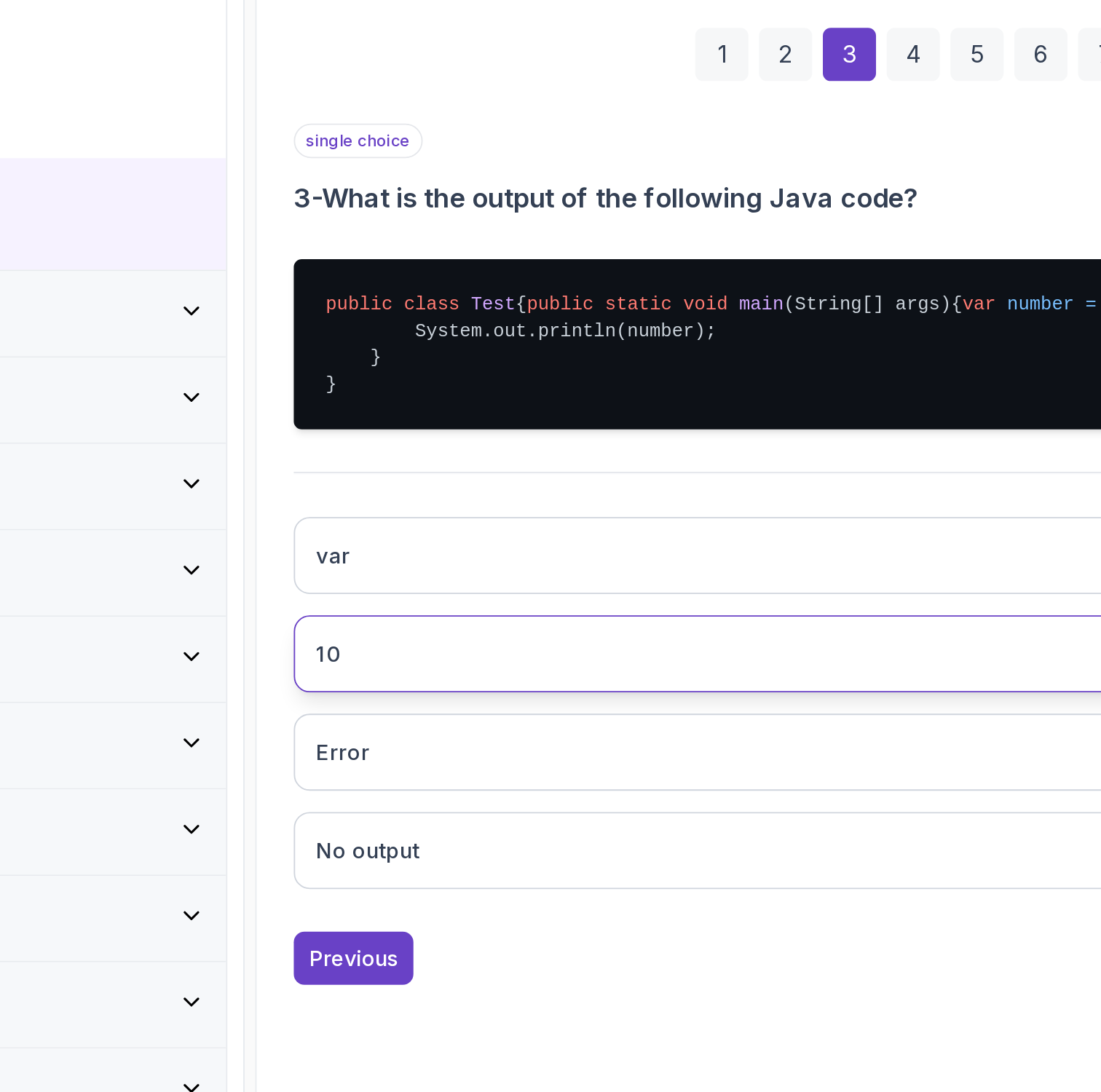
click at [421, 740] on button "10" at bounding box center [717, 718] width 713 height 42
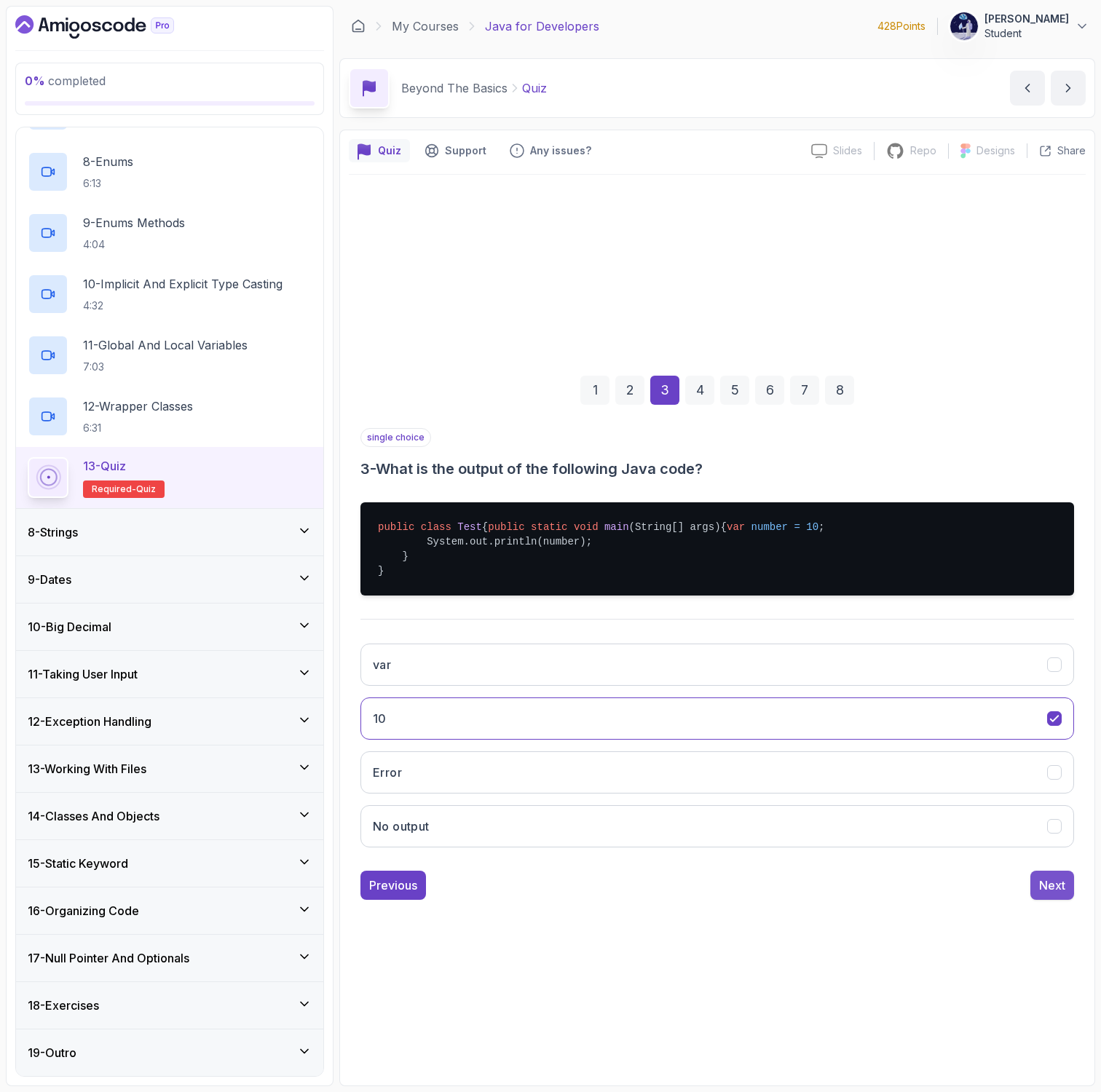
click at [1045, 894] on div "Next" at bounding box center [1052, 885] width 26 height 17
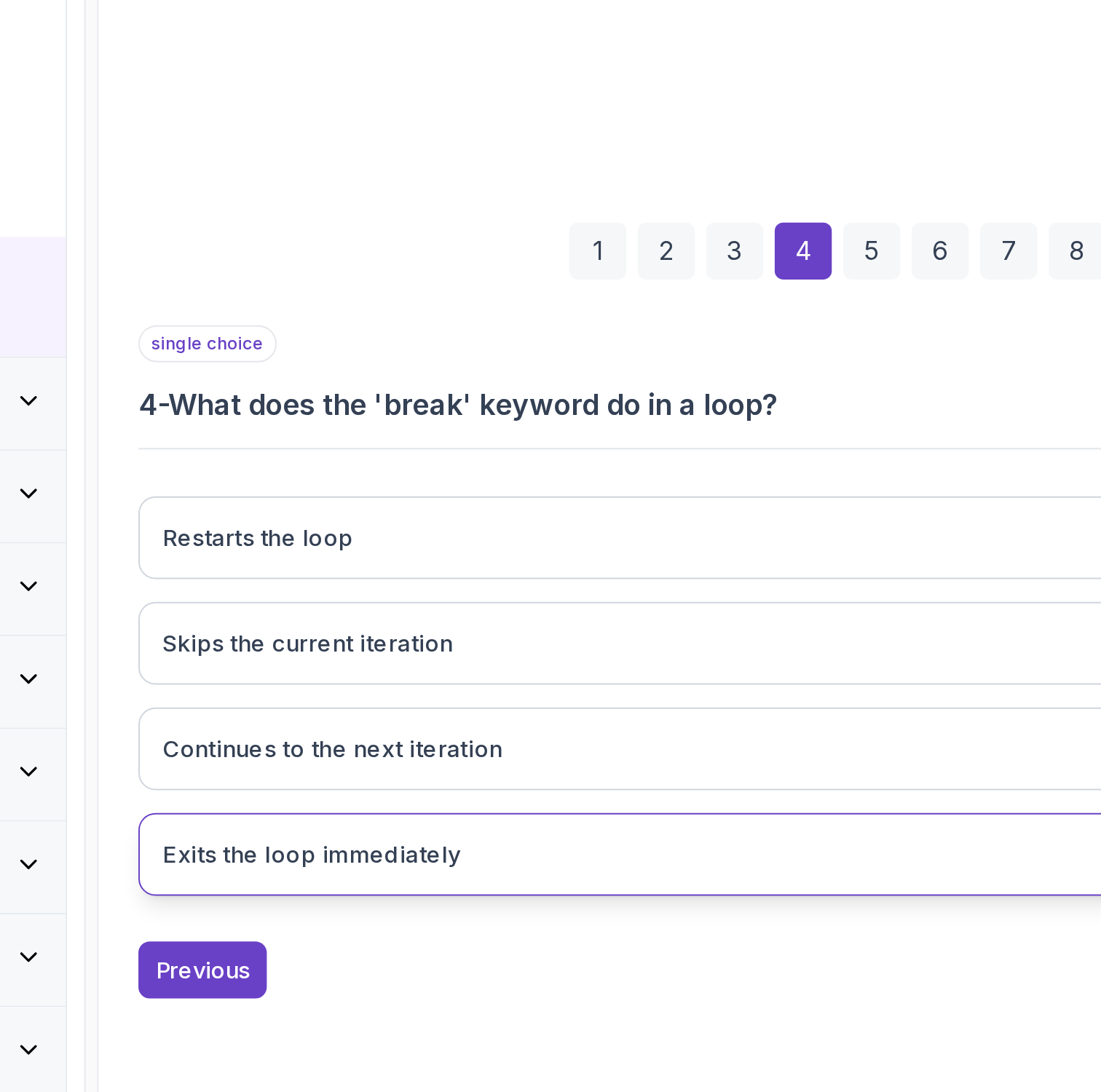
click at [517, 765] on h3 "Exits the loop immediately" at bounding box center [449, 762] width 152 height 17
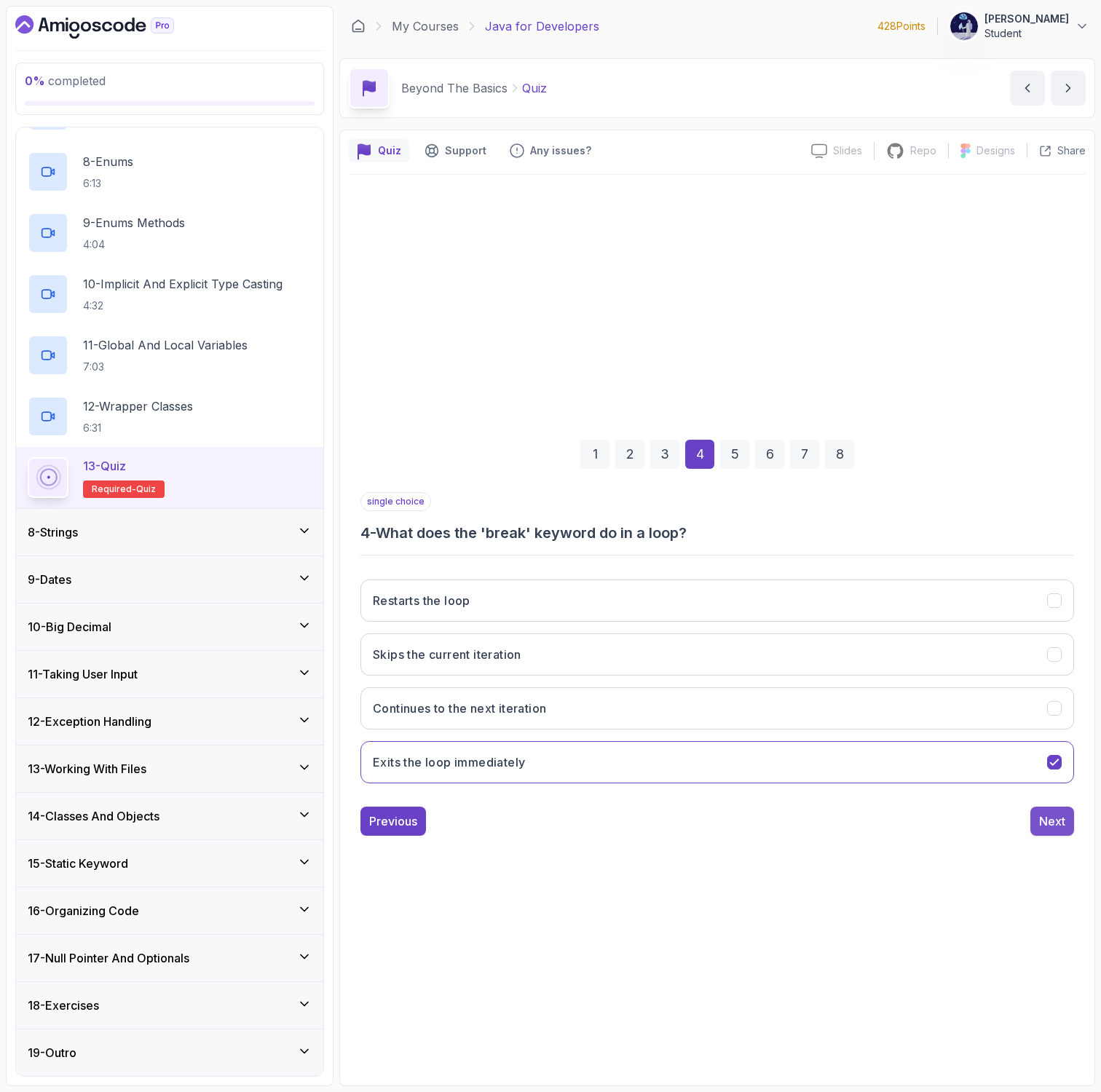
click at [1055, 813] on div "Next" at bounding box center [1052, 821] width 26 height 17
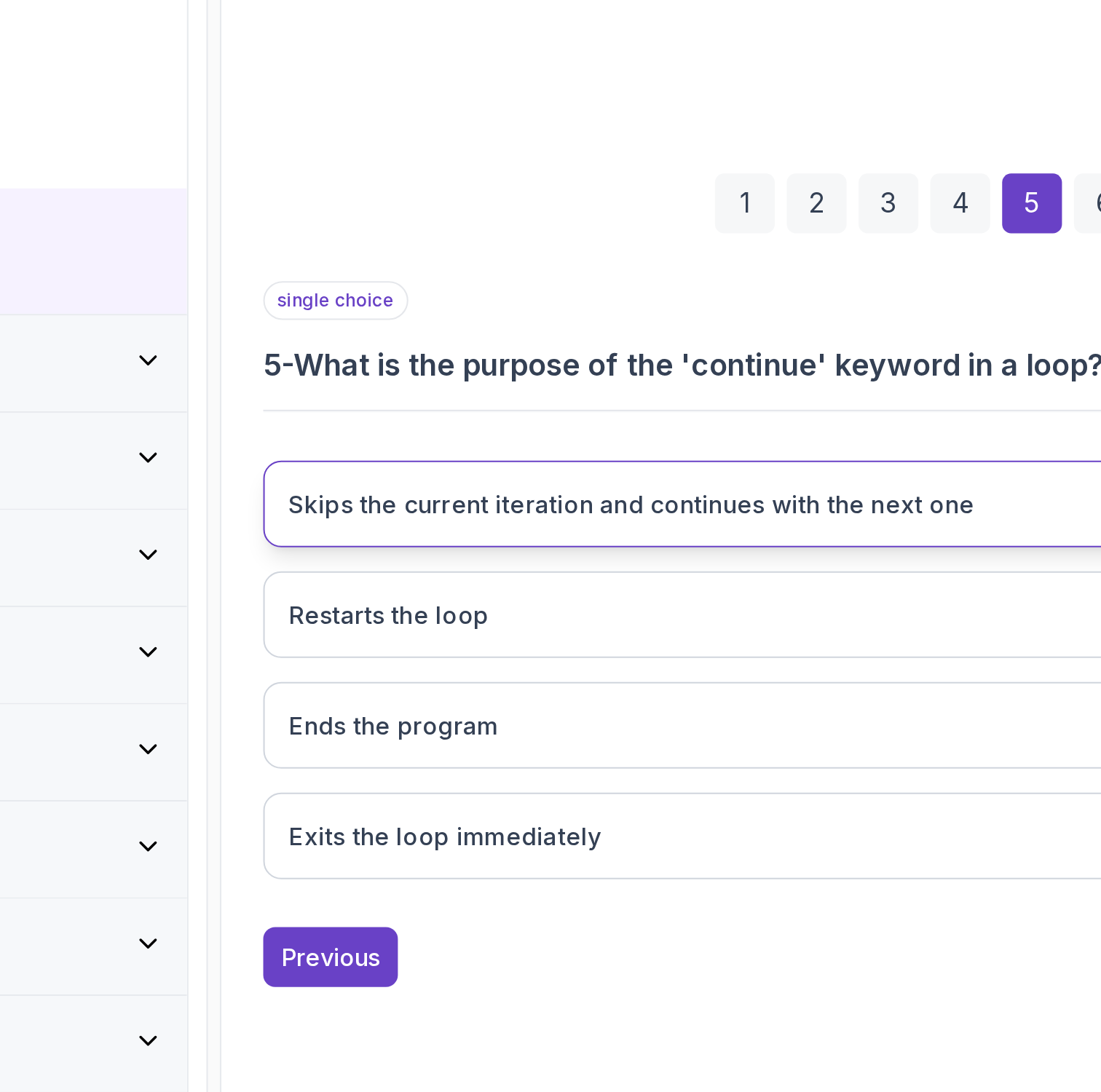
click at [488, 619] on button "Skips the current iteration and continues with the next one" at bounding box center [717, 600] width 713 height 42
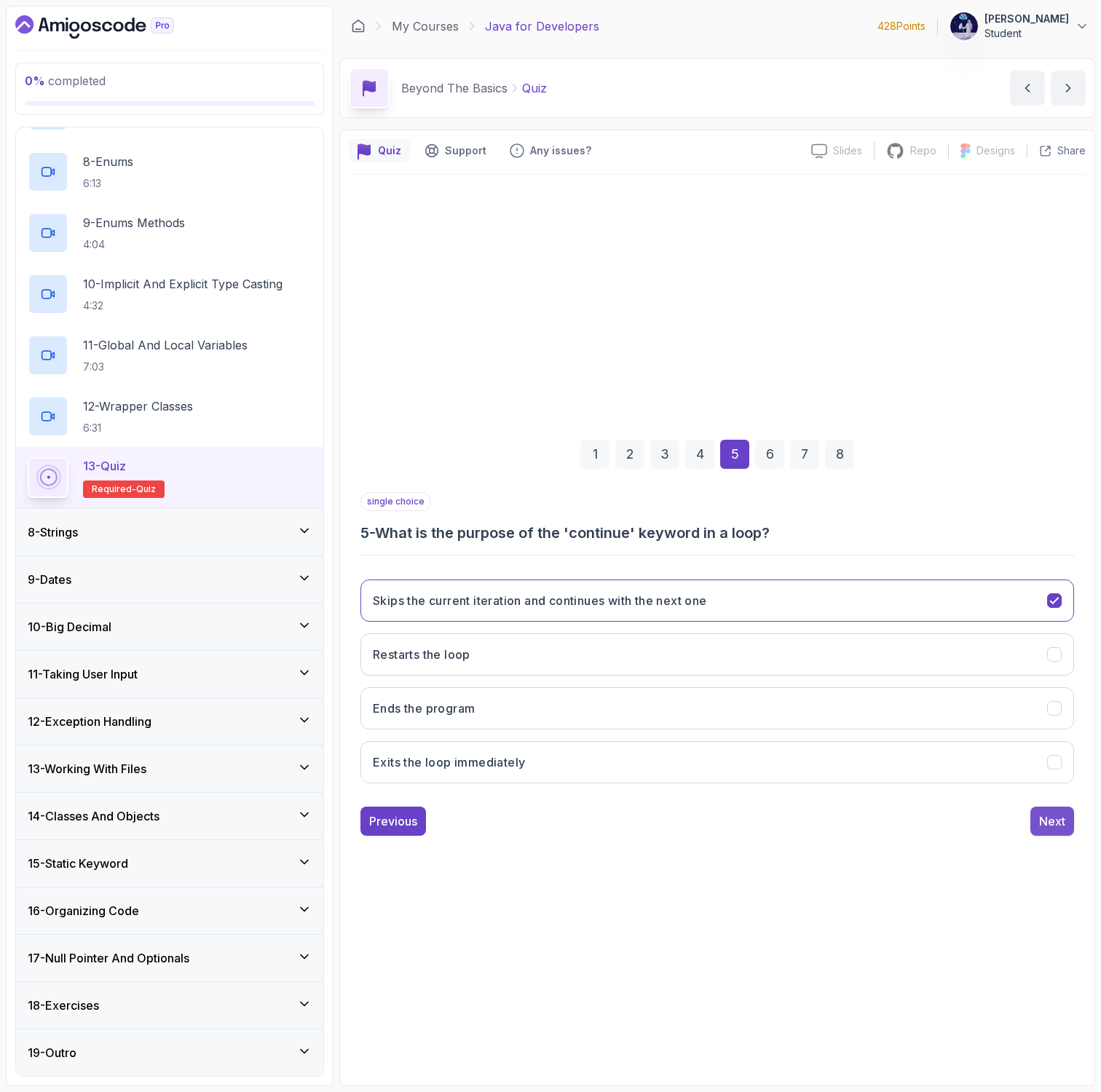
click at [1052, 821] on div "Next" at bounding box center [1052, 821] width 26 height 17
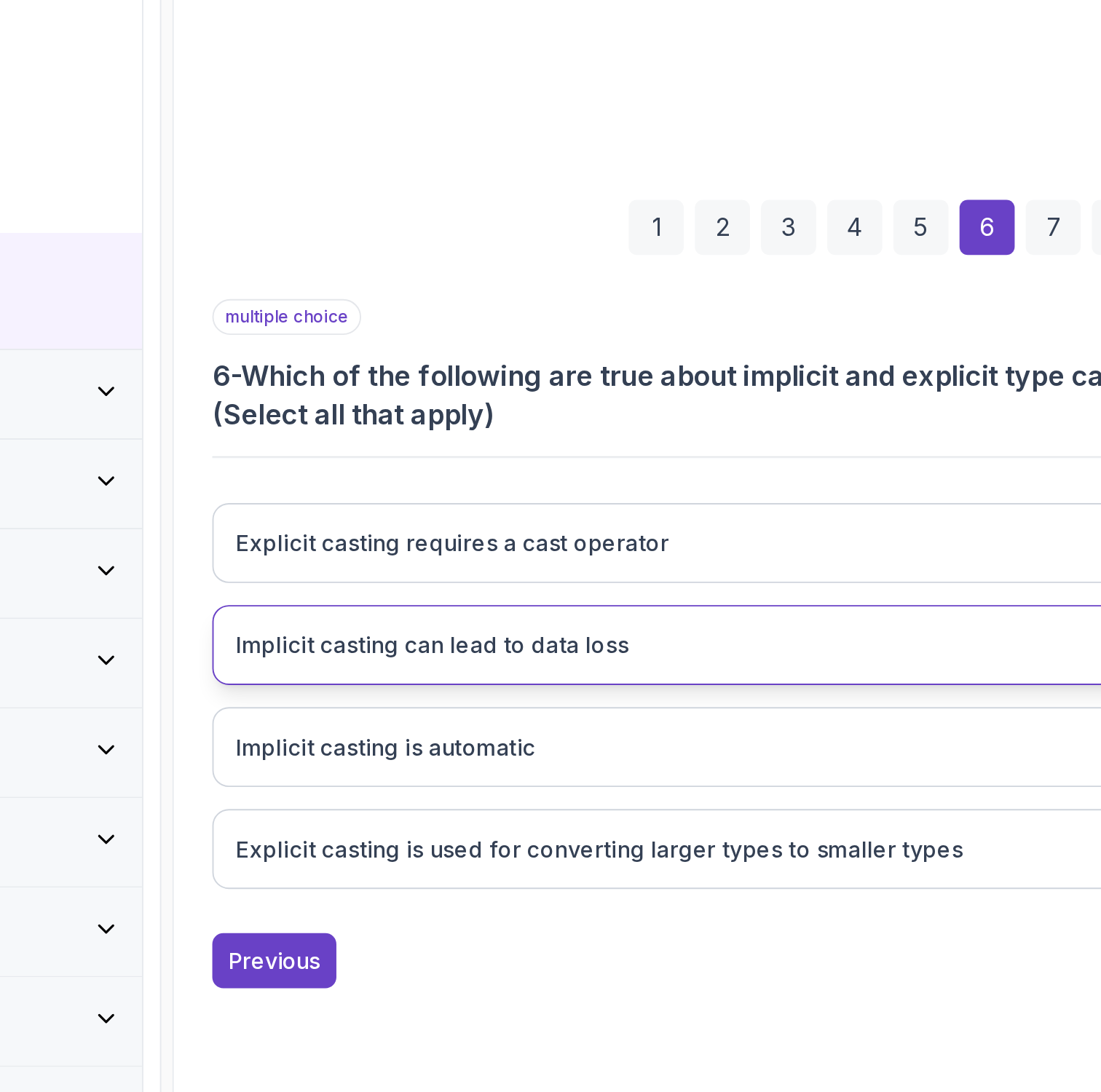
click at [434, 668] on h3 "Implicit casting can lead to data loss" at bounding box center [476, 664] width 207 height 17
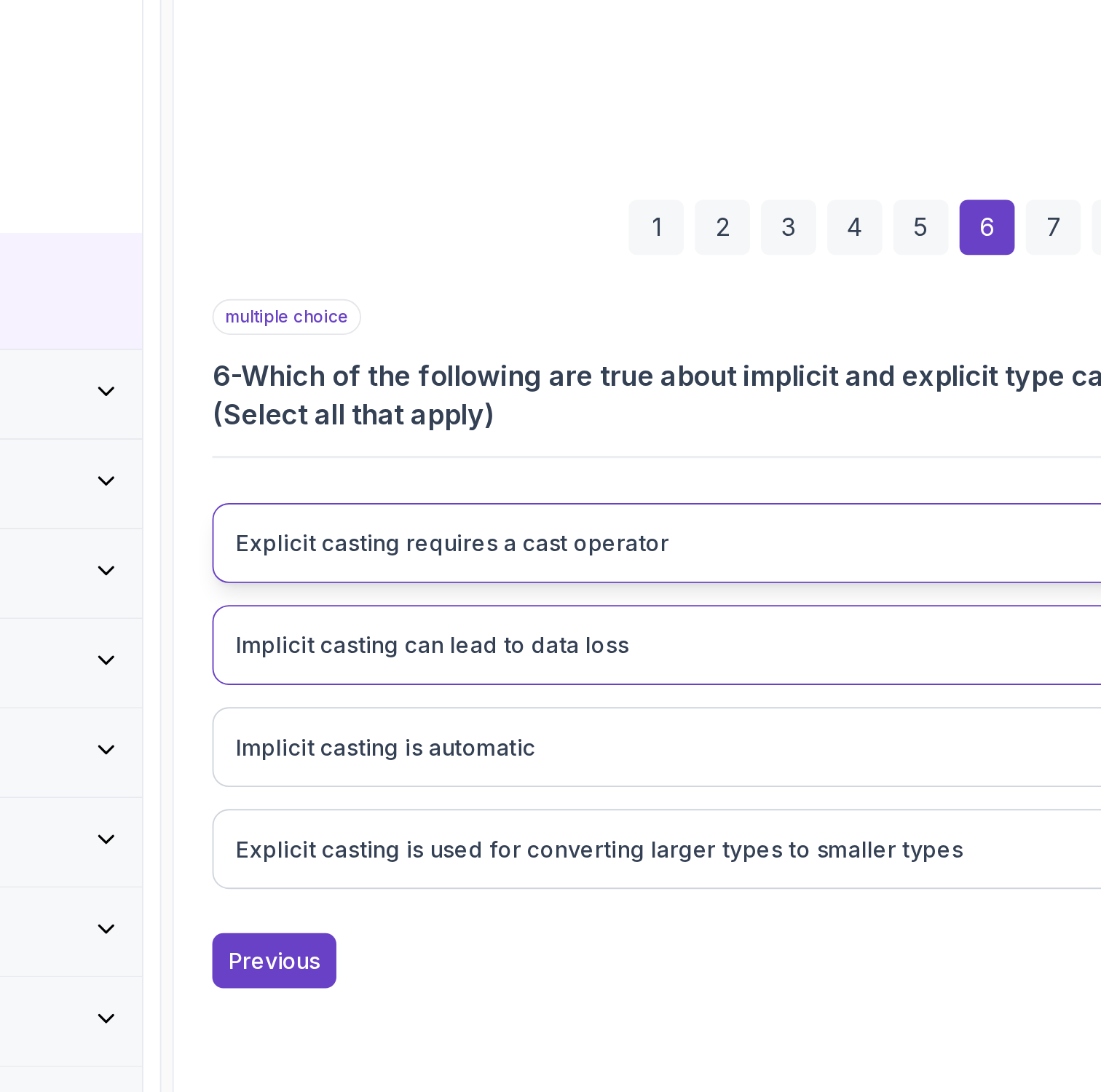
click at [438, 612] on h3 "Explicit casting requires a cast operator" at bounding box center [487, 611] width 229 height 17
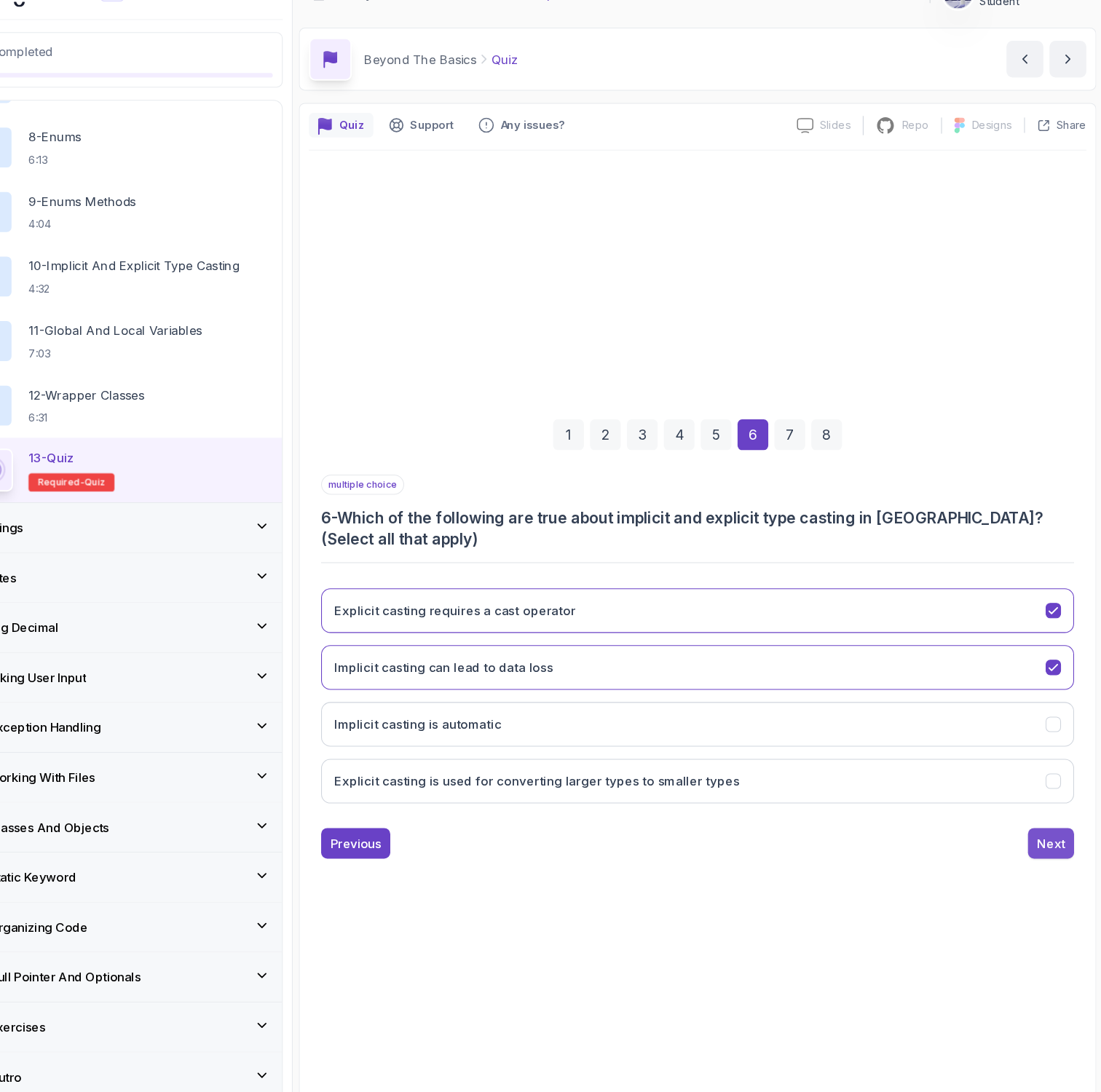
click at [1042, 827] on div "Next" at bounding box center [1052, 831] width 26 height 17
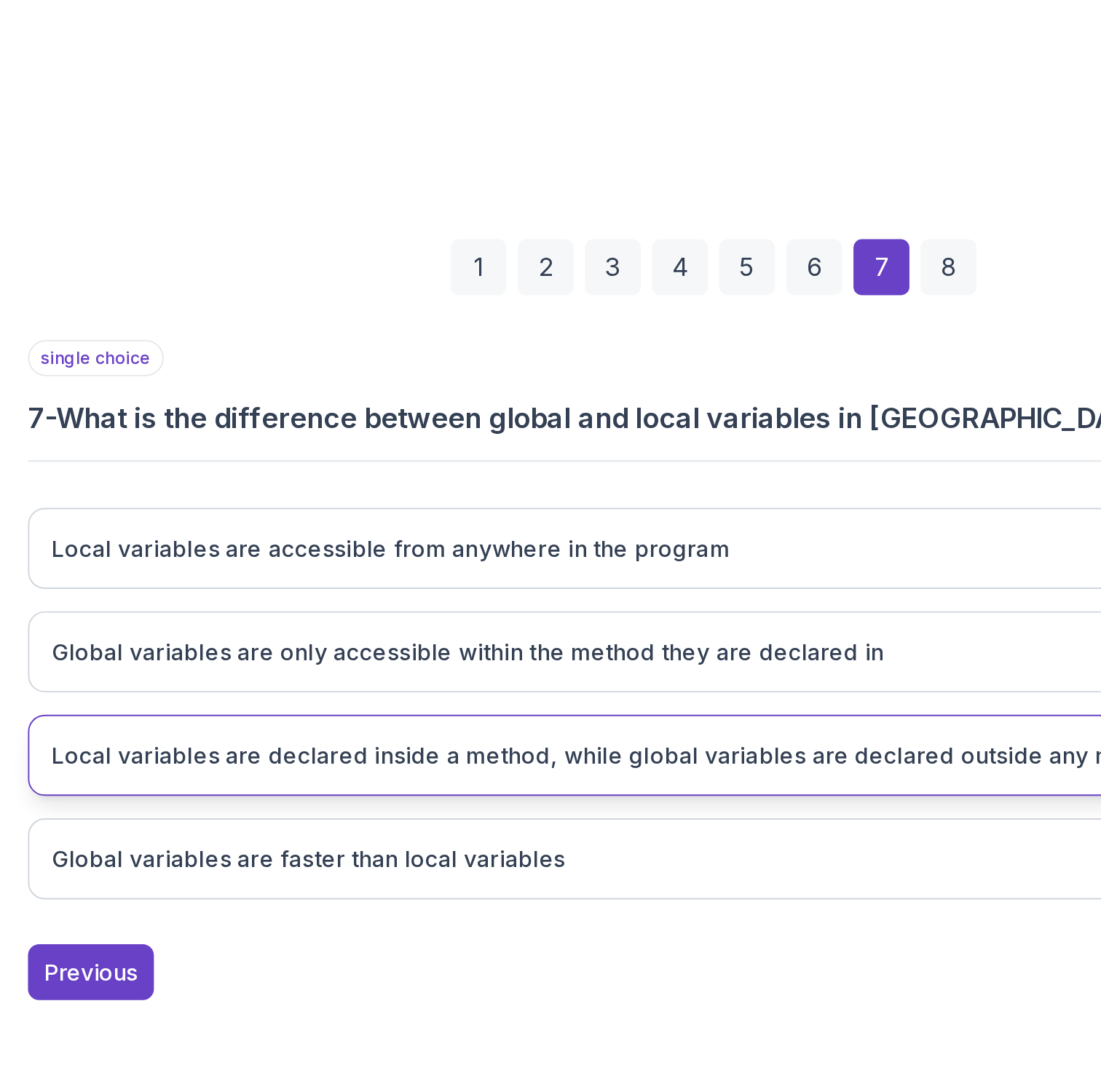
click at [547, 713] on h3 "Local variables are declared inside a method, while global variables are declar…" at bounding box center [666, 708] width 587 height 17
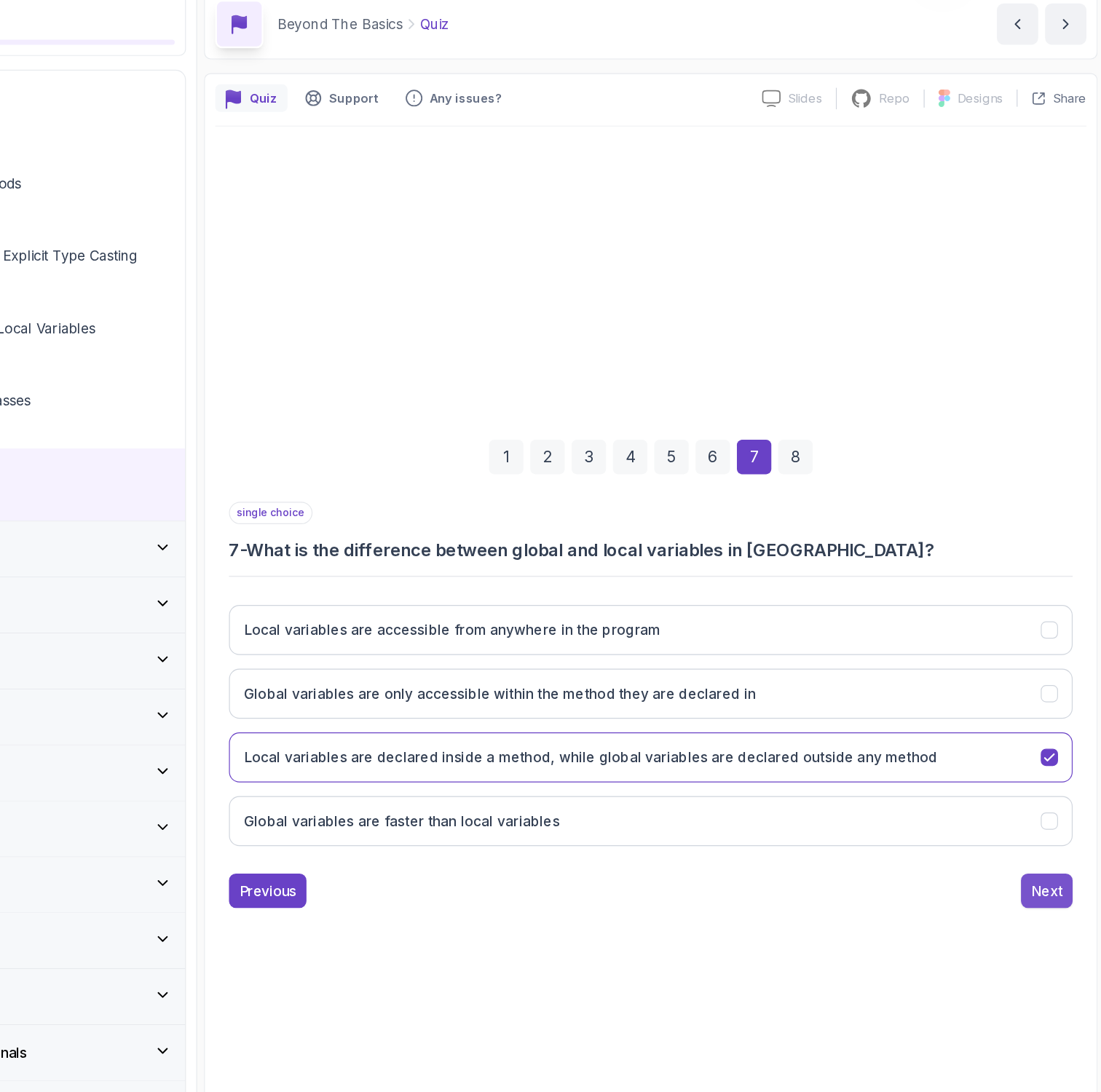
click at [1055, 822] on div "Next" at bounding box center [1052, 821] width 26 height 17
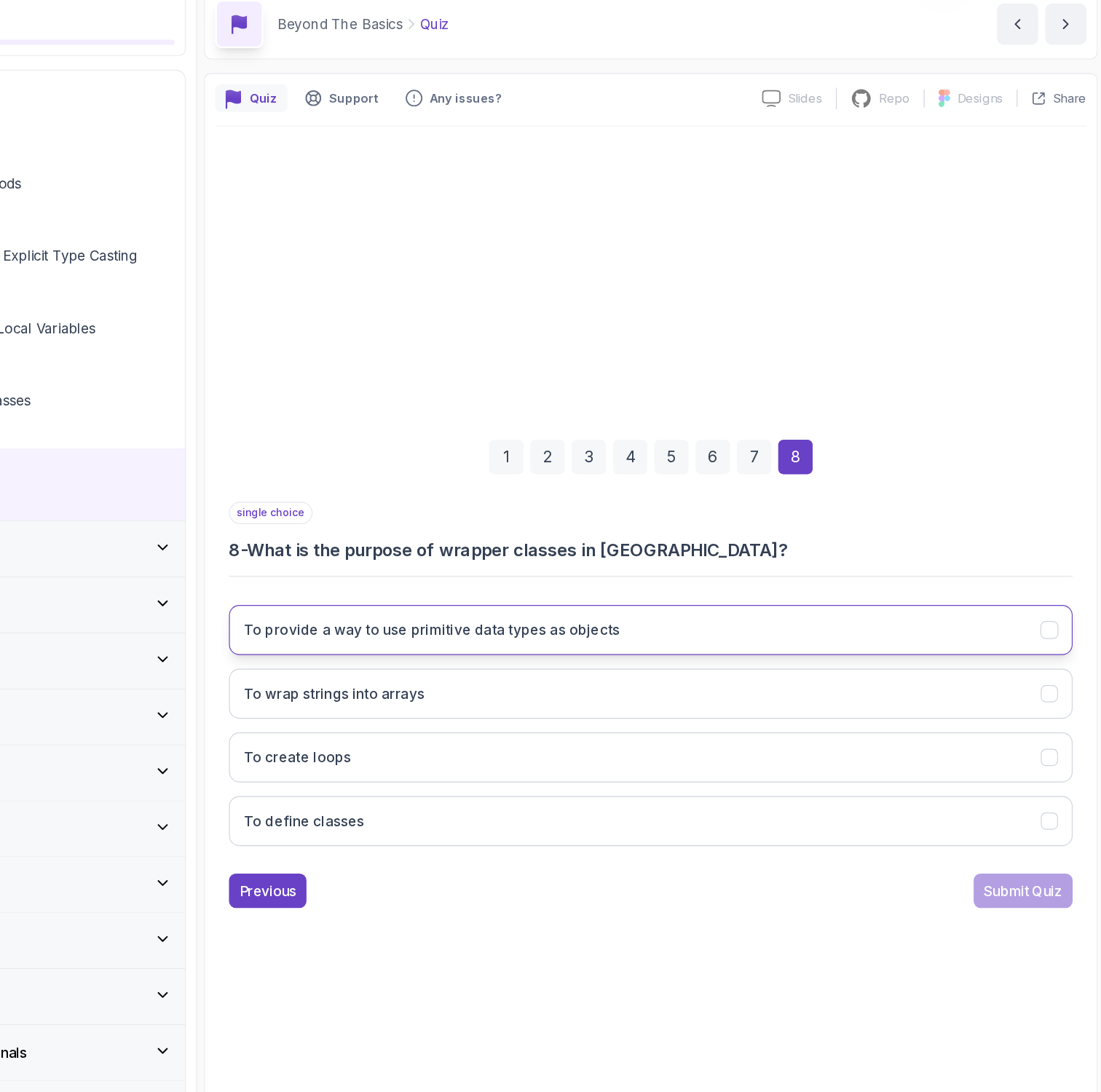
click at [434, 606] on h3 "To provide a way to use primitive data types as objects" at bounding box center [532, 601] width 318 height 17
click at [1025, 824] on div "Submit Quiz" at bounding box center [1031, 821] width 66 height 17
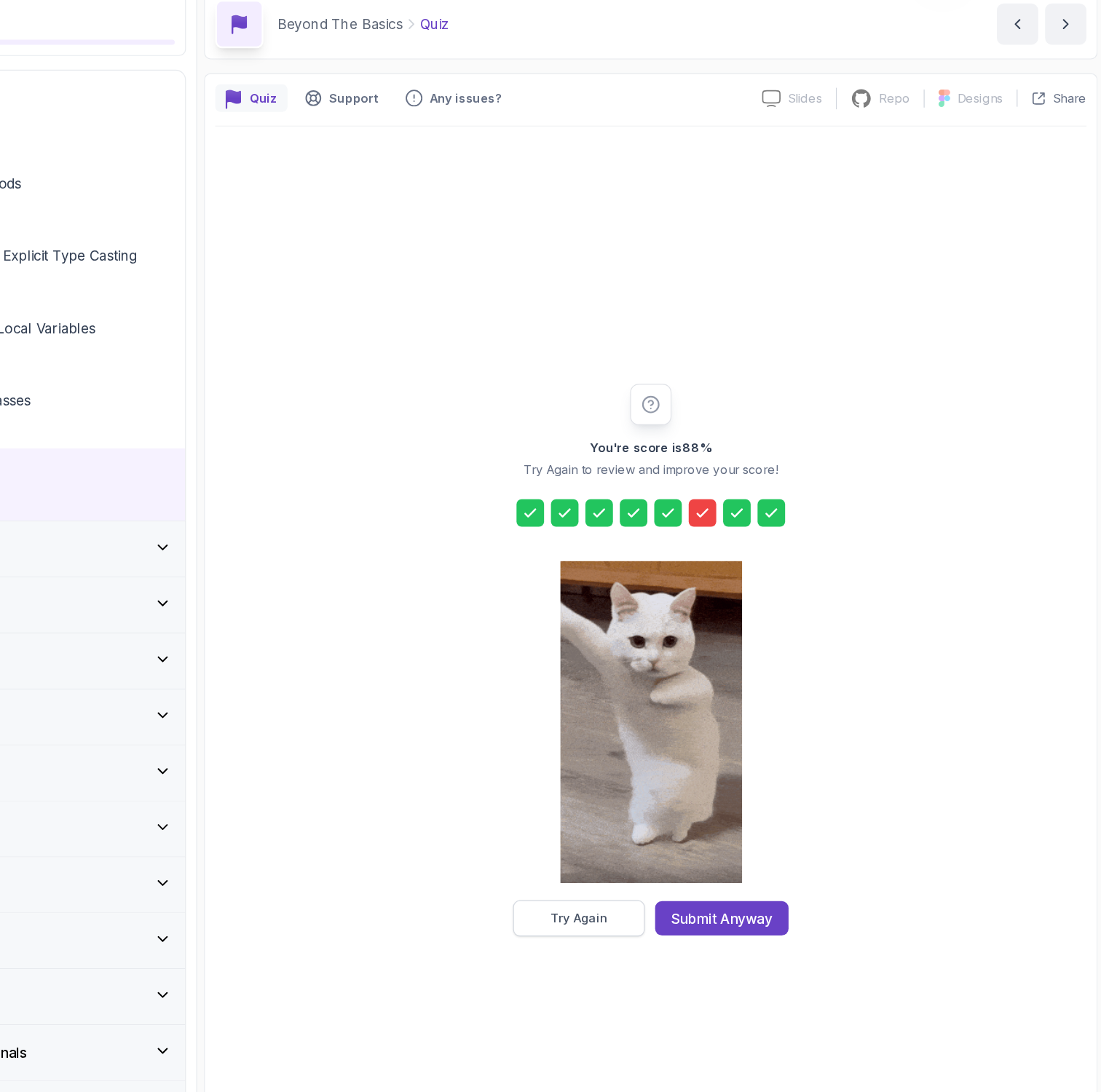
click at [643, 840] on div "Try Again" at bounding box center [657, 844] width 48 height 15
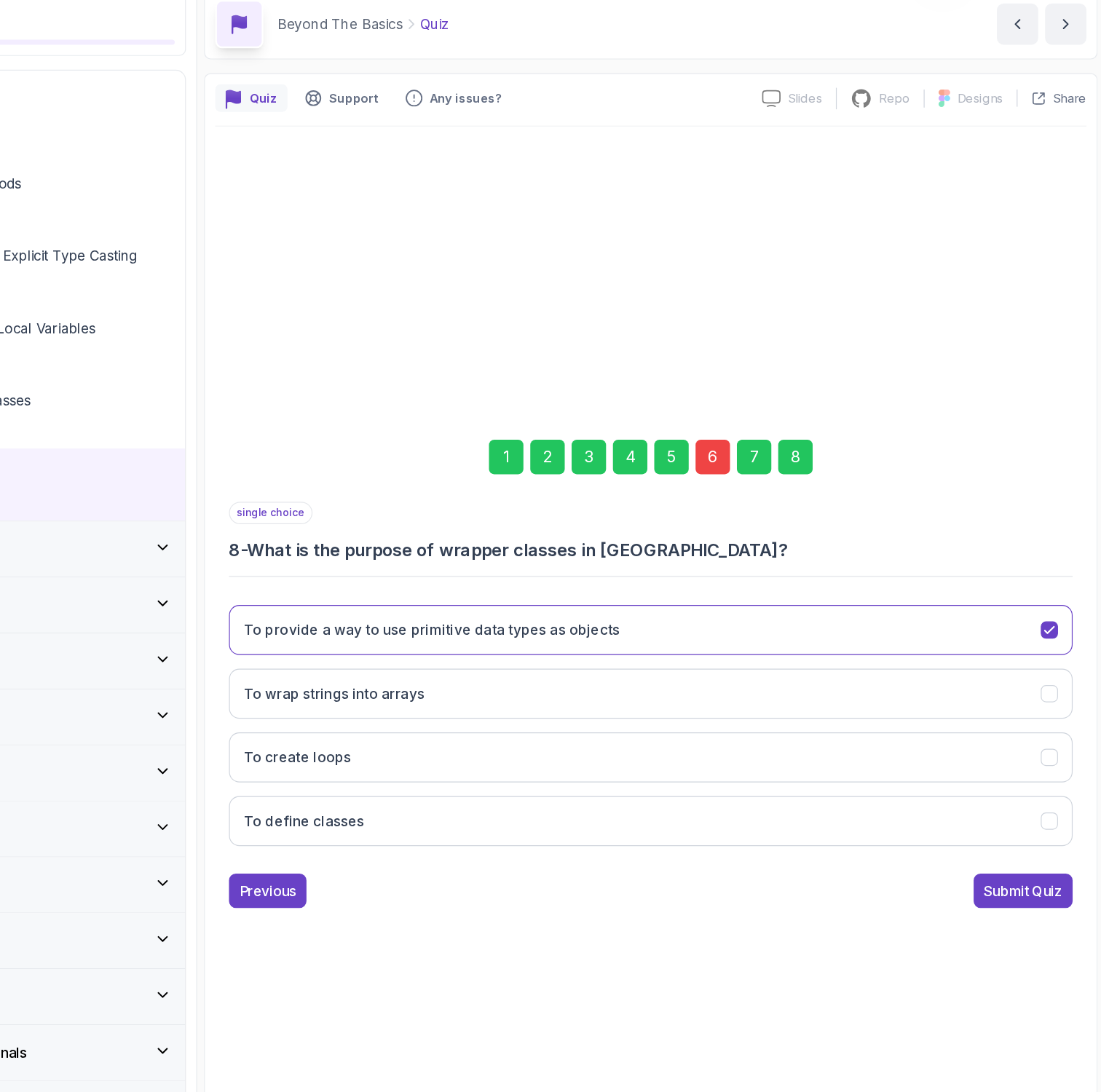
click at [765, 453] on div "6" at bounding box center [769, 454] width 29 height 29
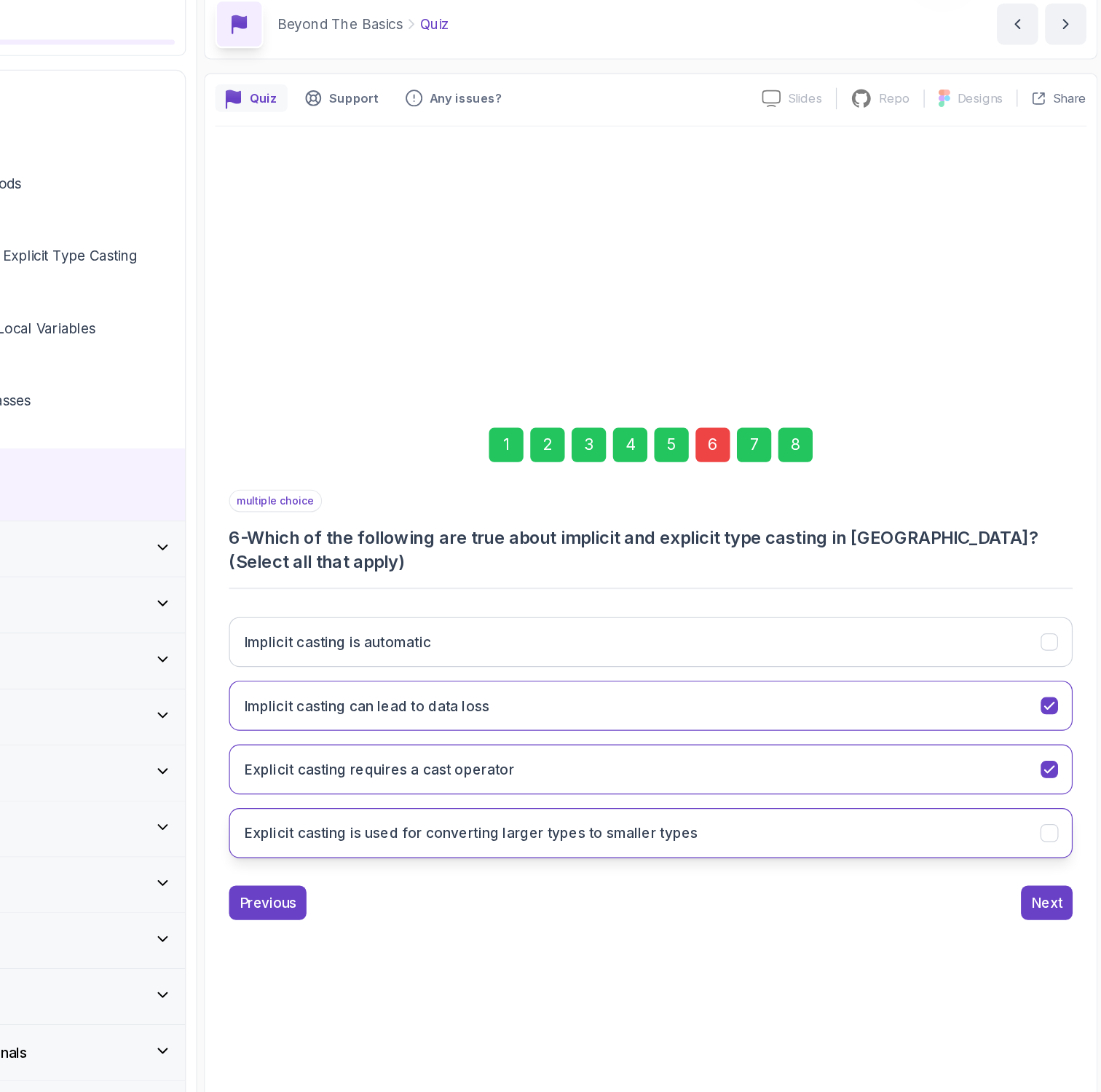
click at [478, 784] on button "Explicit casting is used for converting larger types to smaller types" at bounding box center [717, 772] width 713 height 42
click at [838, 444] on div "8" at bounding box center [840, 444] width 29 height 29
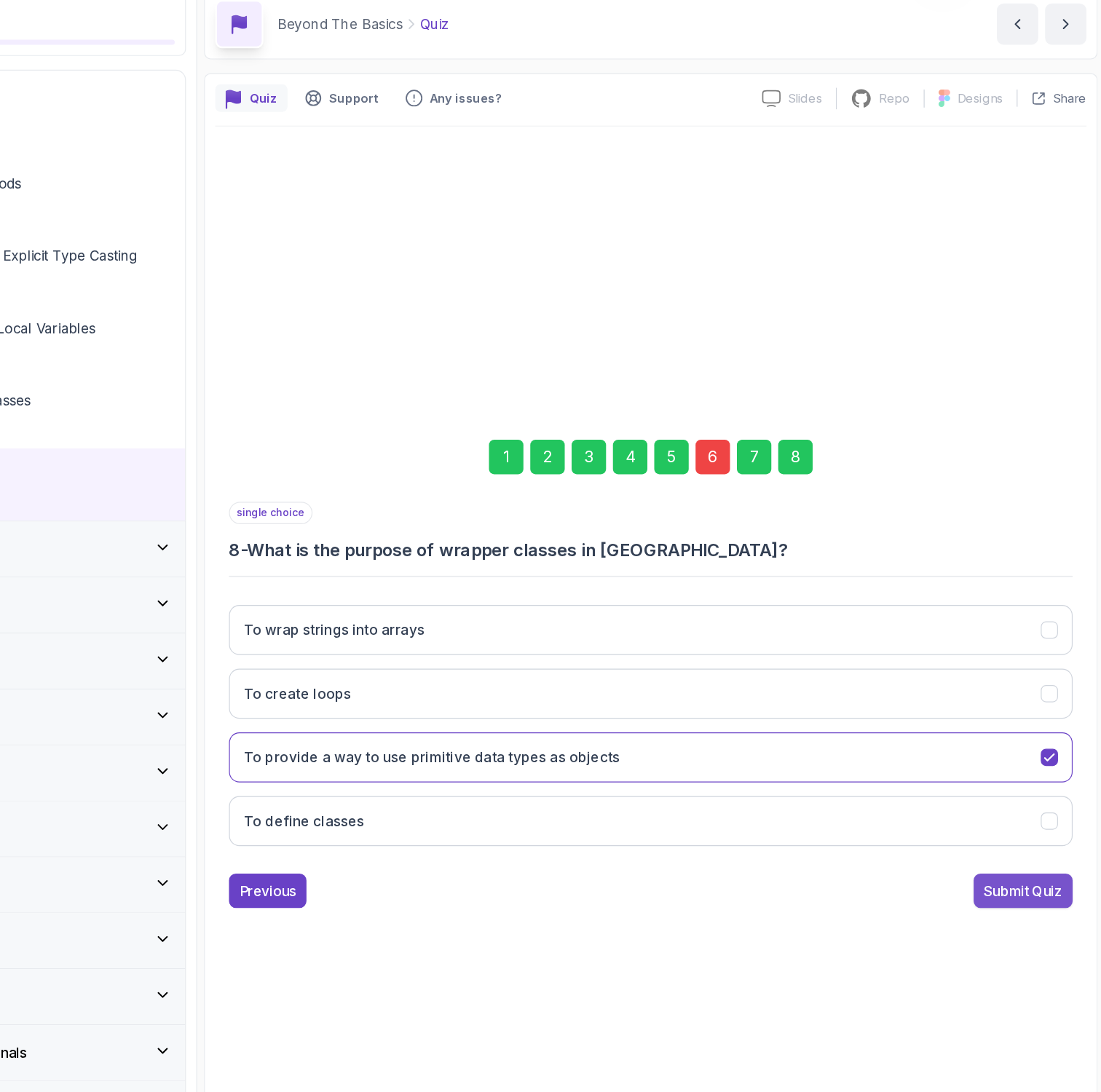
click at [1027, 816] on div "Submit Quiz" at bounding box center [1031, 821] width 66 height 17
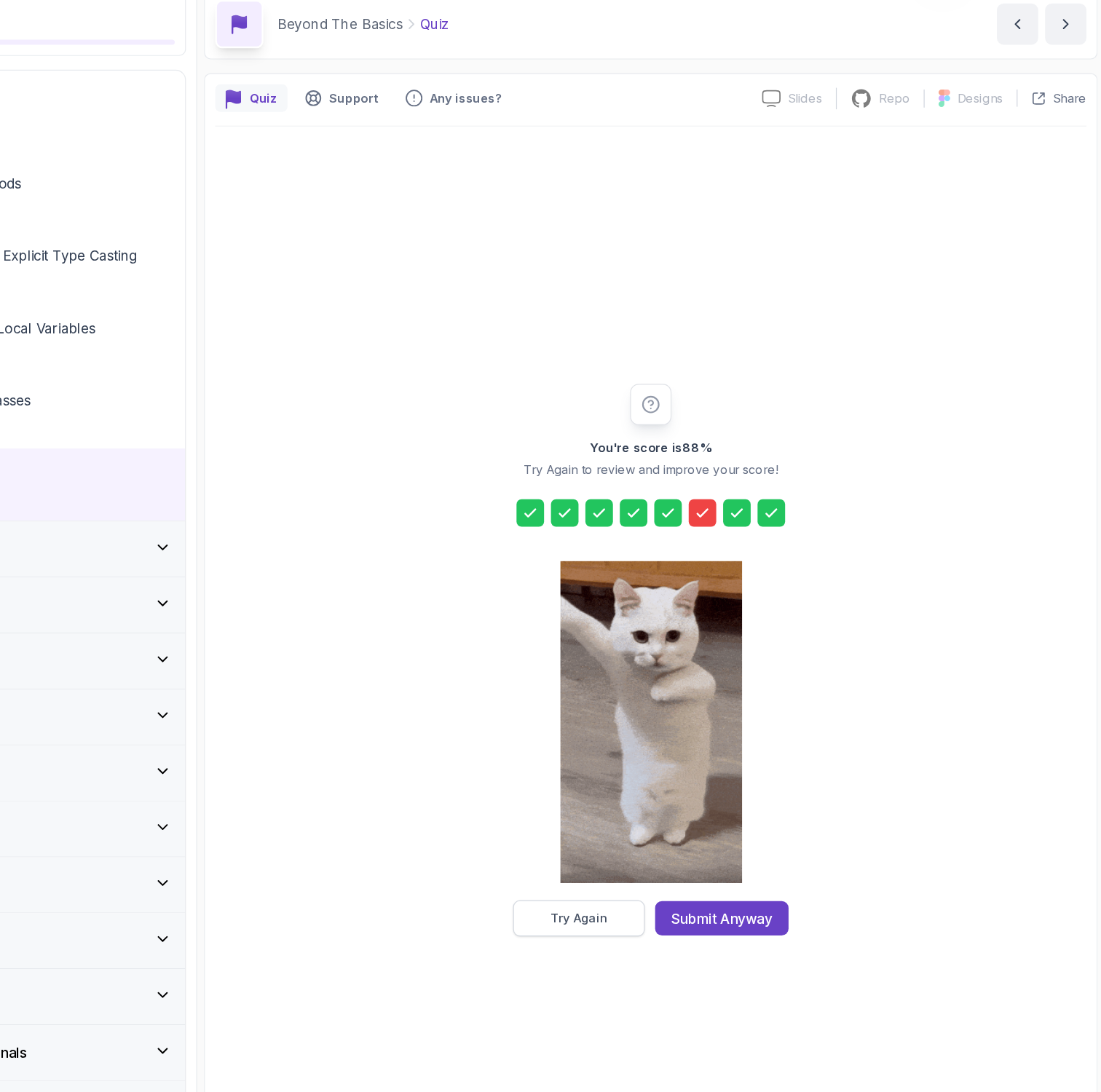
click at [664, 839] on div "Try Again" at bounding box center [657, 844] width 48 height 15
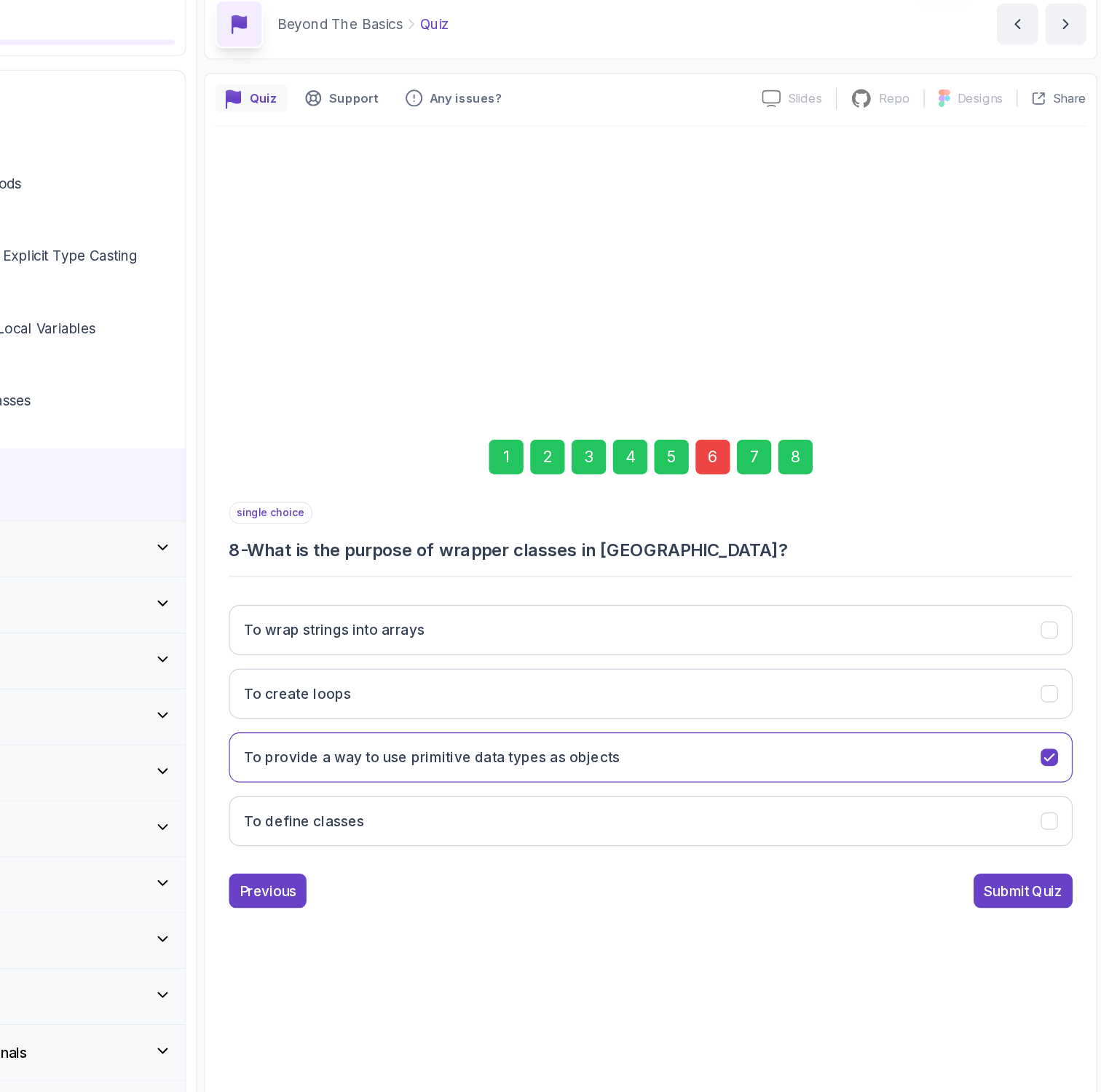
click at [764, 460] on div "6" at bounding box center [769, 454] width 29 height 29
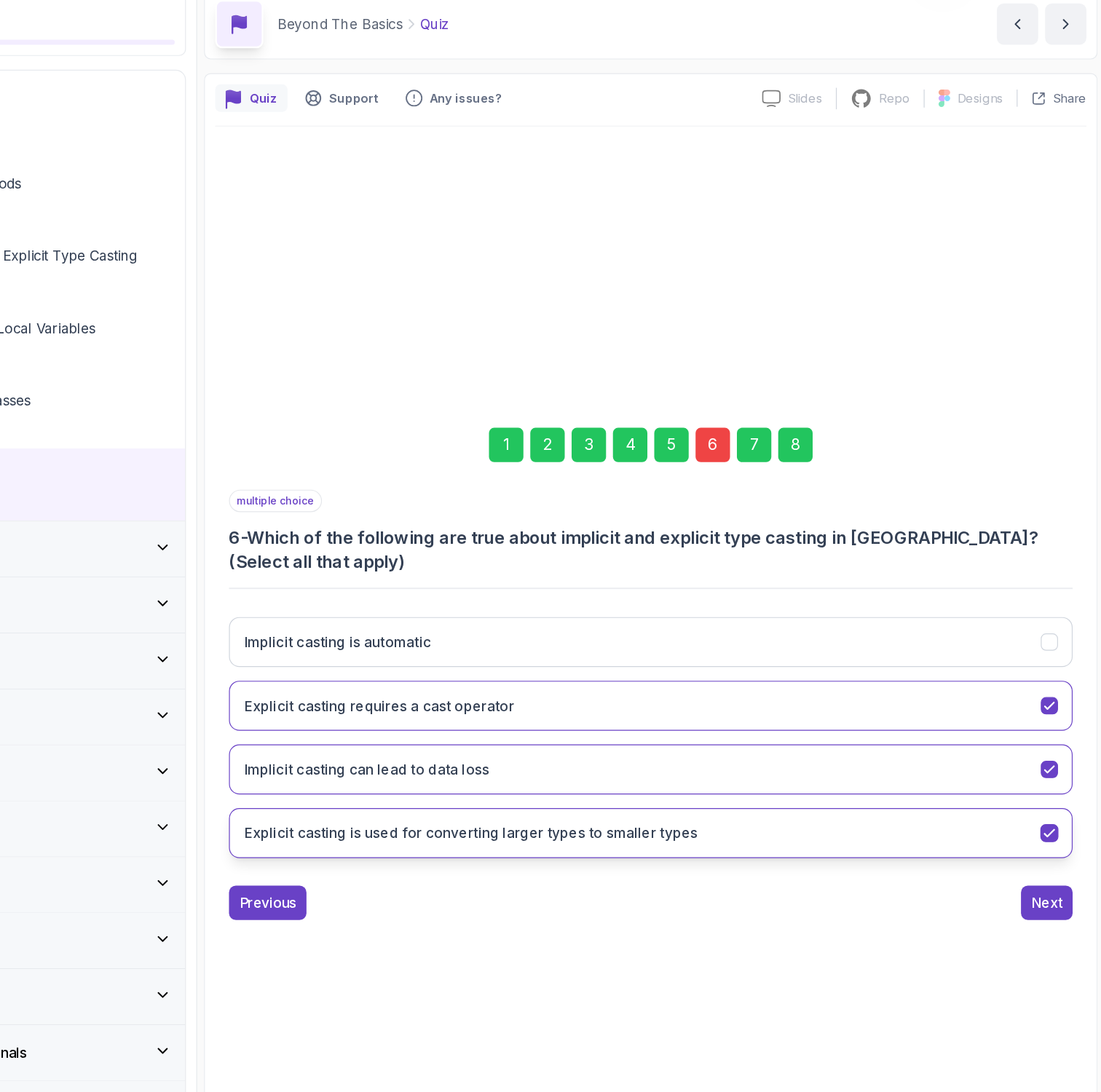
click at [763, 777] on button "Explicit casting is used for converting larger types to smaller types" at bounding box center [717, 772] width 713 height 42
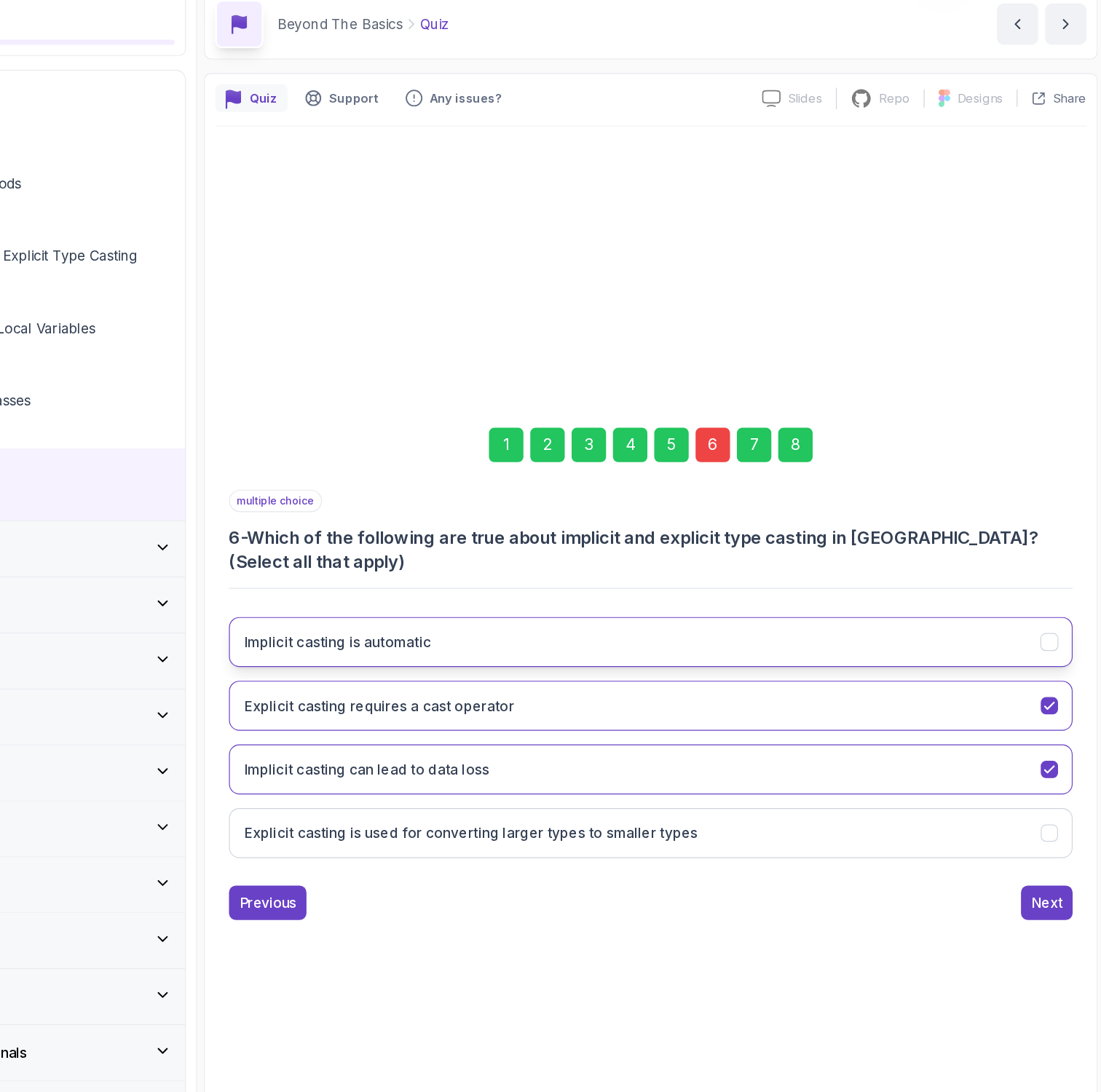
click at [698, 607] on button "Implicit casting is automatic" at bounding box center [717, 610] width 713 height 42
click at [841, 447] on div "8" at bounding box center [840, 444] width 29 height 29
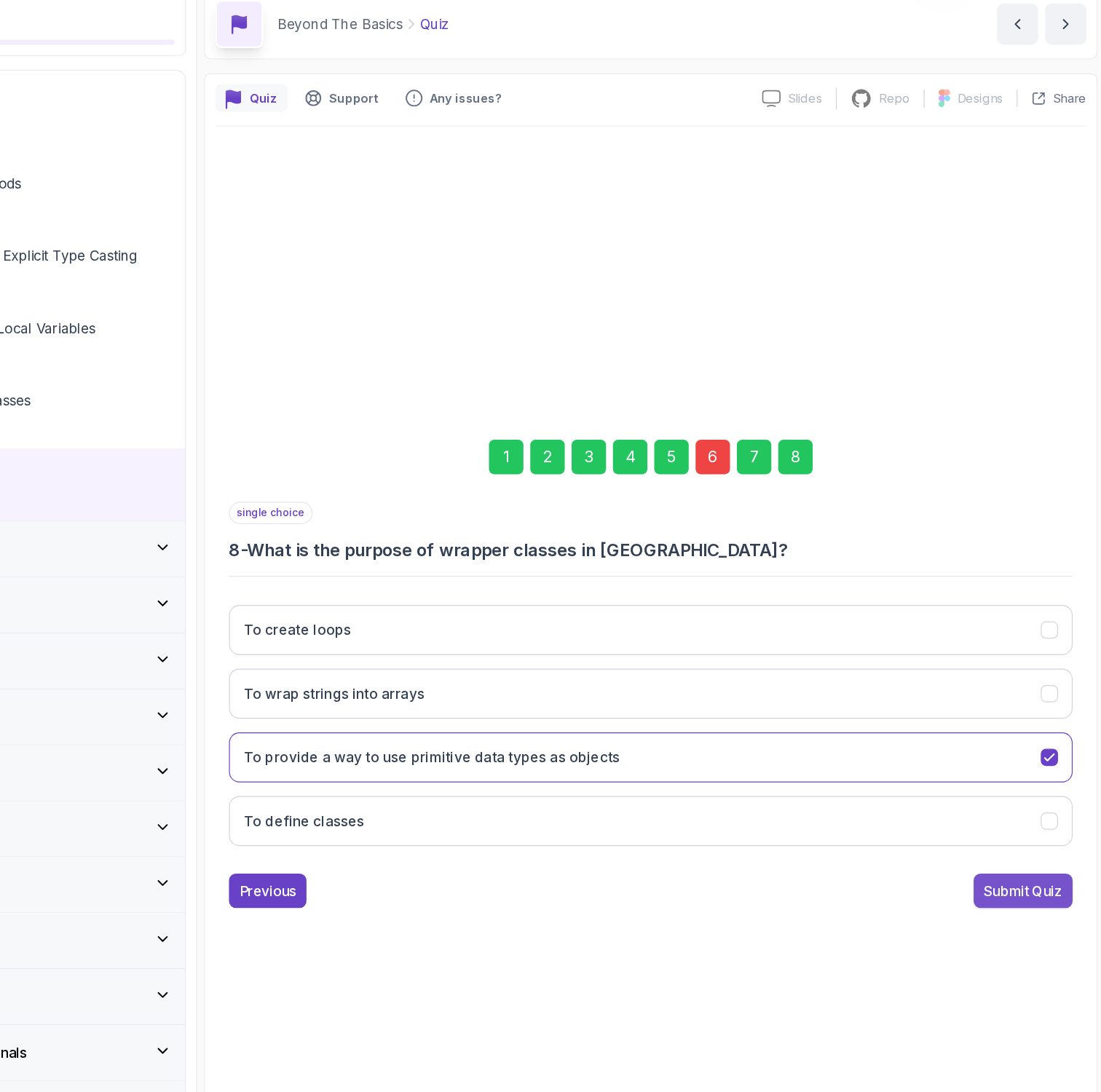
click at [1000, 812] on div "Submit Quiz" at bounding box center [1031, 821] width 66 height 17
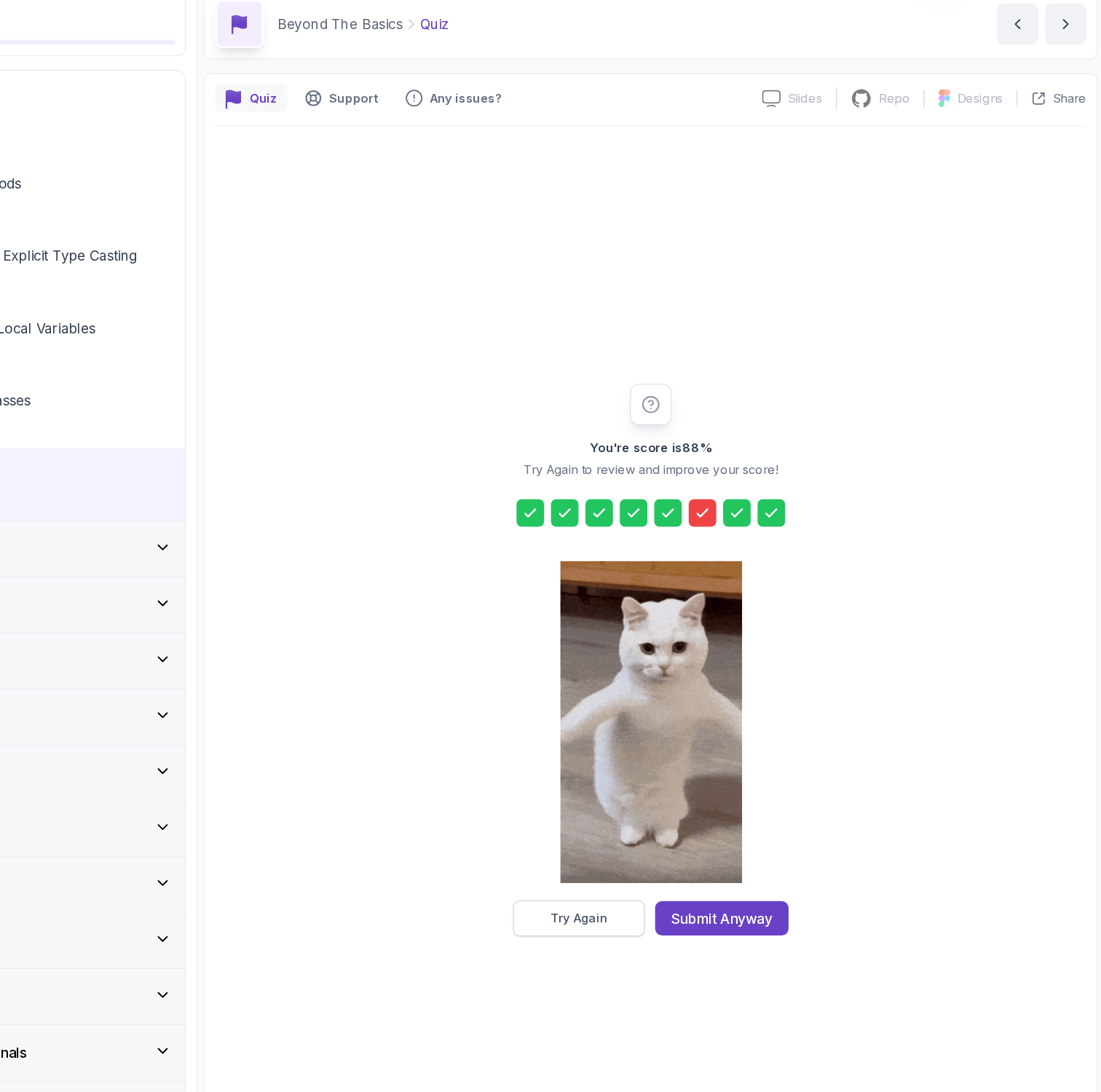
click at [664, 845] on div "Try Again" at bounding box center [657, 844] width 48 height 15
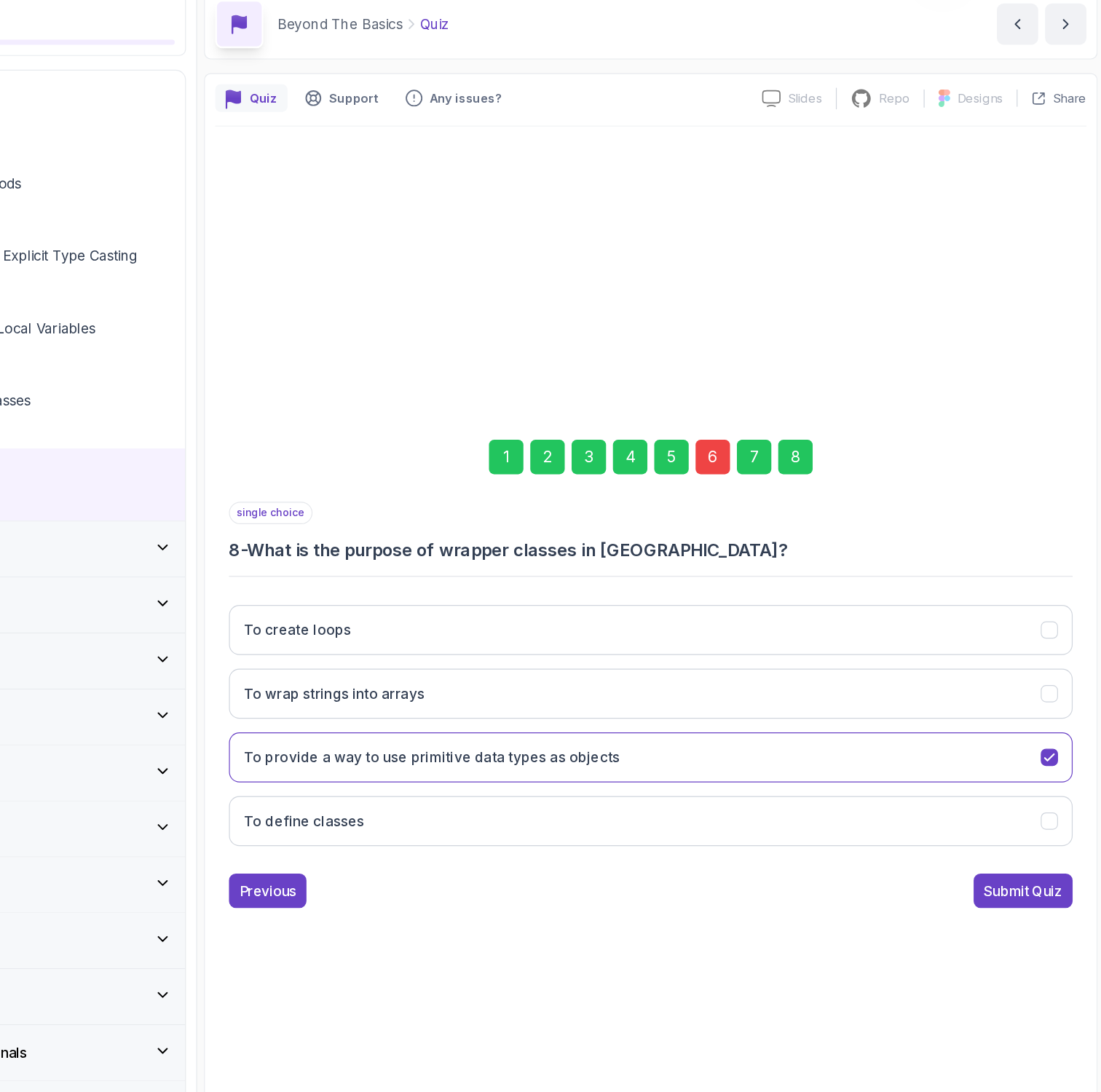
click at [778, 459] on div "6" at bounding box center [769, 454] width 29 height 29
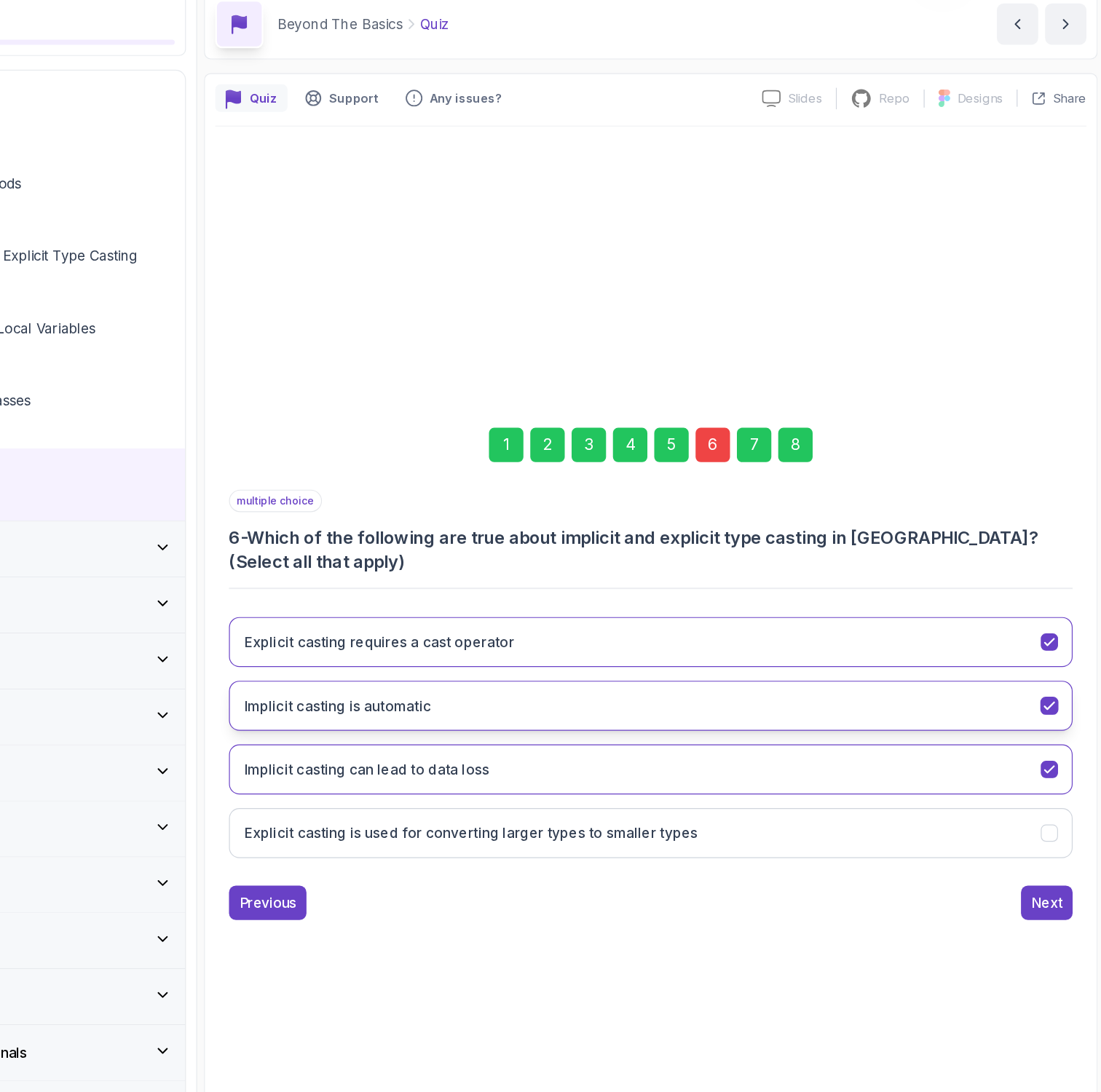
click at [603, 668] on button "Implicit casting is automatic" at bounding box center [717, 664] width 713 height 42
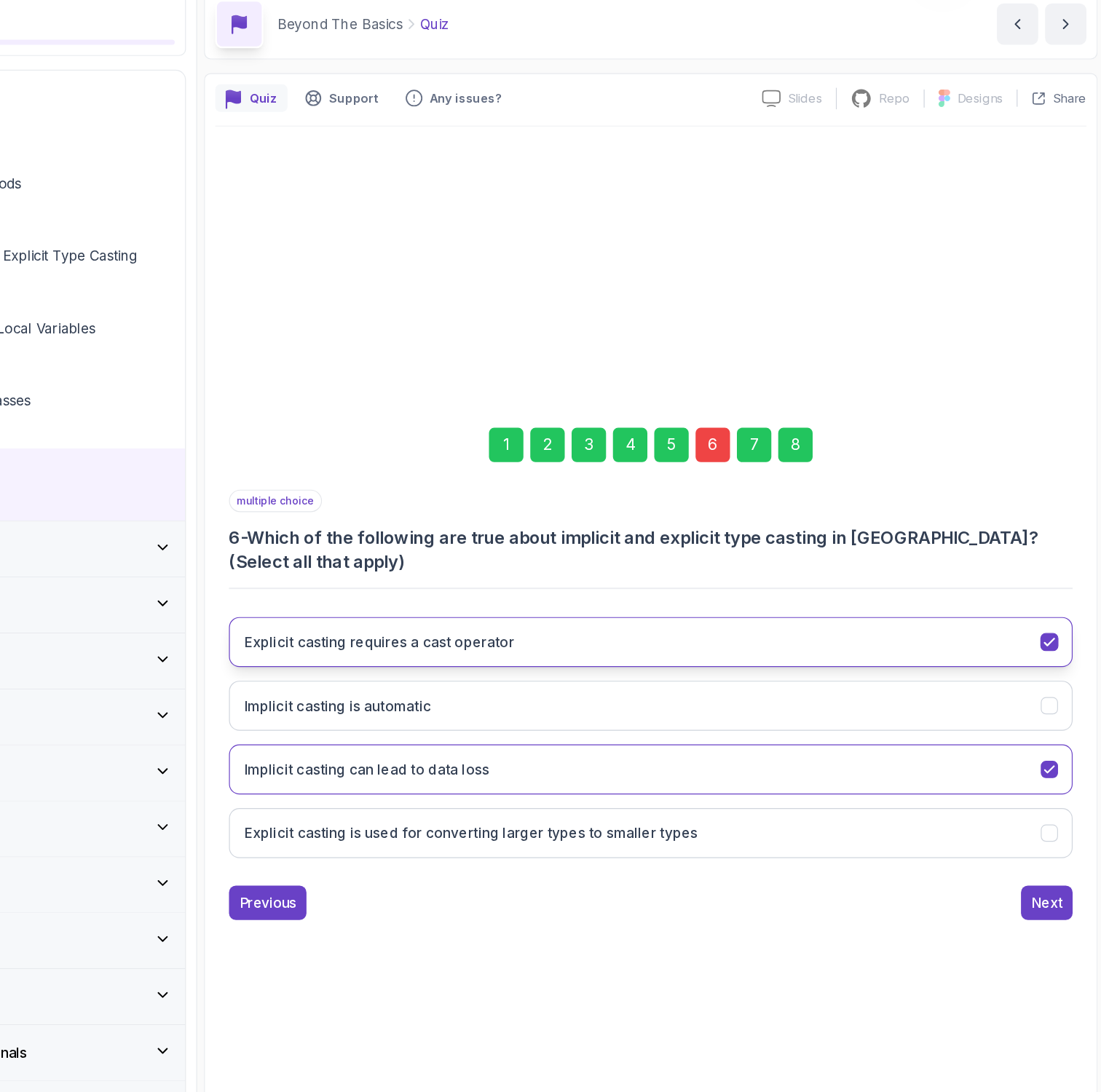
click at [617, 607] on button "Explicit casting requires a cast operator" at bounding box center [717, 610] width 713 height 42
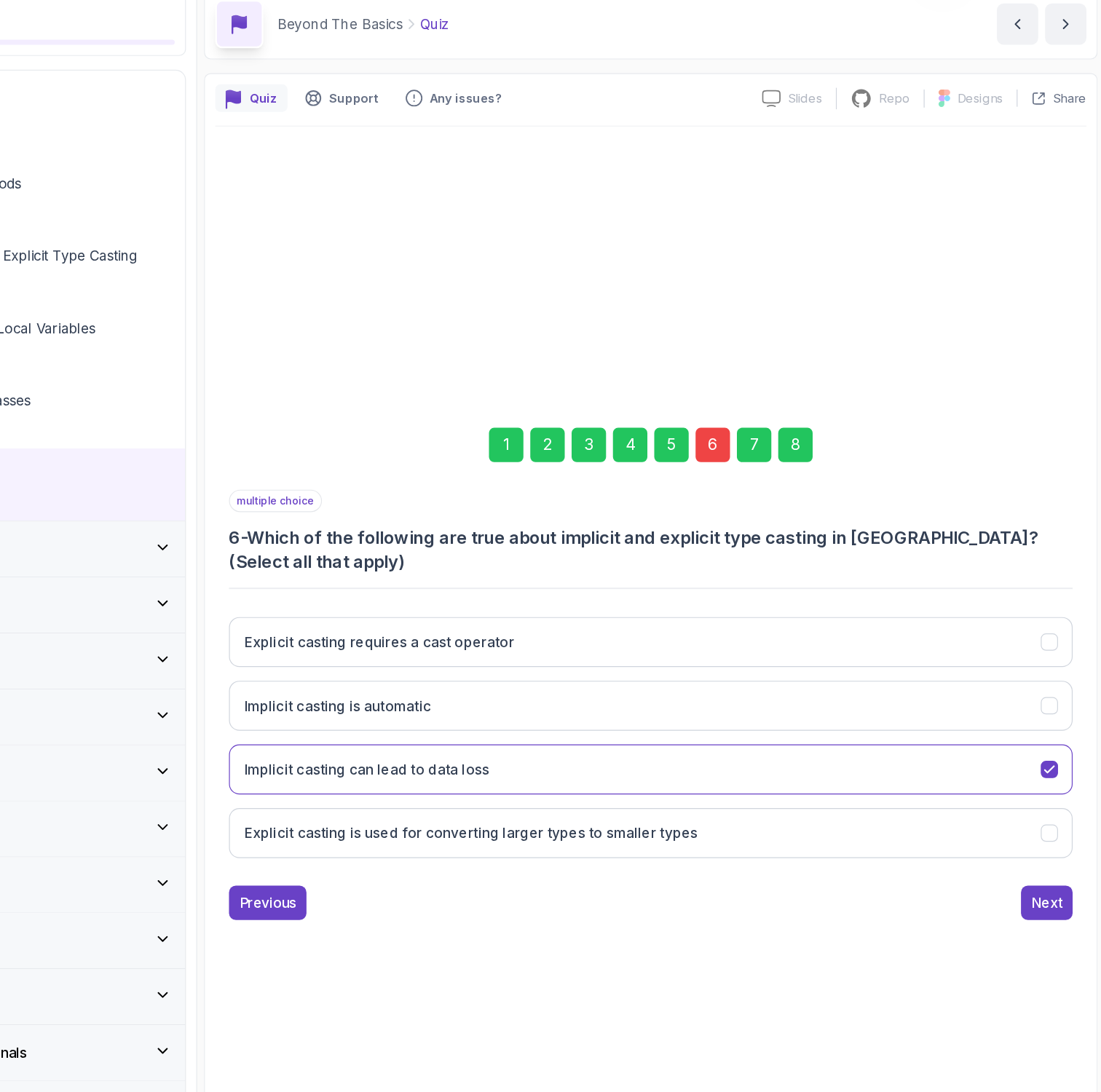
click at [845, 453] on div "8" at bounding box center [840, 444] width 29 height 29
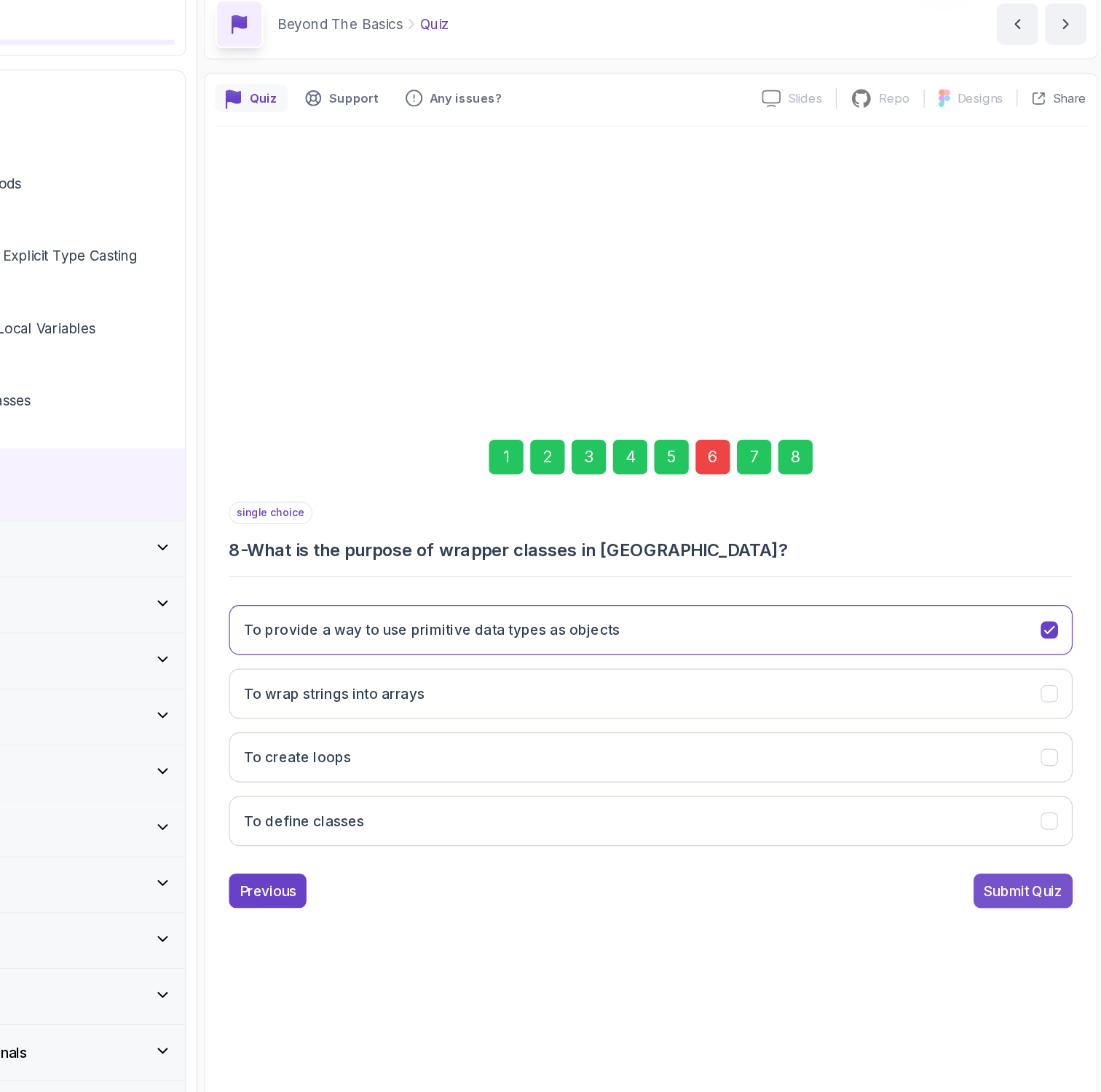
click at [1013, 820] on div "Submit Quiz" at bounding box center [1031, 821] width 66 height 17
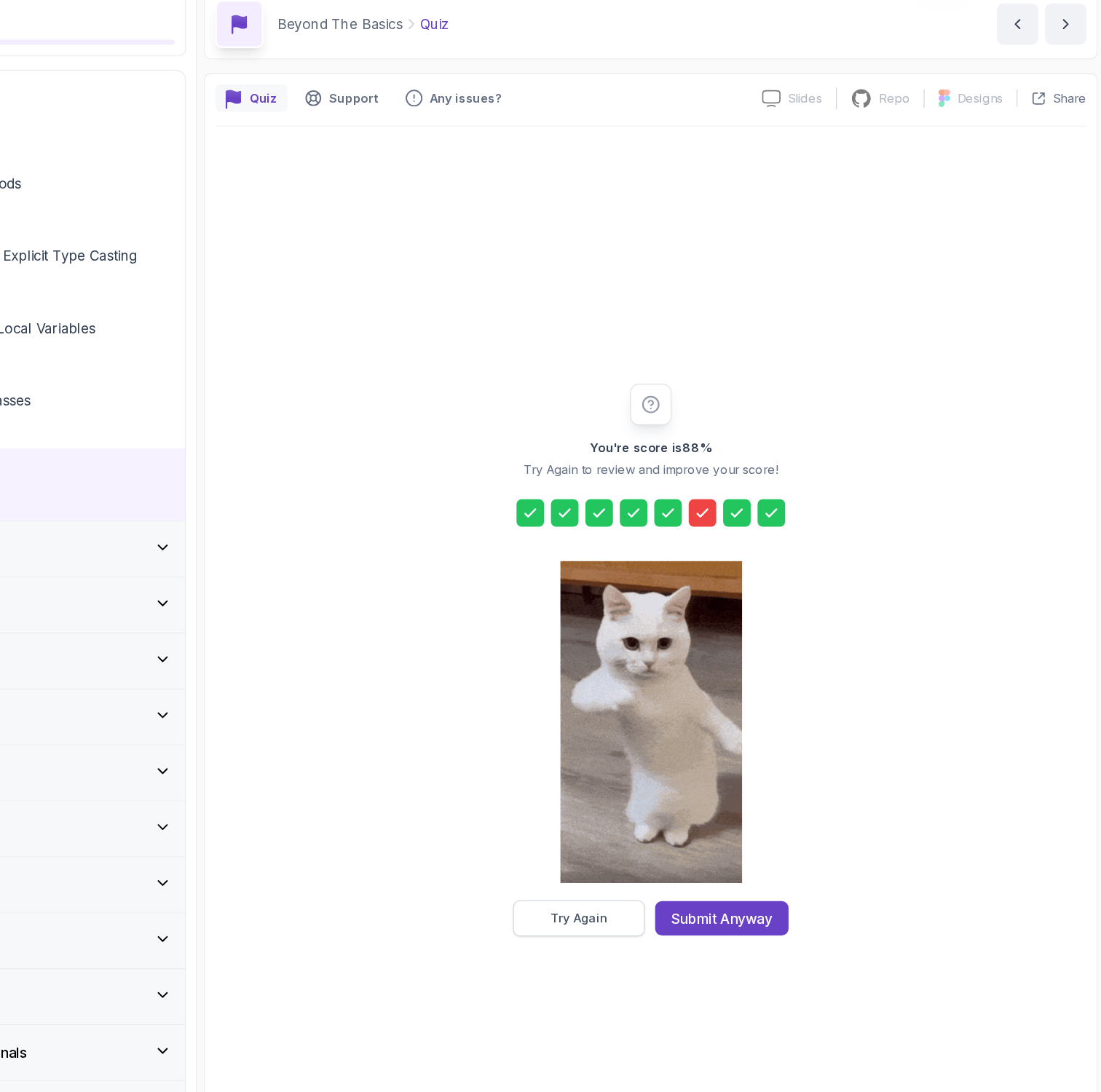
click at [658, 844] on div "Try Again" at bounding box center [657, 844] width 48 height 15
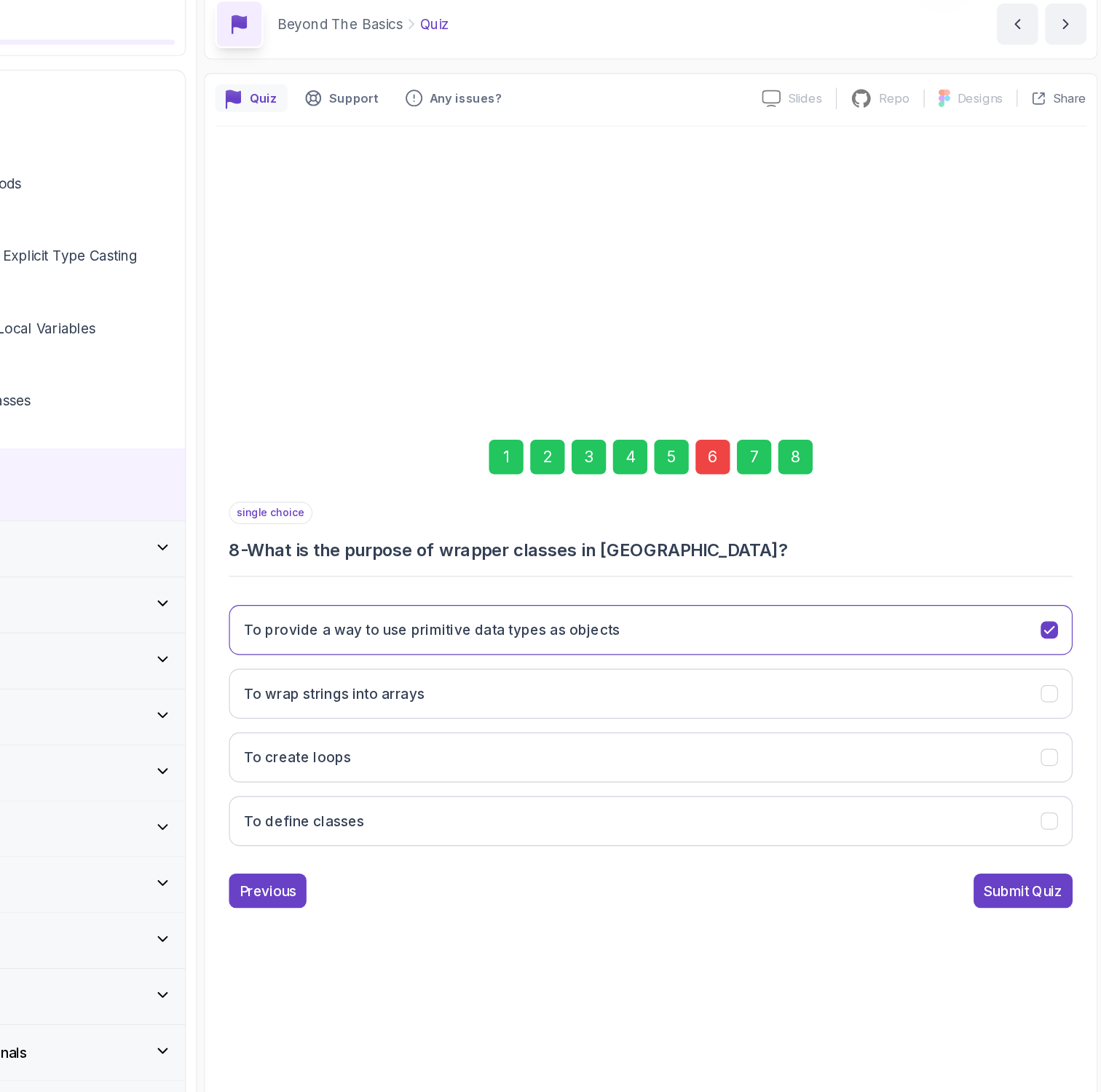
click at [774, 462] on div "6" at bounding box center [769, 454] width 29 height 29
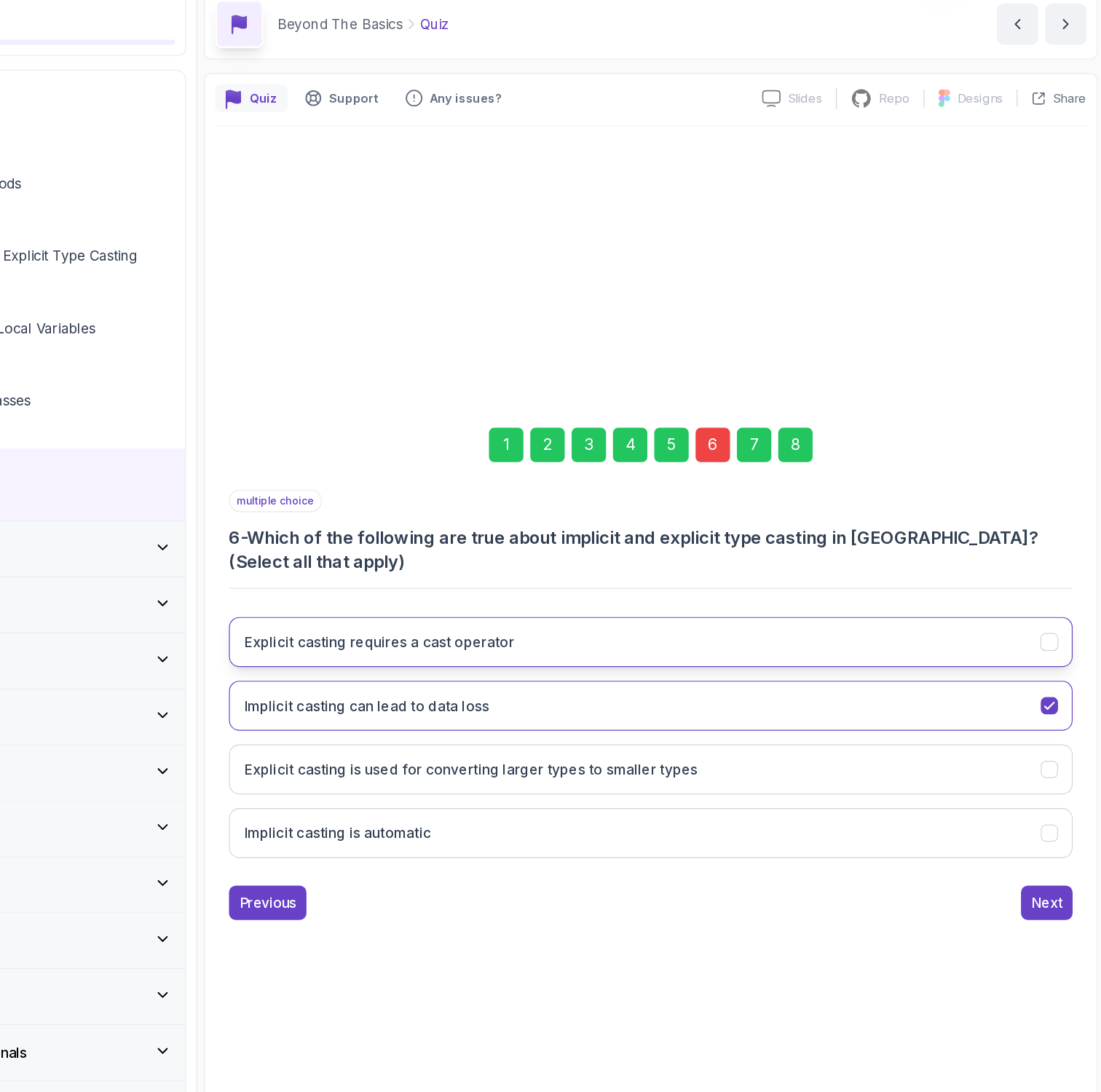
click at [695, 622] on button "Explicit casting requires a cast operator" at bounding box center [717, 610] width 713 height 42
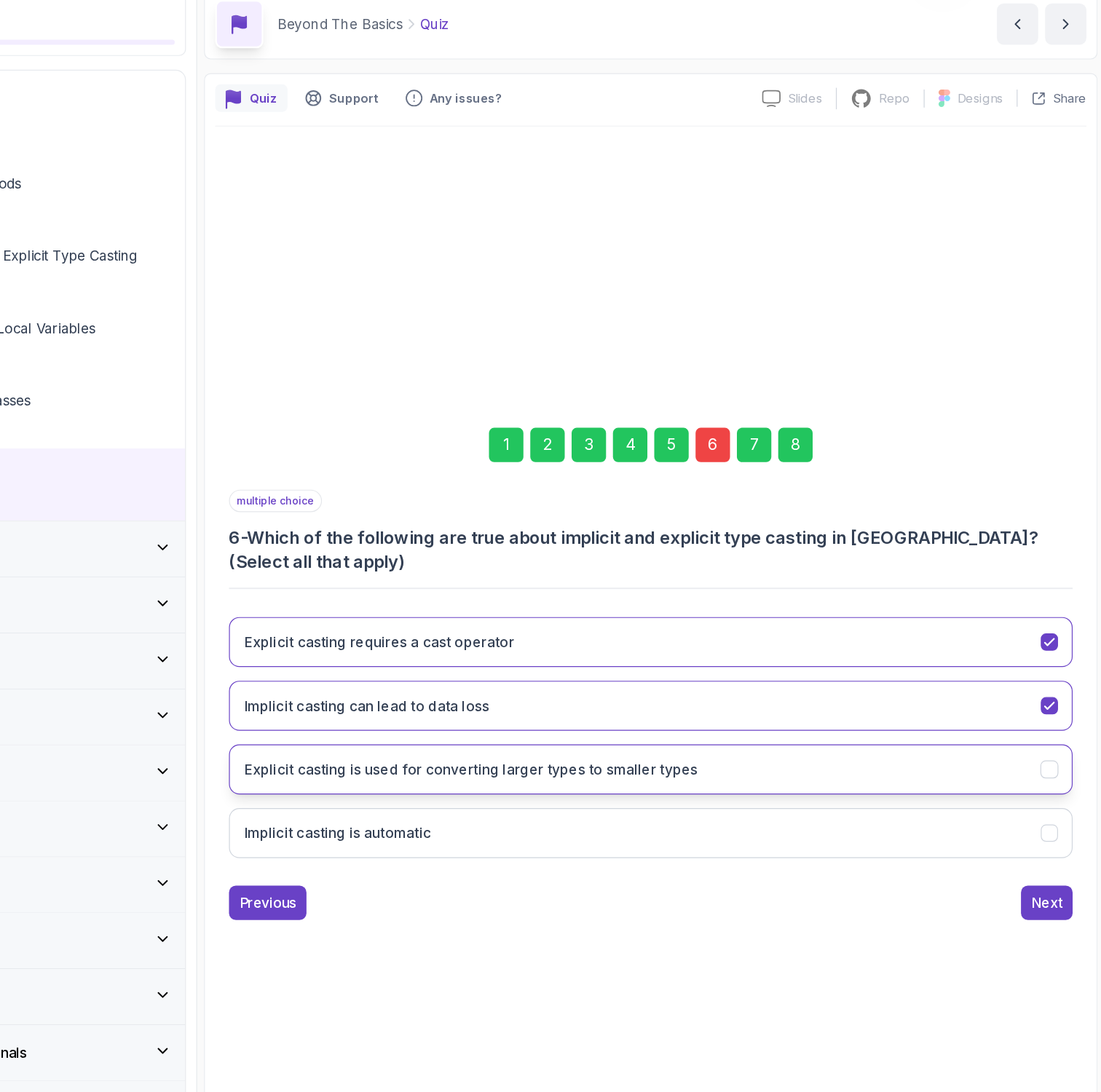
click at [668, 717] on h3 "Explicit casting is used for converting larger types to smaller types" at bounding box center [565, 718] width 384 height 17
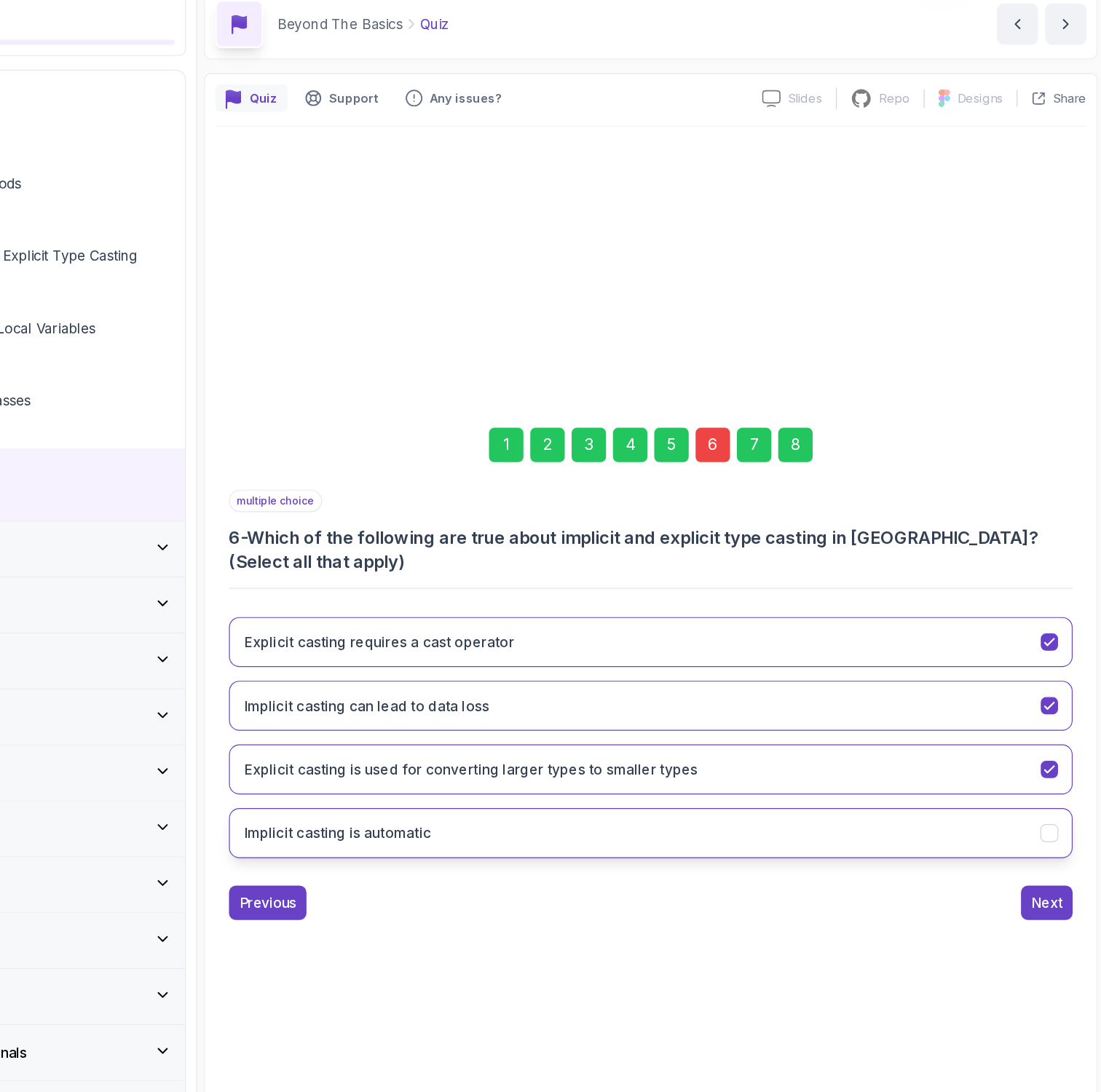
click at [657, 776] on button "Implicit casting is automatic" at bounding box center [717, 772] width 713 height 42
click at [845, 444] on div "8" at bounding box center [840, 444] width 29 height 29
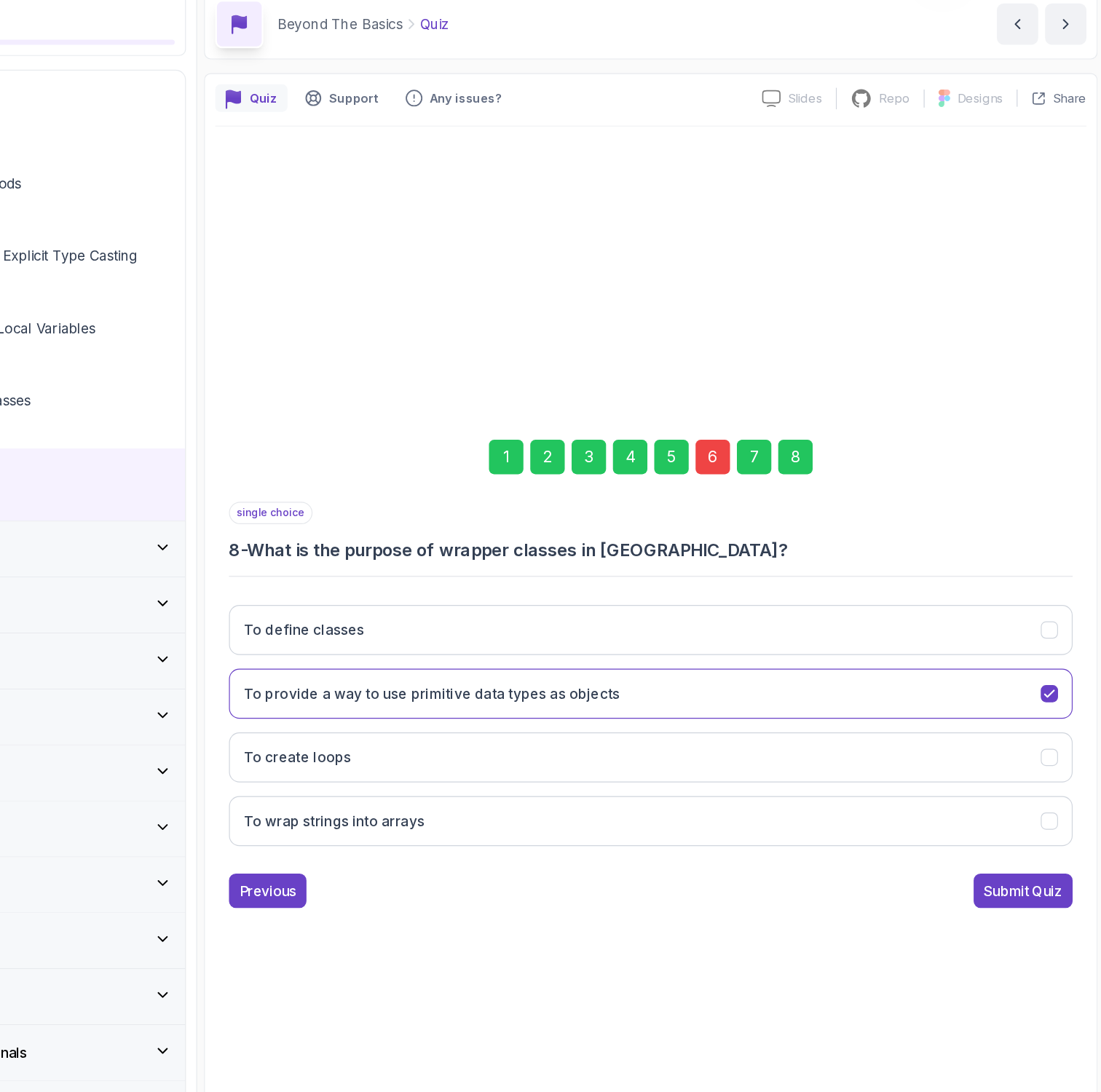
click at [768, 450] on div "6" at bounding box center [769, 454] width 29 height 29
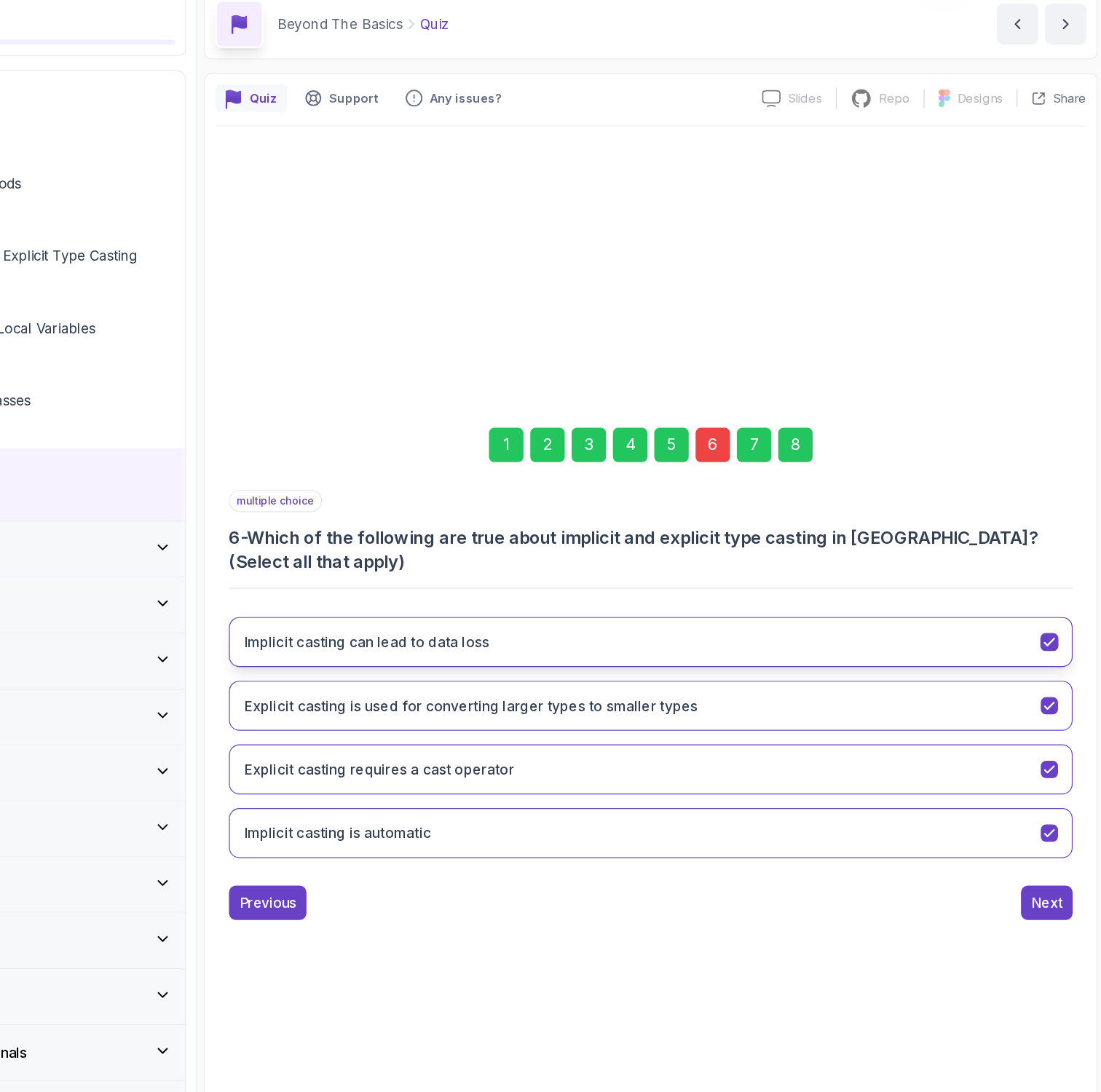
drag, startPoint x: 605, startPoint y: 763, endPoint x: 455, endPoint y: 616, distance: 210.0
click at [455, 616] on div "Implicit casting can lead to data loss Explicit casting is used for converting …" at bounding box center [717, 692] width 713 height 227
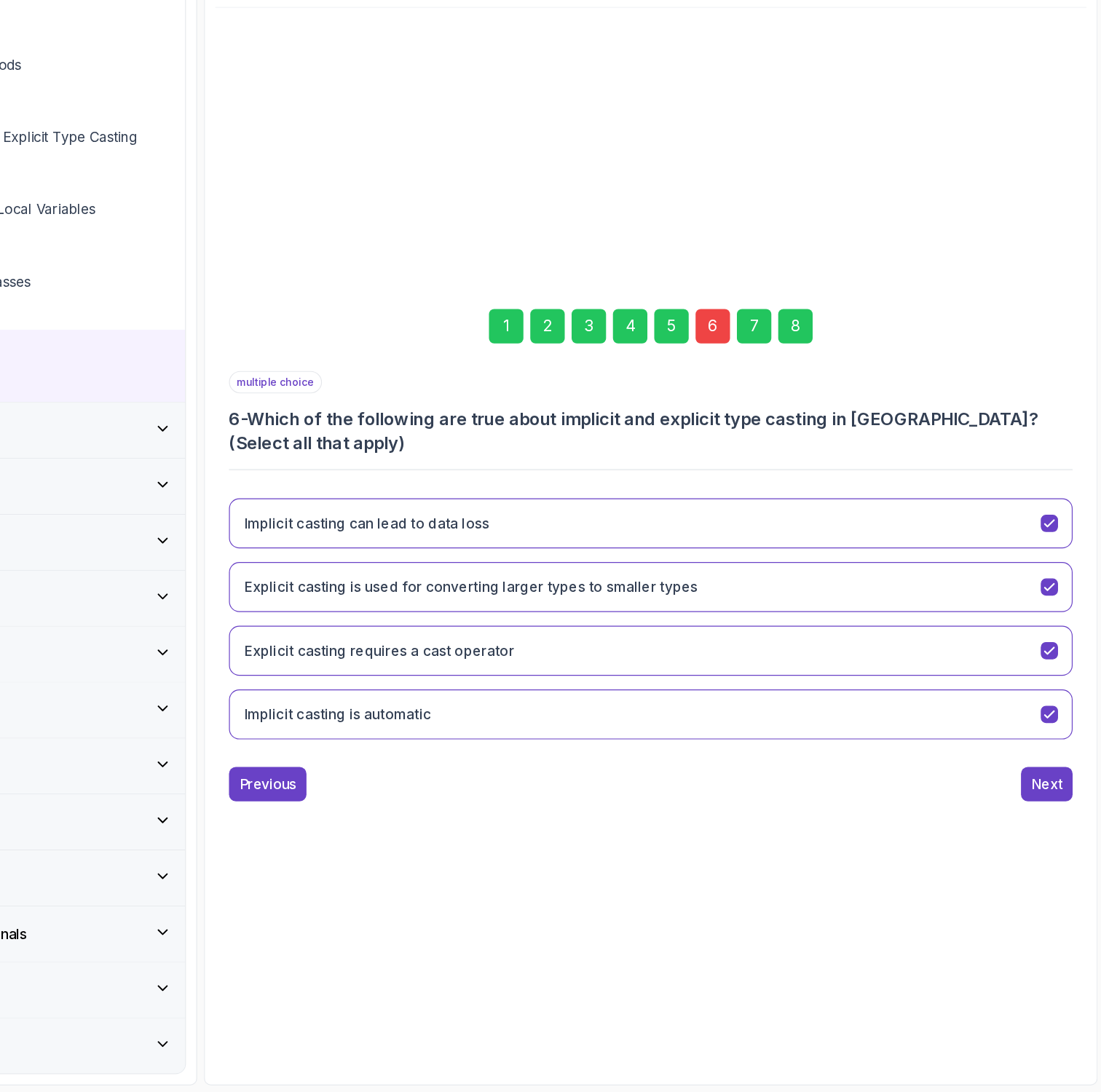
click at [840, 441] on div "8" at bounding box center [840, 444] width 29 height 29
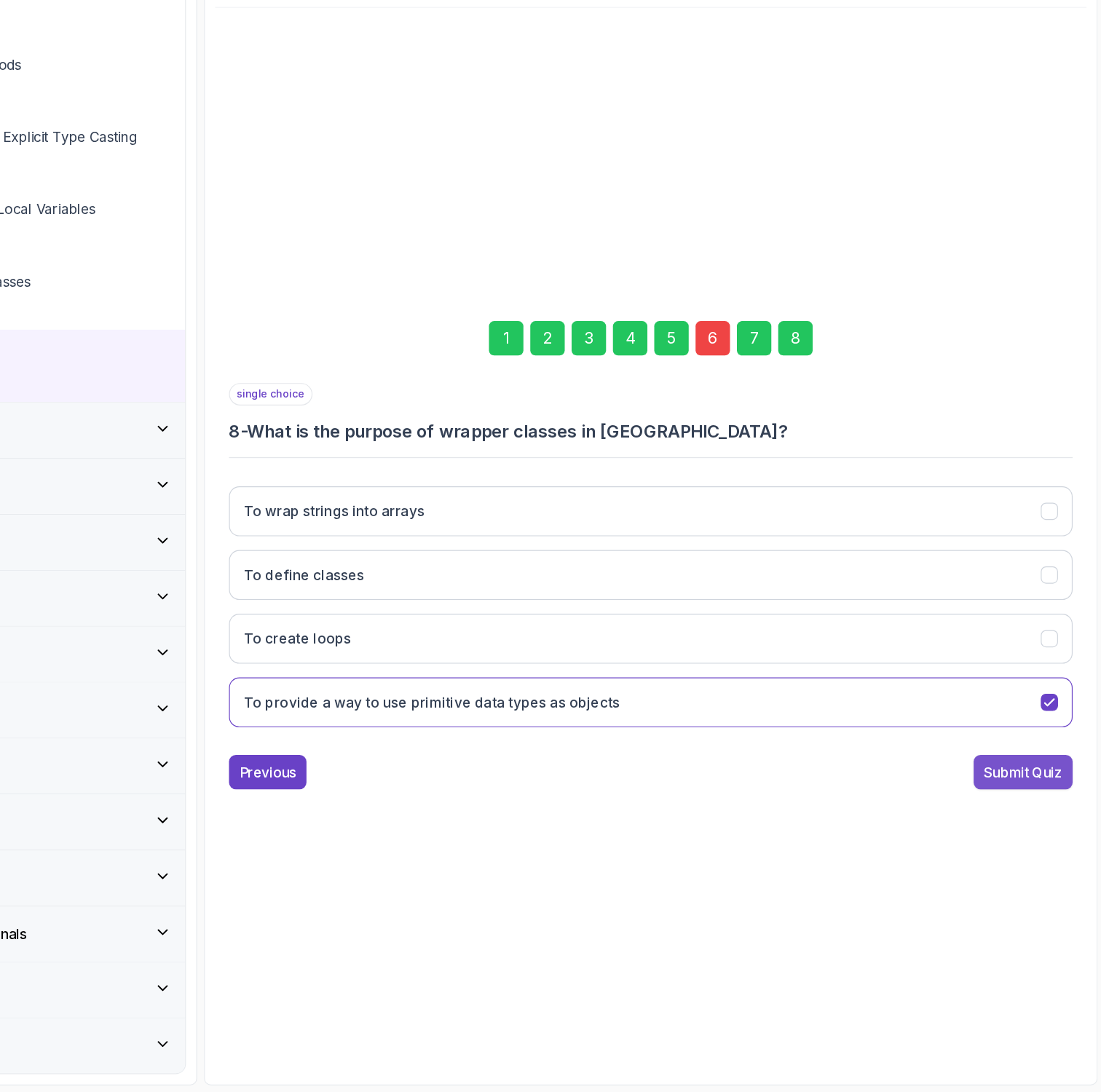
click at [1009, 814] on div "Submit Quiz" at bounding box center [1031, 821] width 66 height 17
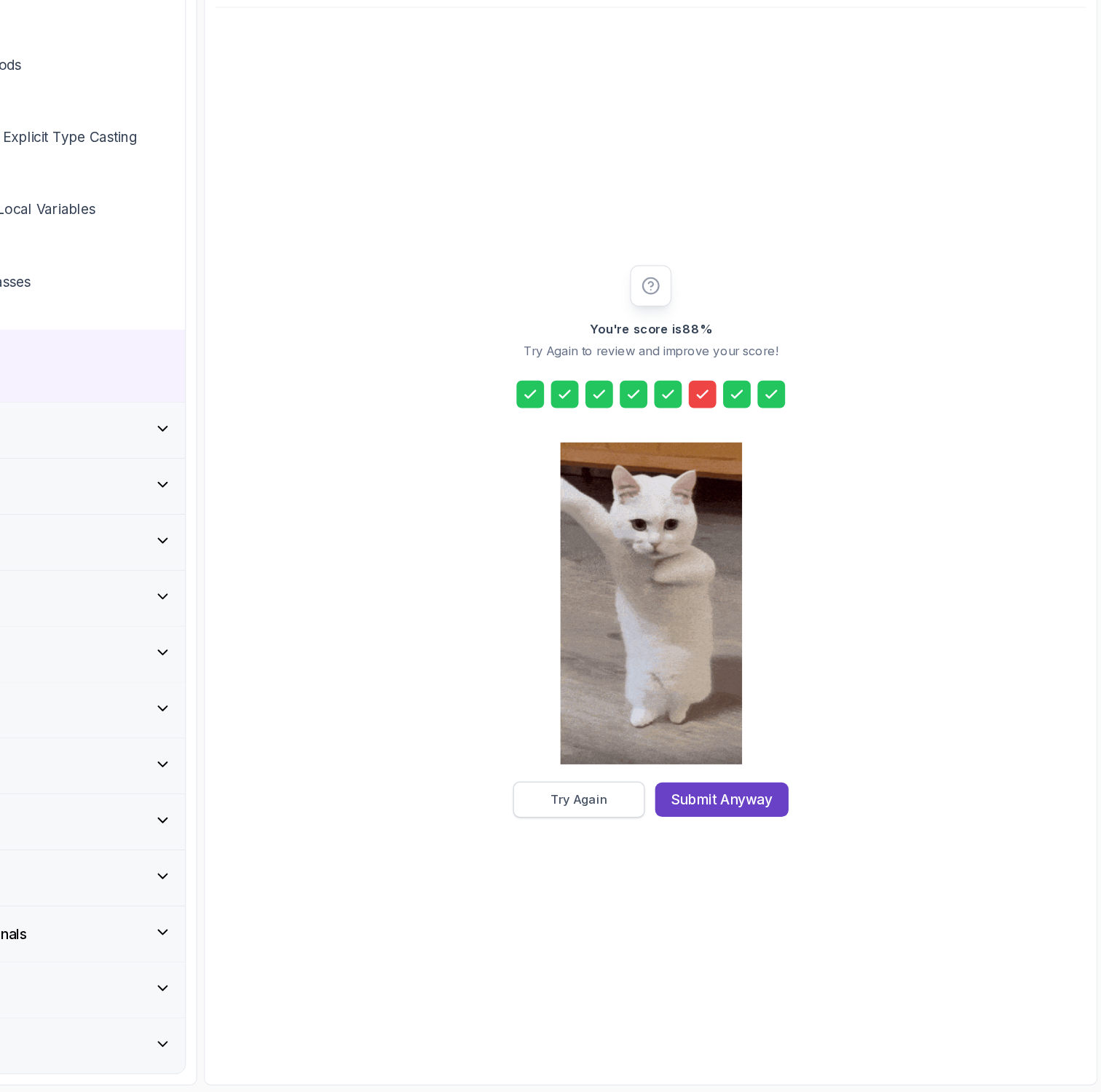
click at [619, 846] on button "Try Again" at bounding box center [657, 845] width 112 height 31
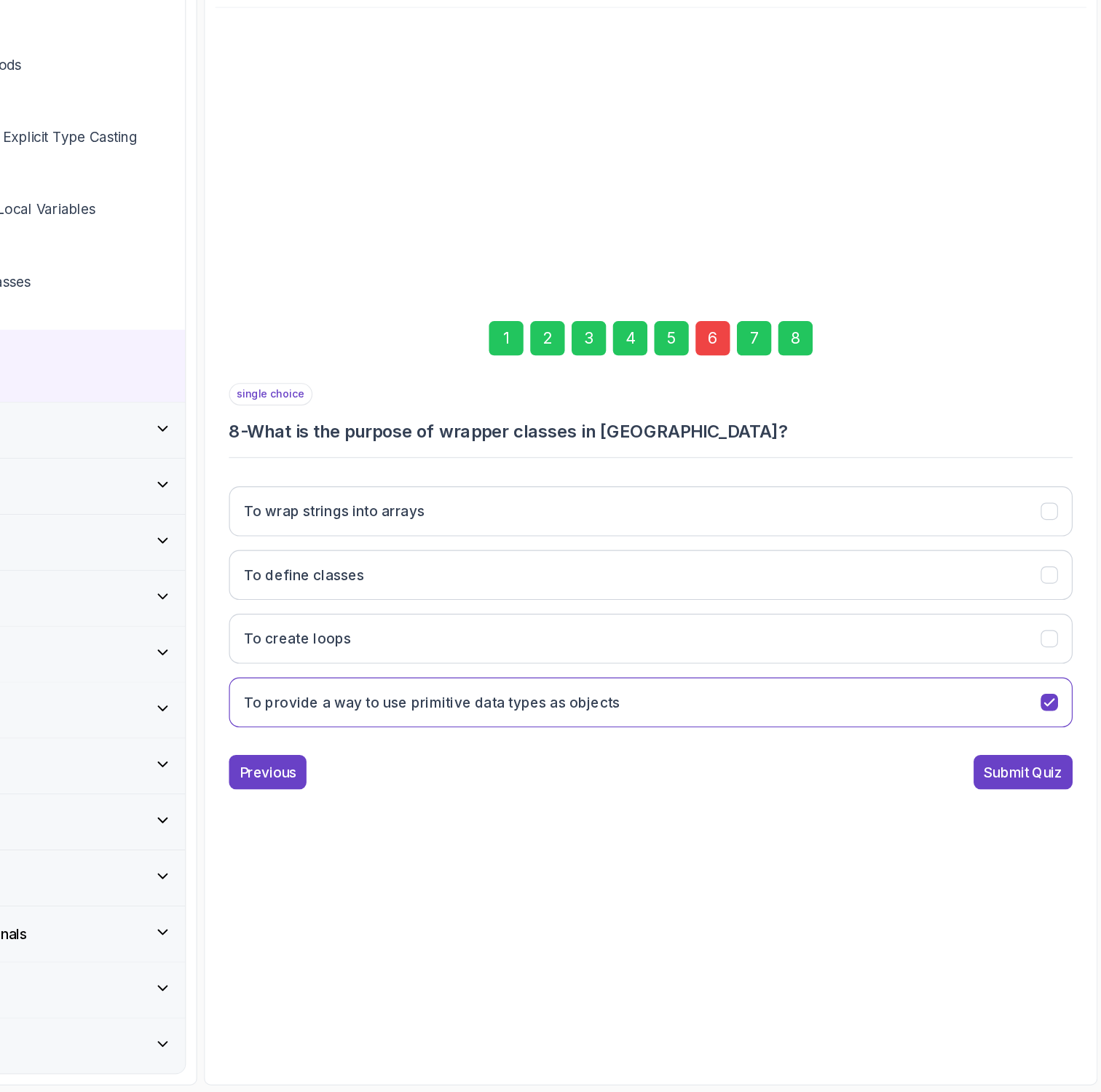
click at [760, 461] on div "6" at bounding box center [769, 454] width 29 height 29
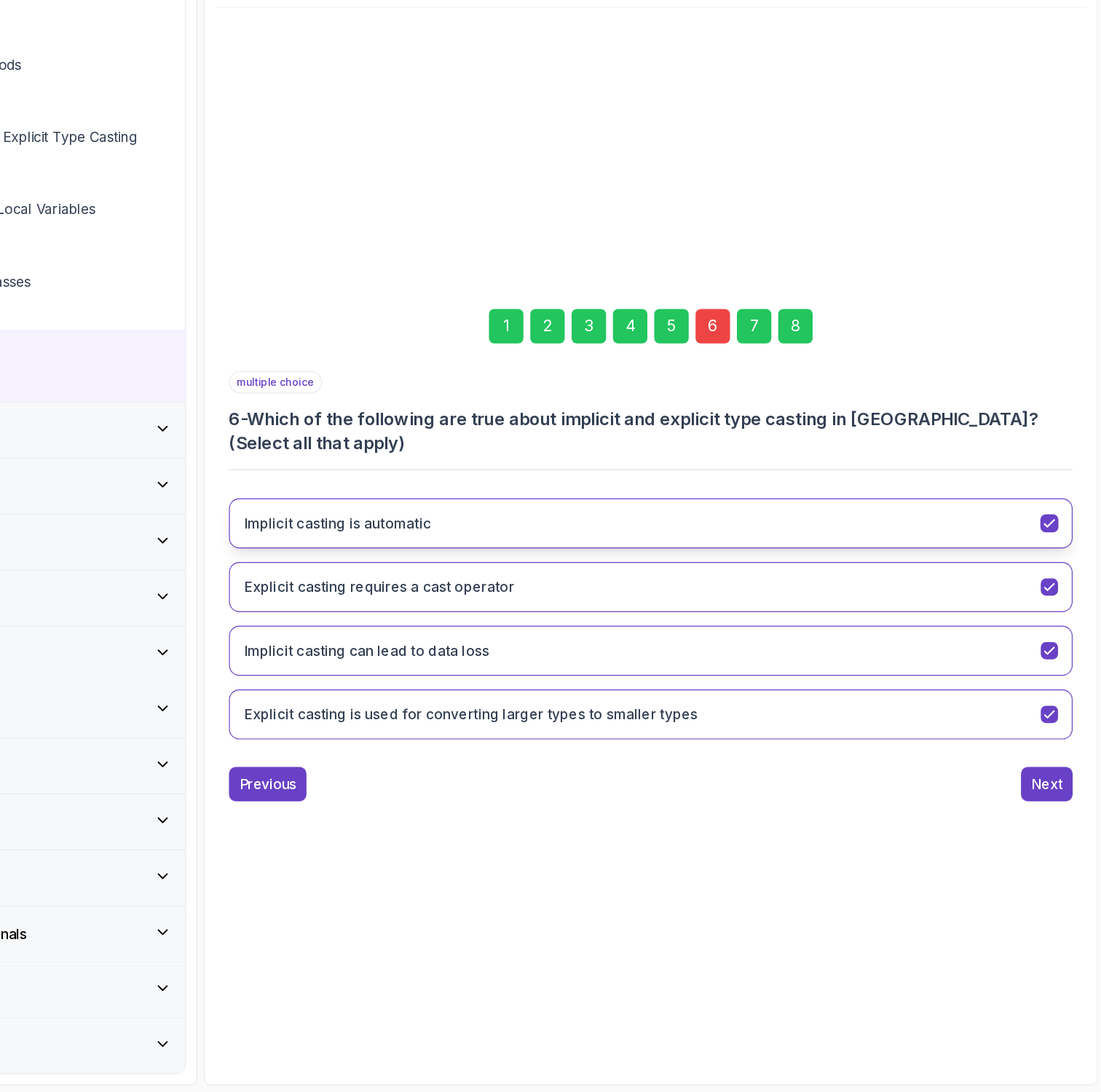
click at [698, 609] on button "Implicit casting is automatic" at bounding box center [717, 610] width 713 height 42
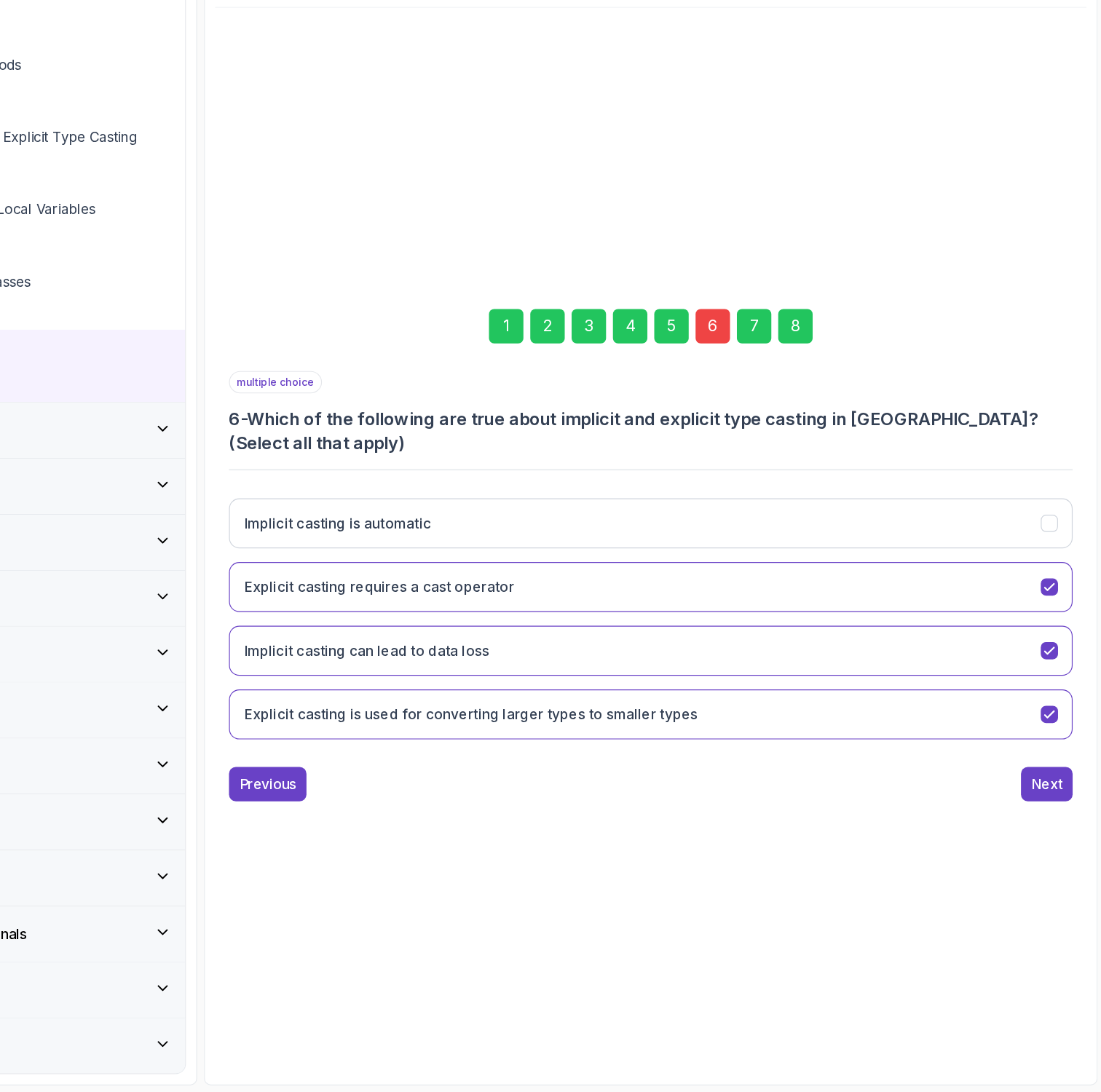
click at [844, 448] on div "8" at bounding box center [840, 444] width 29 height 29
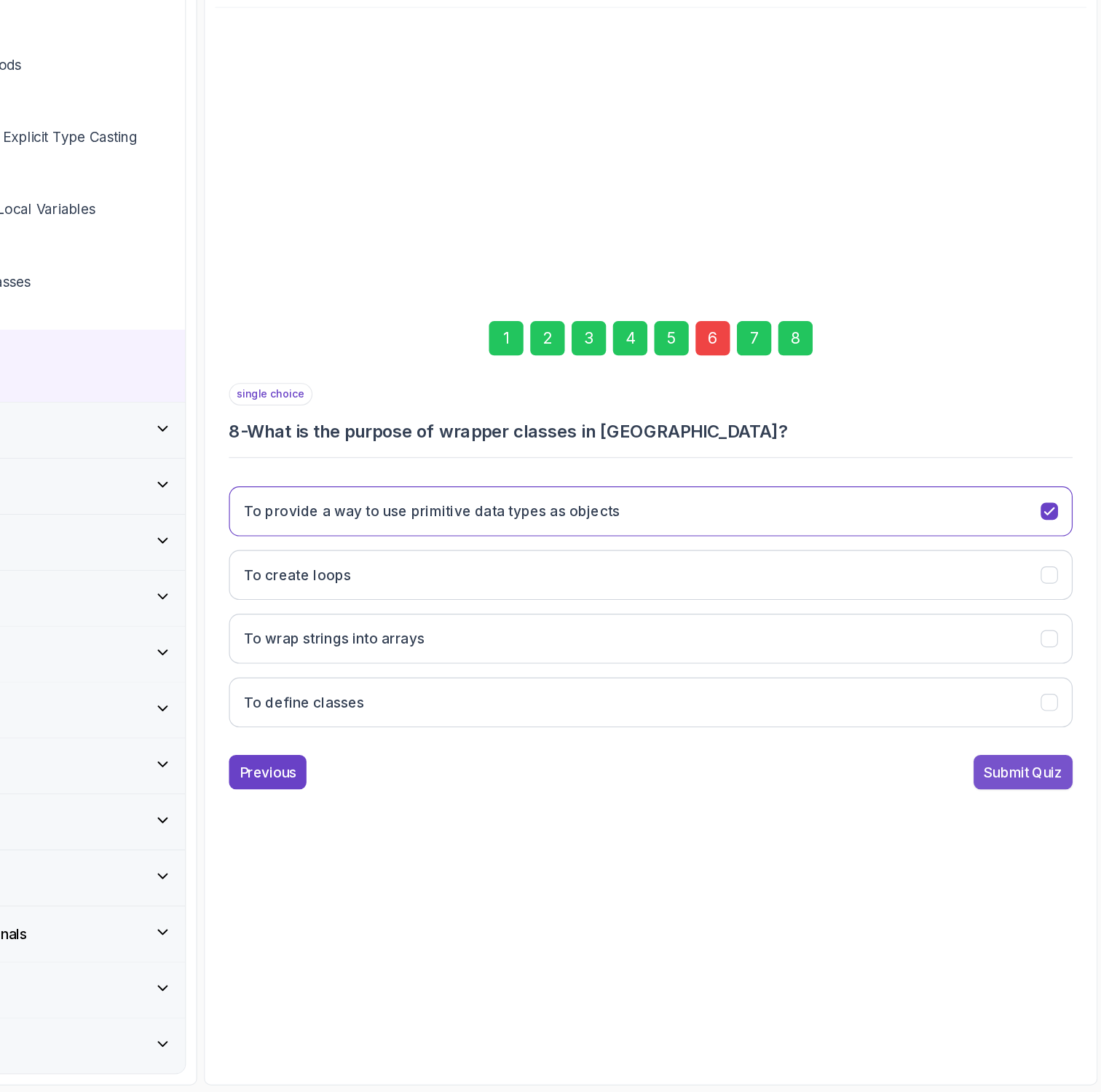
click at [1015, 818] on div "Submit Quiz" at bounding box center [1031, 821] width 66 height 17
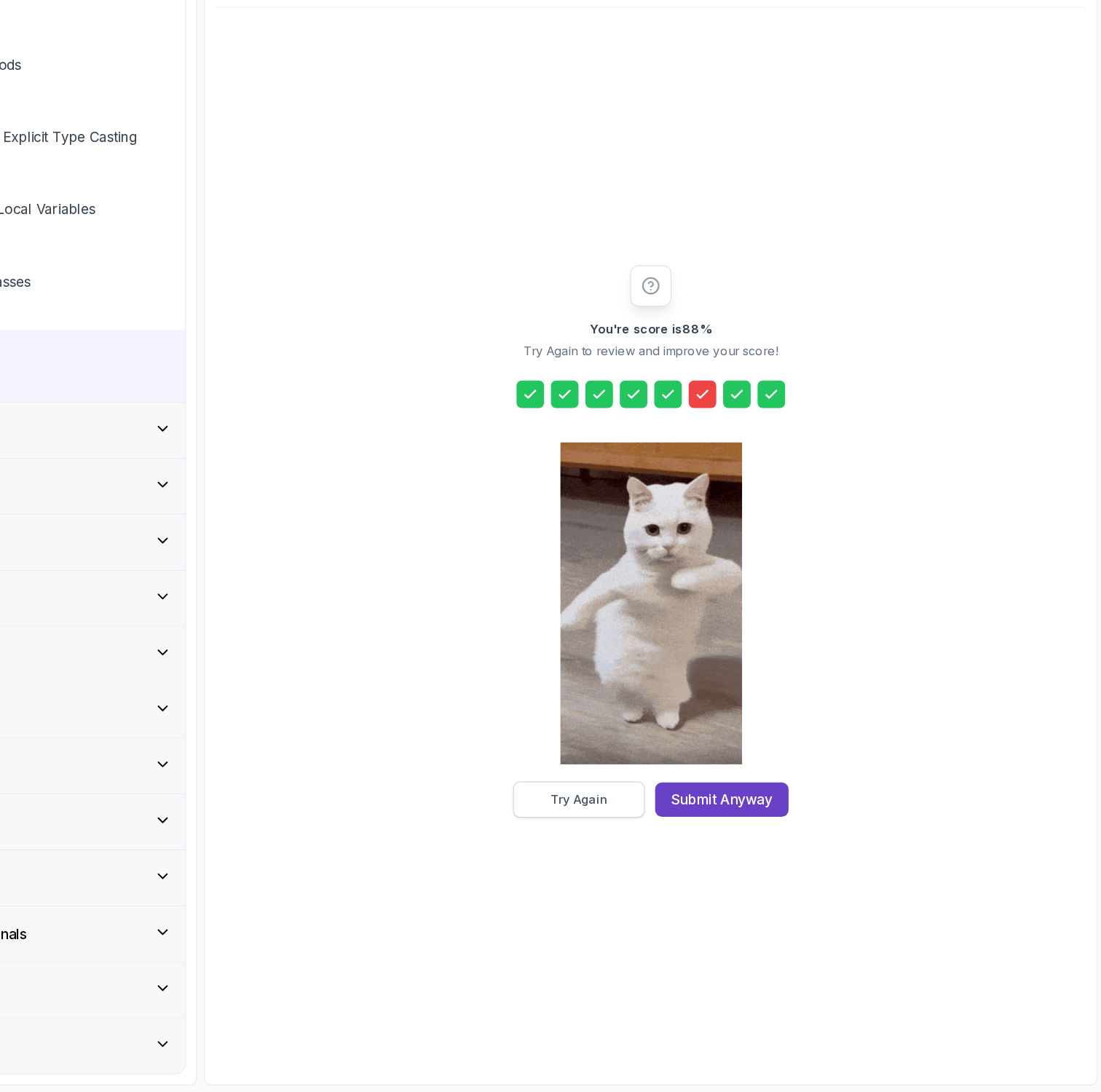
click at [623, 840] on button "Try Again" at bounding box center [657, 845] width 112 height 31
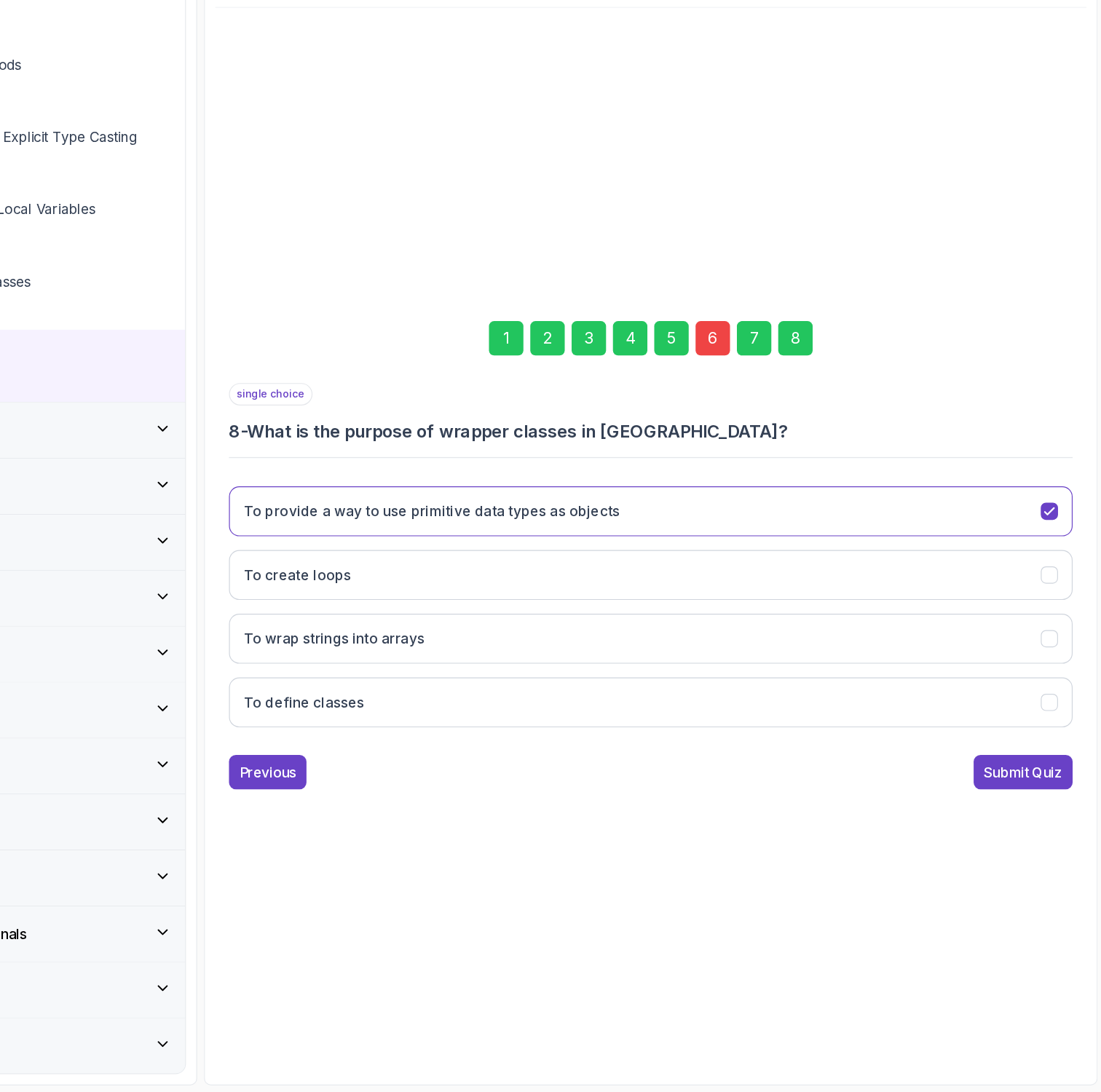
click at [766, 448] on div "6" at bounding box center [769, 454] width 29 height 29
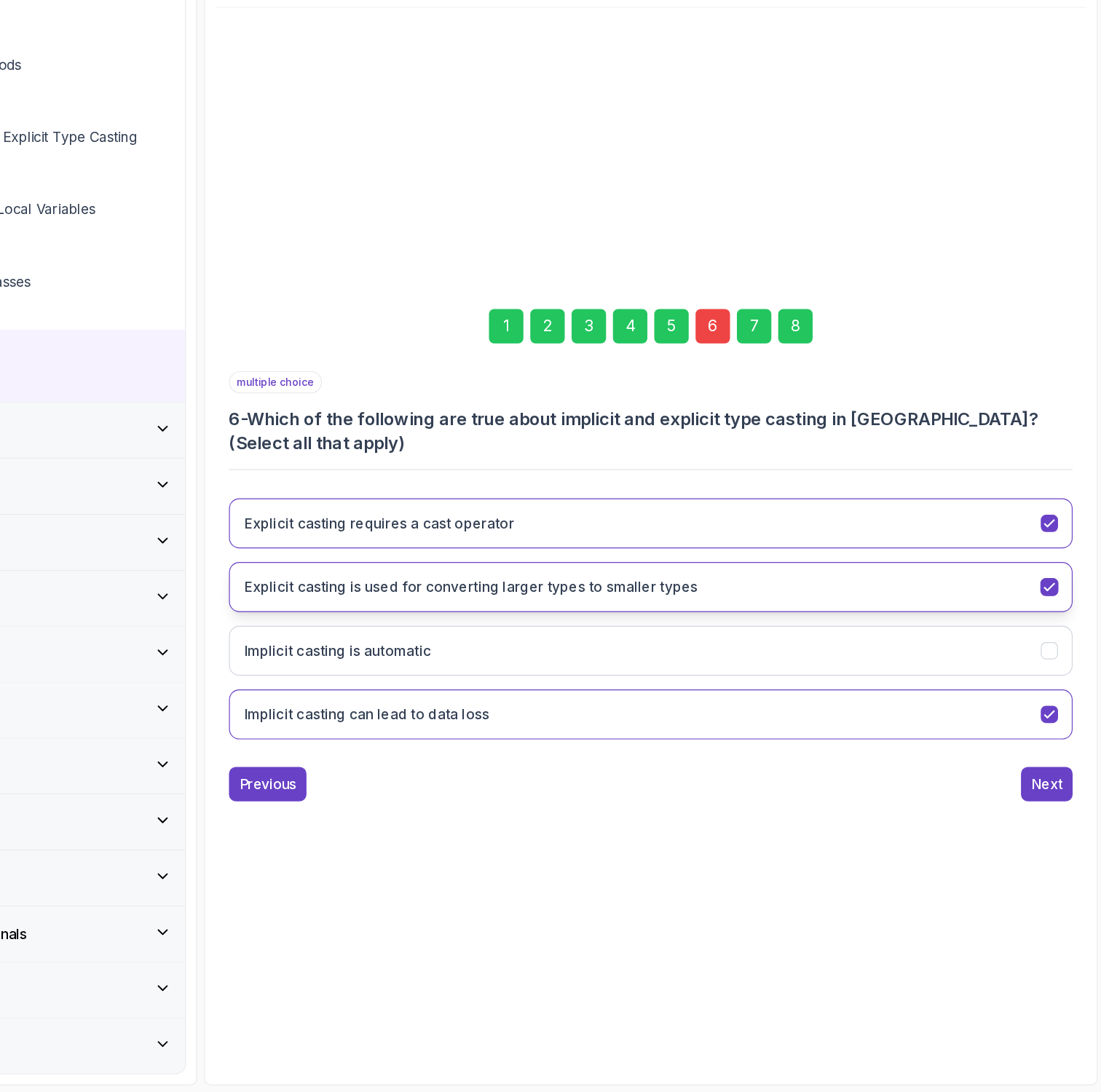
click at [589, 644] on button "Explicit casting is used for converting larger types to smaller types" at bounding box center [717, 664] width 713 height 42
click at [831, 437] on div "8" at bounding box center [840, 444] width 29 height 29
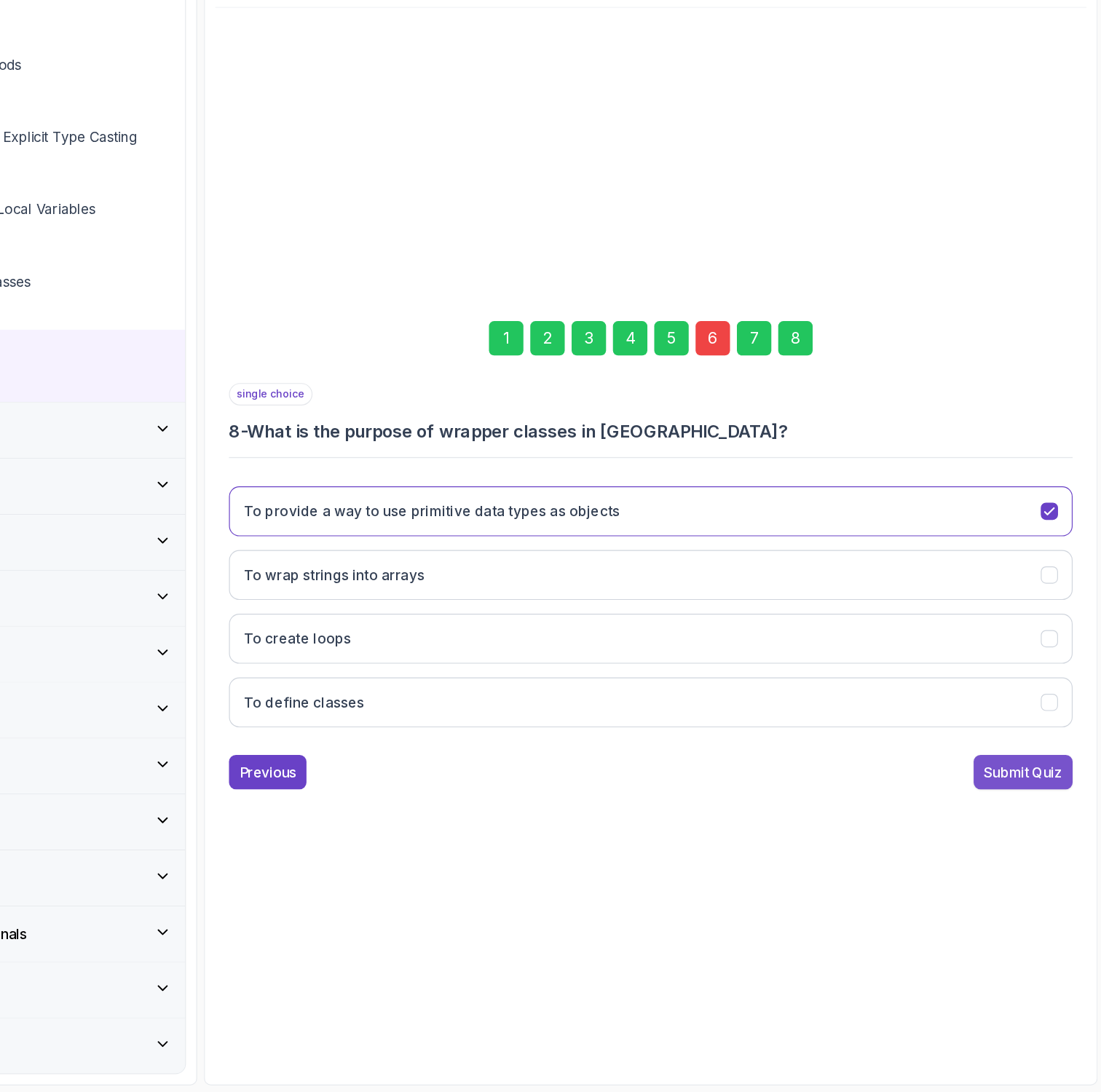
click at [1006, 827] on div "Submit Quiz" at bounding box center [1031, 821] width 66 height 17
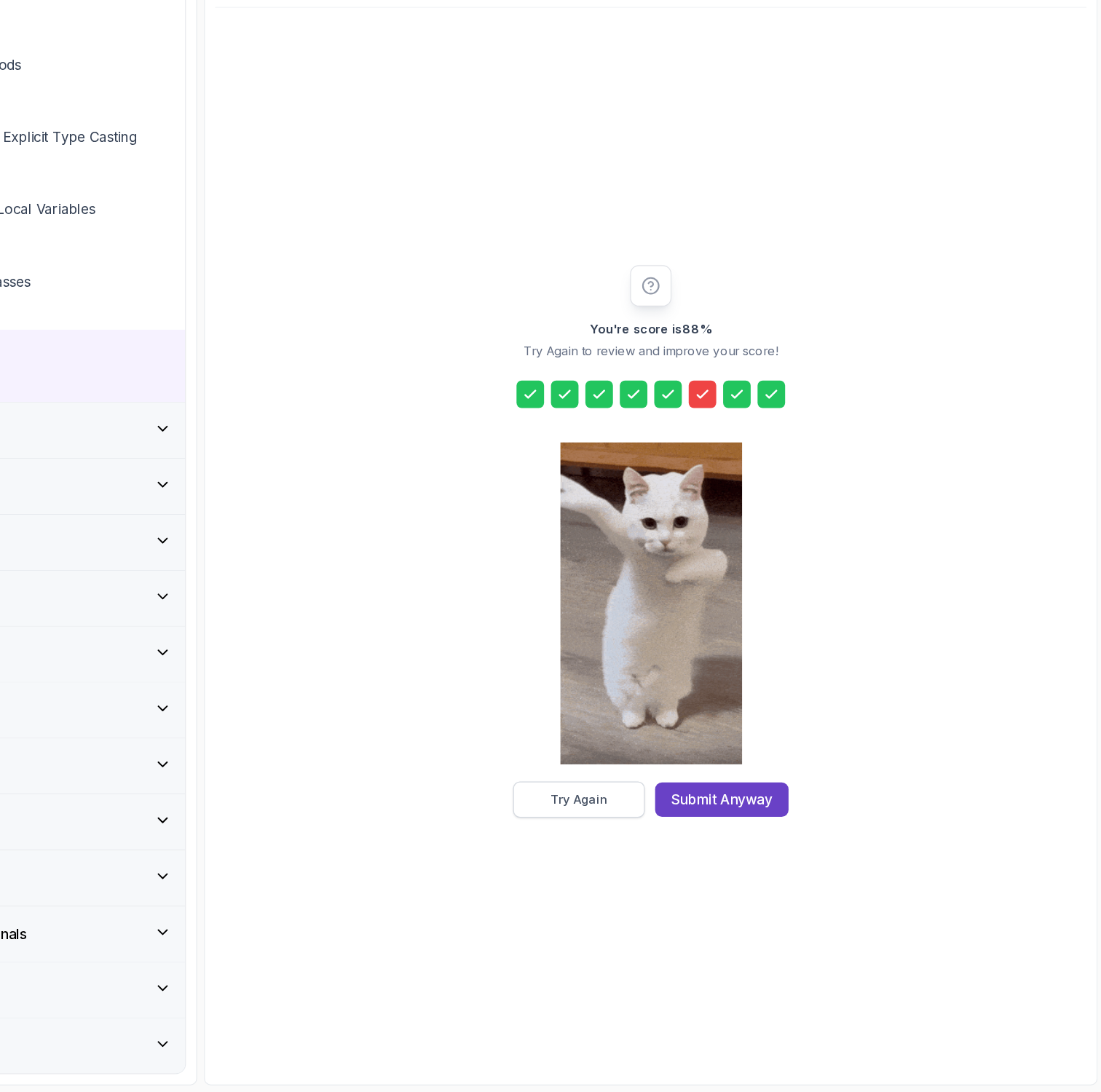
click at [644, 855] on button "Try Again" at bounding box center [657, 845] width 112 height 31
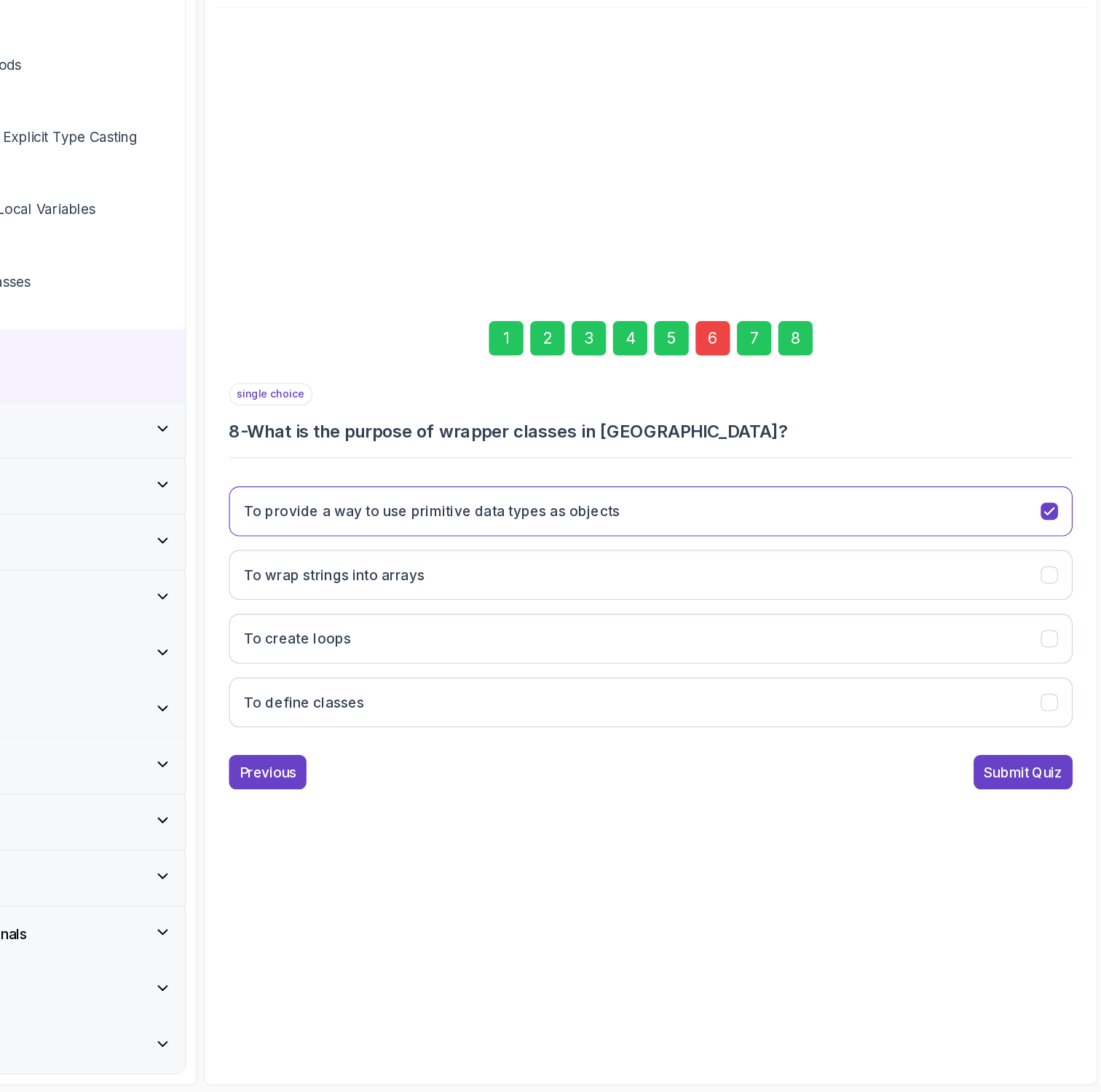
click at [768, 454] on div "6" at bounding box center [769, 454] width 29 height 29
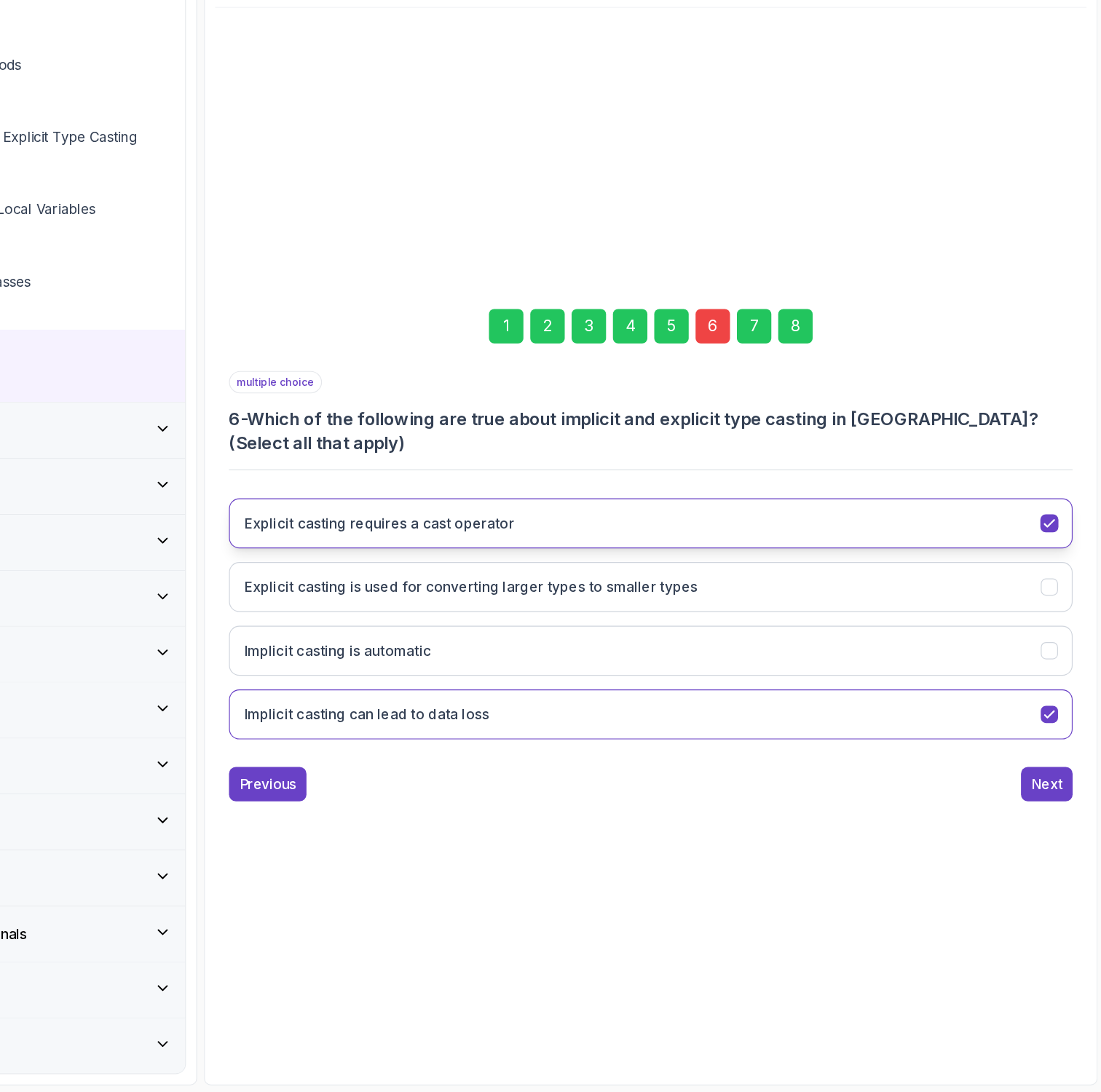
click at [720, 608] on button "Explicit casting requires a cast operator" at bounding box center [717, 610] width 713 height 42
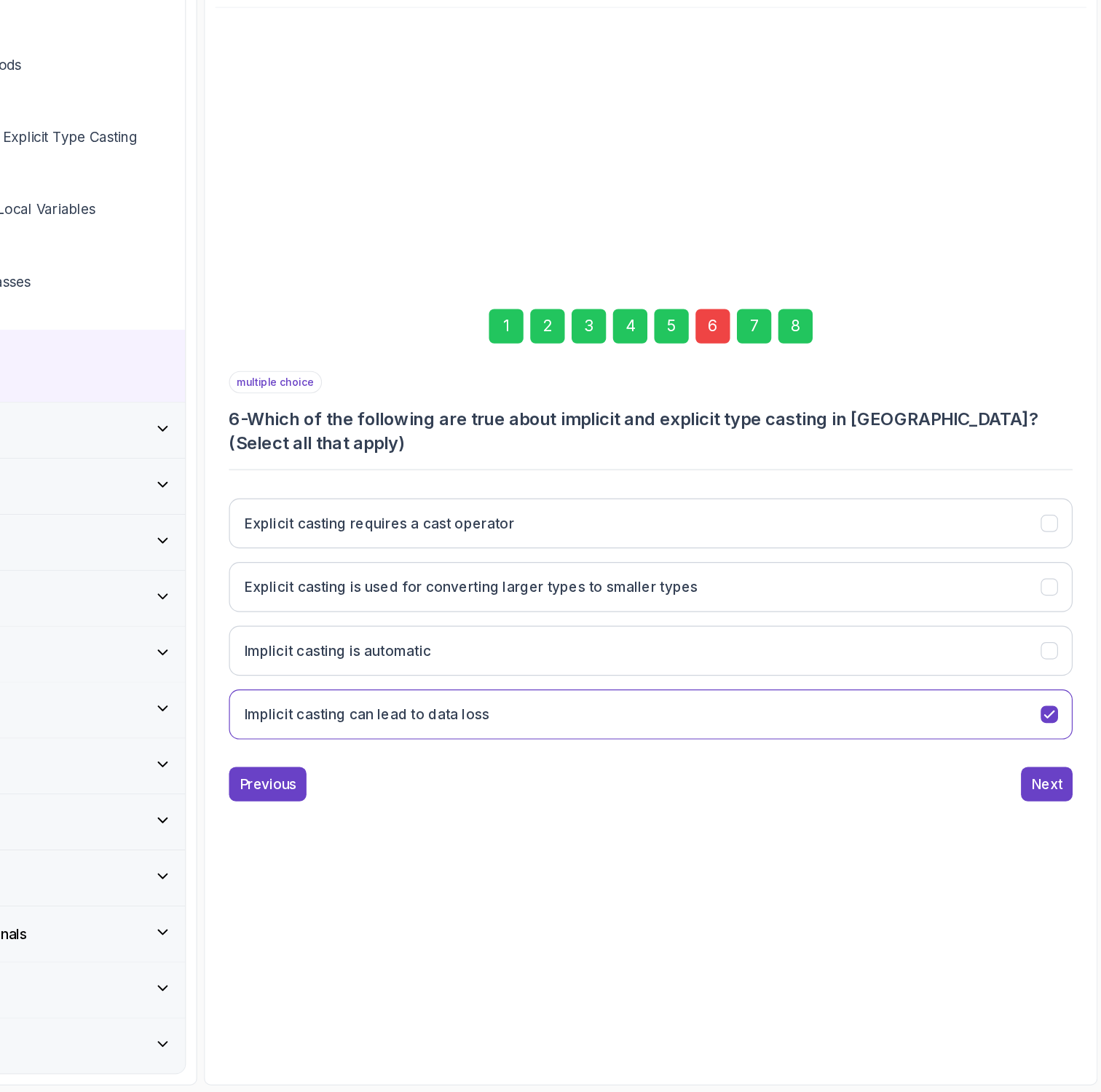
click at [841, 445] on div "8" at bounding box center [840, 444] width 29 height 29
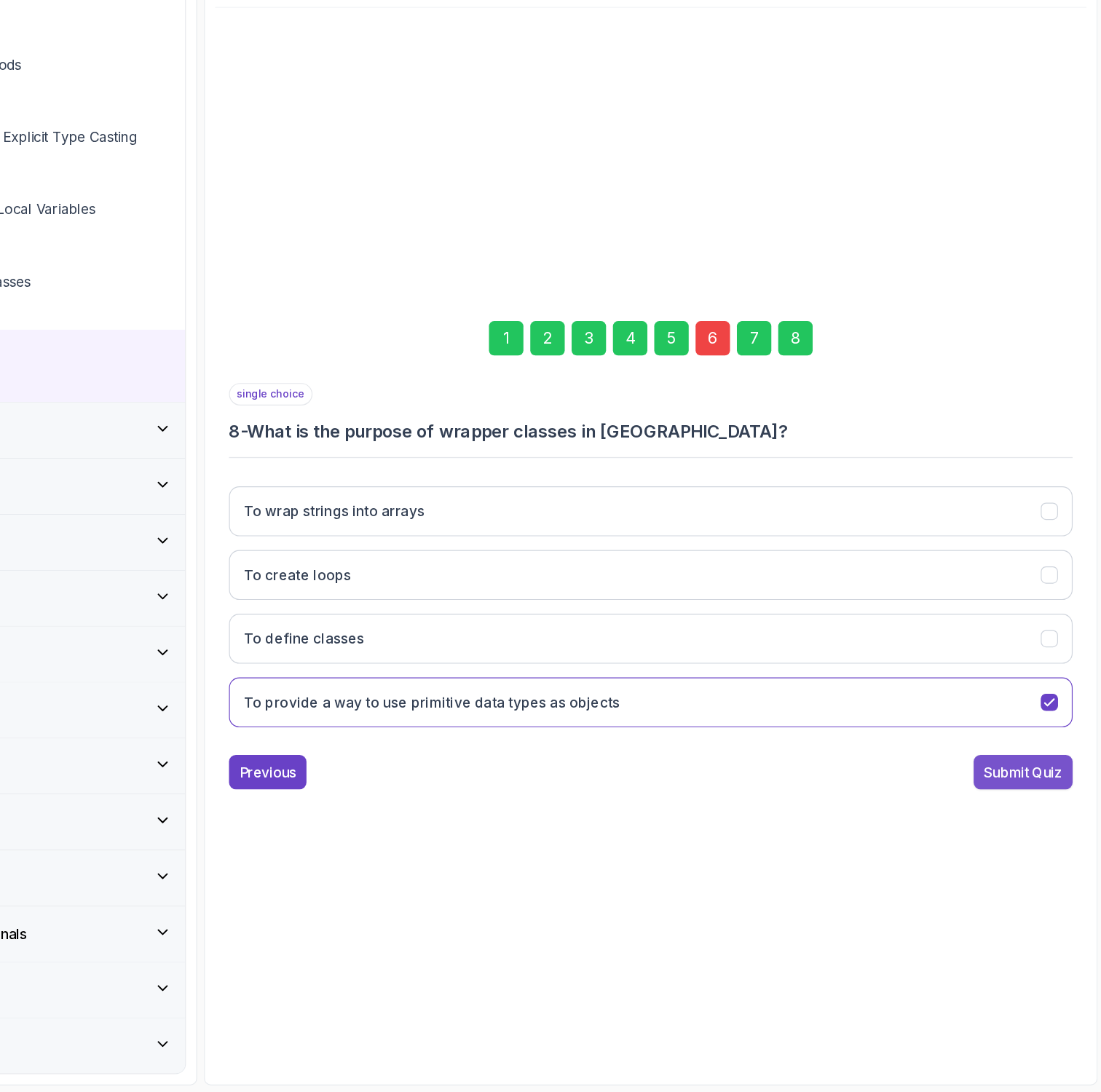
click at [1022, 819] on div "Submit Quiz" at bounding box center [1031, 821] width 66 height 17
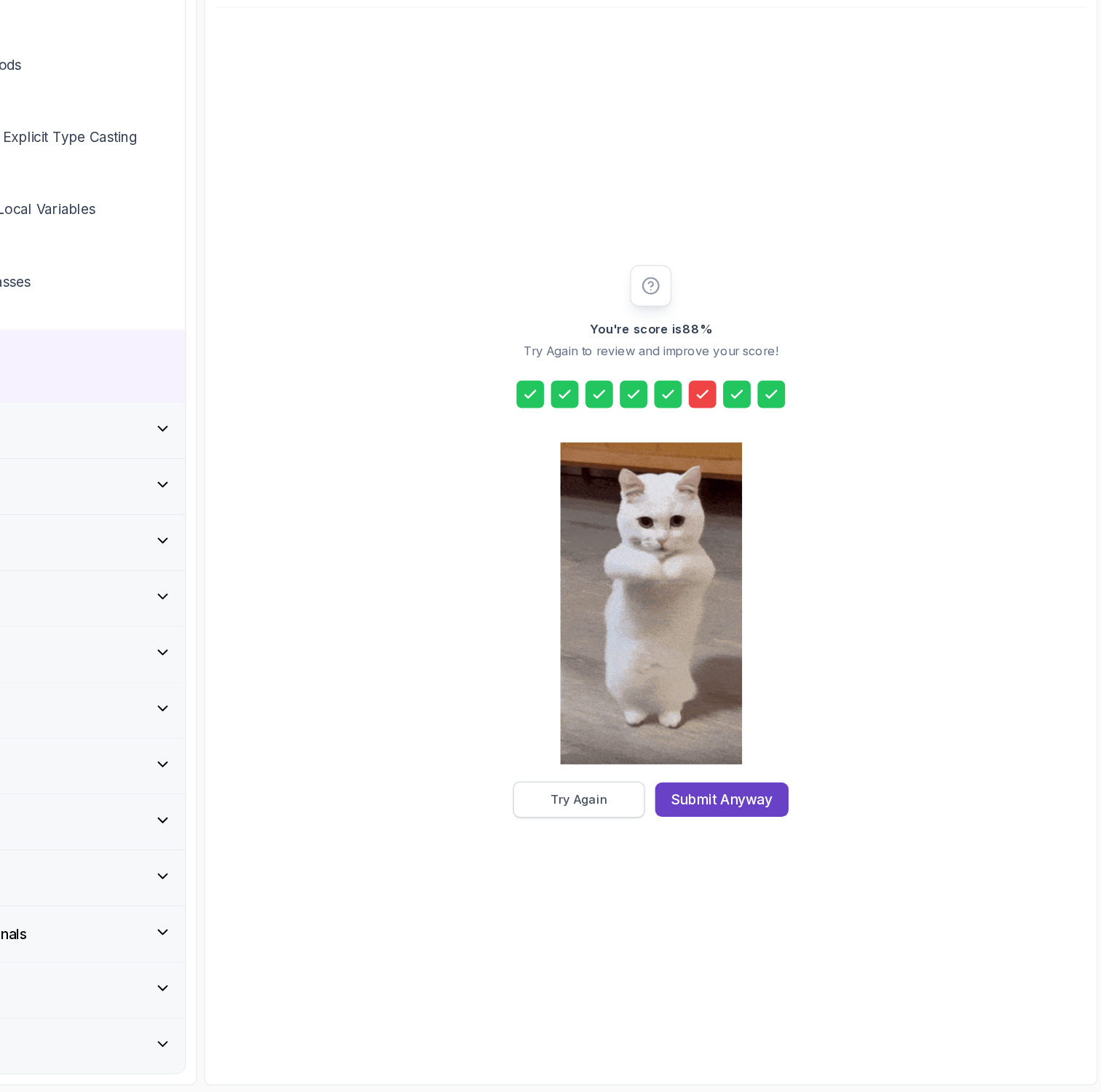
click at [650, 833] on button "Try Again" at bounding box center [657, 845] width 112 height 31
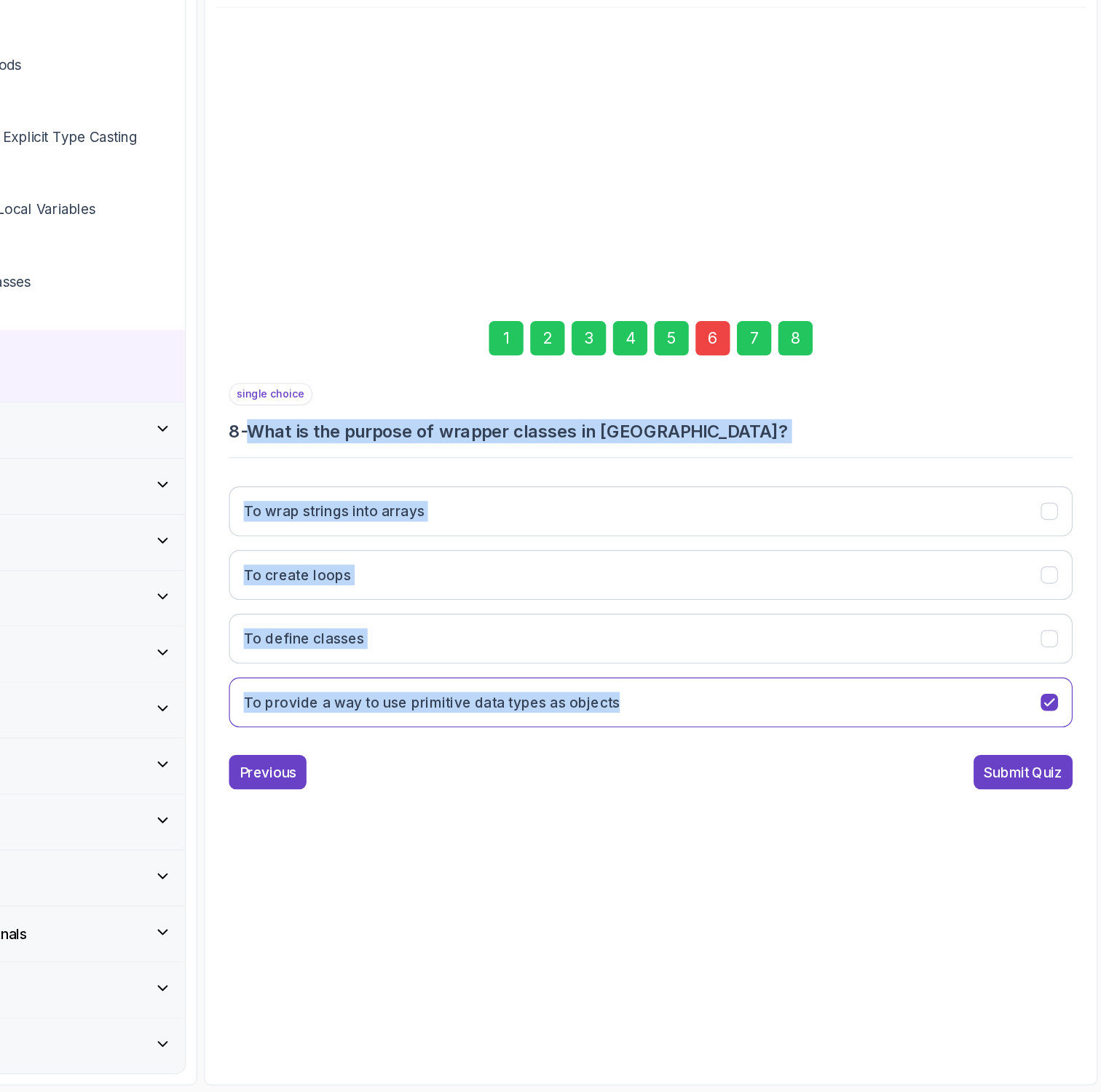
drag, startPoint x: 721, startPoint y: 788, endPoint x: 383, endPoint y: 536, distance: 421.6
click at [383, 537] on div "single choice 8 - What is the purpose of wrapper classes in Java? To wrap strin…" at bounding box center [717, 644] width 713 height 302
copy div "What is the purpose of wrapper classes in Java? To wrap strings into arrays To …"
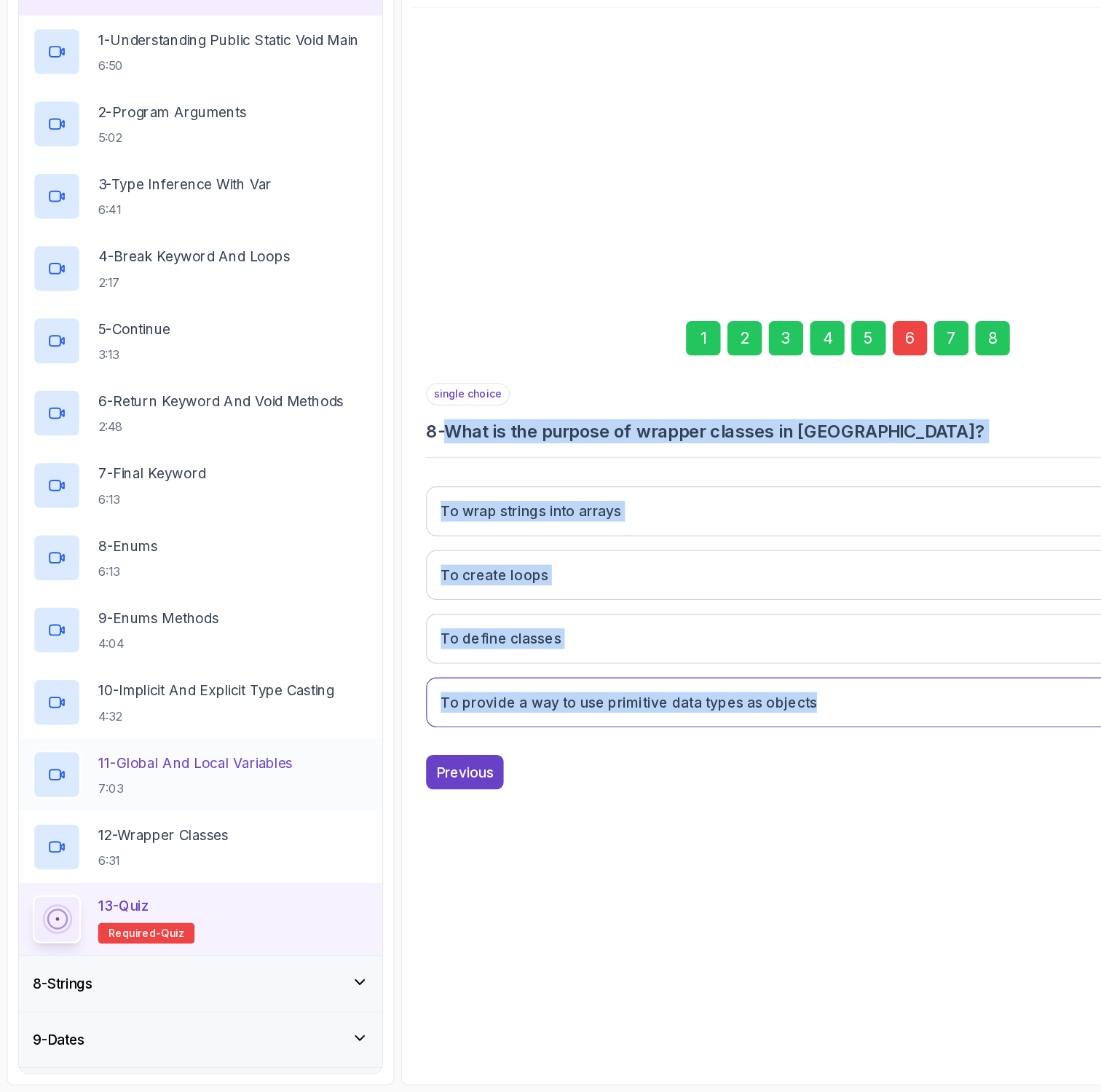
scroll to position [316, 0]
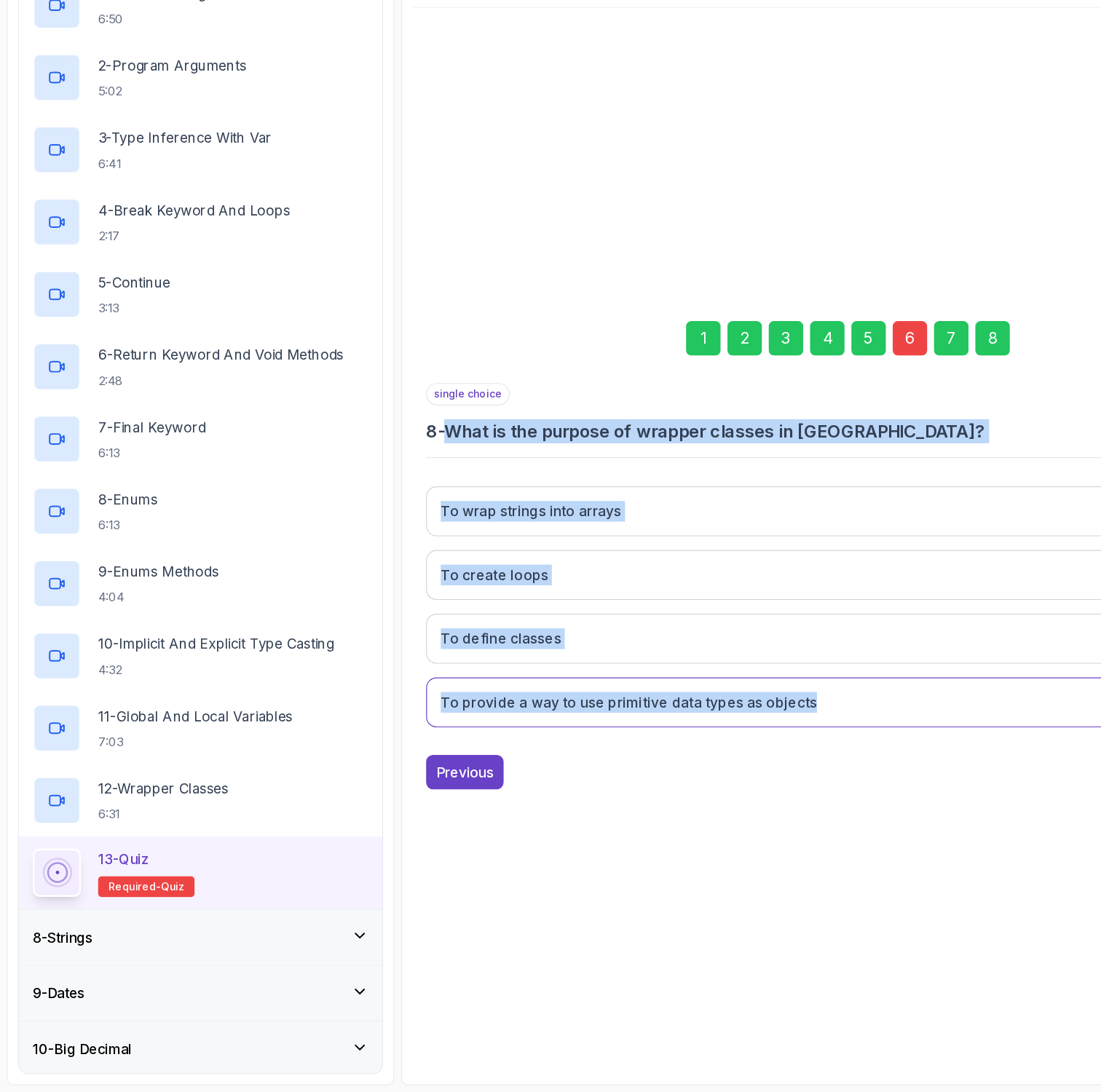
copy div "What is the purpose of wrapper classes in Java? To wrap strings into arrays To …"
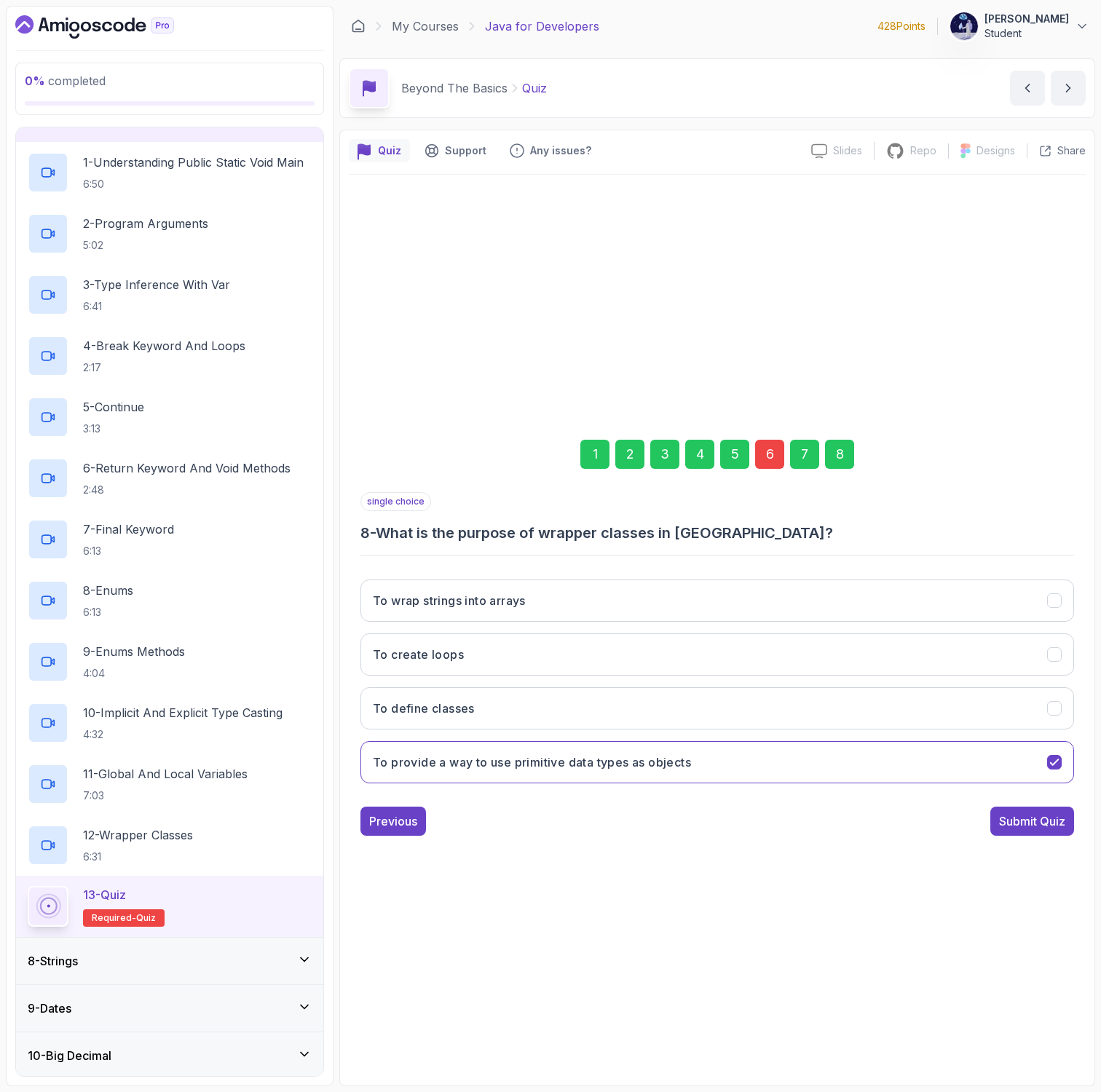
click at [773, 461] on div "6" at bounding box center [769, 454] width 29 height 29
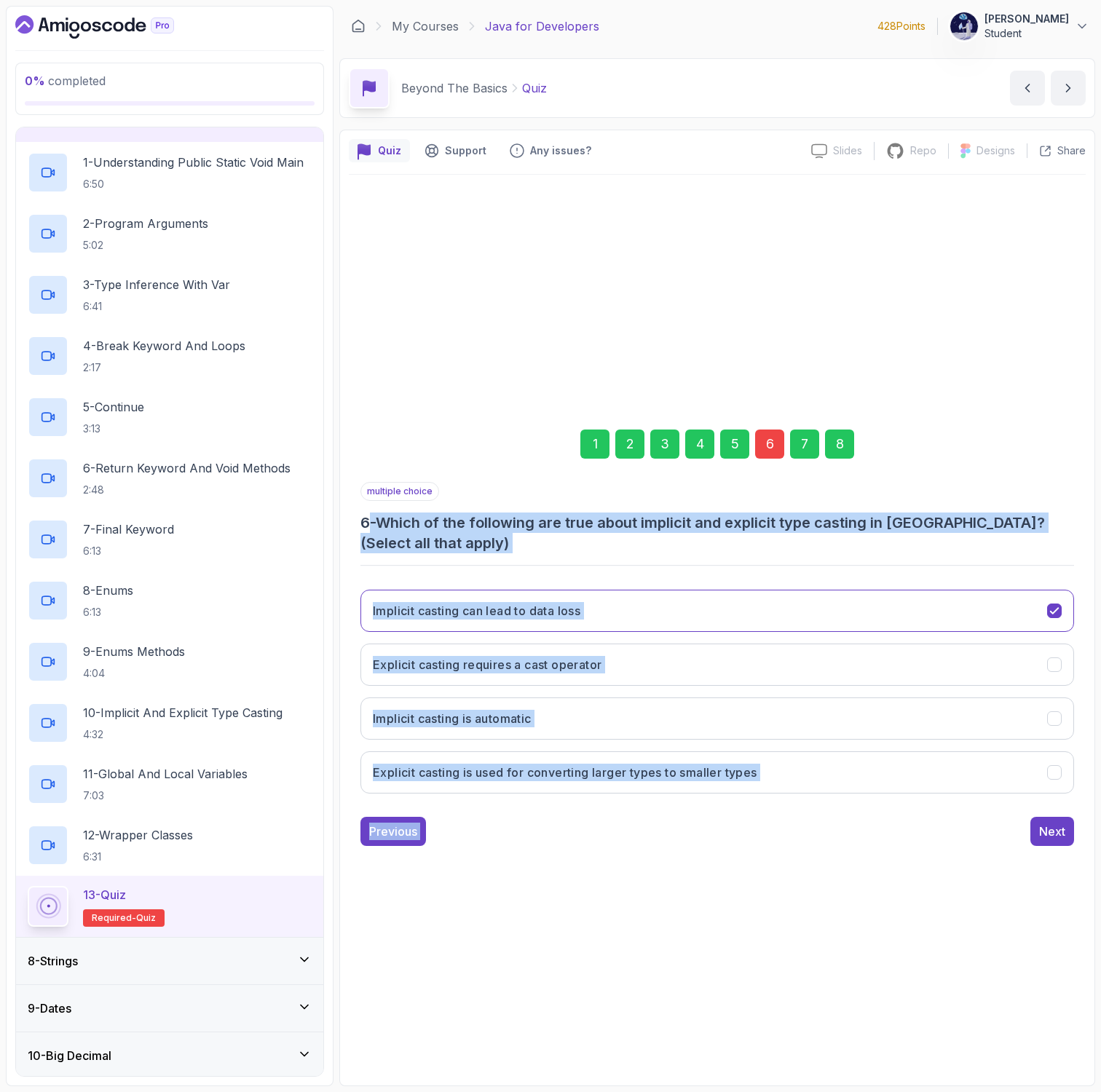
drag, startPoint x: 792, startPoint y: 811, endPoint x: 369, endPoint y: 526, distance: 510.1
click at [369, 526] on div "multiple choice 6 - Which of the following are true about implicit and explicit…" at bounding box center [717, 664] width 713 height 364
copy div "- Which of the following are true about implicit and explicit type casting in J…"
click at [713, 657] on button "Explicit casting requires a cast operator" at bounding box center [717, 664] width 713 height 42
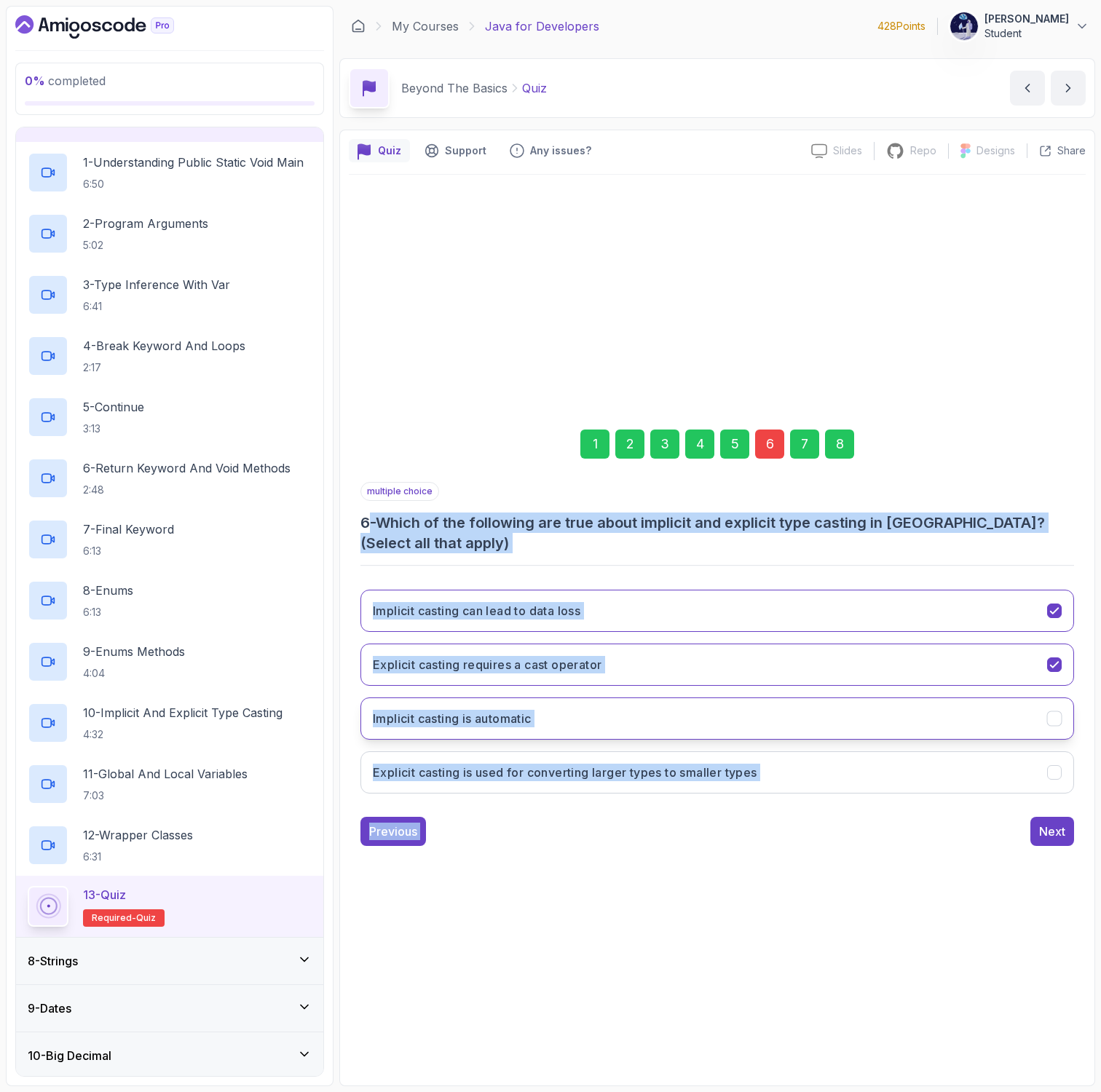
click at [719, 729] on button "Implicit casting is automatic" at bounding box center [717, 718] width 713 height 42
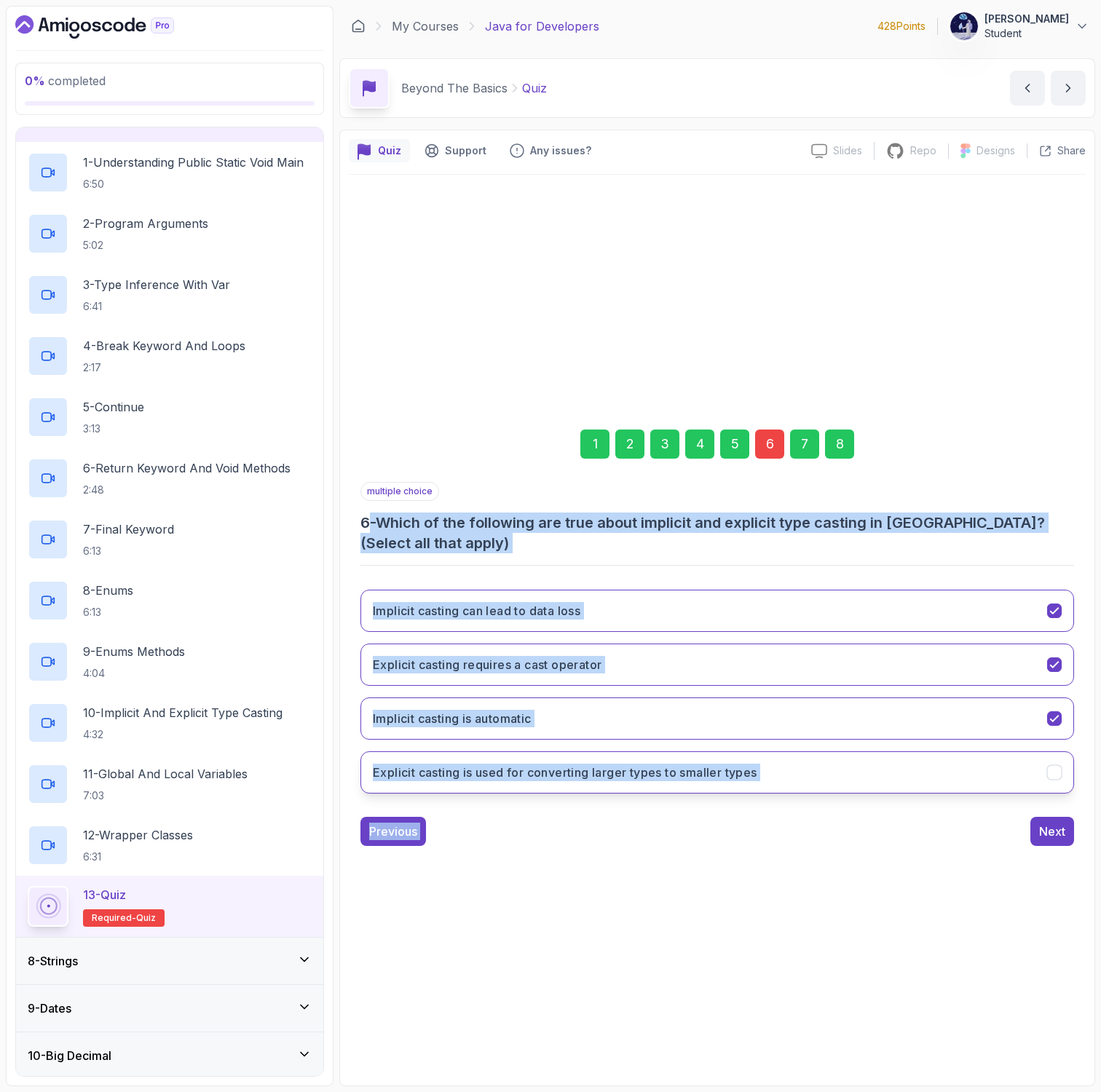
click at [722, 778] on h3 "Explicit casting is used for converting larger types to smaller types" at bounding box center [565, 772] width 384 height 17
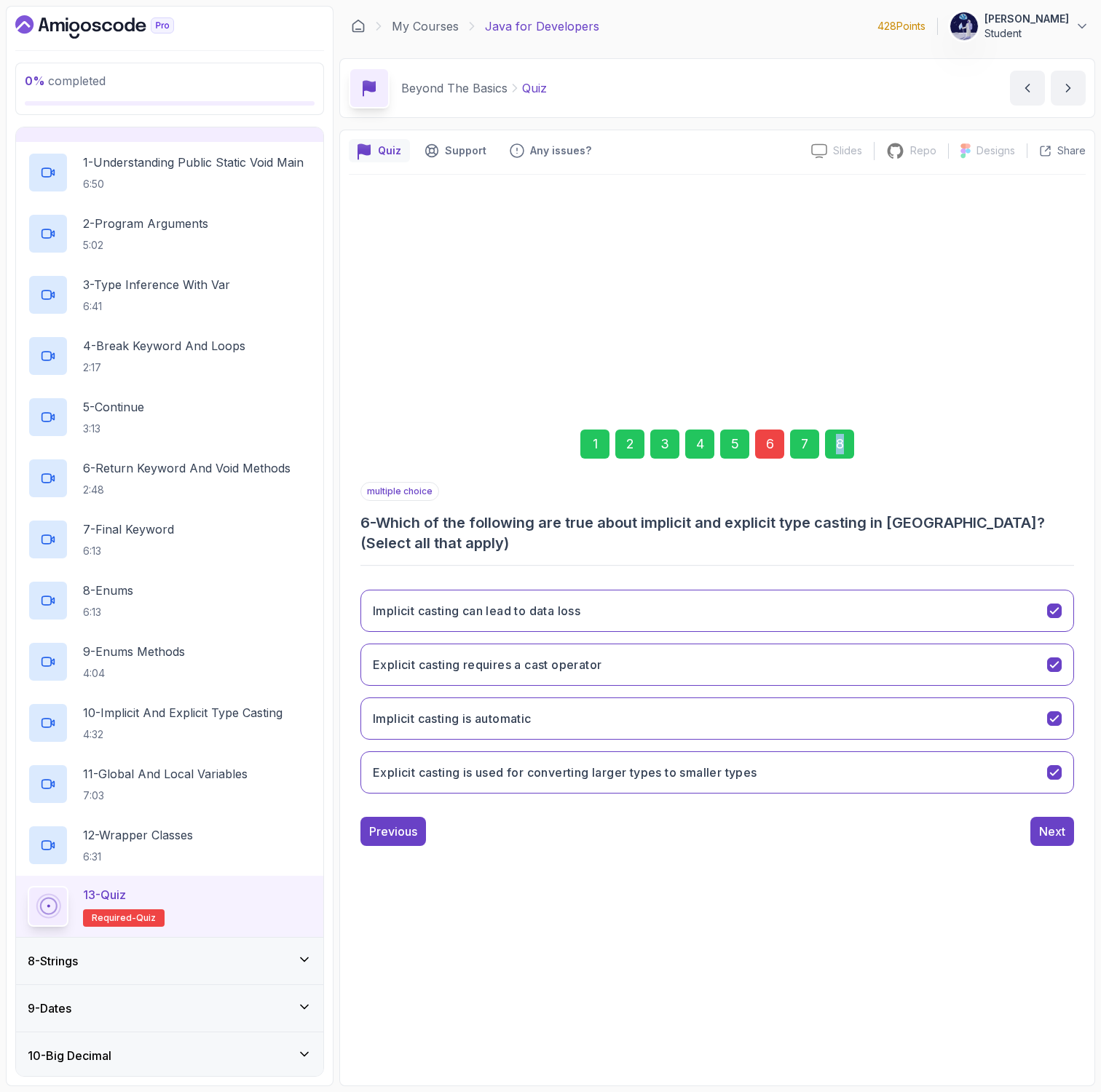
click at [840, 445] on div "8" at bounding box center [840, 444] width 29 height 29
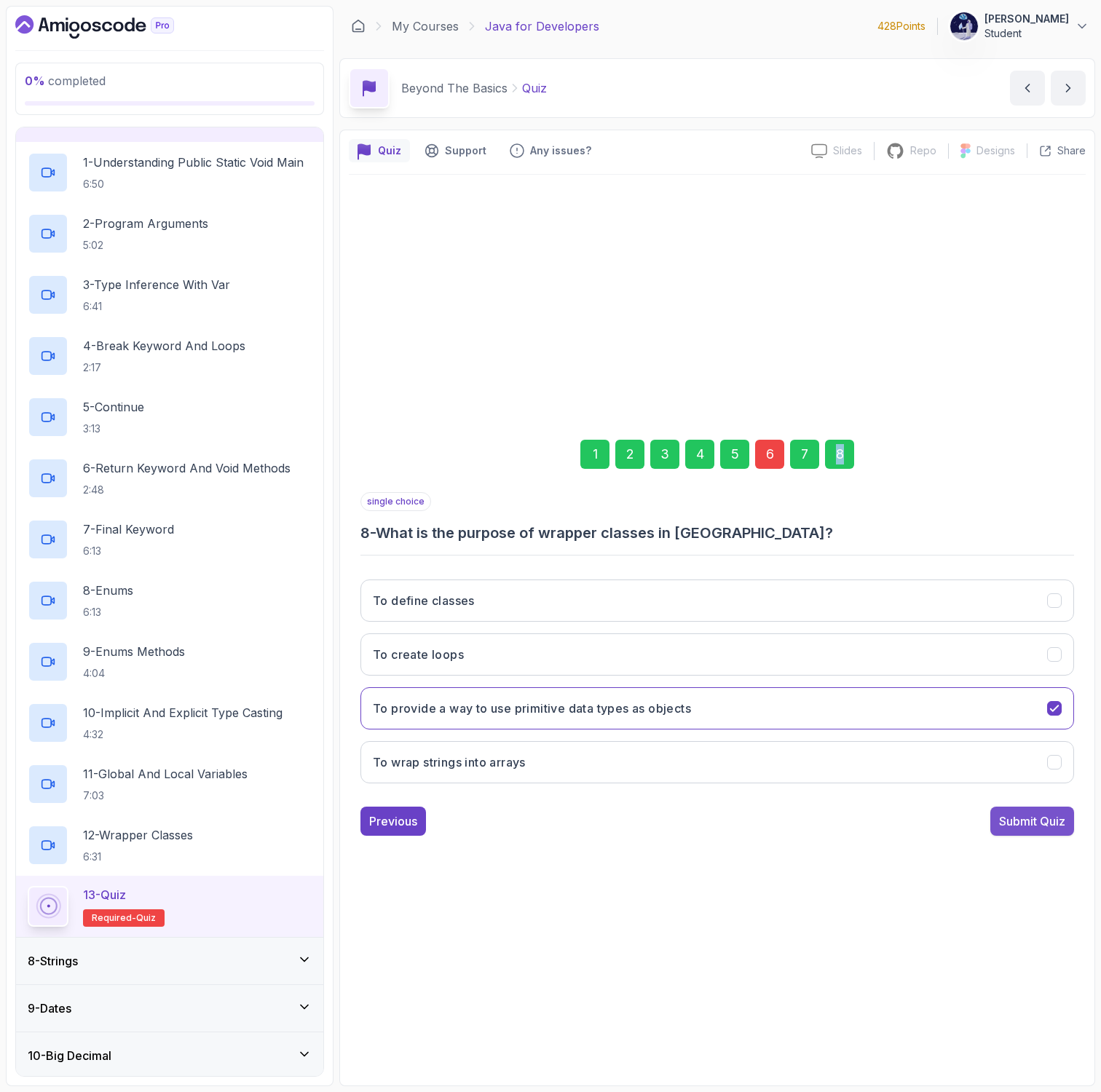
click at [1012, 815] on div "Submit Quiz" at bounding box center [1031, 821] width 66 height 17
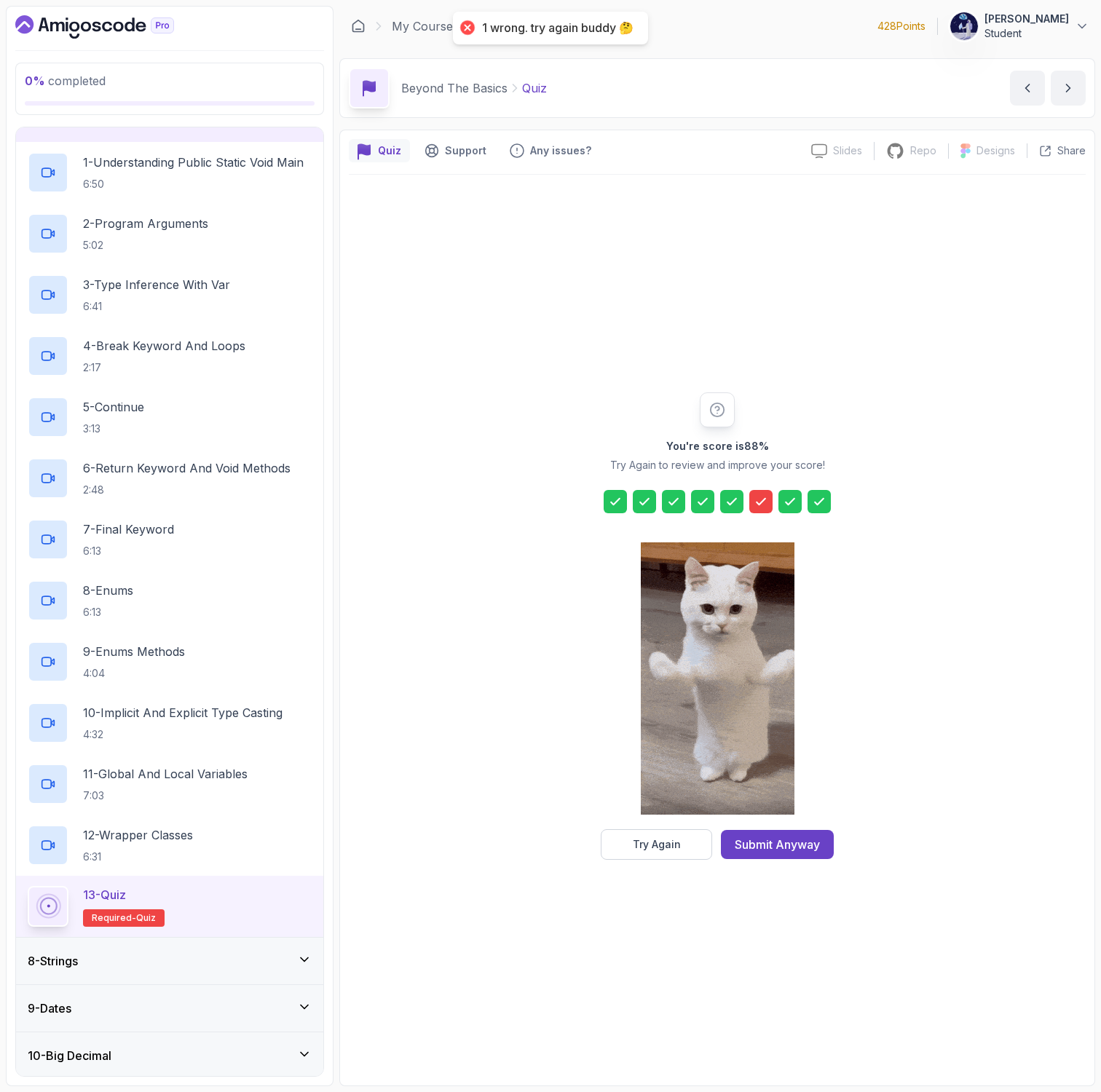
click at [645, 819] on div at bounding box center [717, 680] width 154 height 298
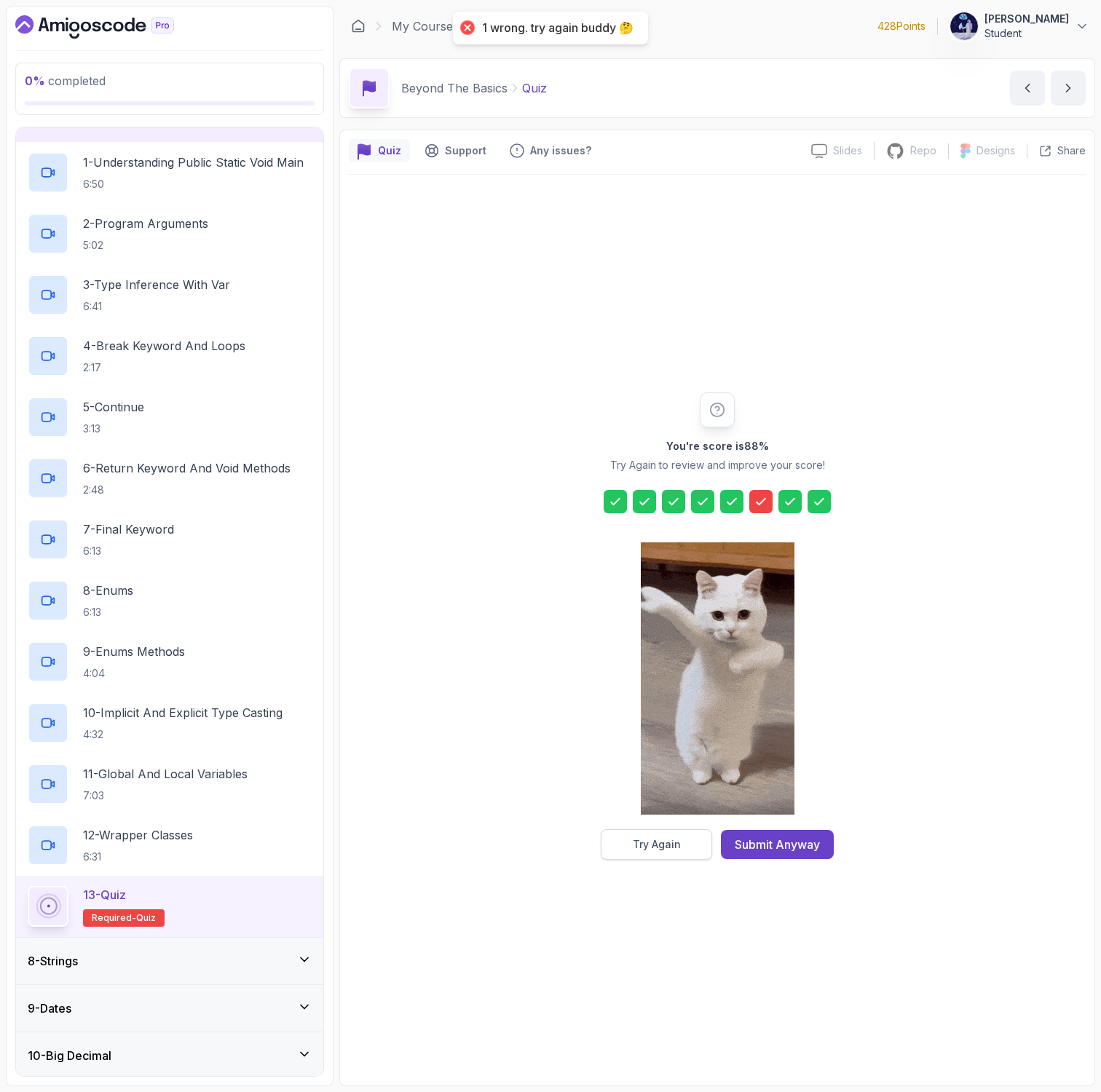
click at [645, 847] on div "Try Again" at bounding box center [657, 844] width 48 height 15
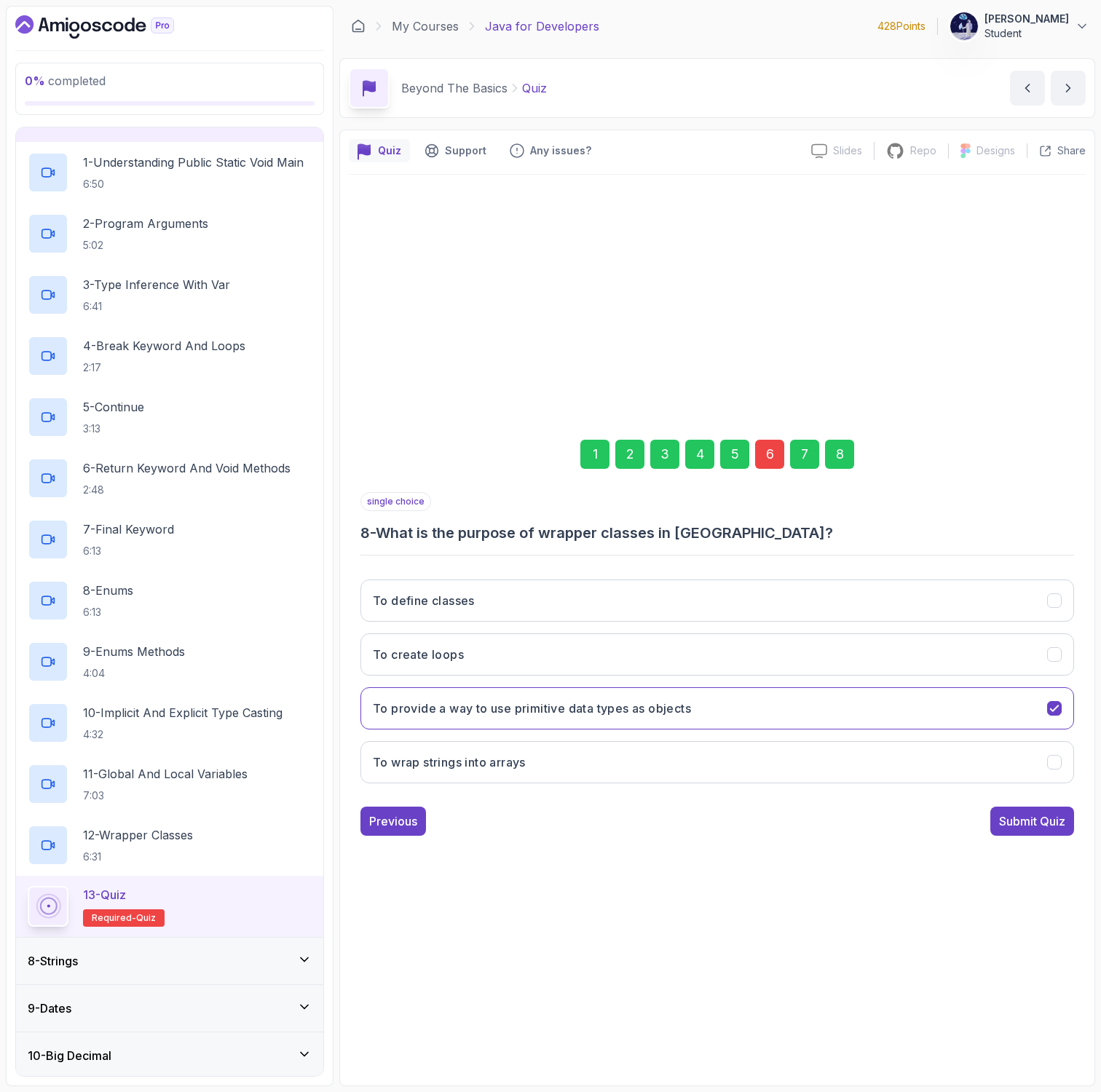
click at [765, 464] on div "6" at bounding box center [769, 454] width 29 height 29
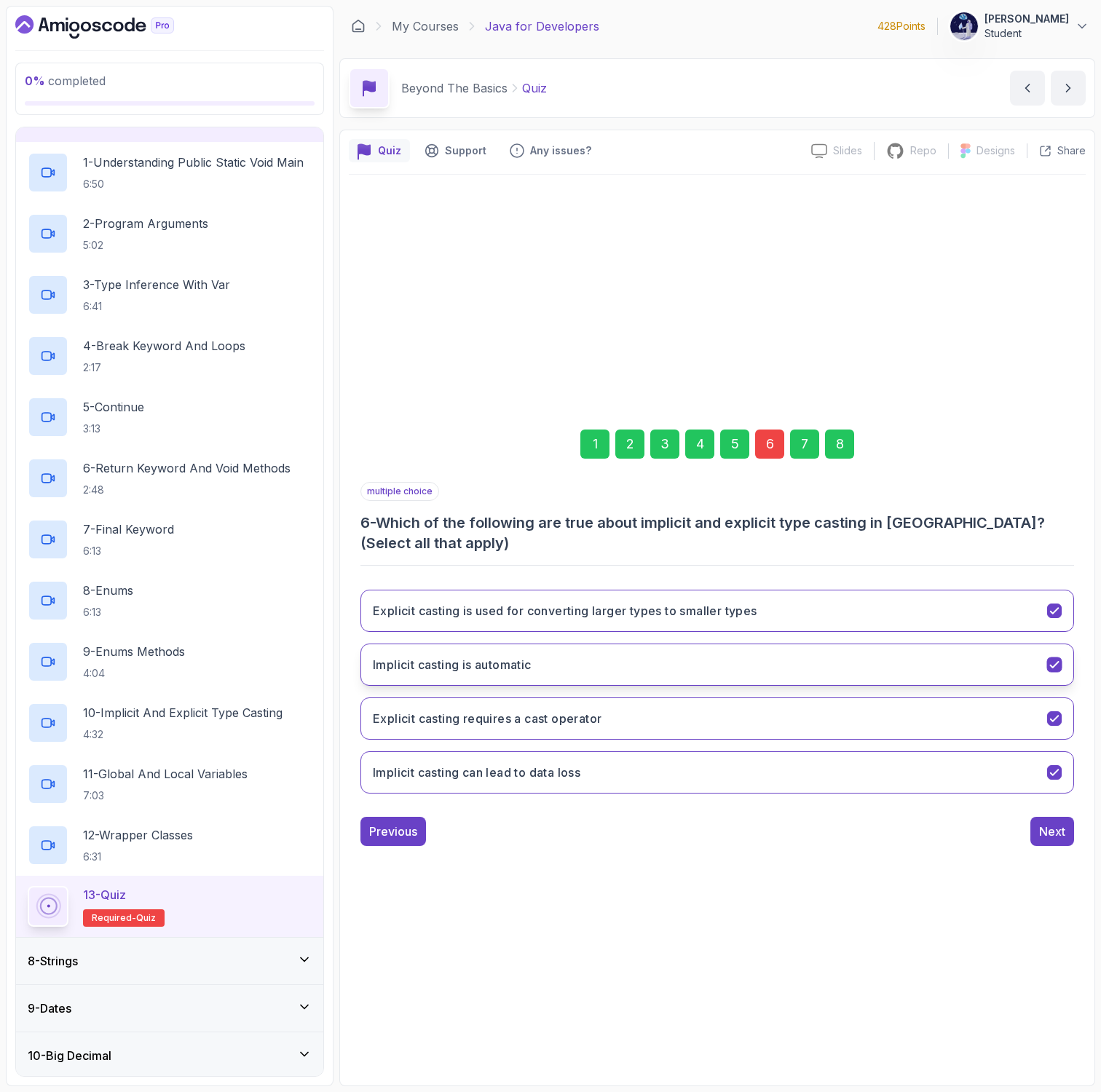
click at [664, 662] on button "Implicit casting is automatic" at bounding box center [717, 664] width 713 height 42
click at [851, 449] on div "8" at bounding box center [840, 444] width 29 height 29
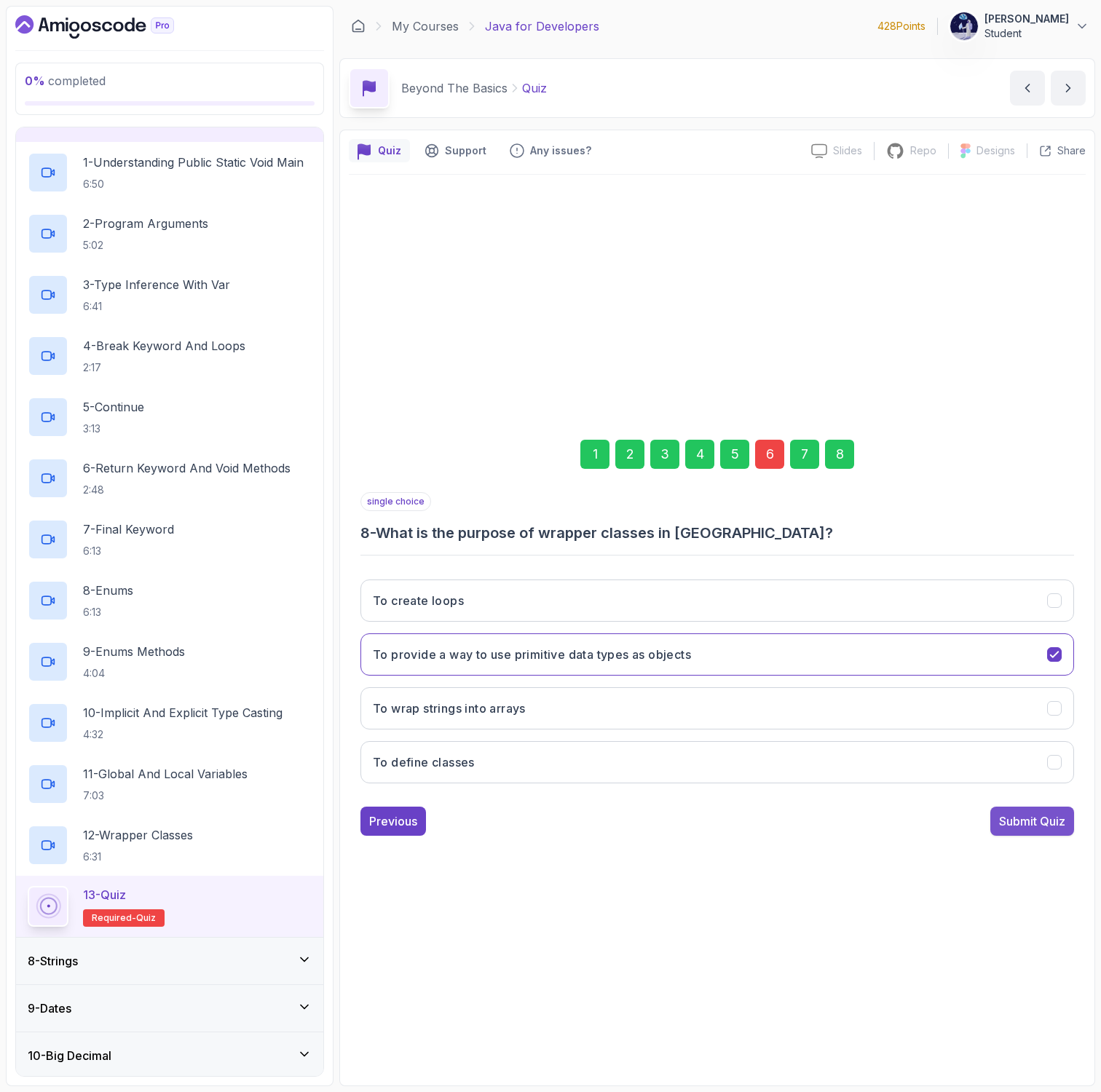
click at [1004, 817] on div "Submit Quiz" at bounding box center [1031, 821] width 66 height 17
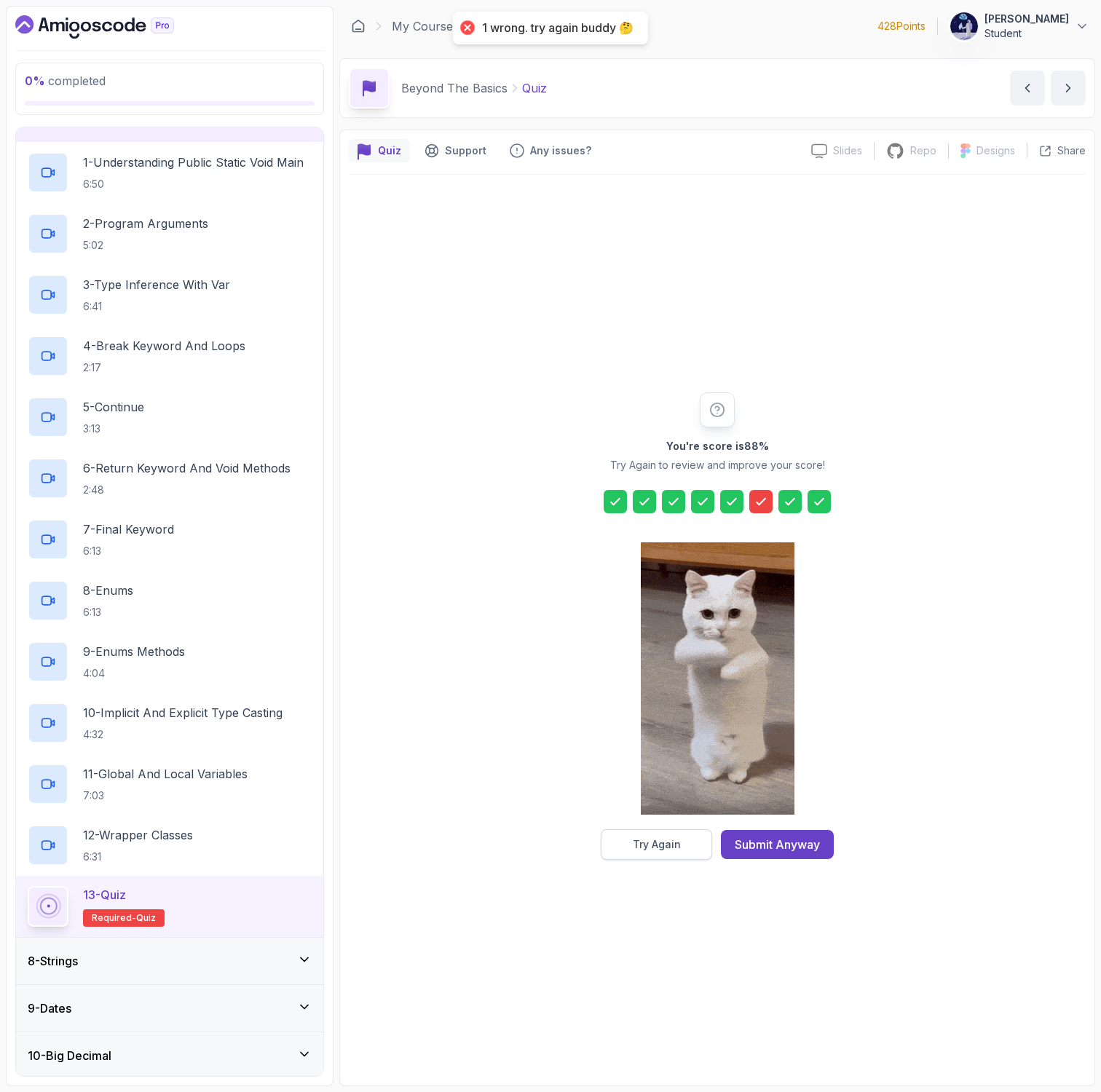
click at [672, 850] on div "Try Again" at bounding box center [657, 844] width 48 height 15
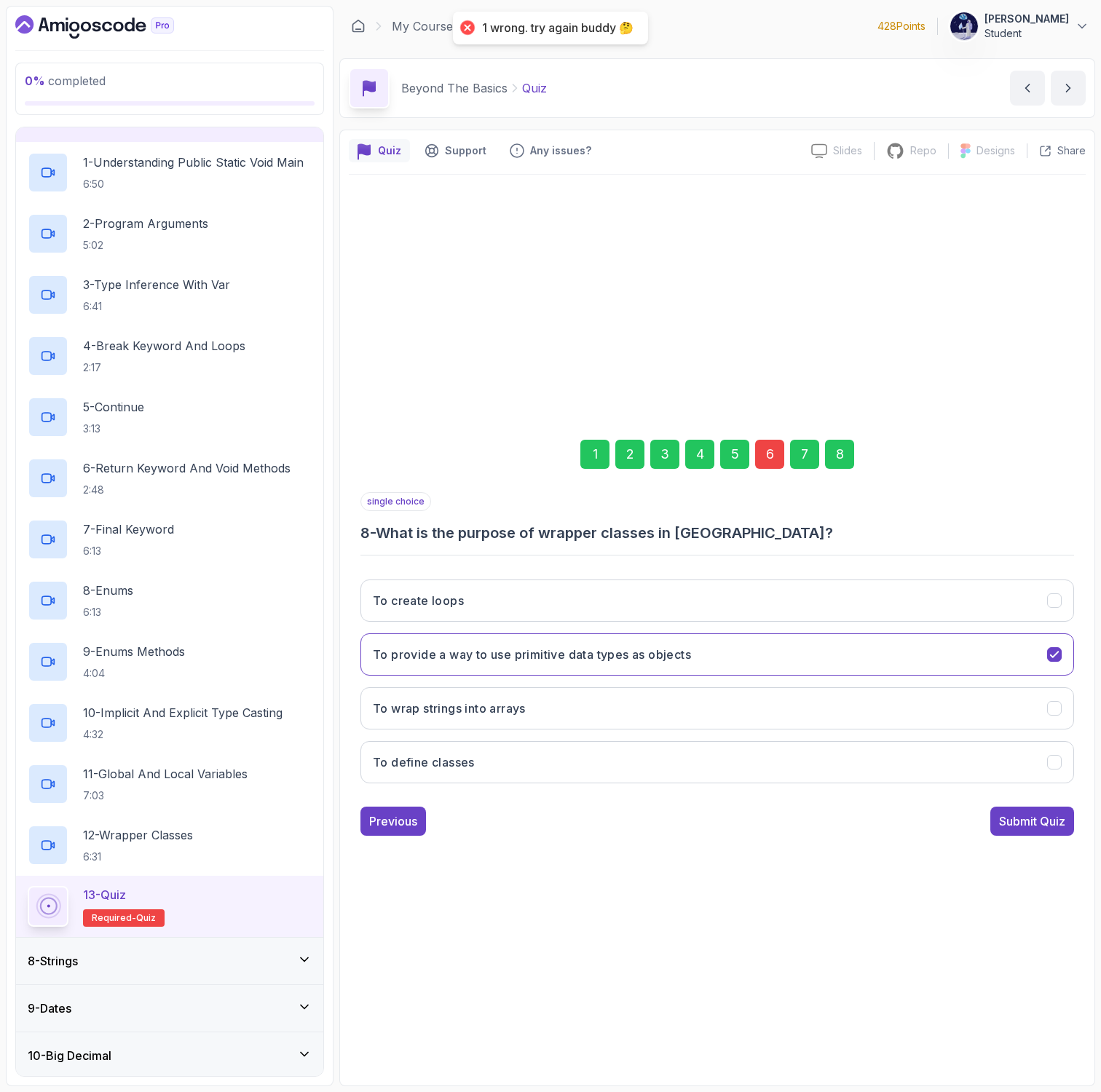
click at [768, 454] on div "6" at bounding box center [769, 454] width 29 height 29
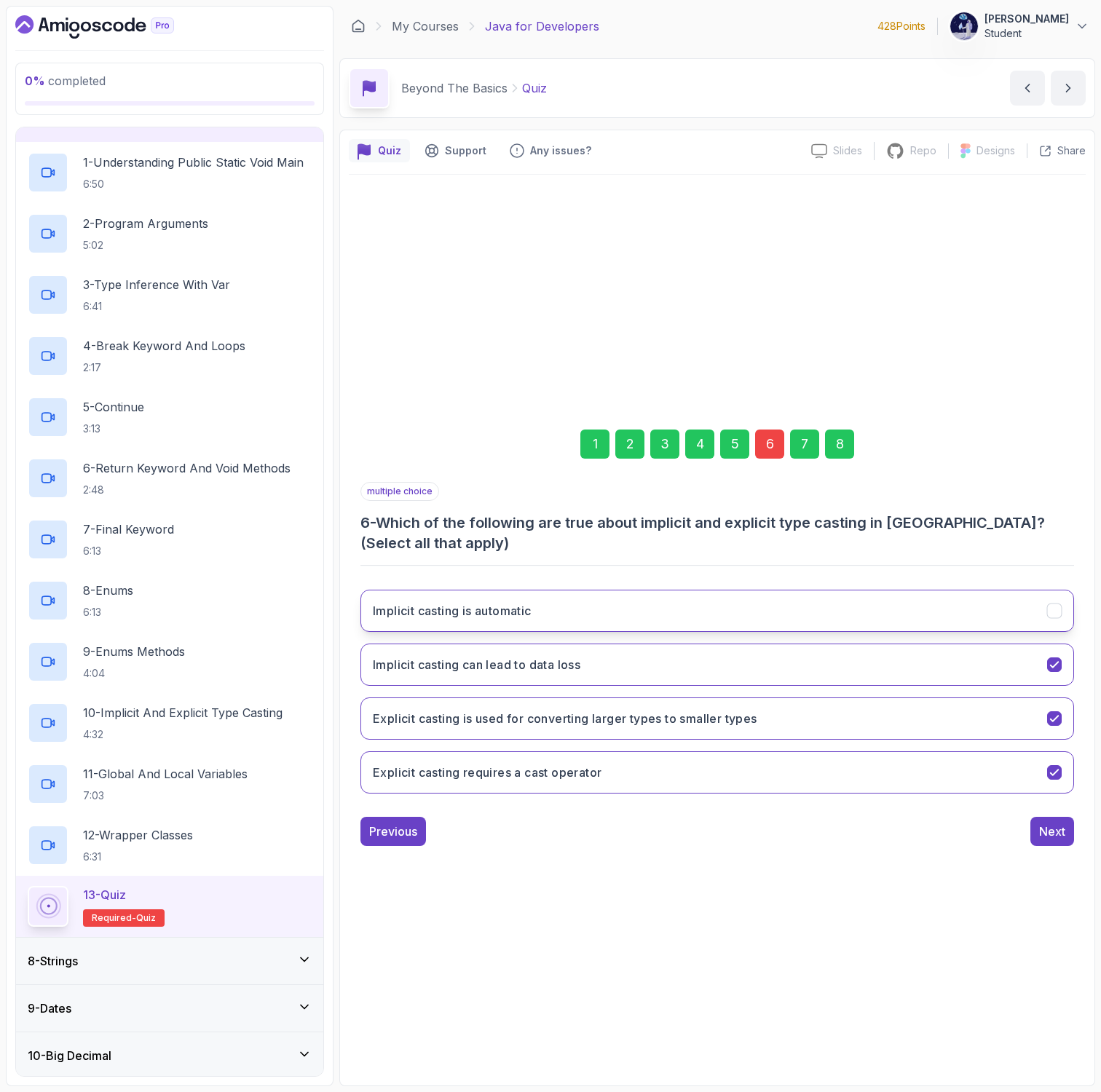
click at [748, 613] on button "Implicit casting is automatic" at bounding box center [717, 610] width 713 height 42
click at [762, 658] on button "Implicit casting can lead to data loss" at bounding box center [717, 664] width 713 height 42
click at [836, 445] on div "8" at bounding box center [840, 444] width 29 height 29
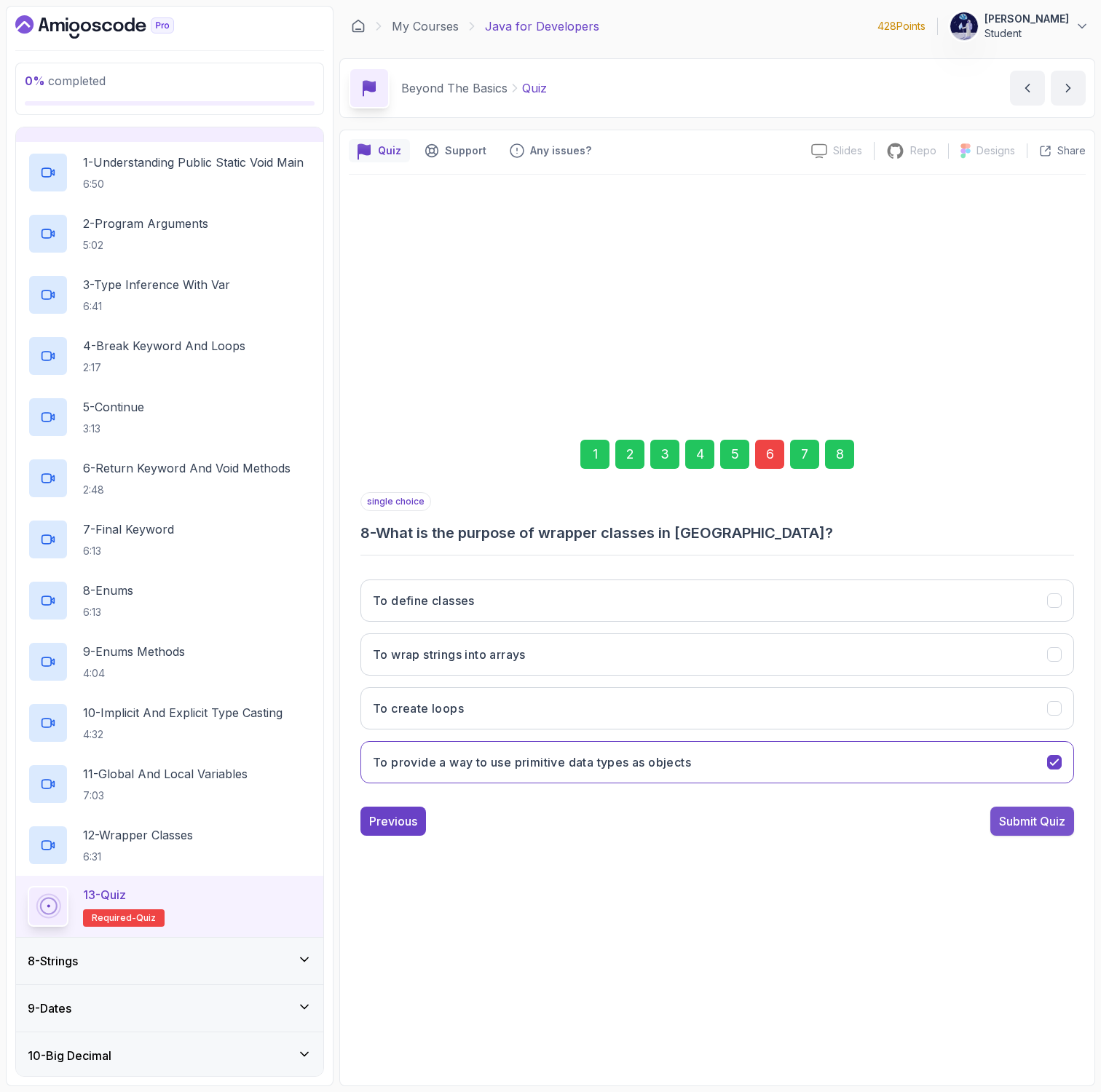
click at [1021, 817] on div "Submit Quiz" at bounding box center [1031, 821] width 66 height 17
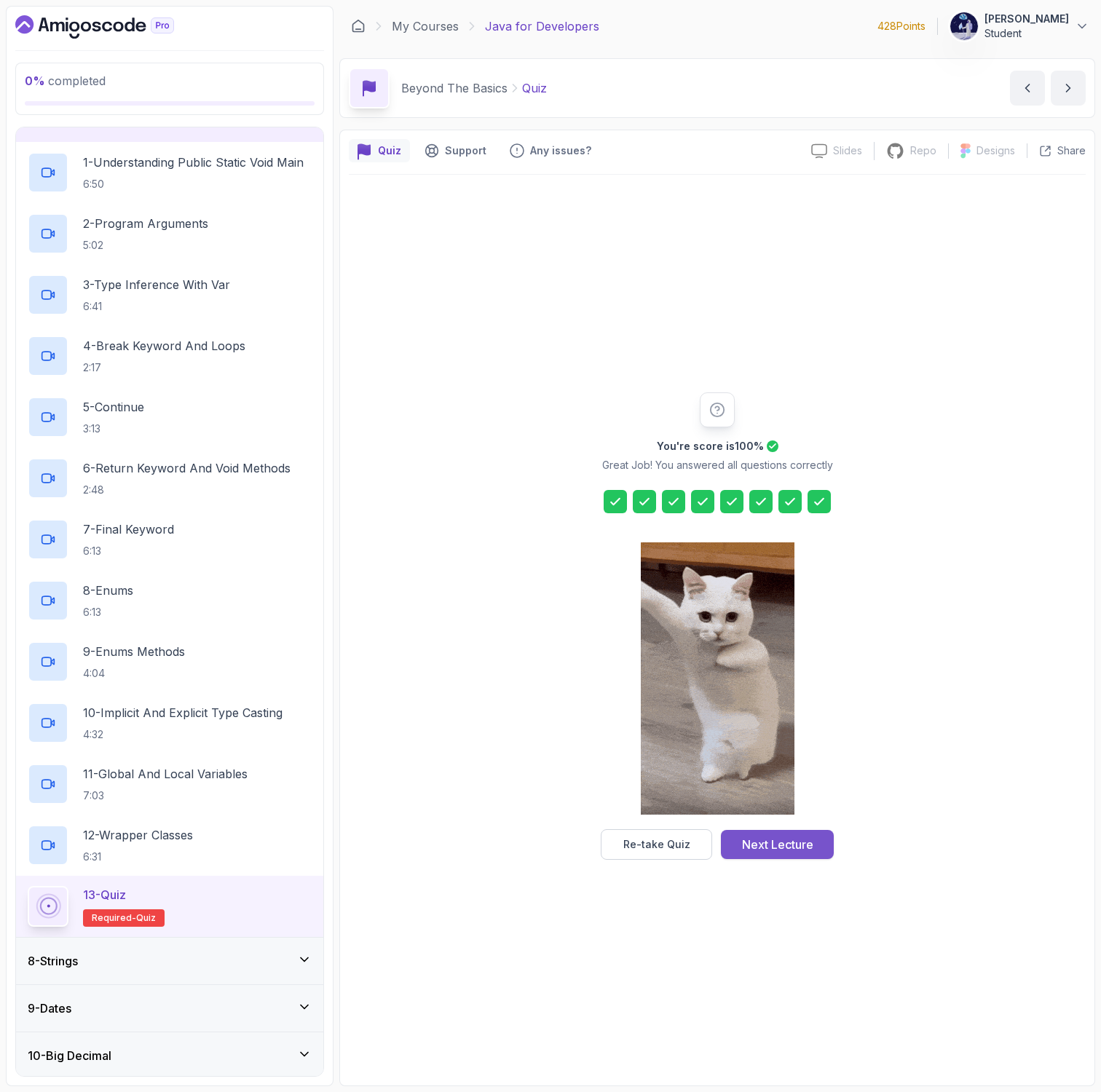
click at [768, 858] on button "Next Lecture" at bounding box center [777, 845] width 113 height 29
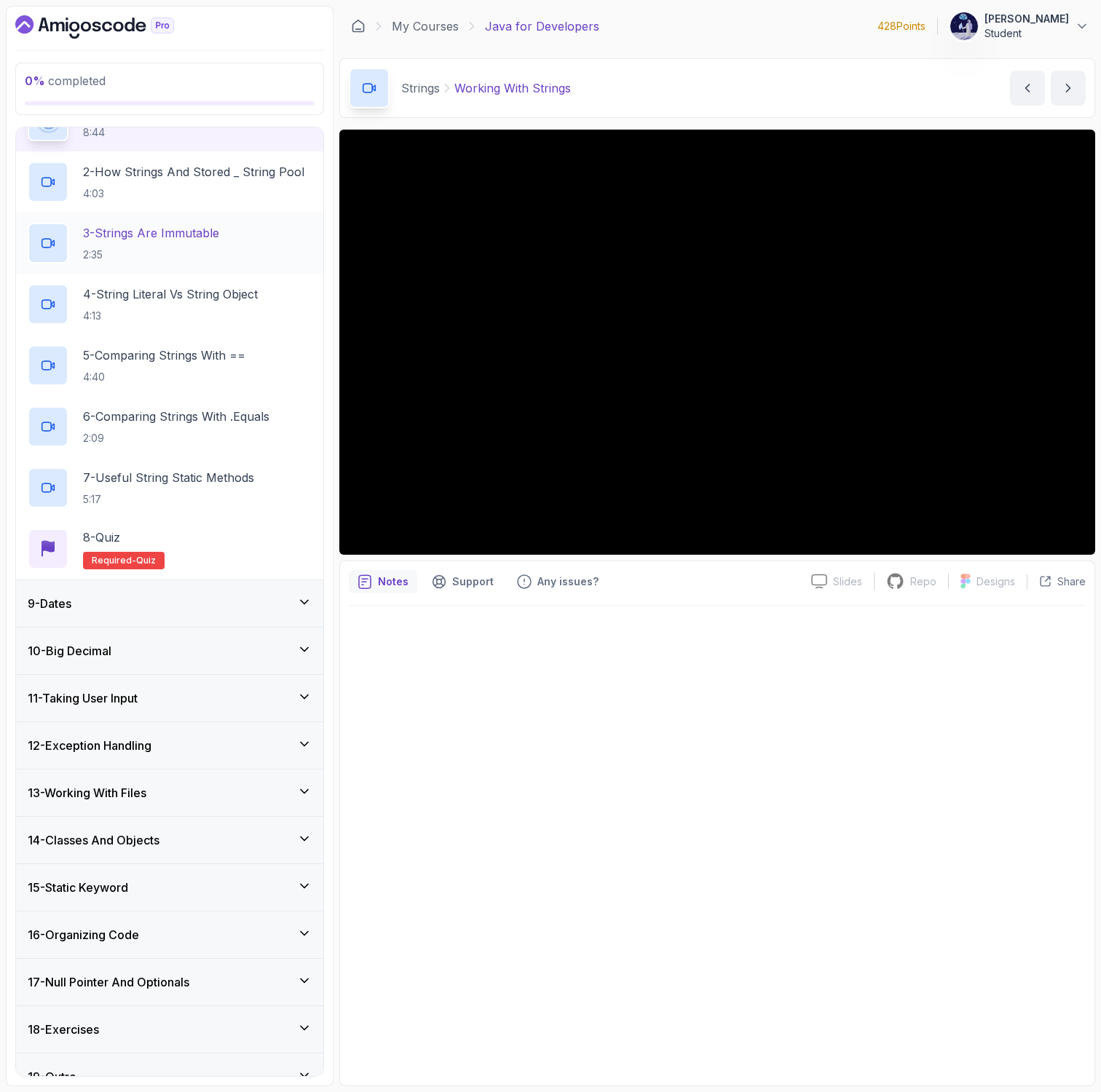
scroll to position [439, 0]
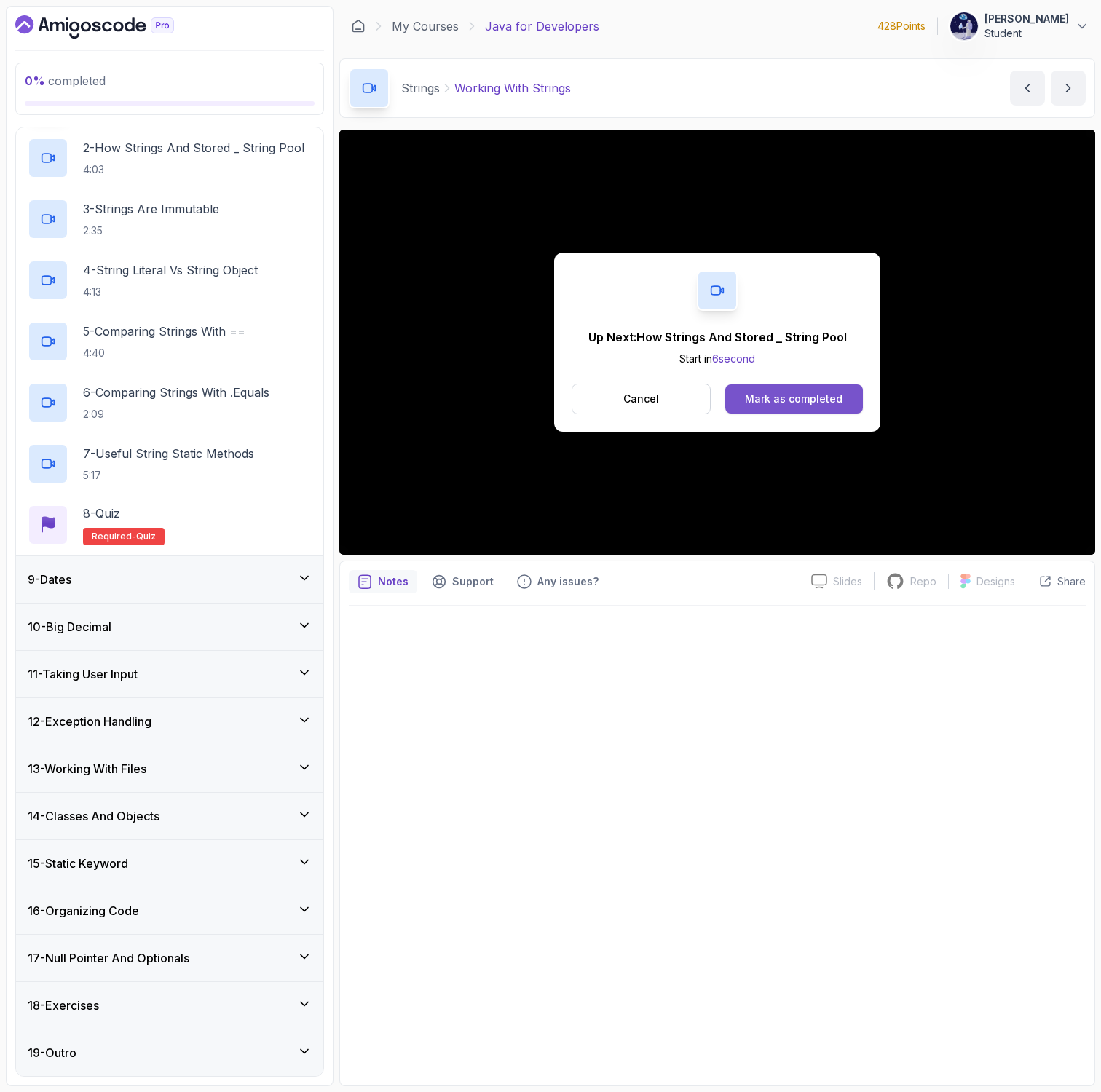
click at [755, 398] on div "Mark as completed" at bounding box center [794, 399] width 98 height 15
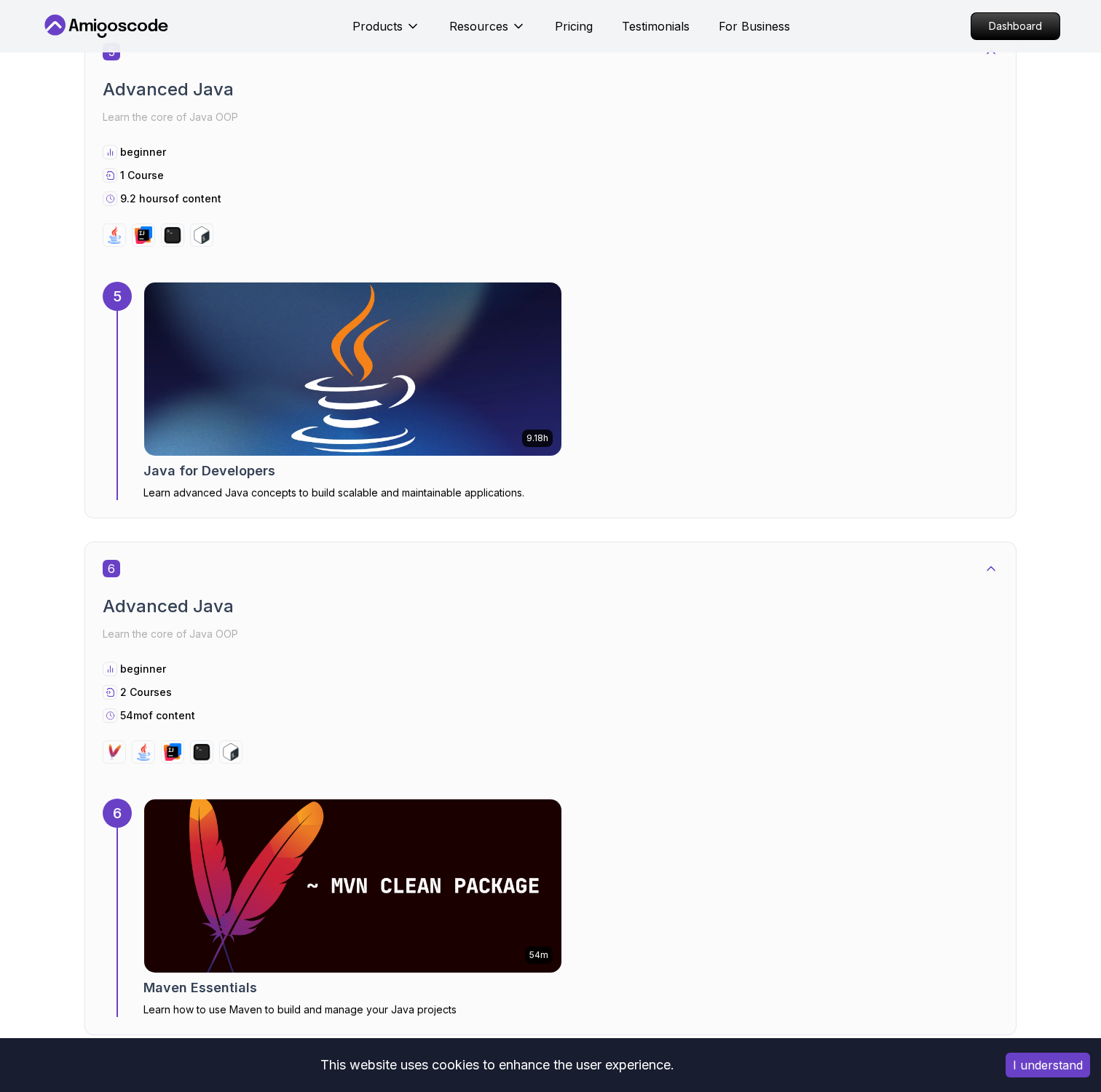
scroll to position [3122, 0]
